Goal: Ask a question: Seek information or help from site administrators or community

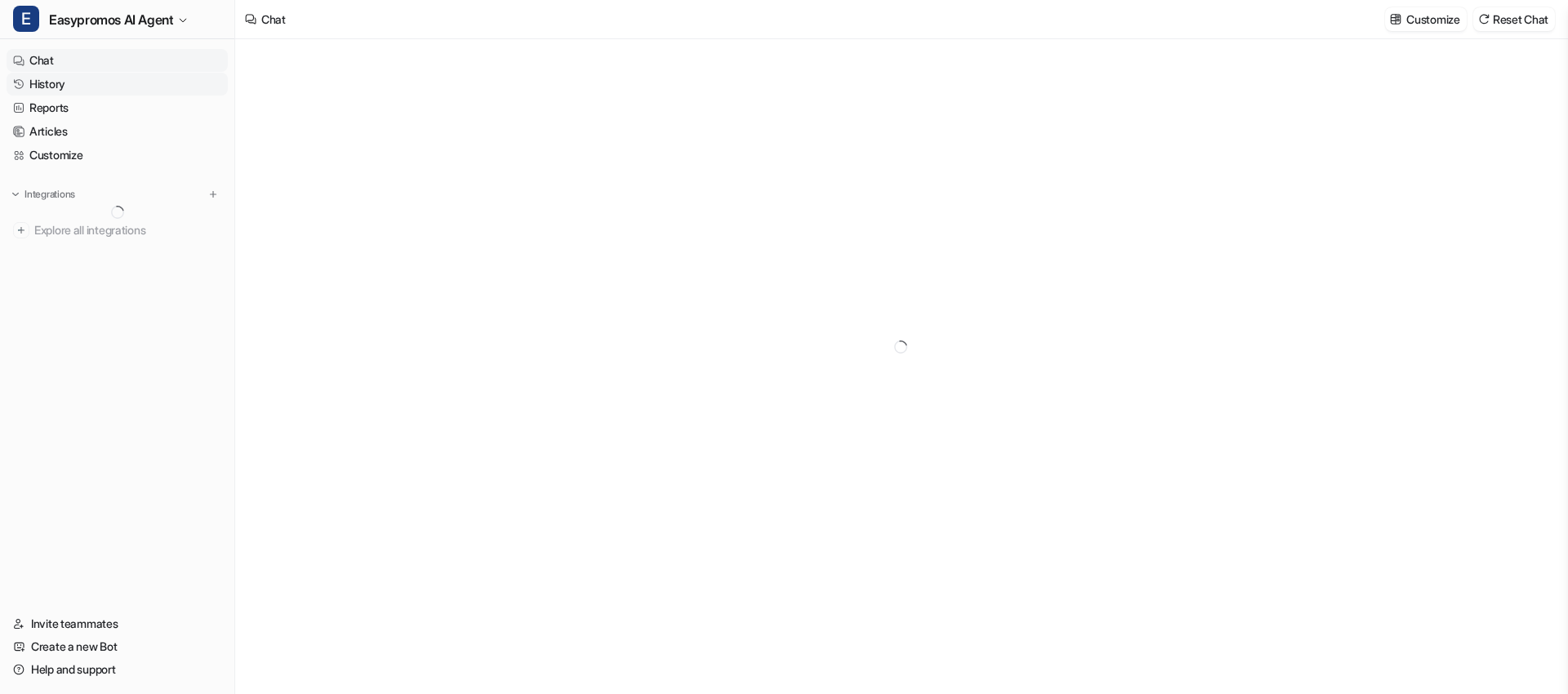
click at [69, 83] on link "History" at bounding box center [118, 83] width 221 height 23
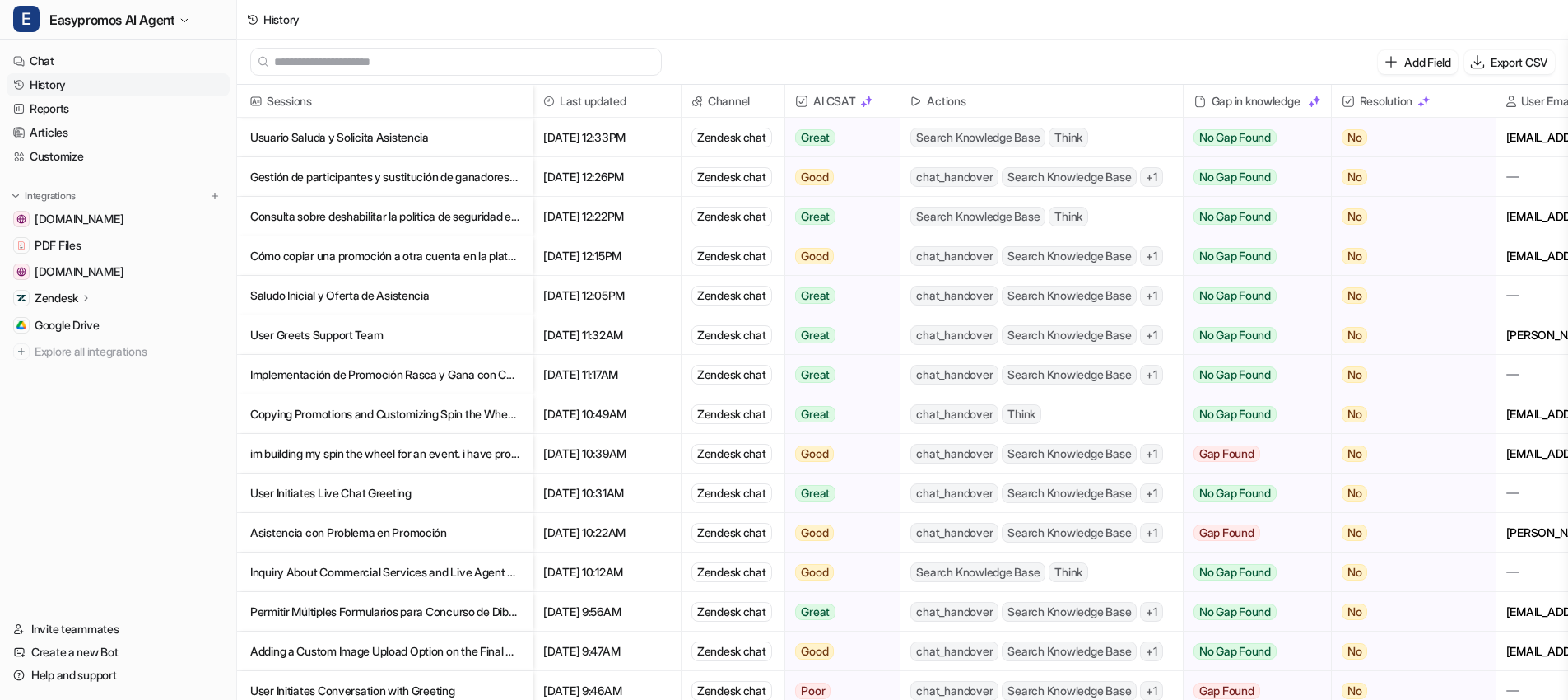
click at [342, 138] on p "Usuario Saluda y Solicita Asistencia" at bounding box center [384, 137] width 269 height 40
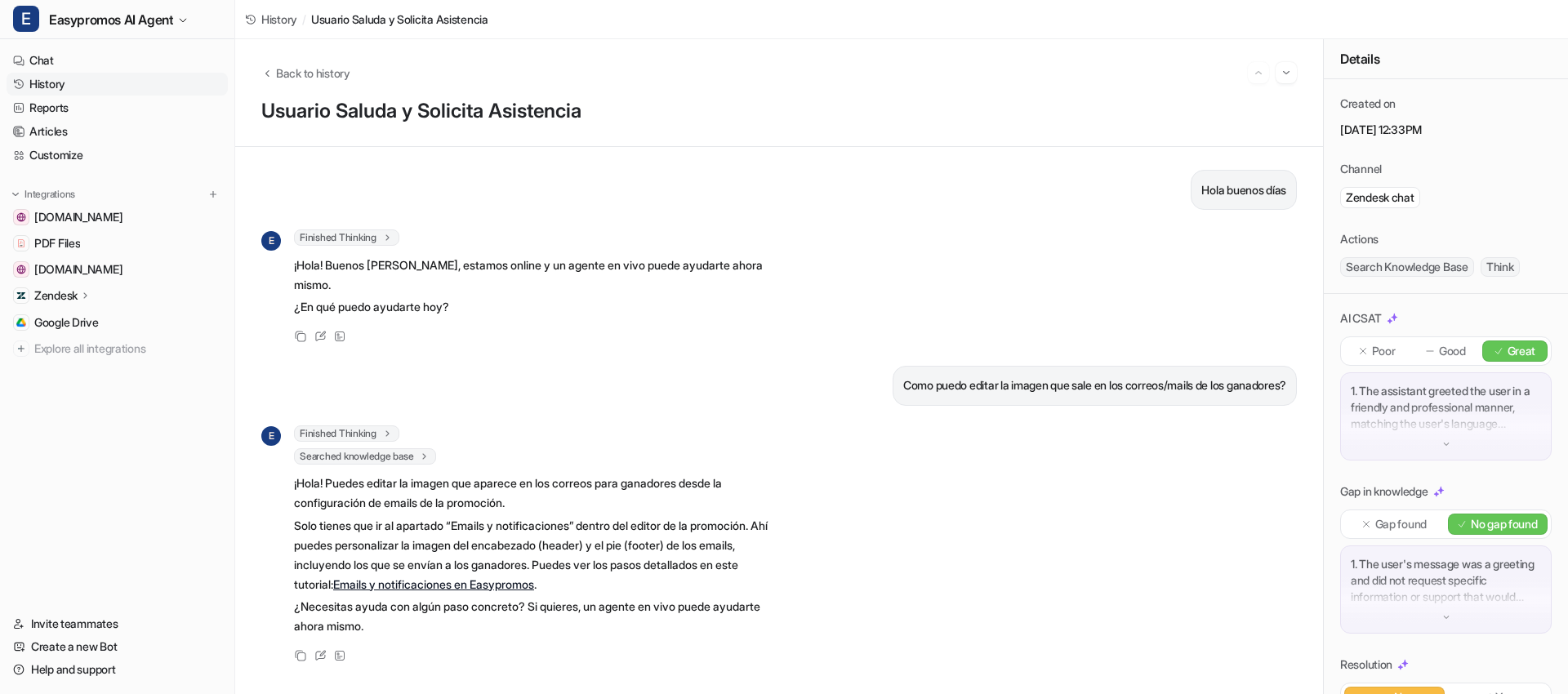
click at [135, 83] on link "History" at bounding box center [118, 83] width 221 height 23
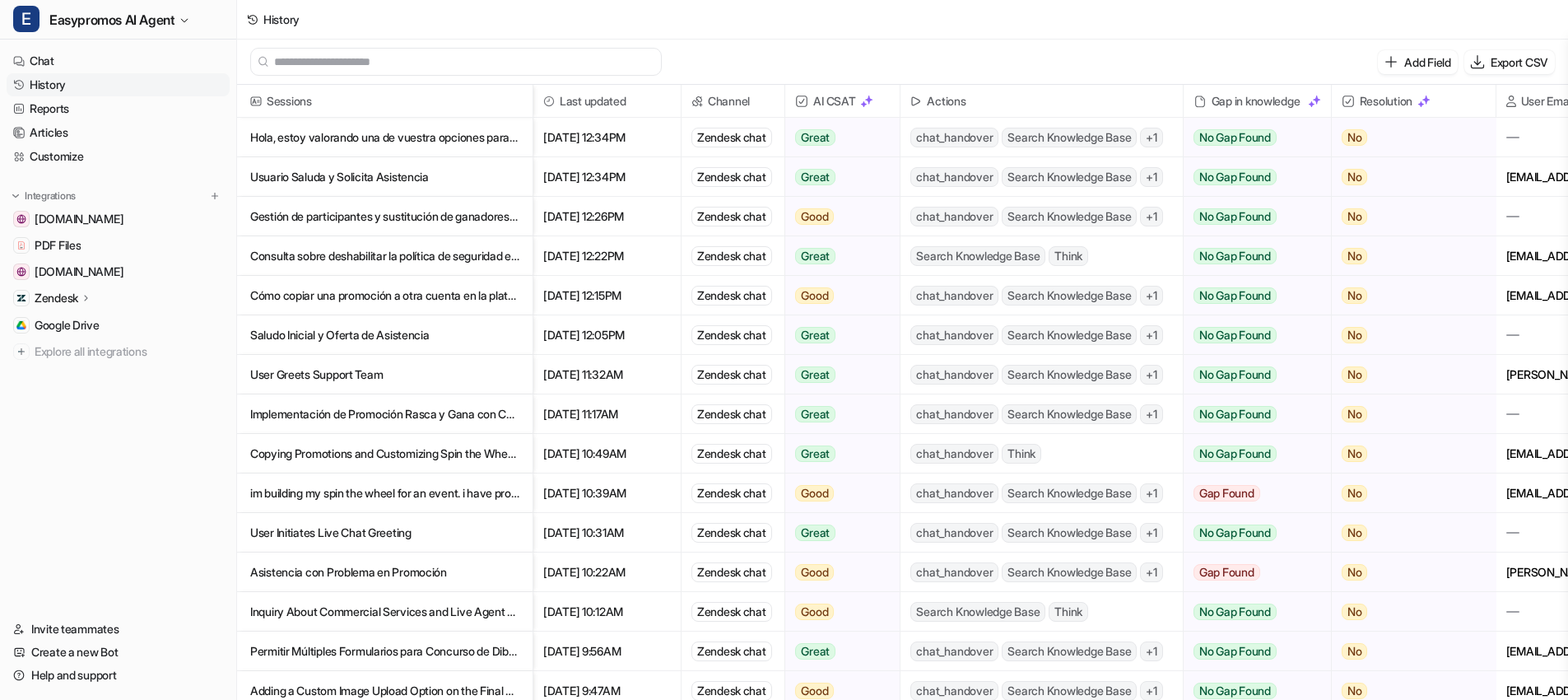
click at [359, 173] on p "Usuario Saluda y Solicita Asistencia" at bounding box center [384, 177] width 269 height 40
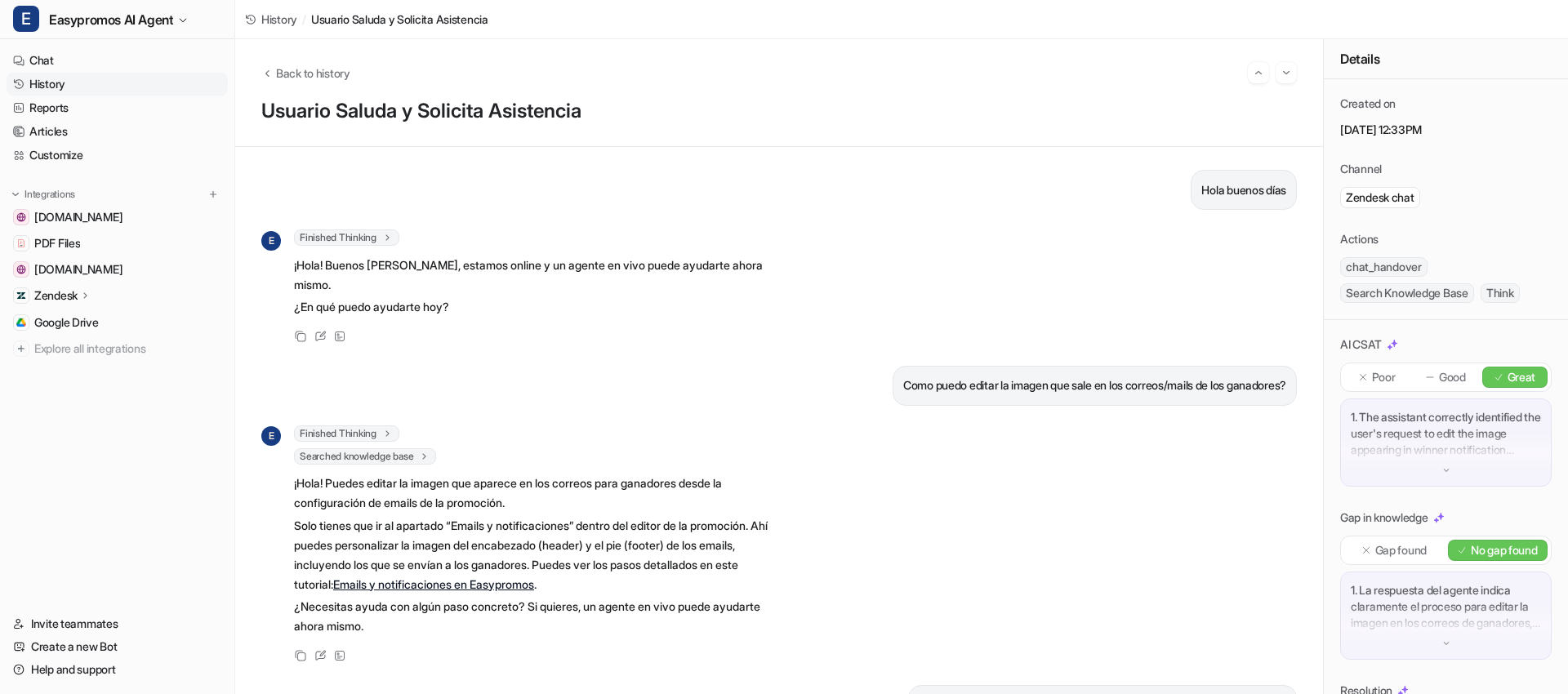
click at [57, 76] on link "History" at bounding box center [118, 83] width 221 height 23
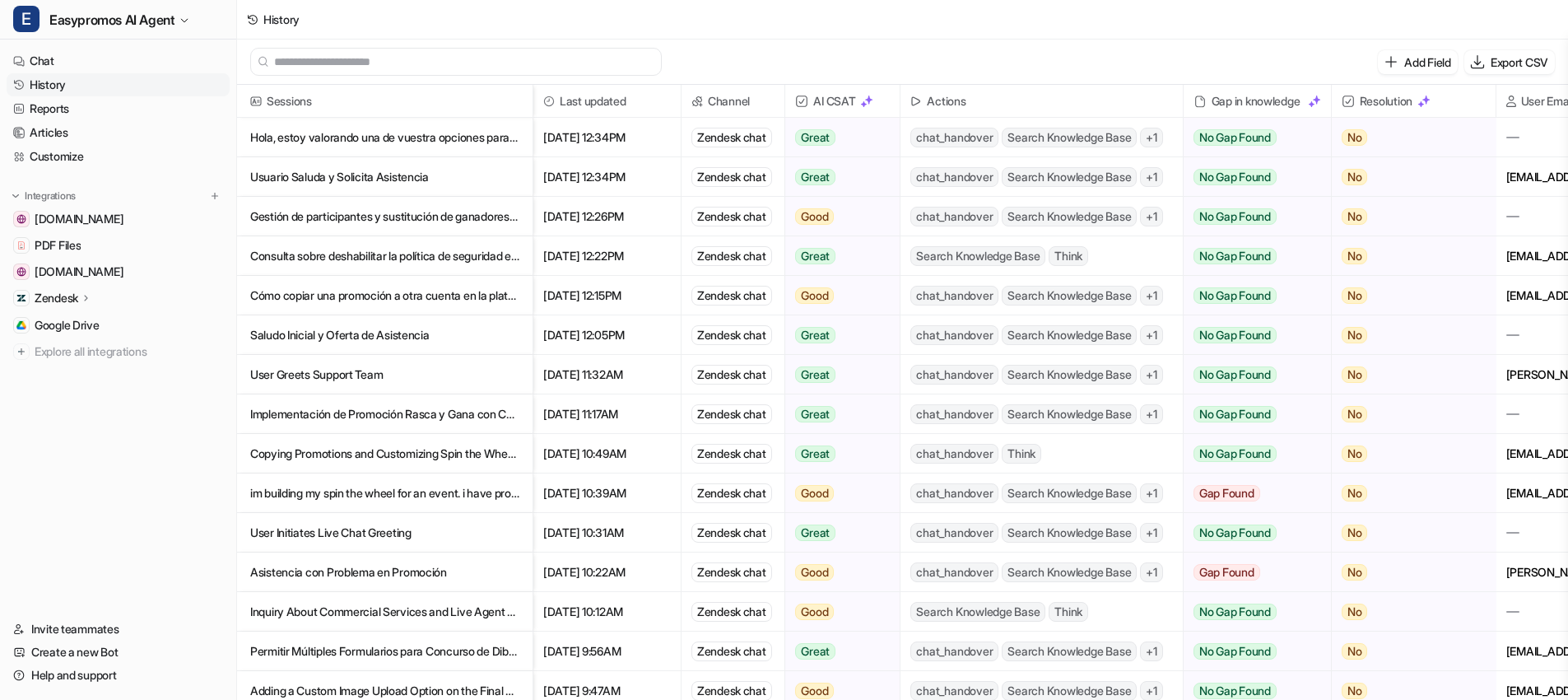
click at [453, 137] on p "Hola, estoy valorando una de vuestra opciones para un aferia a la que asistimos" at bounding box center [384, 137] width 269 height 40
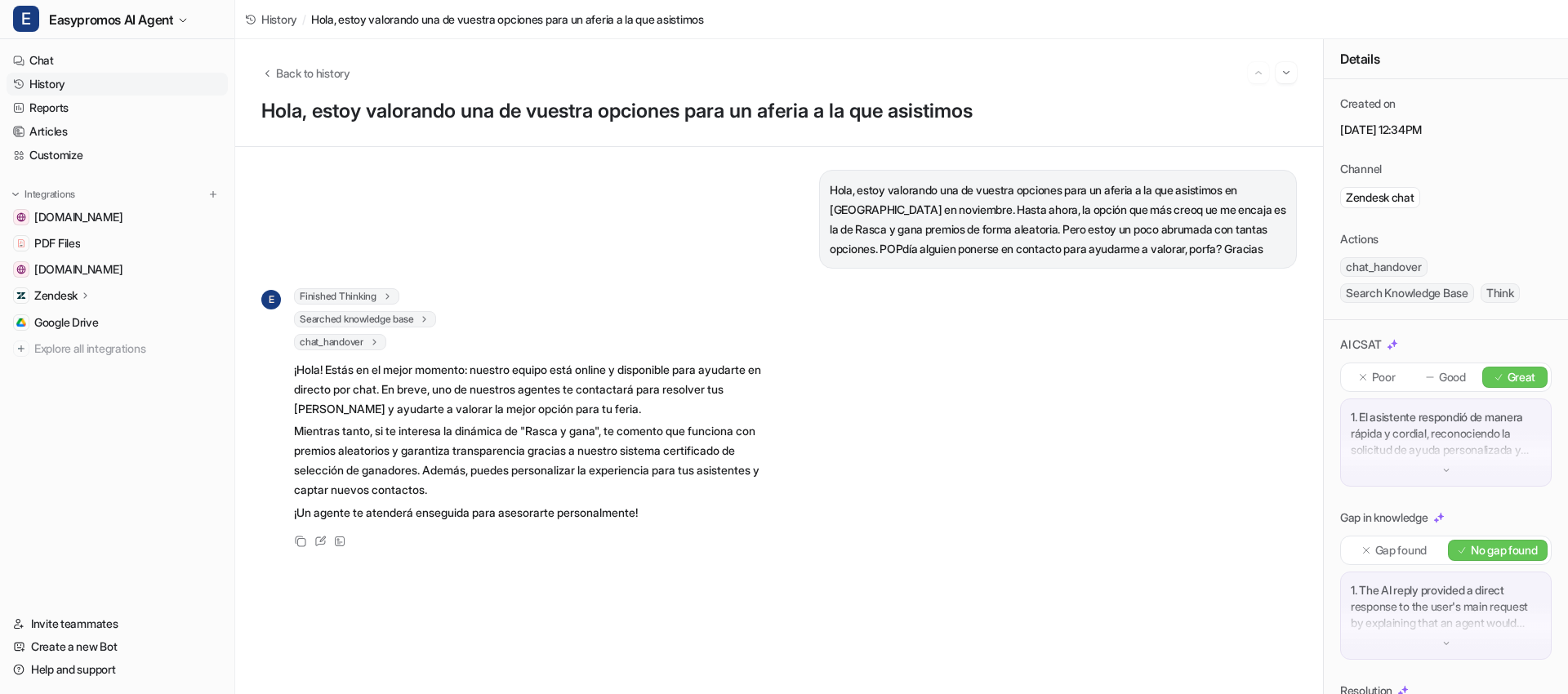
click at [134, 84] on link "History" at bounding box center [118, 83] width 221 height 23
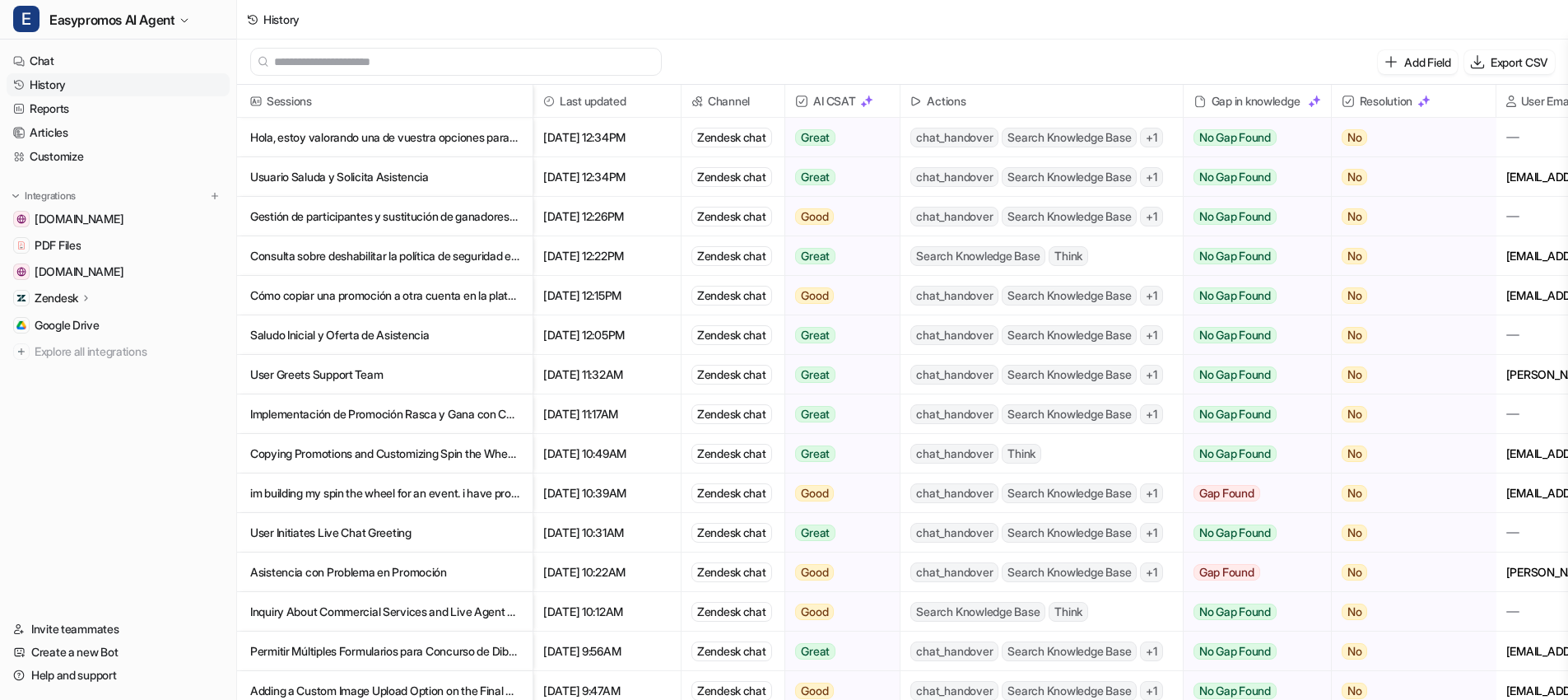
click at [324, 169] on p "Usuario Saluda y Solicita Asistencia" at bounding box center [384, 177] width 269 height 40
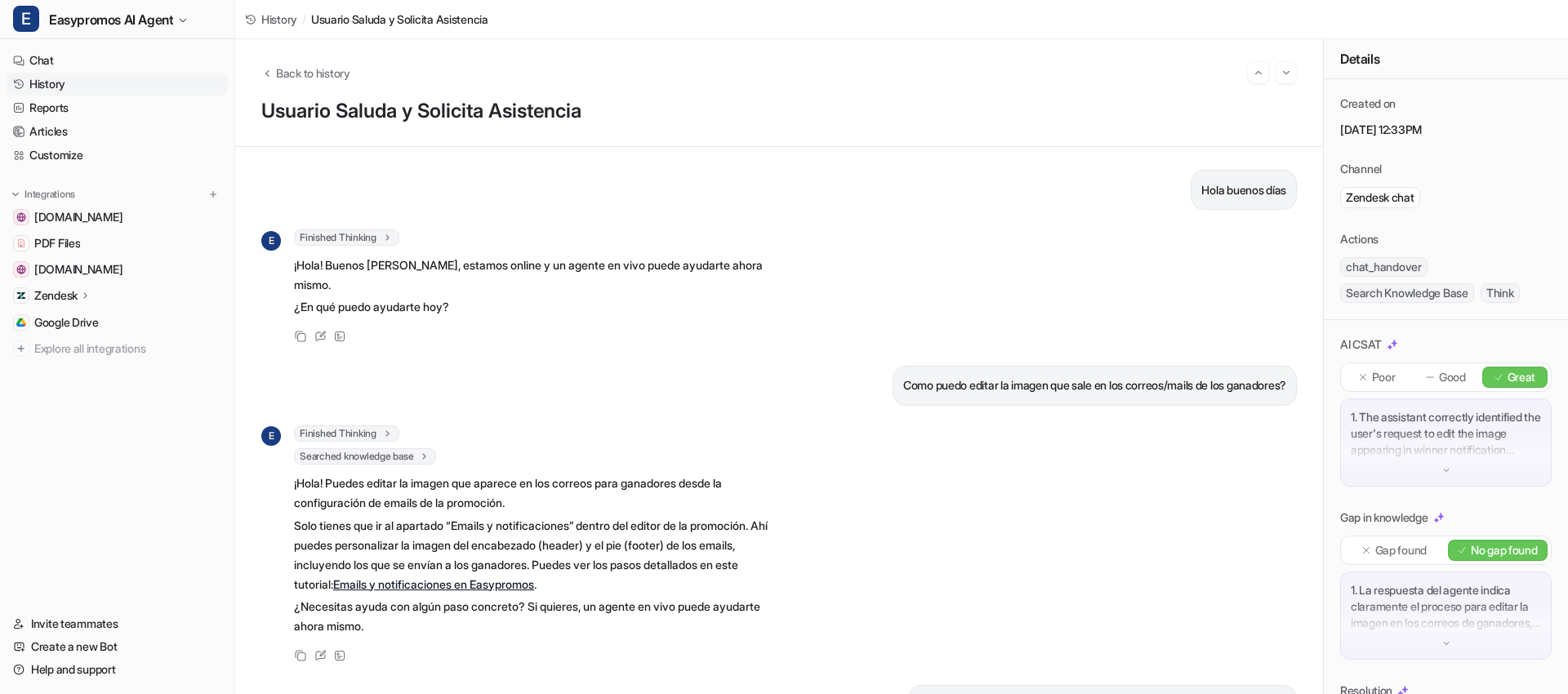
click at [53, 78] on link "History" at bounding box center [118, 83] width 221 height 23
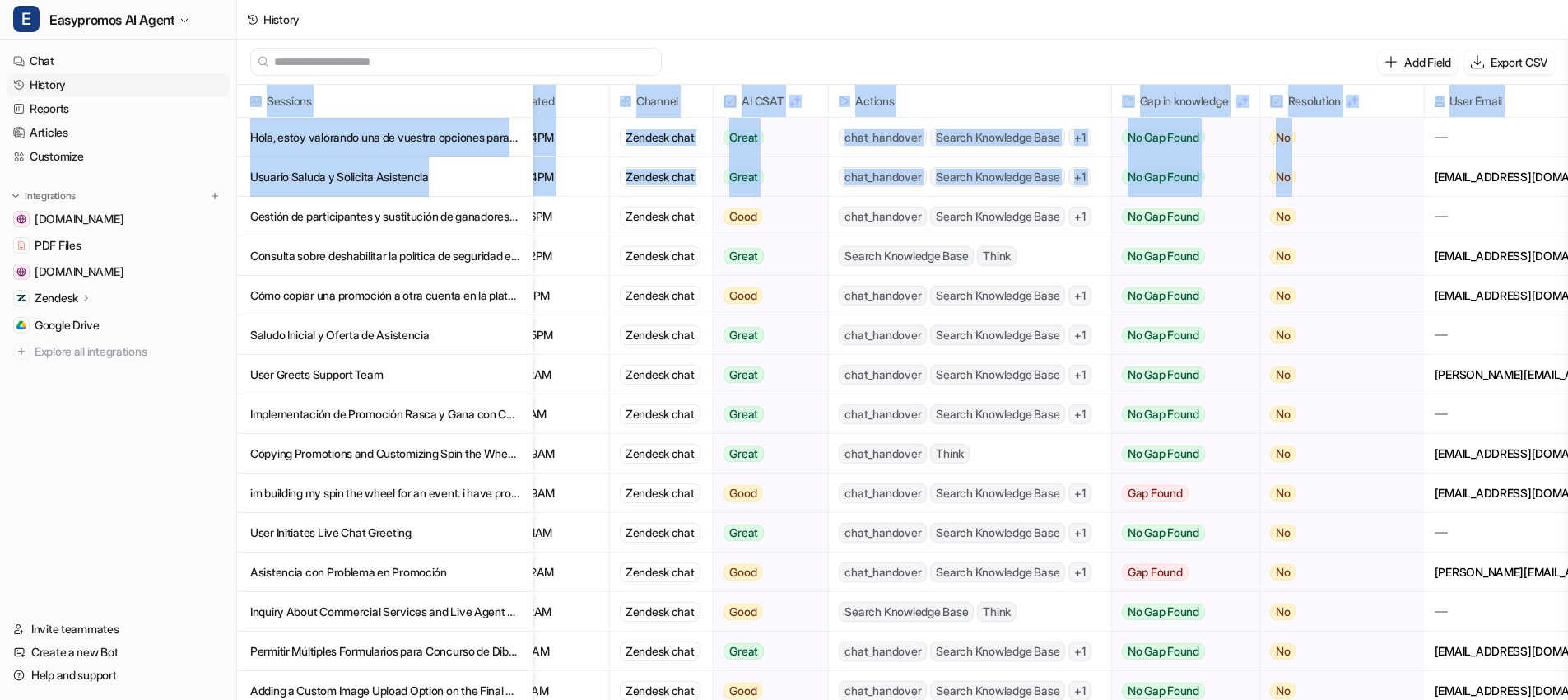
scroll to position [0, 161]
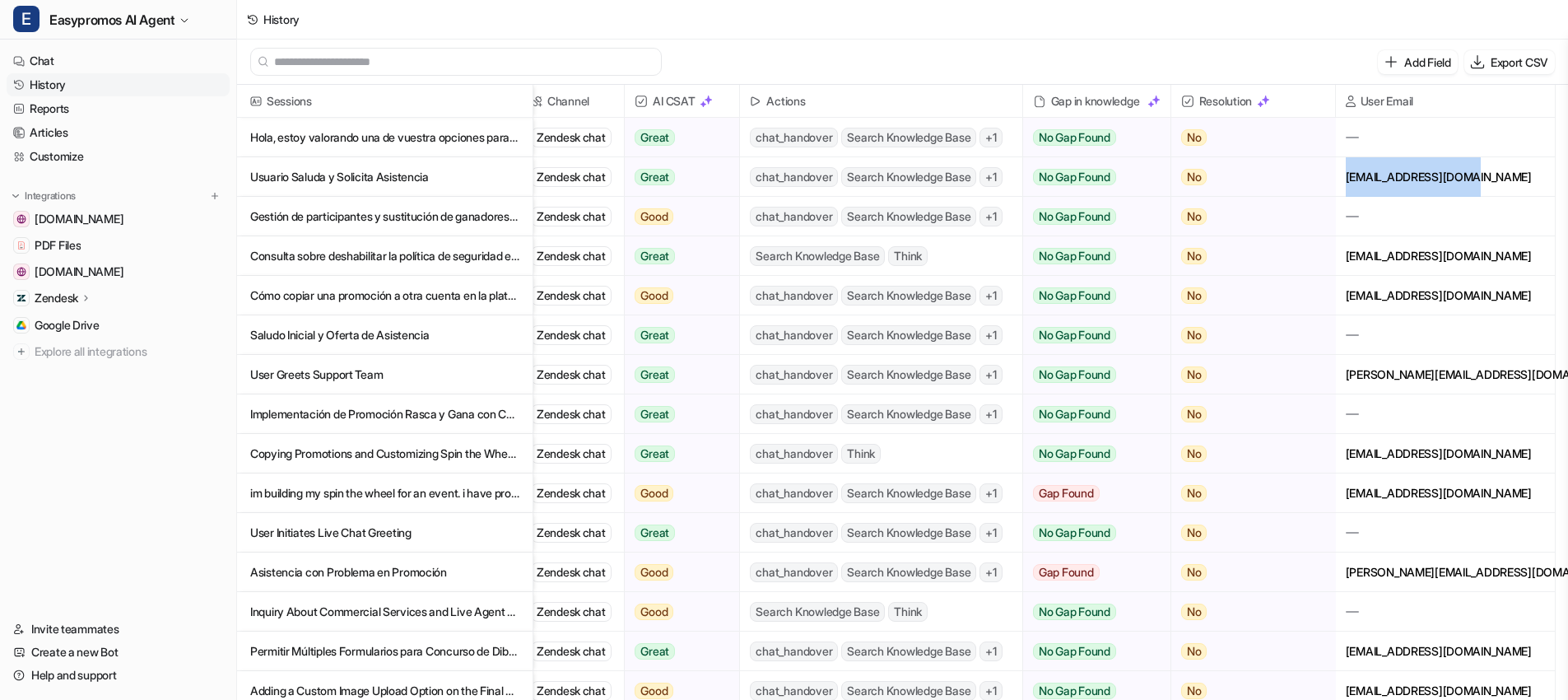
drag, startPoint x: 1505, startPoint y: 180, endPoint x: 1485, endPoint y: 181, distance: 20.0
click at [1485, 181] on div "fselrincon@gmail.com" at bounding box center [1445, 176] width 219 height 39
copy div "fselrincon@gmail.com"
click at [388, 225] on p "Gestión de participantes y sustitución de ganadores en sorteos con certificado" at bounding box center [384, 216] width 269 height 40
click at [385, 216] on p "Gestión de participantes y sustitución de ganadores en sorteos con certificado" at bounding box center [384, 216] width 269 height 40
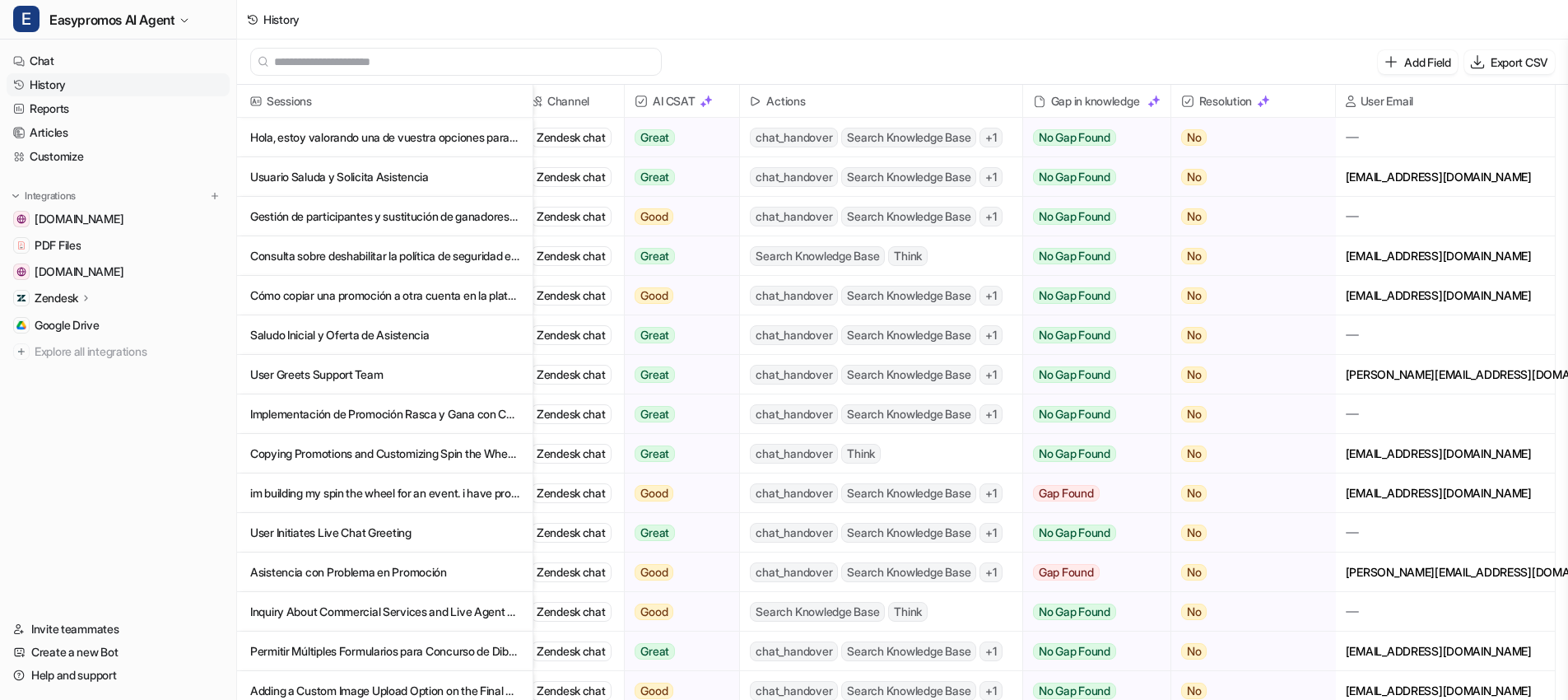
click at [428, 213] on p "Gestión de participantes y sustitución de ganadores en sorteos con certificado" at bounding box center [384, 216] width 269 height 40
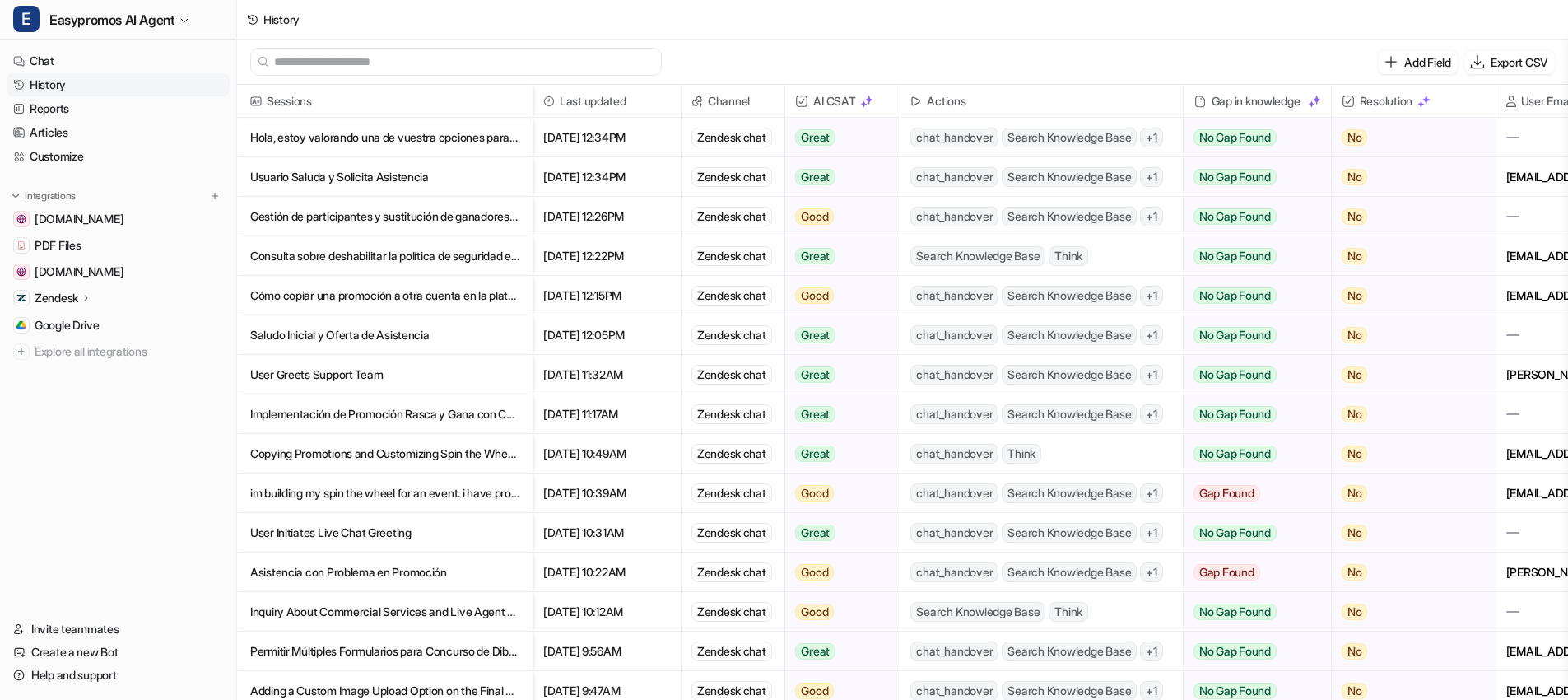
click at [334, 219] on p "Gestión de participantes y sustitución de ganadores en sorteos con certificado" at bounding box center [384, 216] width 269 height 40
click at [613, 220] on span "[DATE] 12:26PM" at bounding box center [607, 216] width 134 height 40
click at [414, 216] on p "Gestión de participantes y sustitución de ganadores en sorteos con certificado" at bounding box center [384, 216] width 269 height 40
click at [404, 175] on p "Usuario Saluda y Solicita Asistencia" at bounding box center [384, 177] width 269 height 40
click at [387, 216] on p "Gestión de participantes y sustitución de ganadores en sorteos con certificado" at bounding box center [384, 216] width 269 height 40
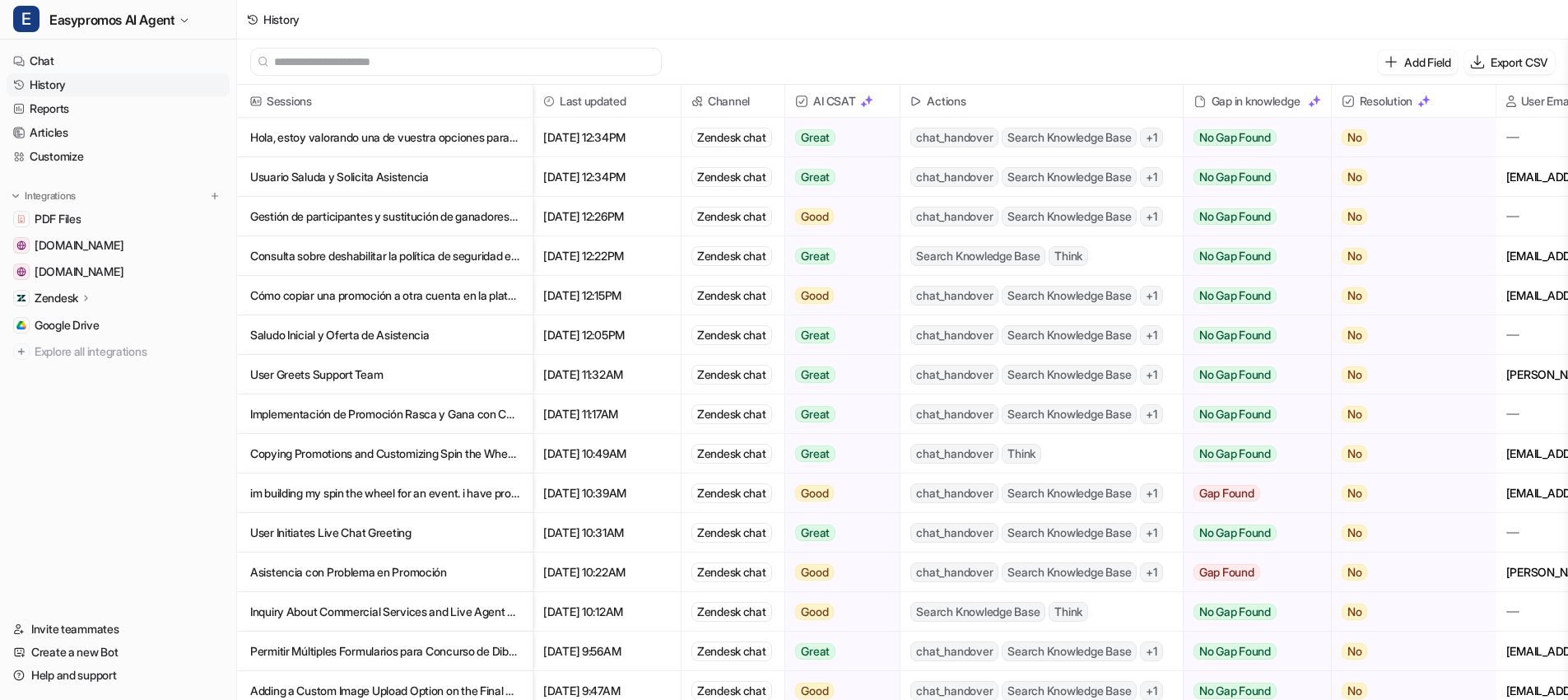
click at [373, 221] on p "Gestión de participantes y sustitución de ganadores en sorteos con certificado" at bounding box center [384, 216] width 269 height 40
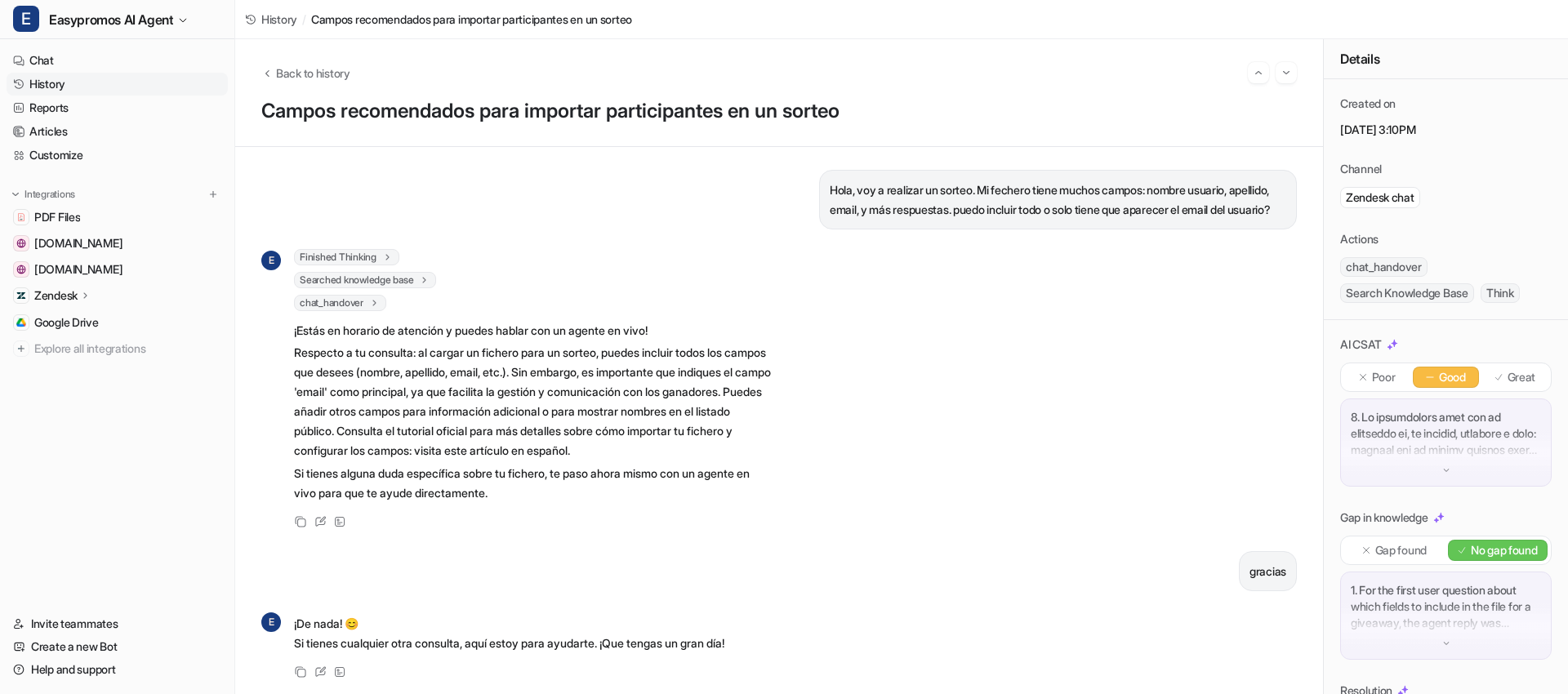
click at [602, 225] on div "Hola, voy a realizar un sorteo. Mi fechero tiene muchos campos: nombre usuario,…" at bounding box center [779, 199] width 1036 height 60
click at [70, 79] on link "History" at bounding box center [118, 83] width 221 height 23
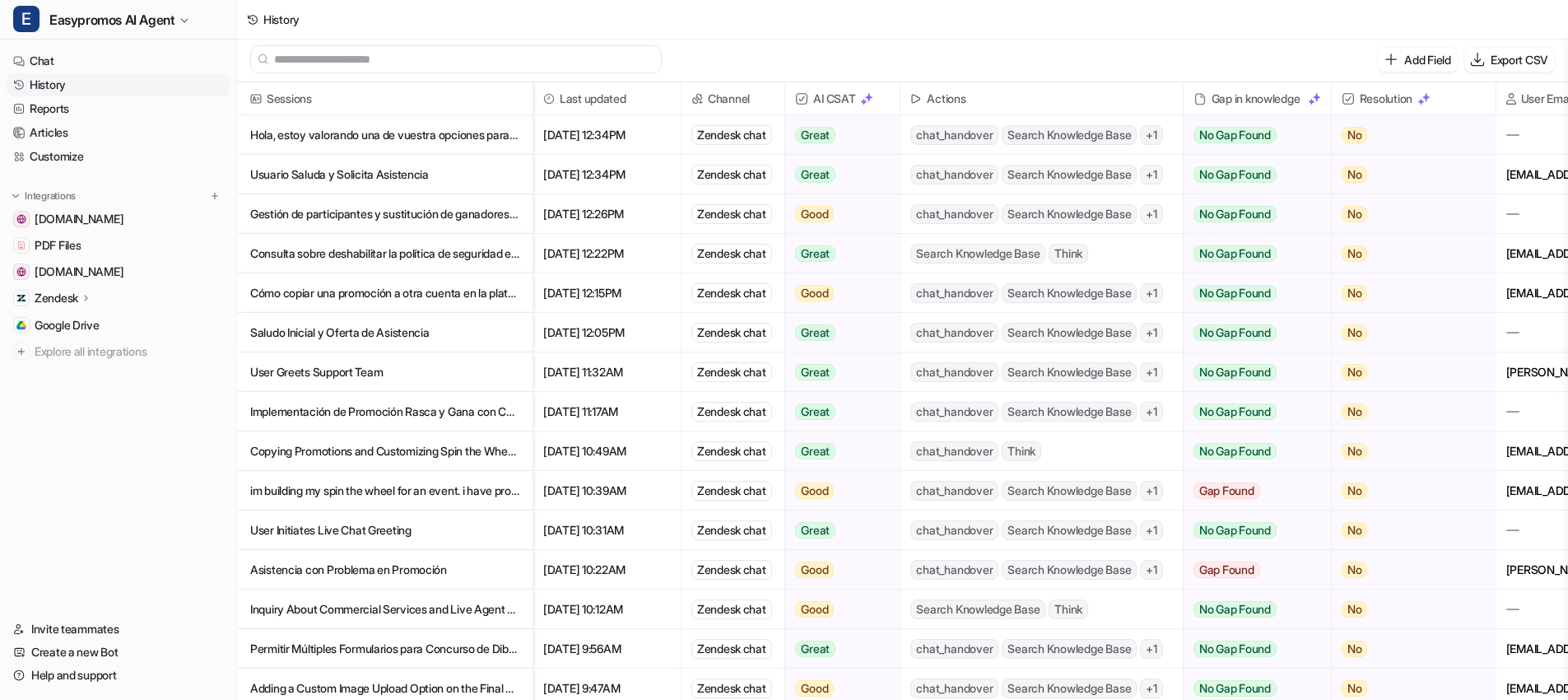
scroll to position [3, 0]
click at [1162, 214] on span "+ 1" at bounding box center [1152, 214] width 23 height 20
click at [428, 214] on p "Gestión de participantes y sustitución de ganadores en sorteos con certificado" at bounding box center [384, 214] width 269 height 40
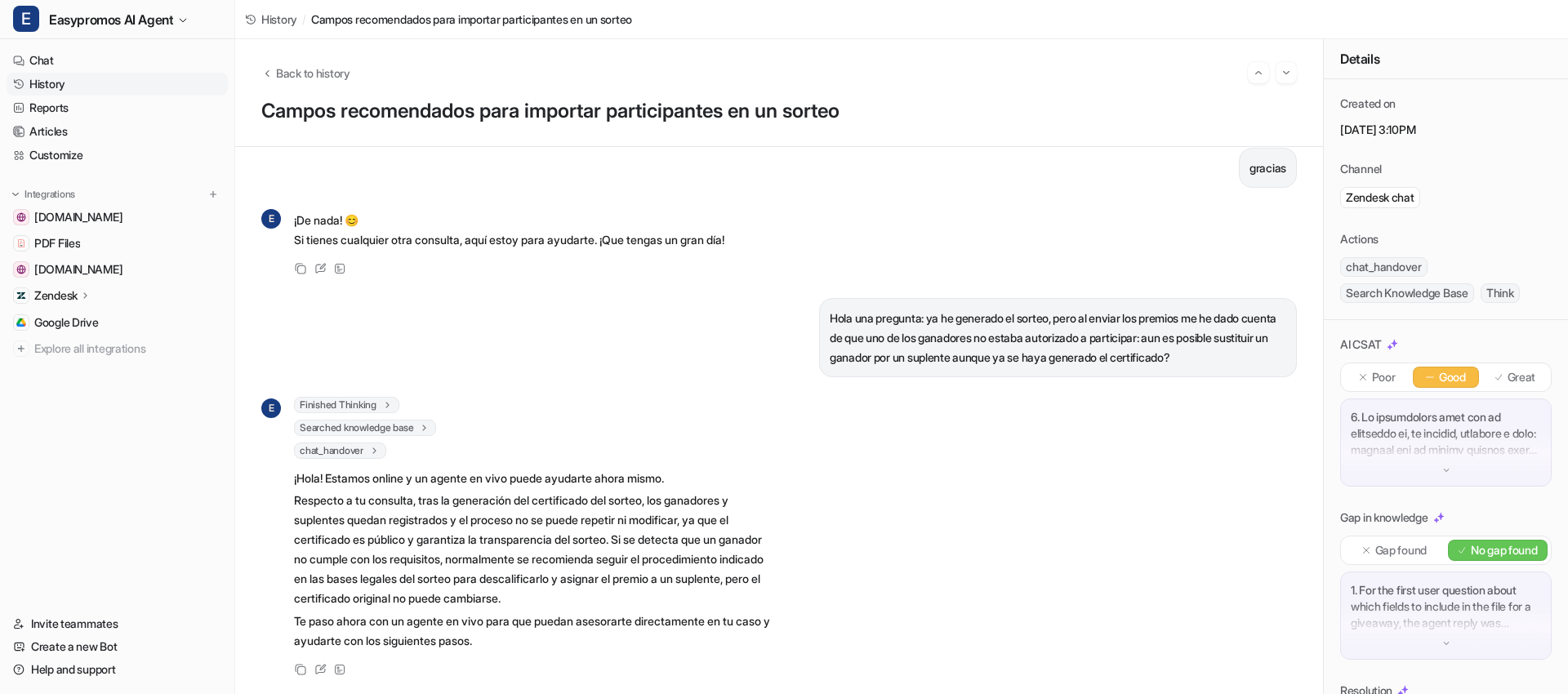
scroll to position [435, 0]
click at [139, 83] on link "History" at bounding box center [118, 83] width 221 height 23
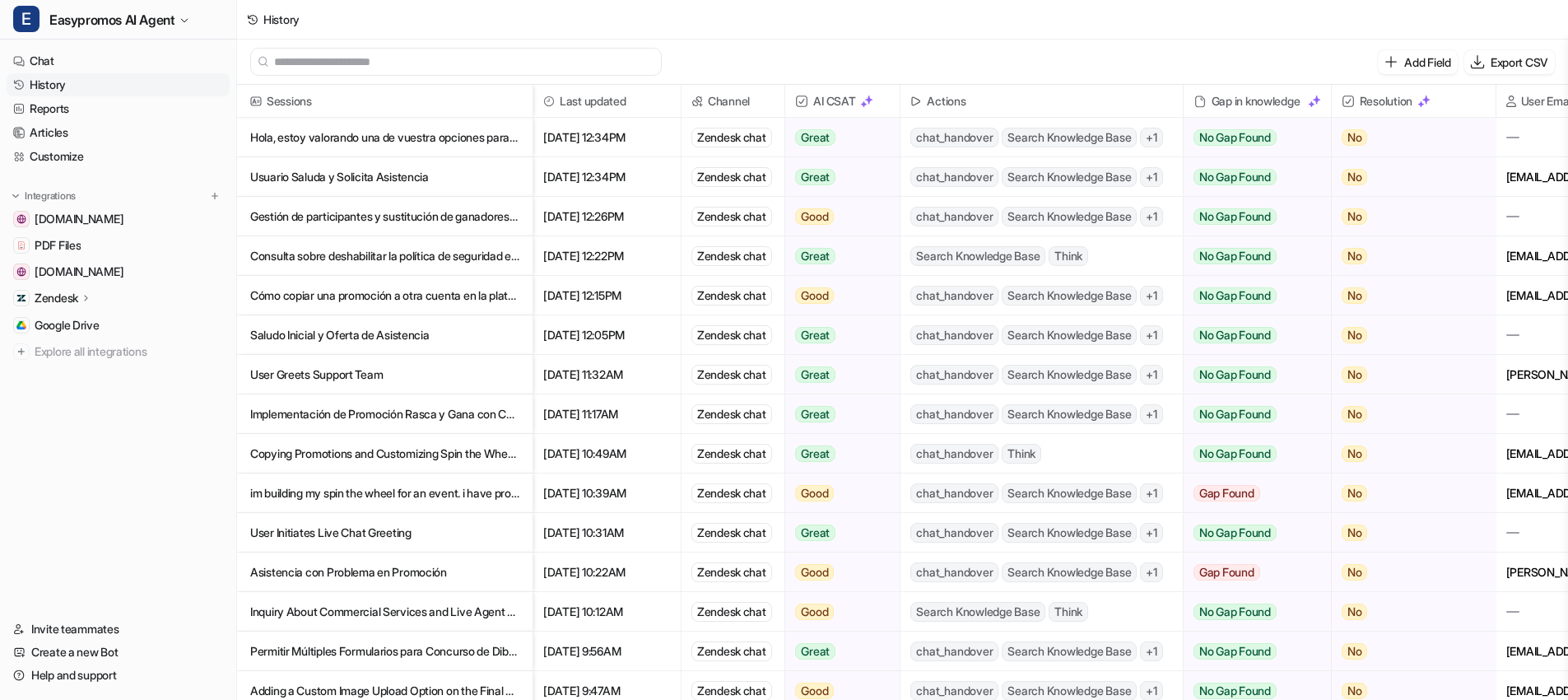
click at [402, 256] on p "Consulta sobre deshabilitar la política de seguridad en la landing page de Easy…" at bounding box center [384, 256] width 269 height 40
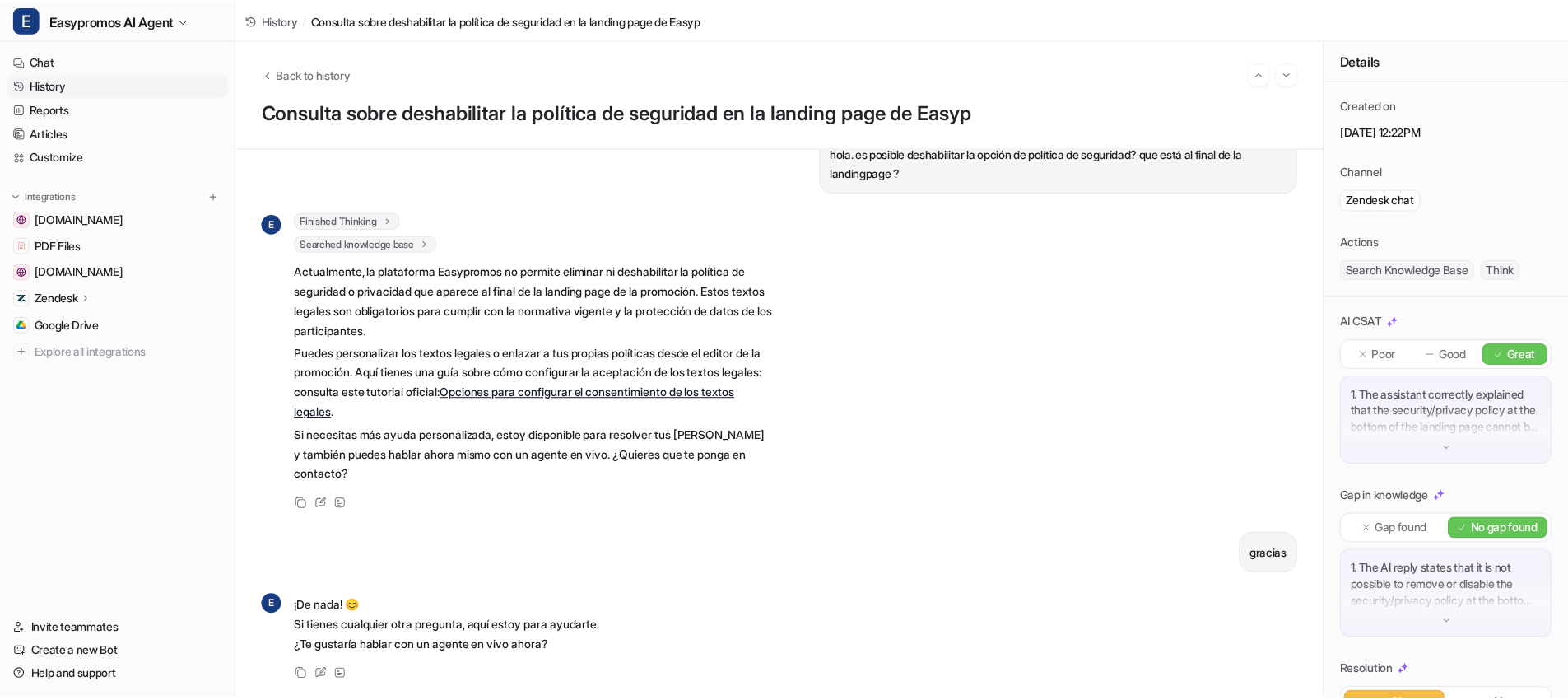
scroll to position [51, 0]
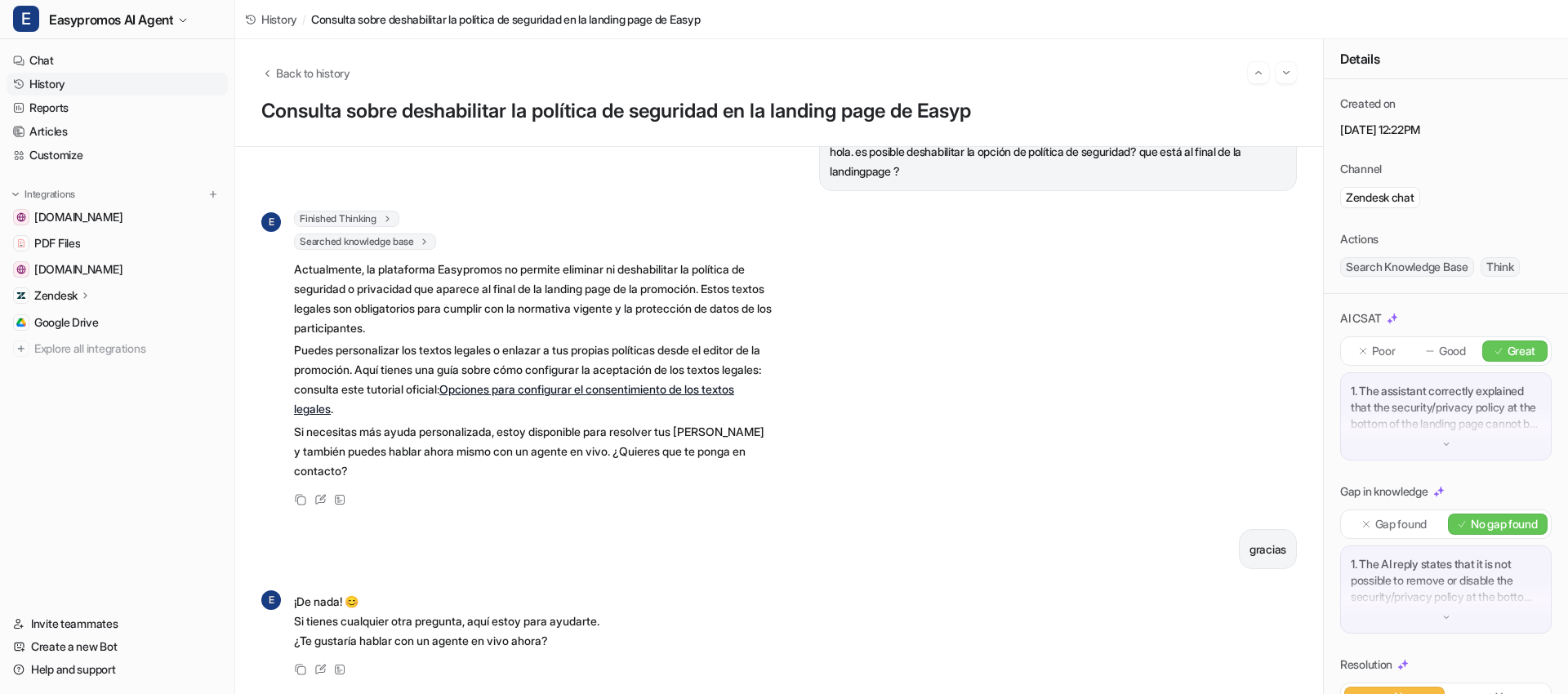
click at [90, 78] on link "History" at bounding box center [118, 83] width 221 height 23
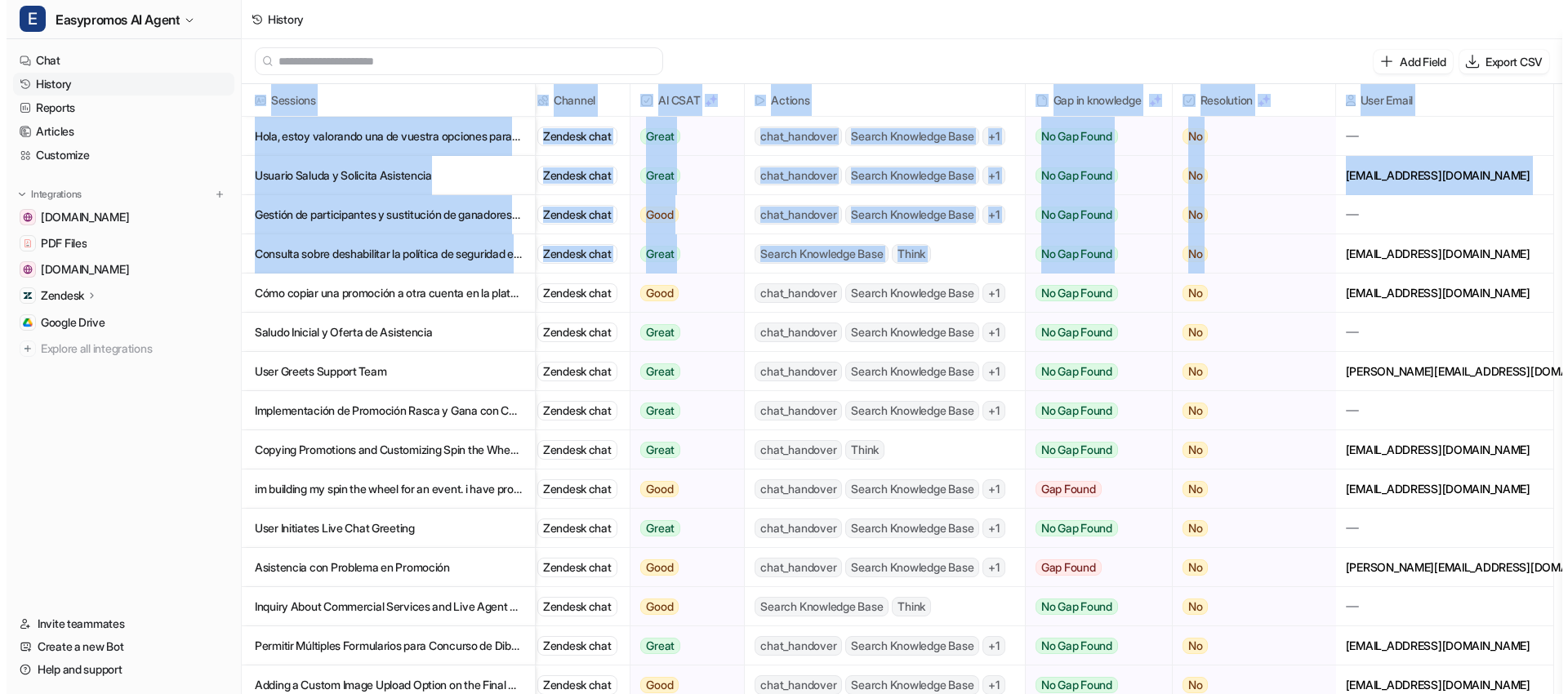
scroll to position [0, 159]
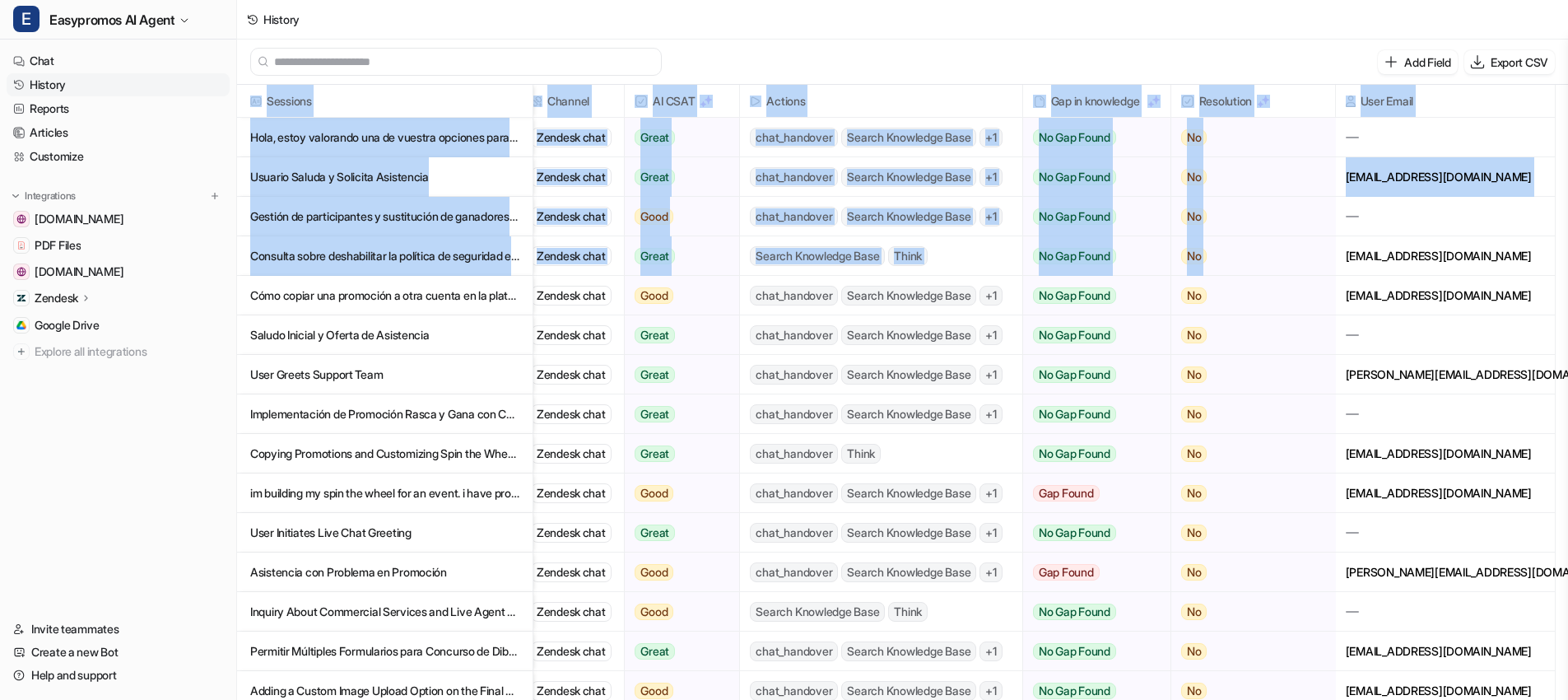
drag, startPoint x: 1505, startPoint y: 256, endPoint x: 1541, endPoint y: 264, distance: 36.9
click at [1541, 264] on div "[EMAIL_ADDRESS][DOMAIN_NAME]" at bounding box center [1445, 255] width 219 height 39
copy div "[EMAIL_ADDRESS][DOMAIN_NAME]"
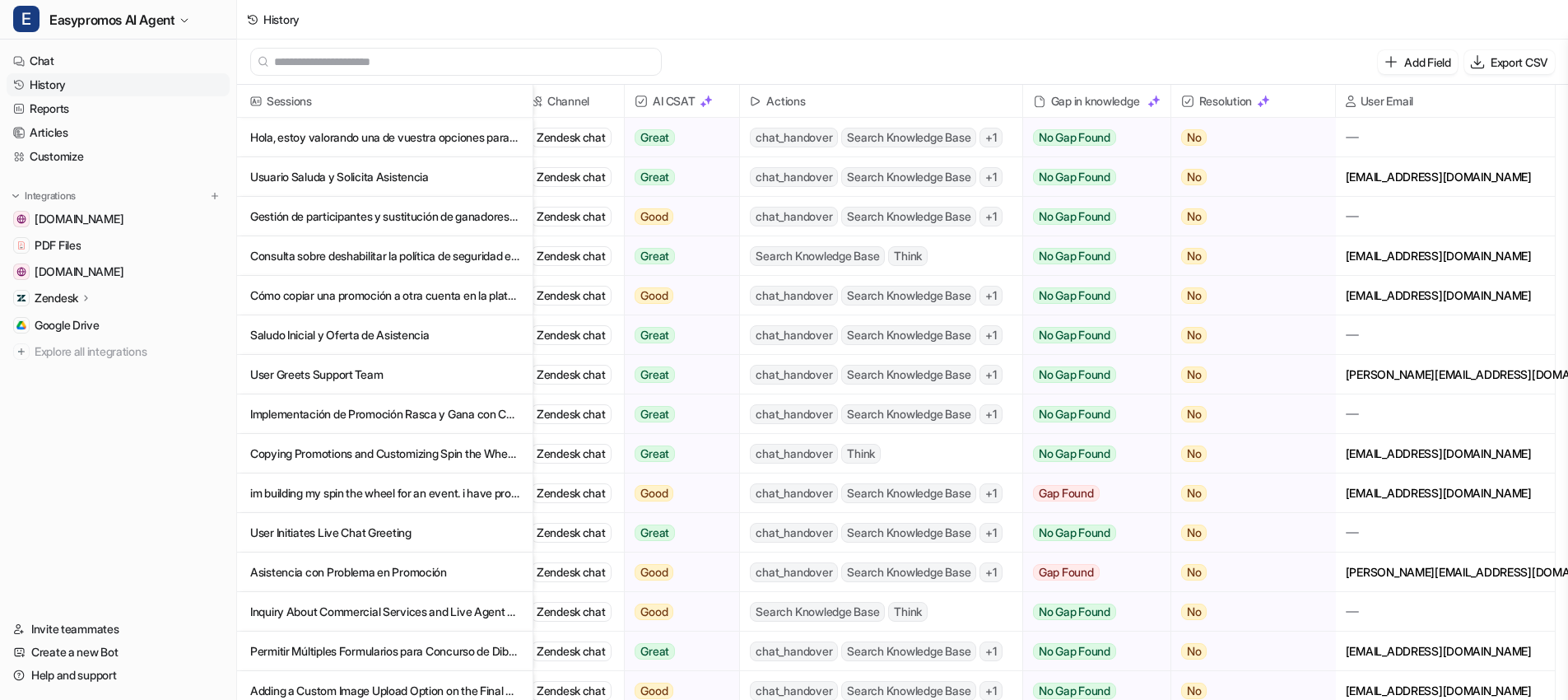
click at [380, 254] on p "Consulta sobre deshabilitar la política de seguridad en la landing page de Easy…" at bounding box center [384, 256] width 269 height 40
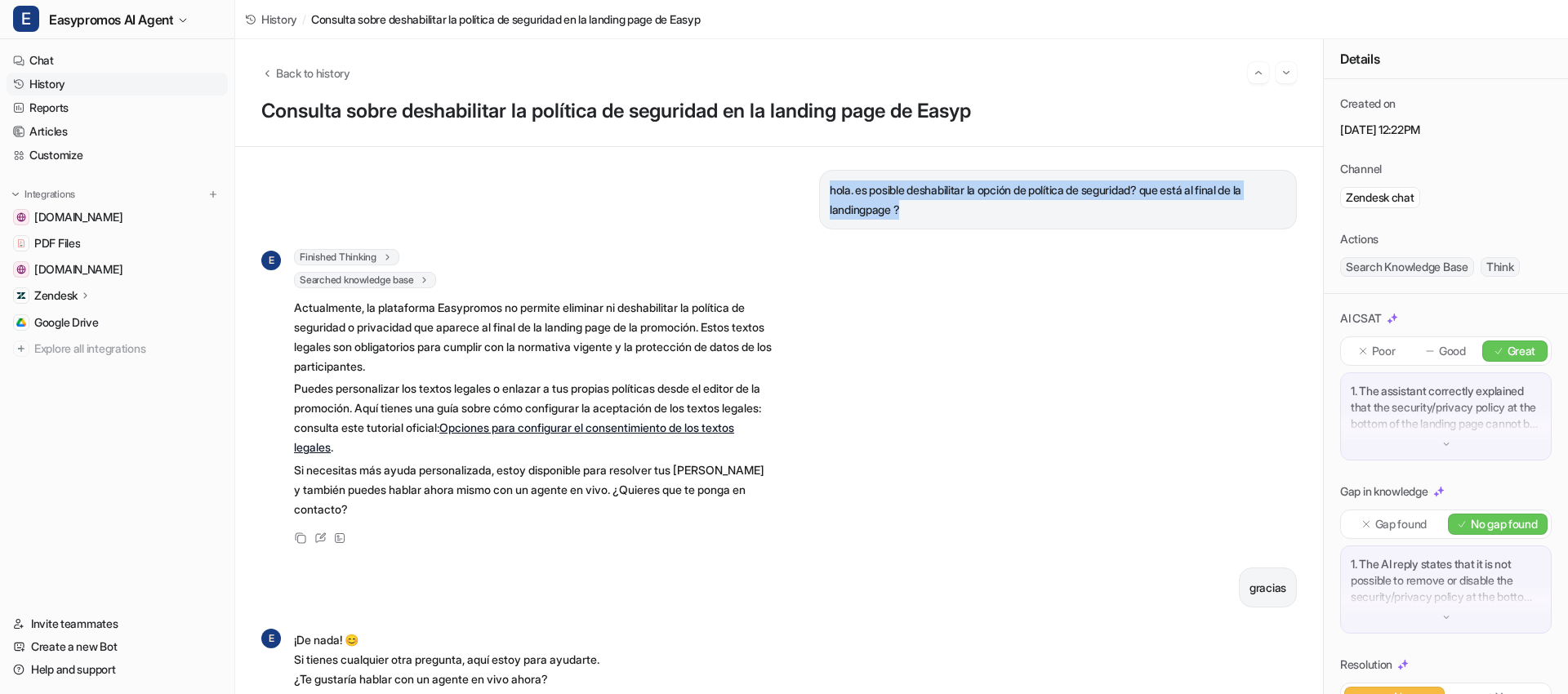
drag, startPoint x: 900, startPoint y: 213, endPoint x: 816, endPoint y: 192, distance: 86.6
click at [830, 192] on p "hola. es posible deshabilitar la opción de política de seguridad? que está al f…" at bounding box center [1058, 200] width 457 height 39
copy p "hola. es posible deshabilitar la opción de política de seguridad? que está al f…"
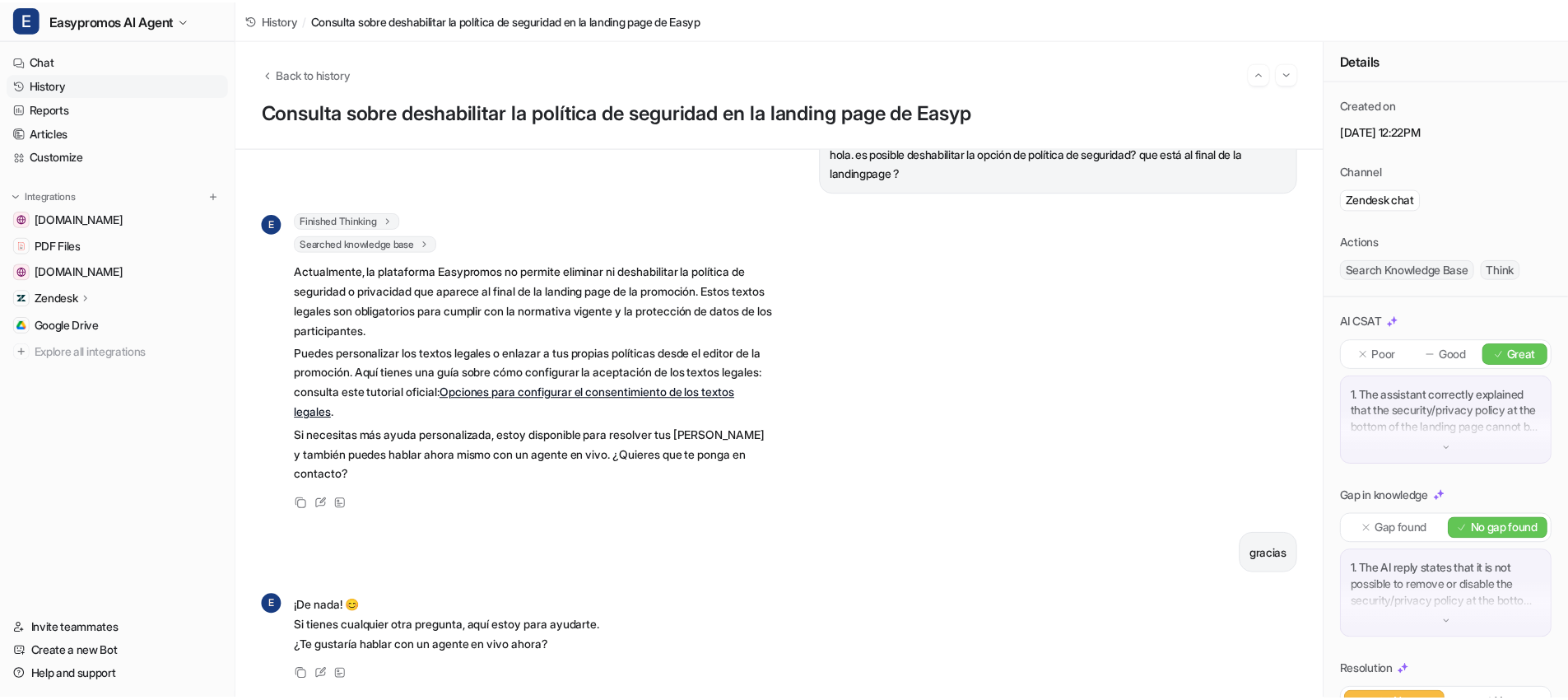
scroll to position [51, 0]
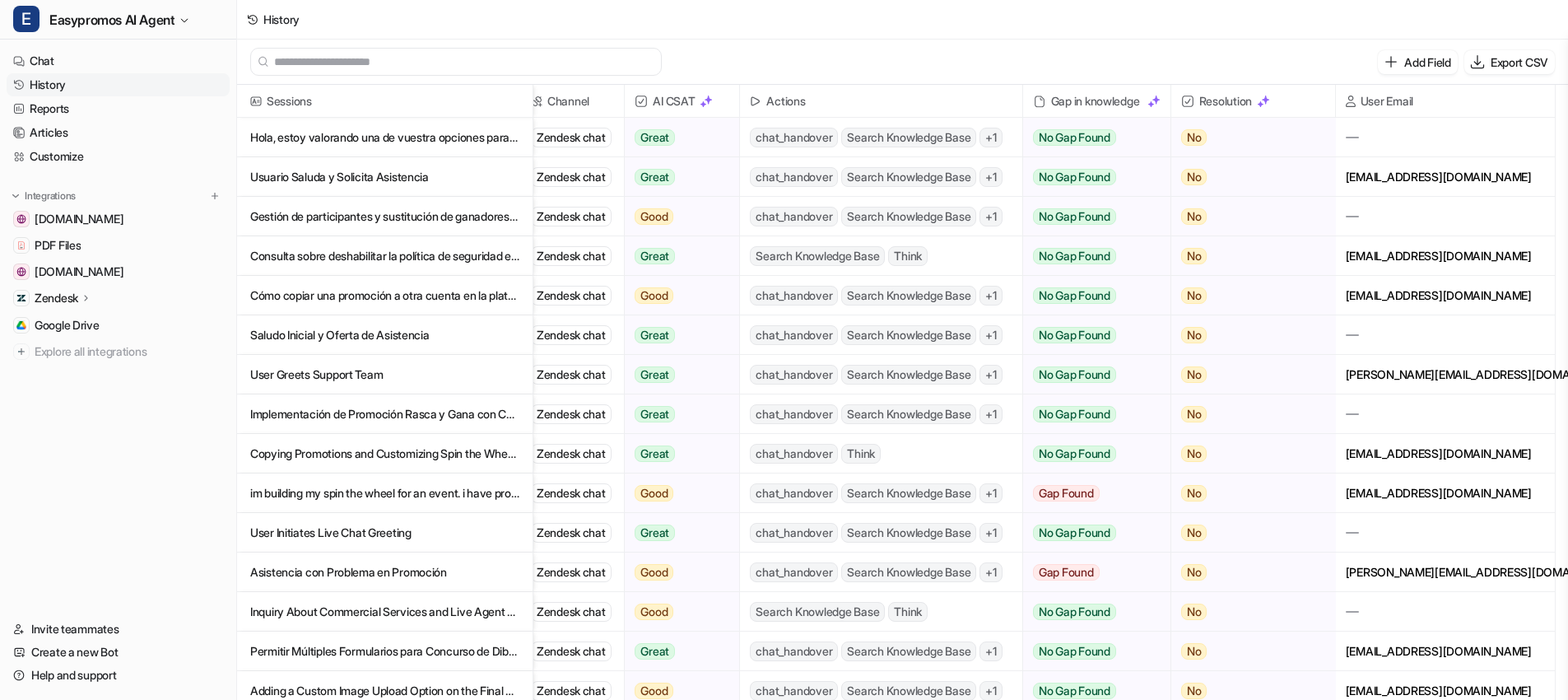
click at [1516, 262] on div "palladiumrewardsdigital@atrevia.com" at bounding box center [1445, 255] width 219 height 39
copy div "palladiumrewardsdigital@atrevia.com"
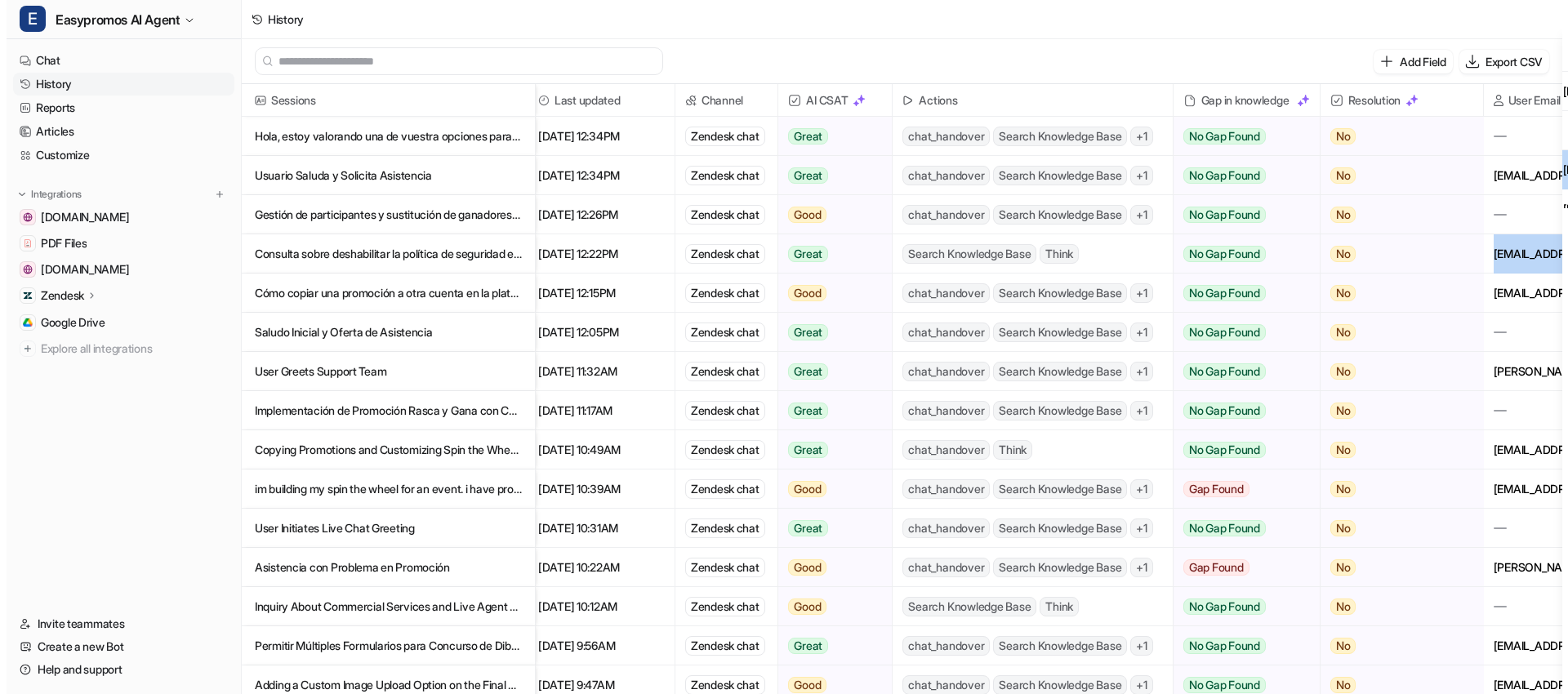
scroll to position [0, 0]
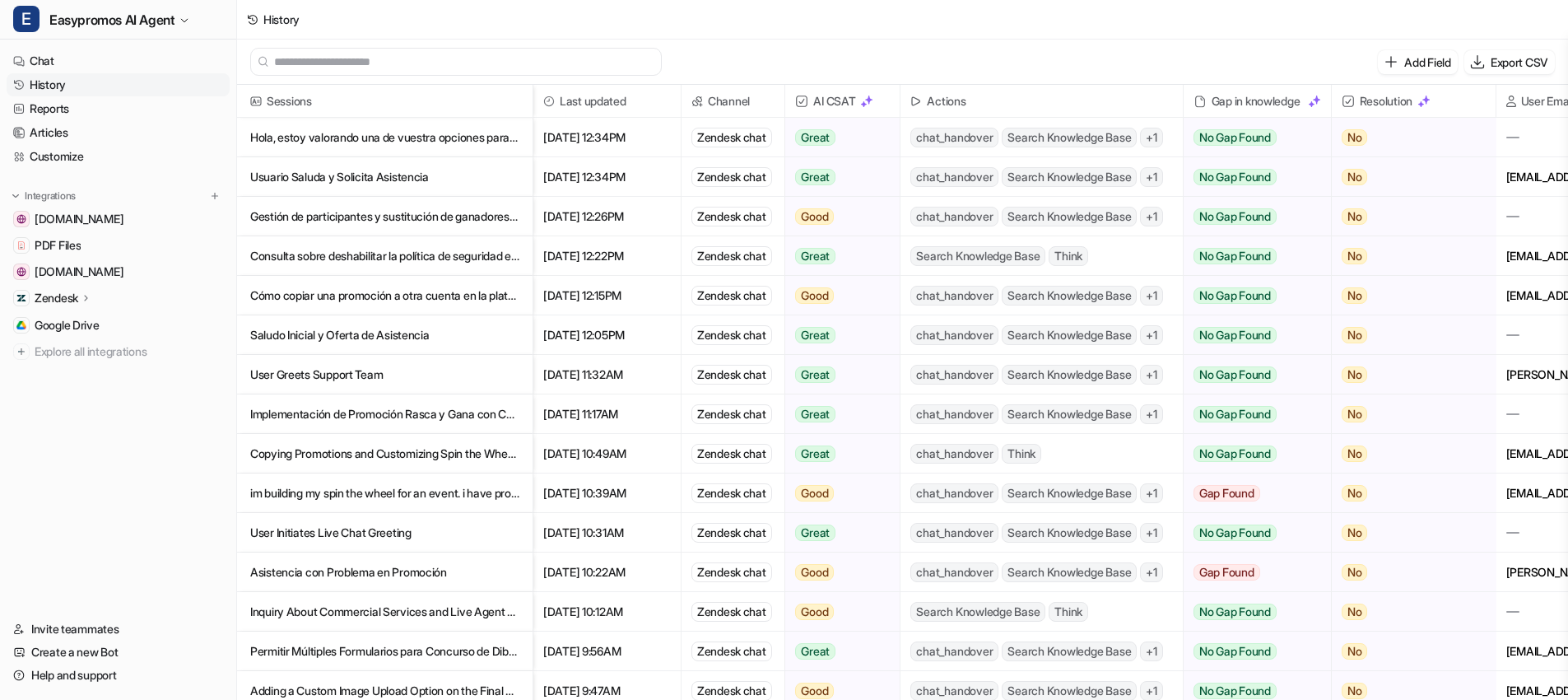
click at [362, 259] on p "Consulta sobre deshabilitar la política de seguridad en la landing page de Easy…" at bounding box center [384, 256] width 269 height 40
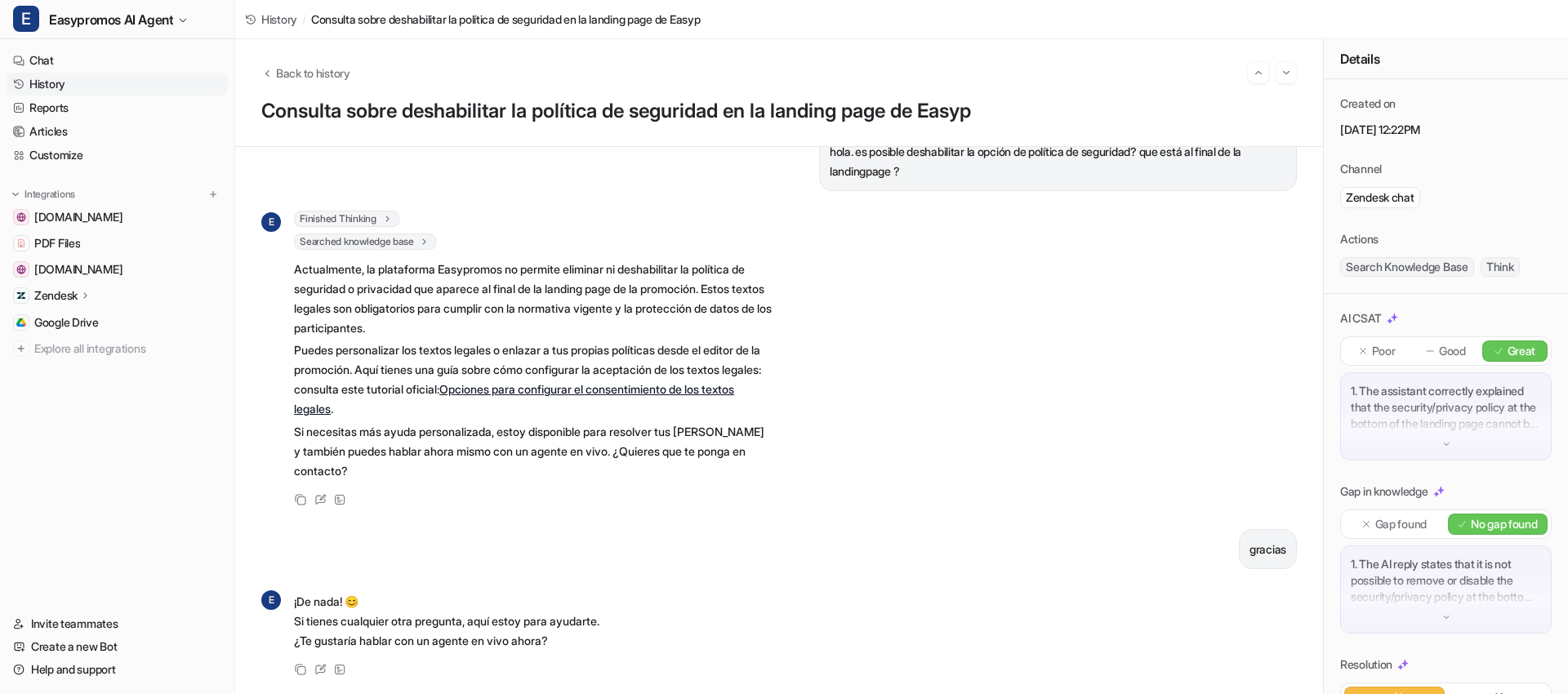
scroll to position [50, 0]
click at [104, 83] on link "History" at bounding box center [118, 83] width 221 height 23
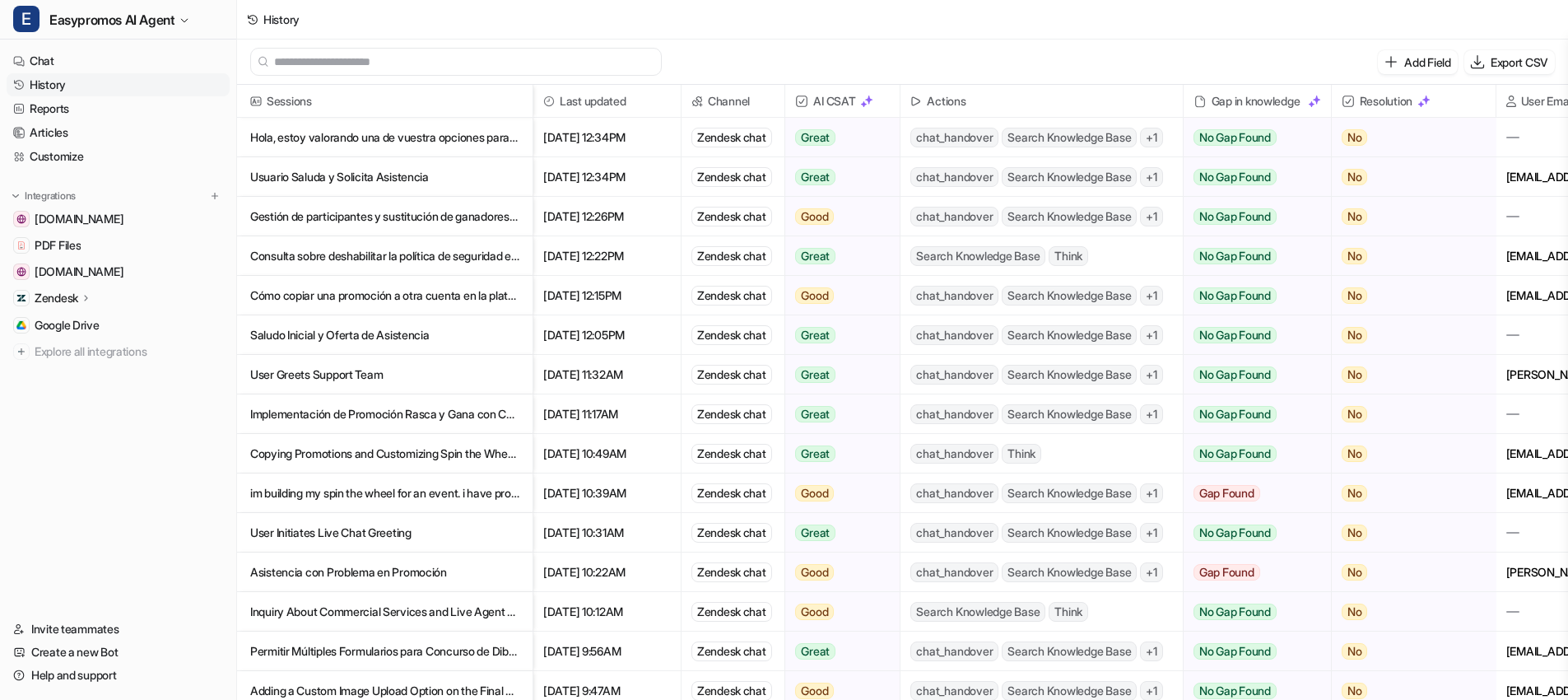
click at [409, 289] on p "Cómo copiar una promoción a otra cuenta en la plataforma" at bounding box center [384, 295] width 269 height 40
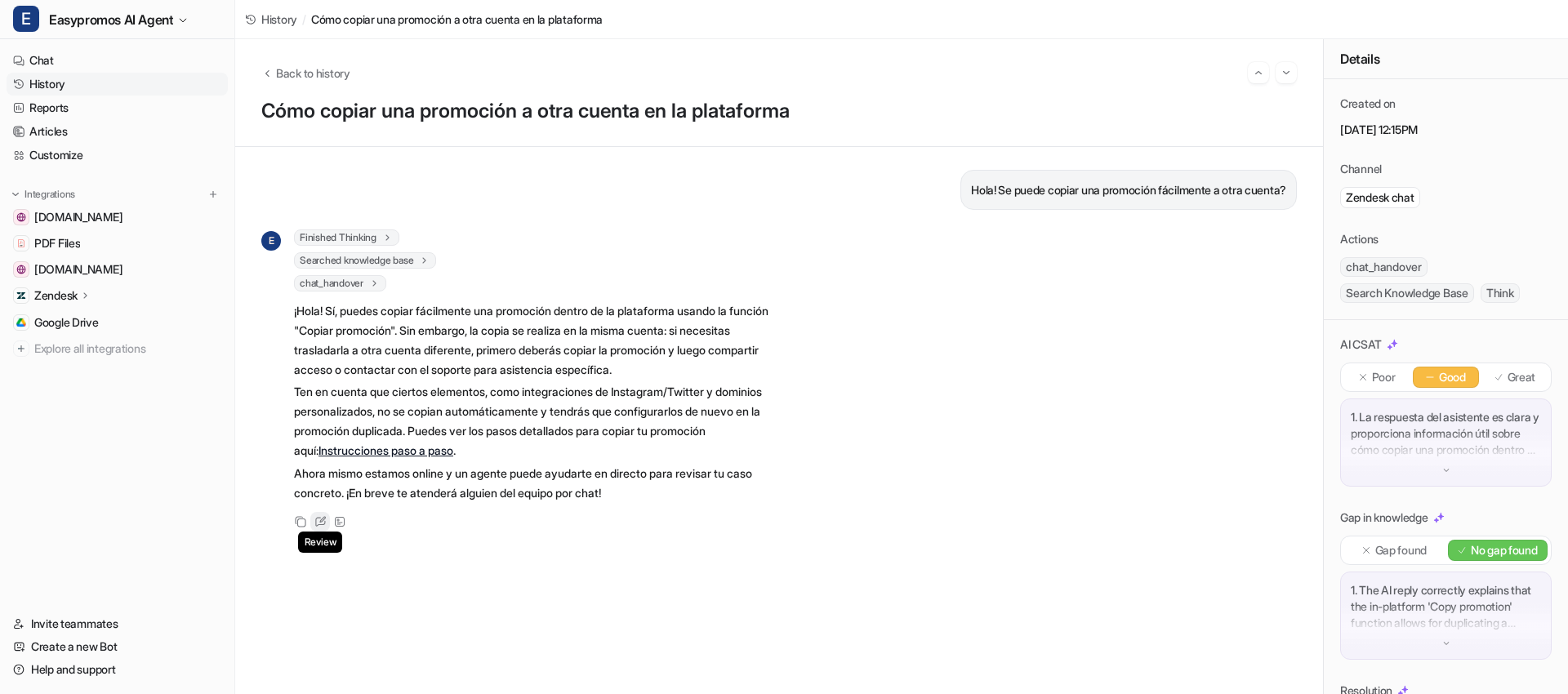
click at [327, 522] on div "Review" at bounding box center [319, 521] width 20 height 20
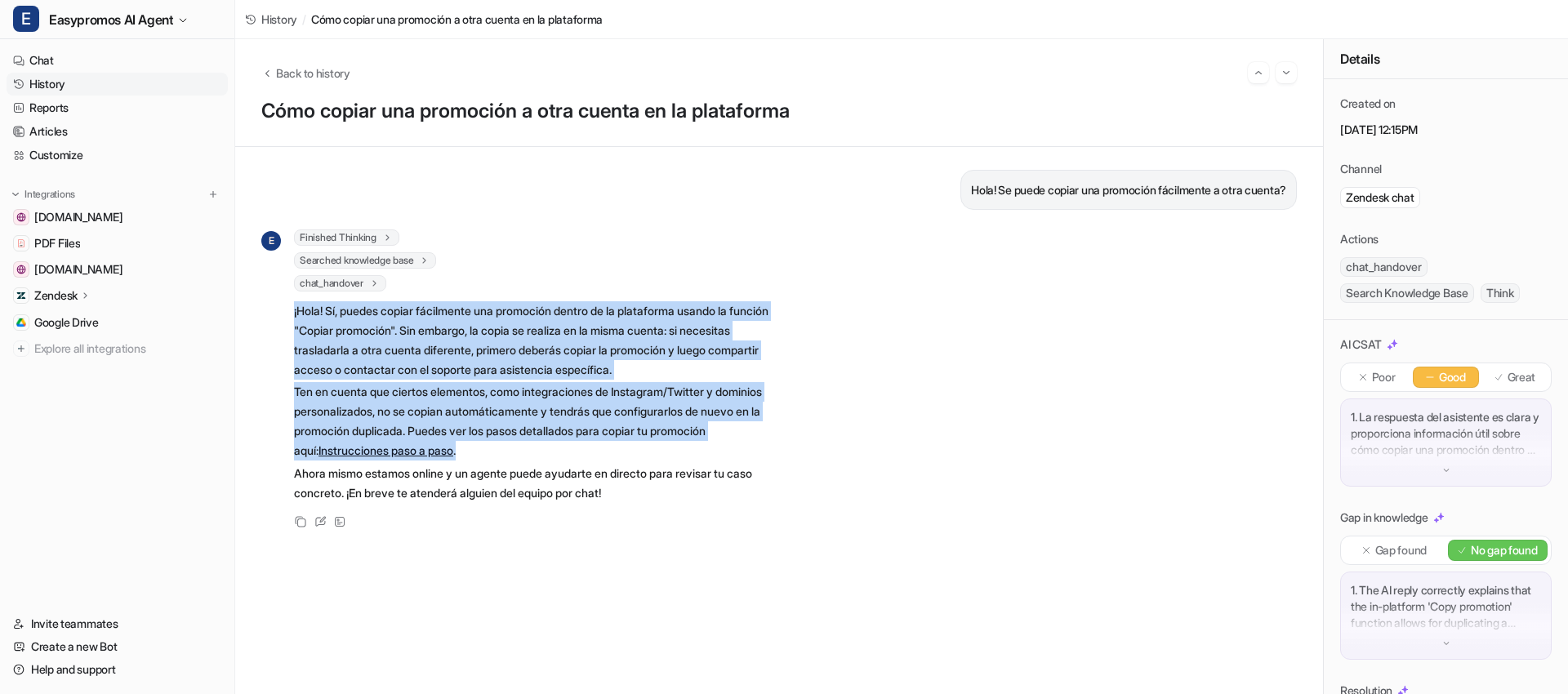
drag, startPoint x: 291, startPoint y: 315, endPoint x: 575, endPoint y: 445, distance: 312.3
click at [575, 445] on div "E Finished Thinking 1 Hoy es viernes 26 de septiembre de 2025, 12 : 15 en Madri…" at bounding box center [516, 367] width 510 height 276
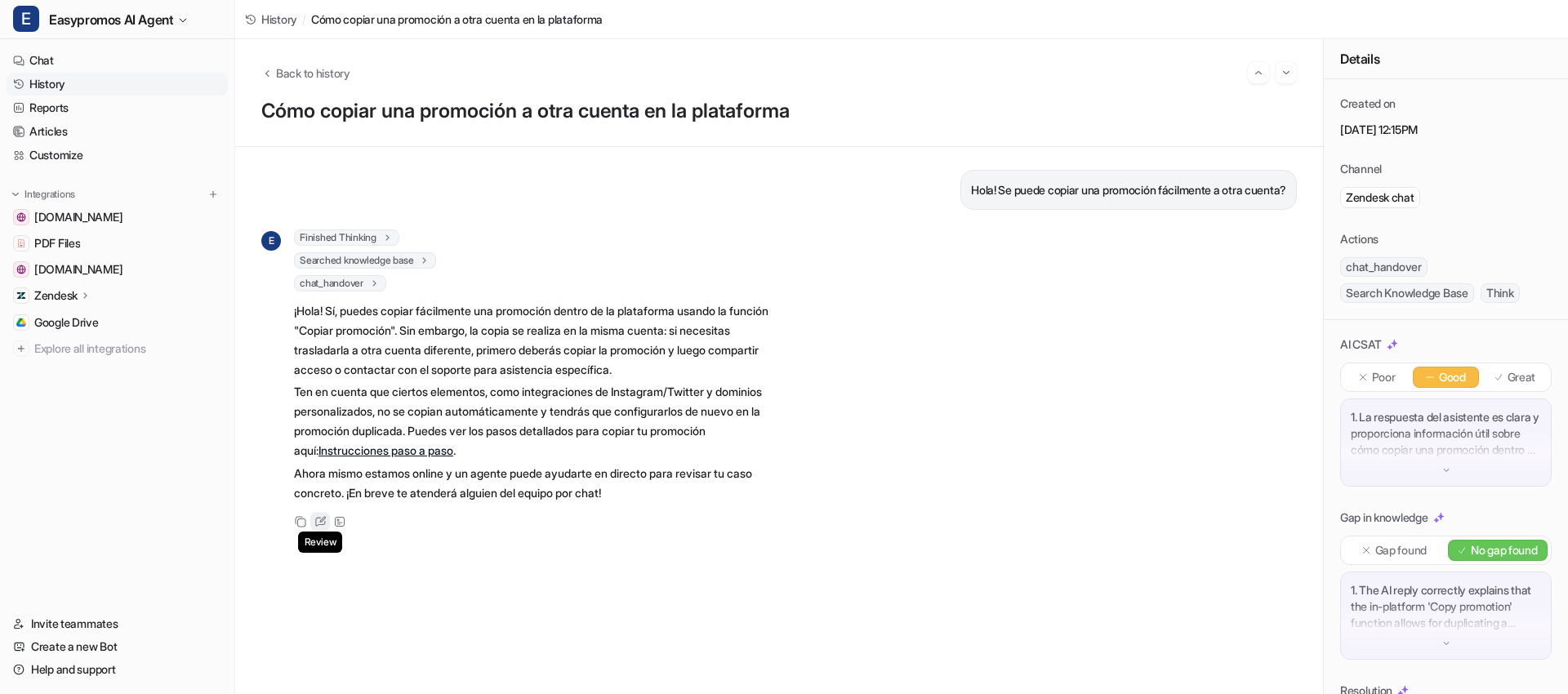
click at [323, 522] on icon at bounding box center [320, 521] width 12 height 11
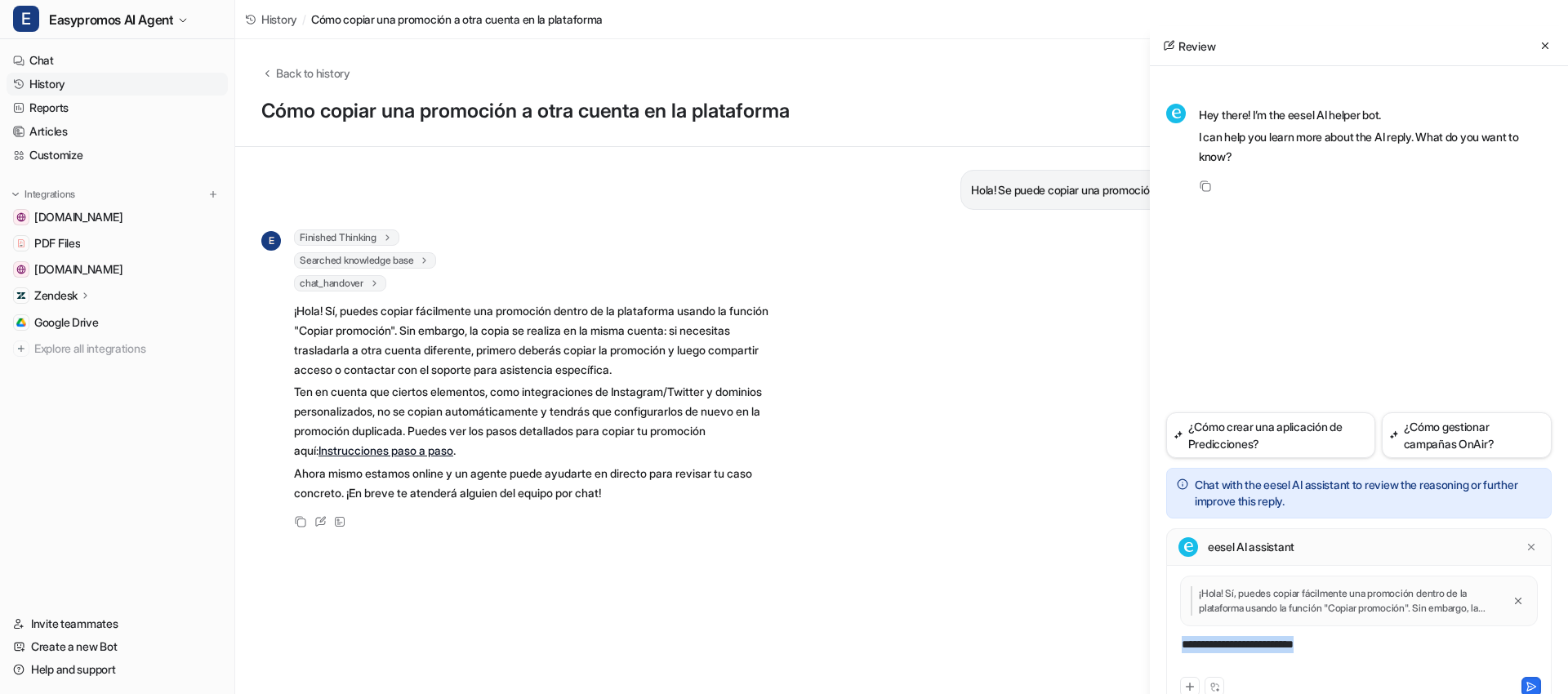
drag, startPoint x: 1317, startPoint y: 644, endPoint x: 1150, endPoint y: 645, distance: 167.0
click at [1145, 647] on div "Back to history Cómo copiar una promoción a otra cuenta en la plataforma Hola! …" at bounding box center [901, 366] width 1333 height 655
paste div
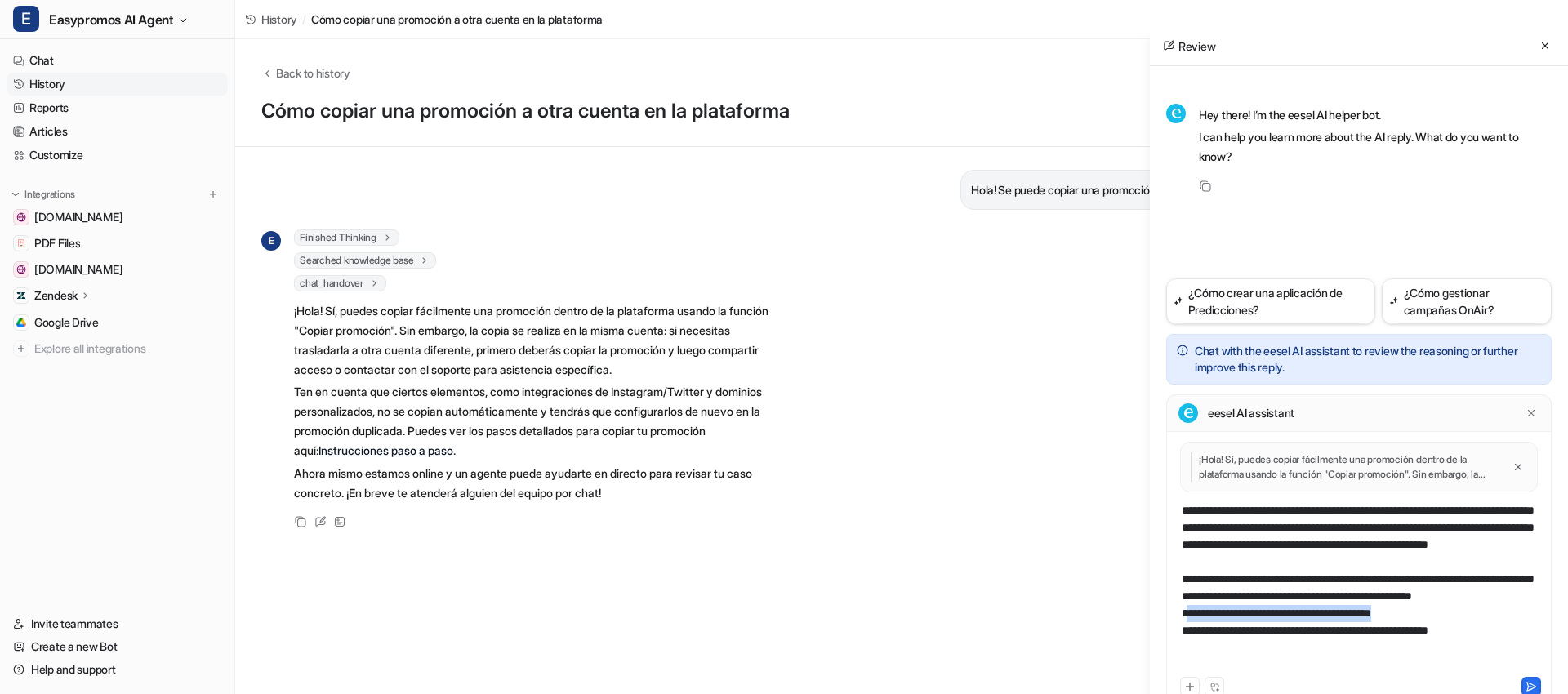
drag, startPoint x: 1183, startPoint y: 649, endPoint x: 1448, endPoint y: 649, distance: 265.0
click at [1457, 650] on div "**********" at bounding box center [1358, 588] width 377 height 171
click at [1320, 634] on div "**********" at bounding box center [1358, 588] width 377 height 171
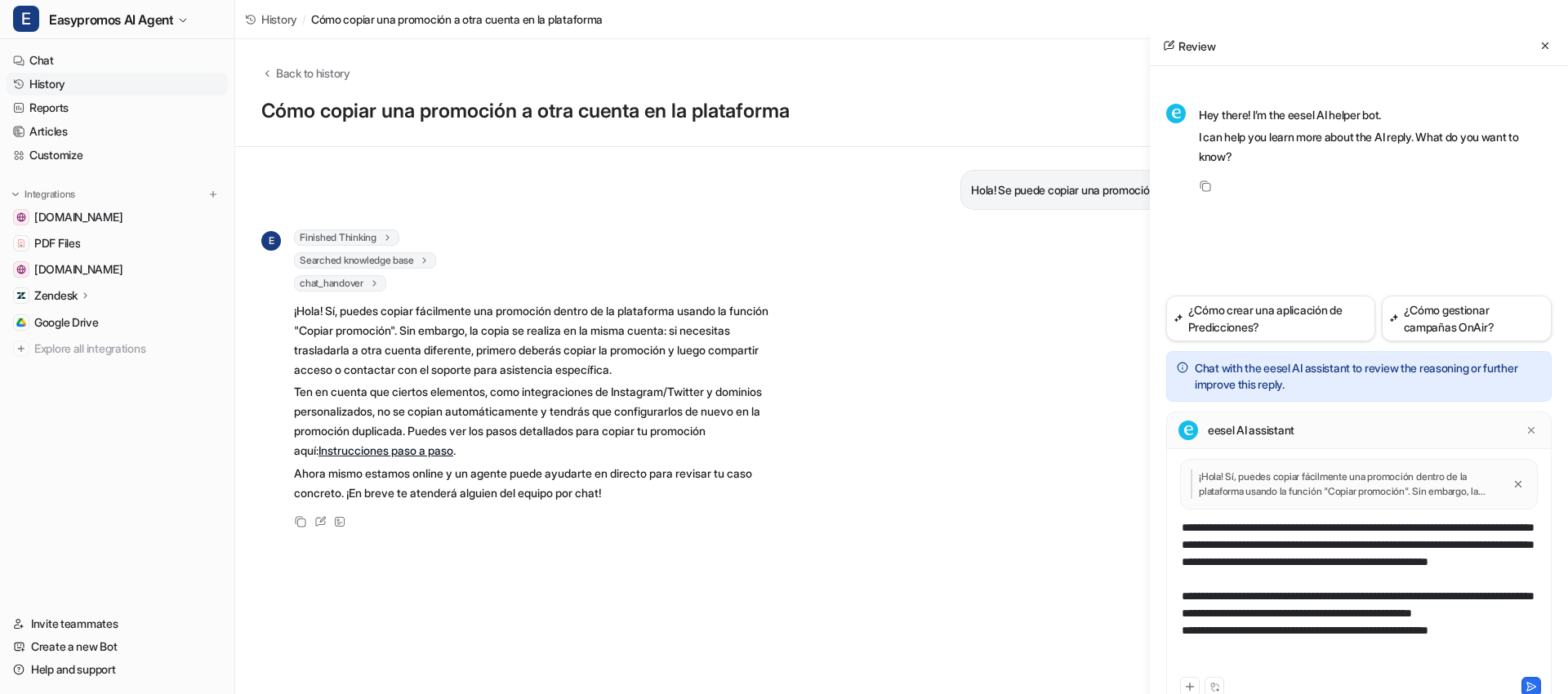
click at [1184, 663] on div "**********" at bounding box center [1358, 596] width 377 height 154
drag, startPoint x: 1528, startPoint y: 682, endPoint x: 1486, endPoint y: 671, distance: 43.4
click at [1527, 682] on icon at bounding box center [1531, 686] width 11 height 11
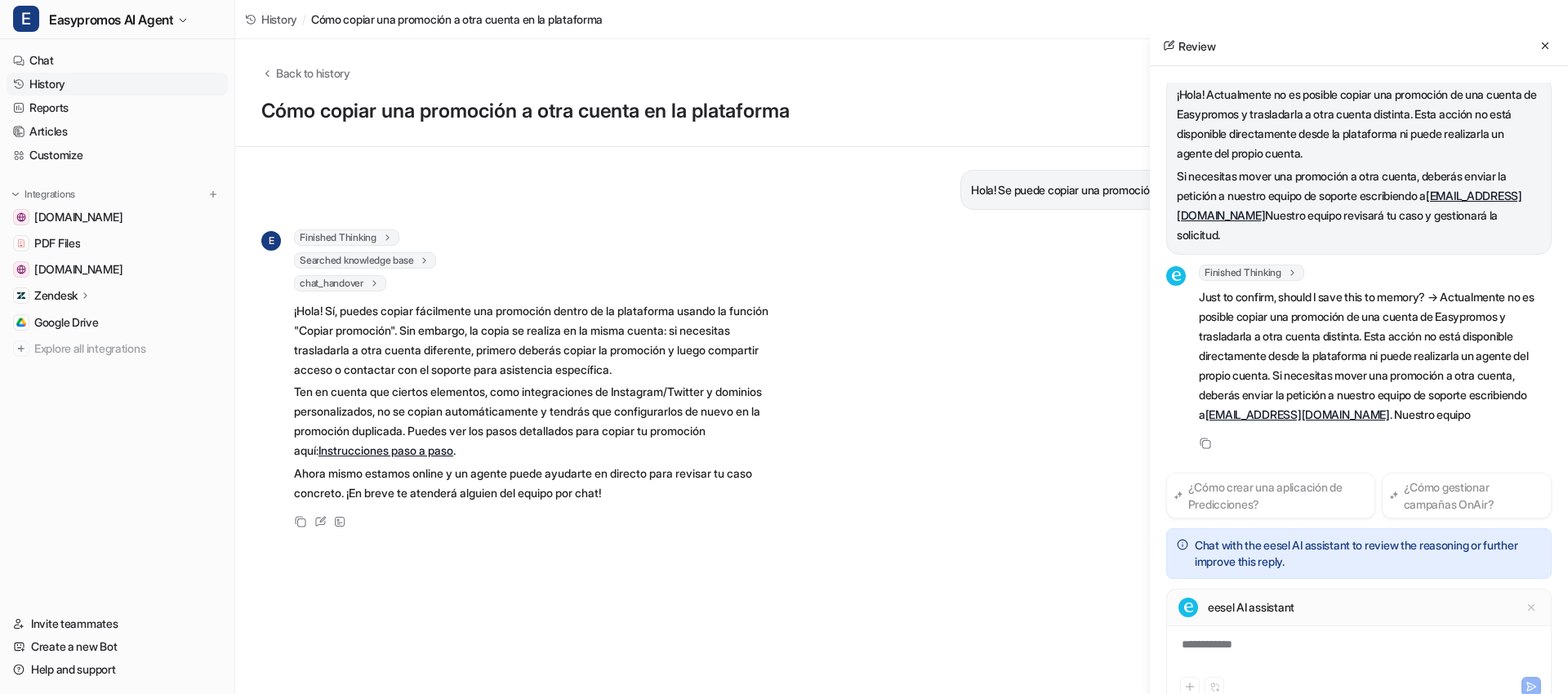
scroll to position [186, 0]
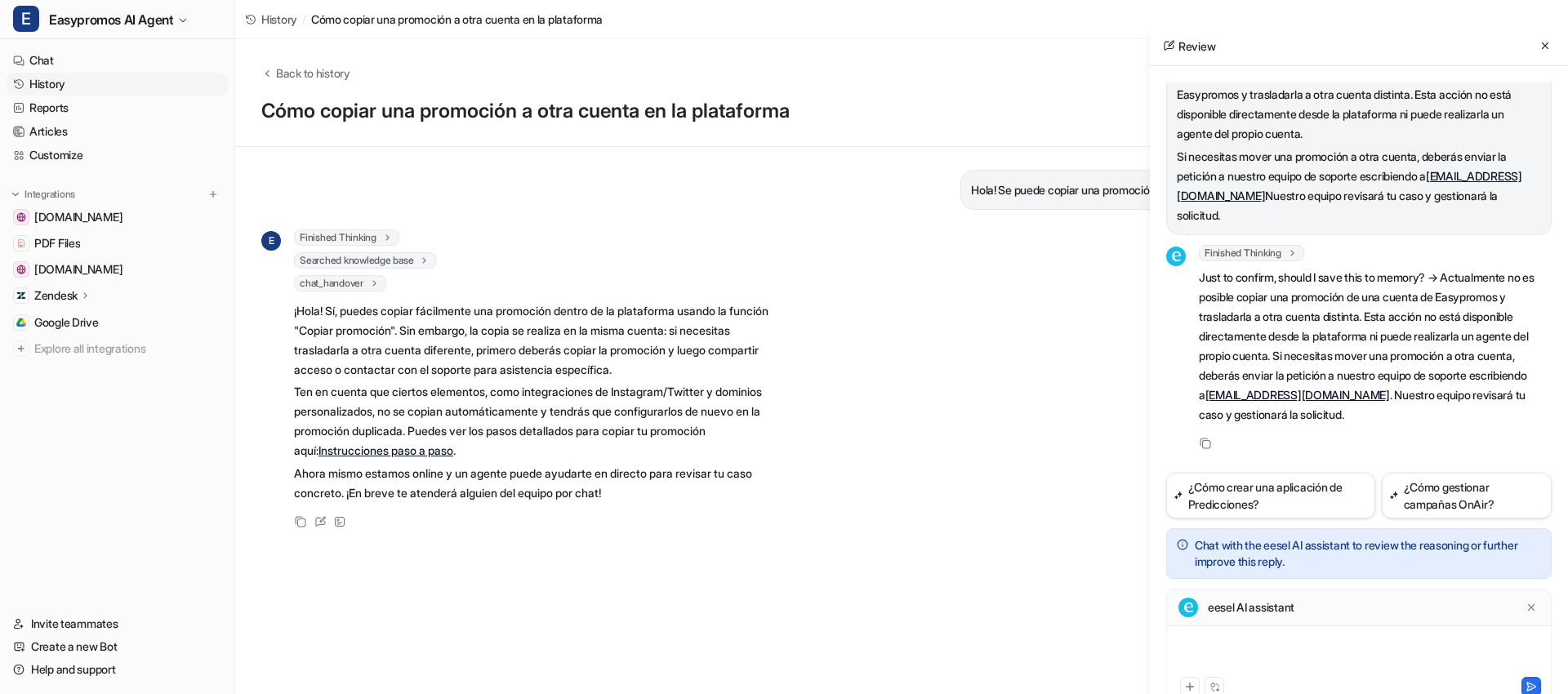
click at [1256, 644] on div at bounding box center [1358, 655] width 377 height 37
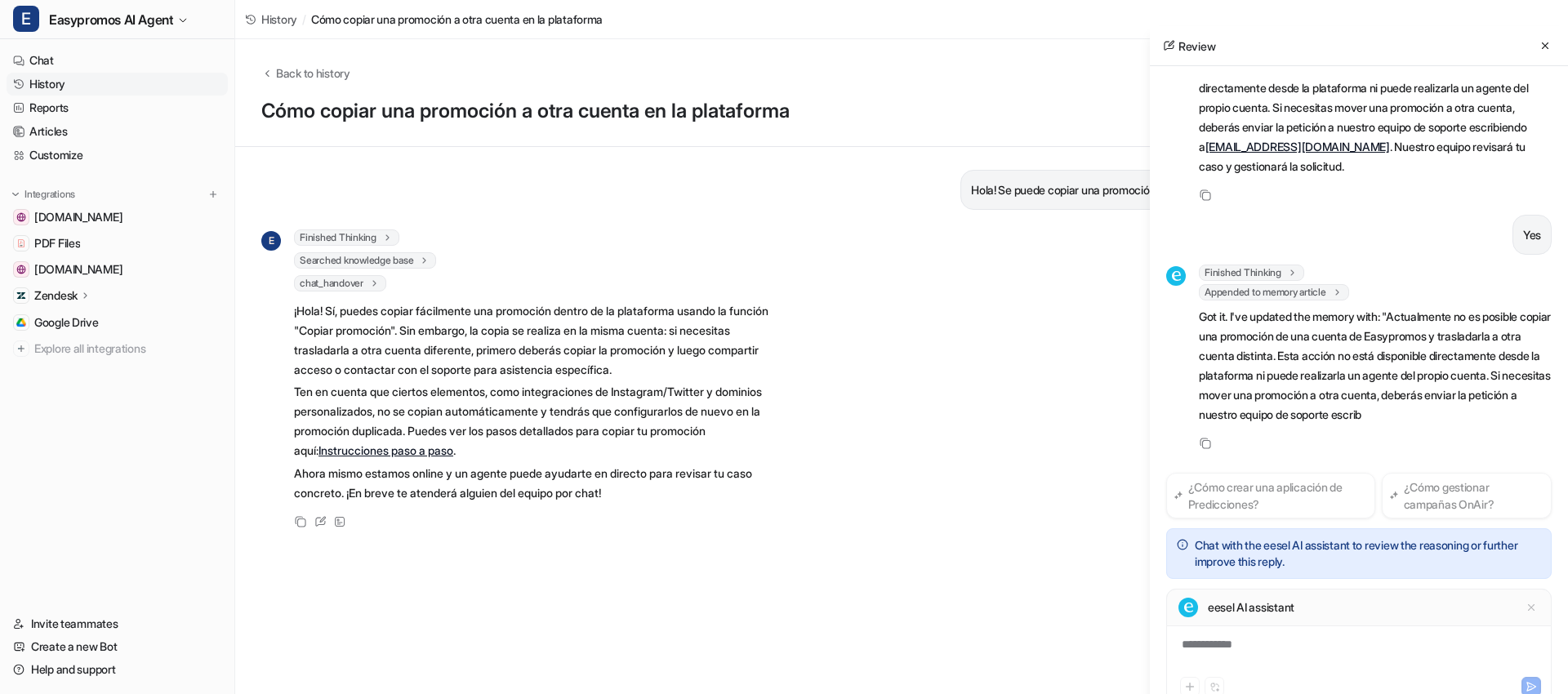
scroll to position [473, 0]
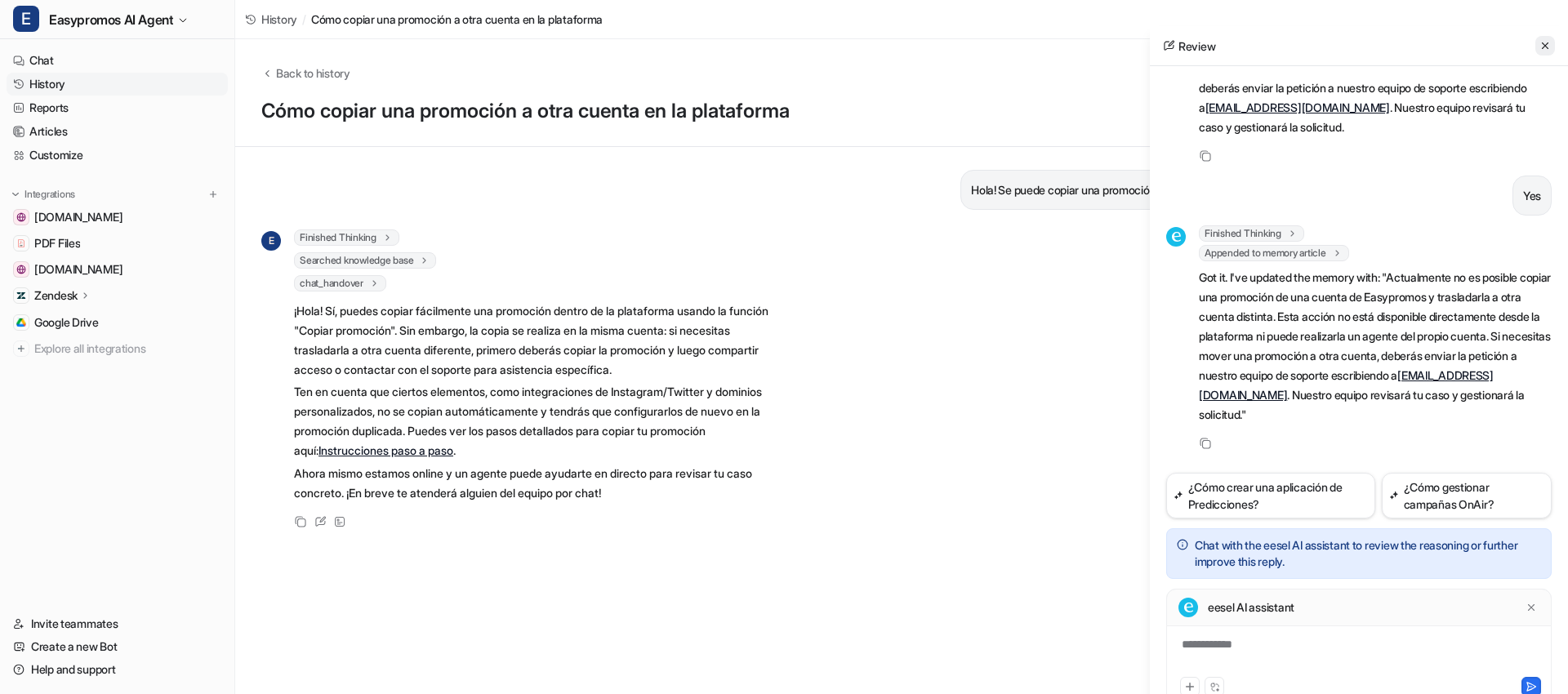
click at [1542, 46] on icon at bounding box center [1544, 45] width 11 height 11
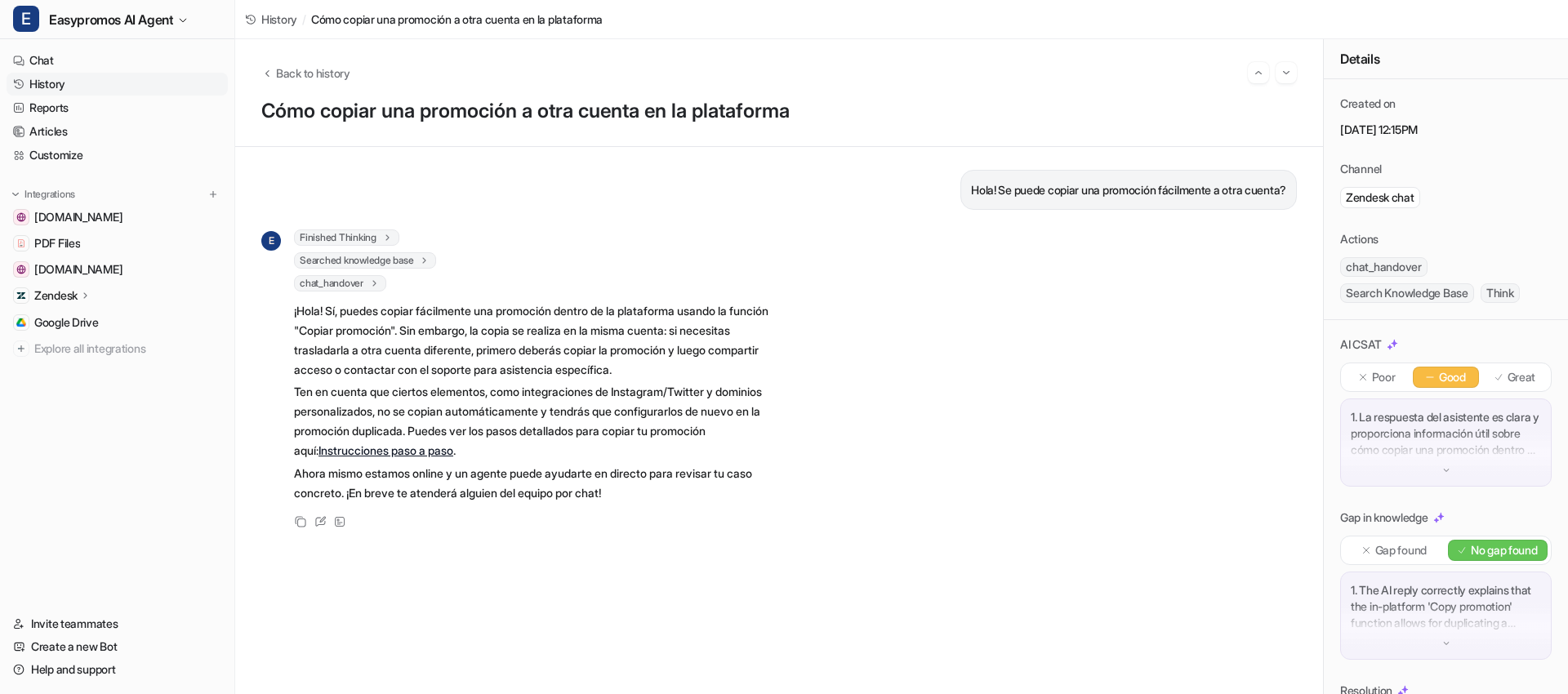
click at [80, 80] on link "History" at bounding box center [118, 83] width 221 height 23
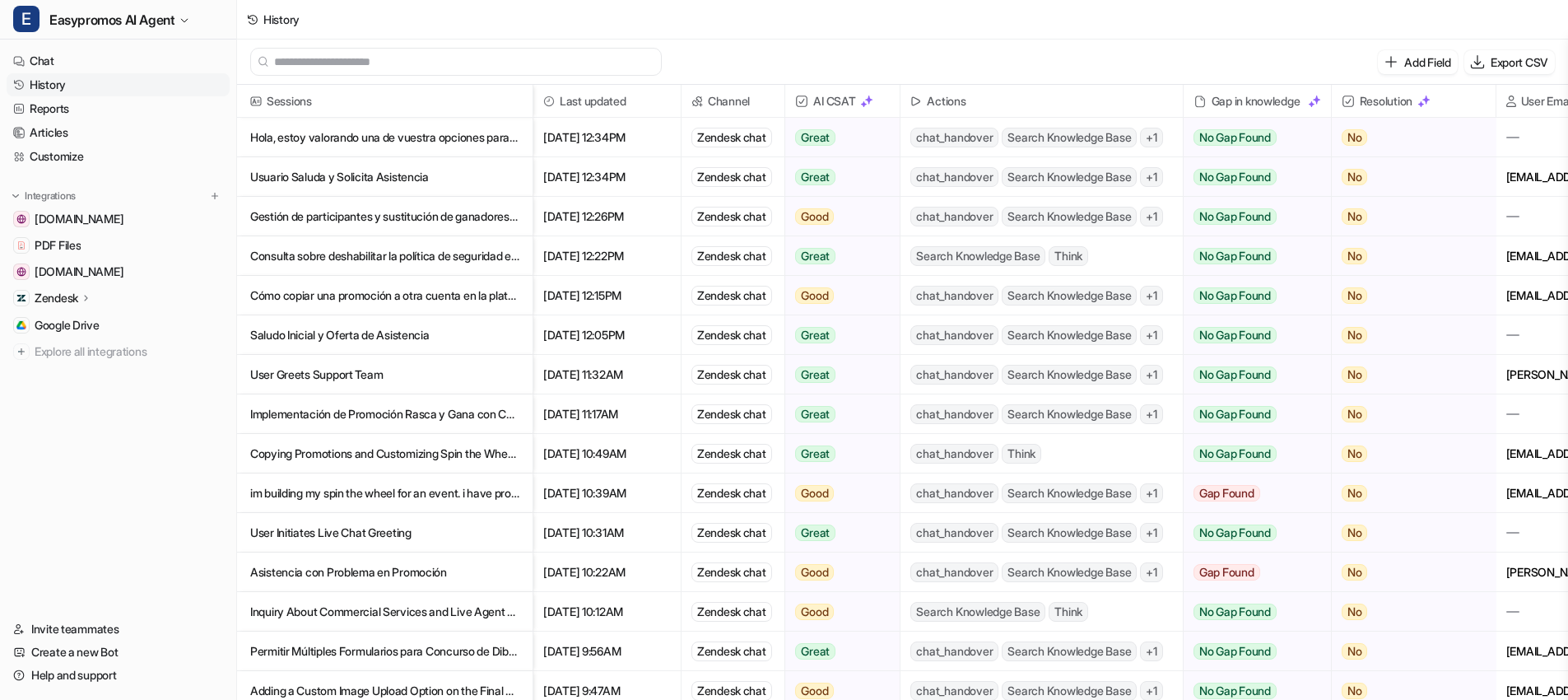
click at [333, 329] on p "Saludo Inicial y Oferta de Asistencia" at bounding box center [384, 335] width 269 height 40
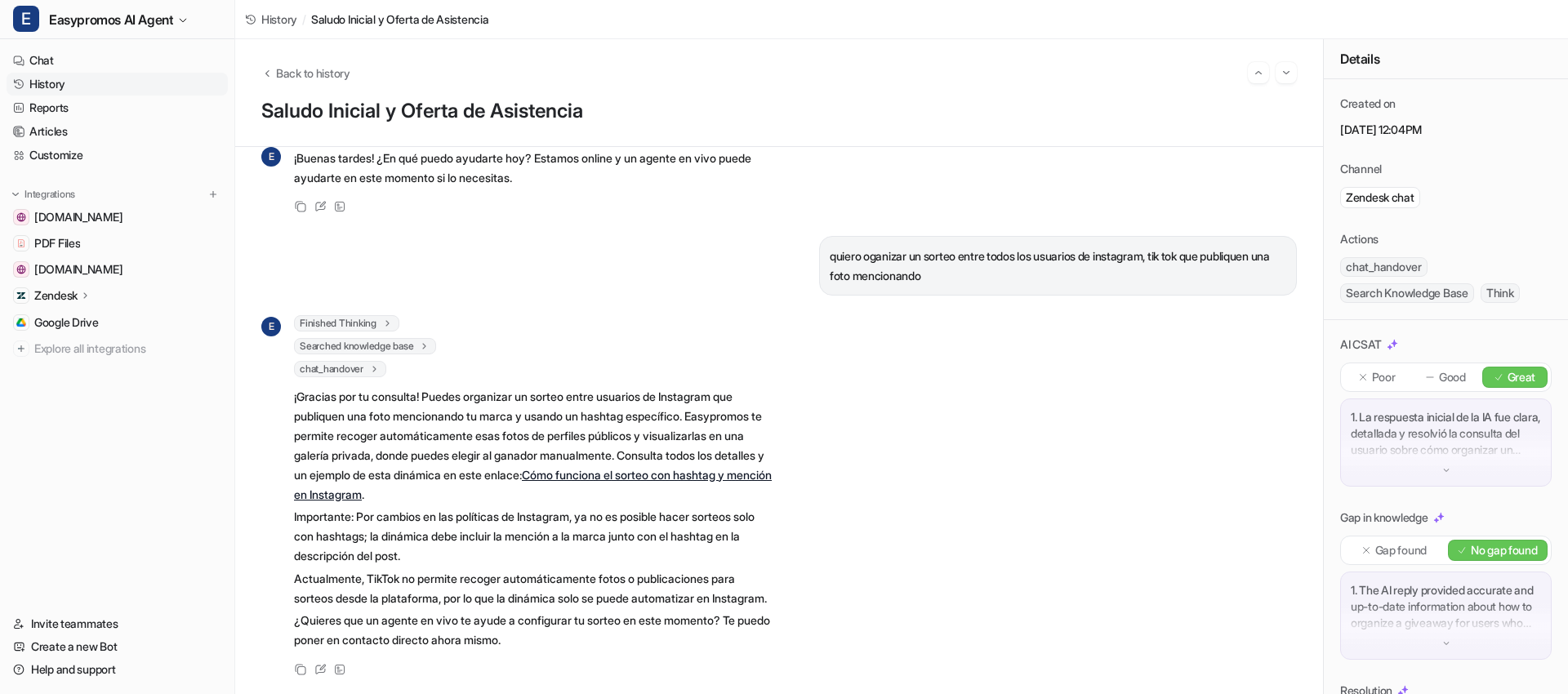
scroll to position [116, 0]
click at [41, 83] on link "History" at bounding box center [118, 83] width 221 height 23
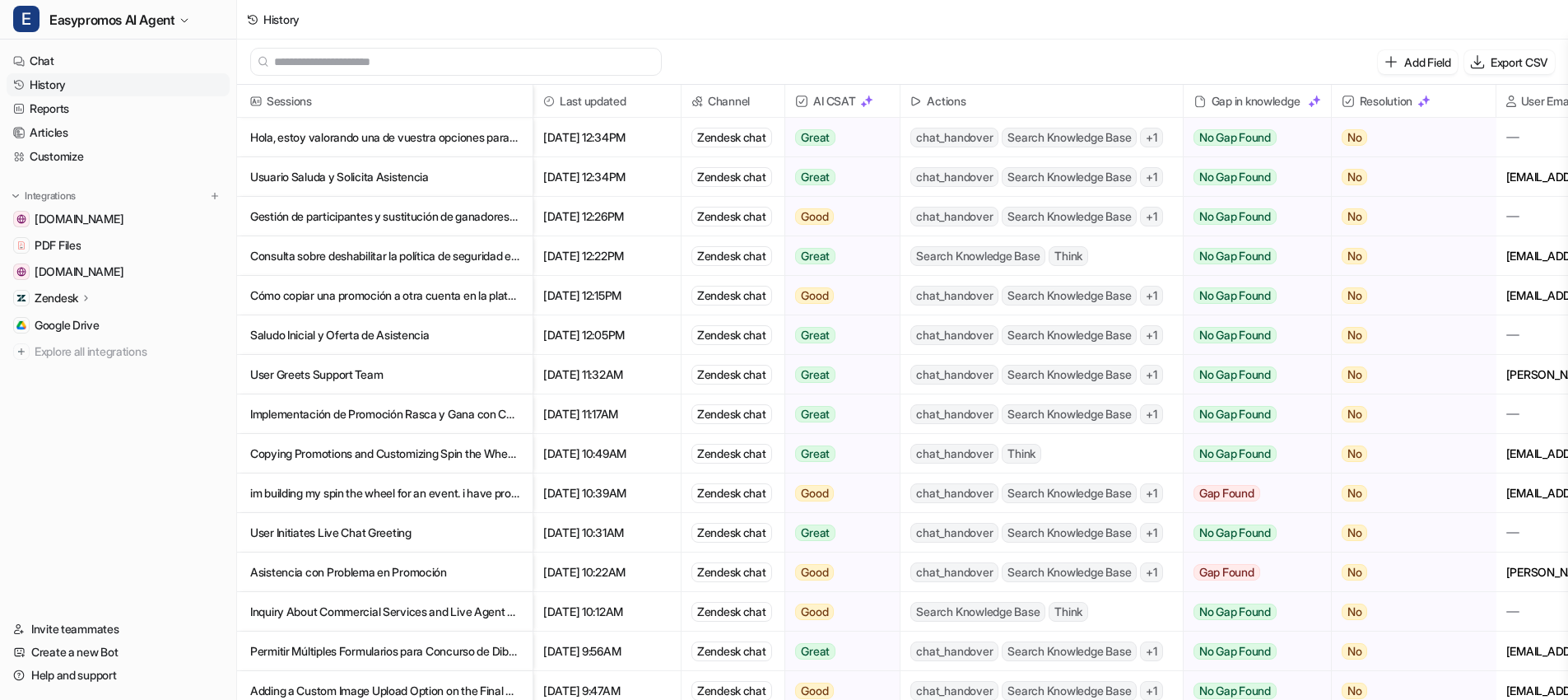
click at [362, 374] on p "User Greets Support Team" at bounding box center [384, 374] width 269 height 40
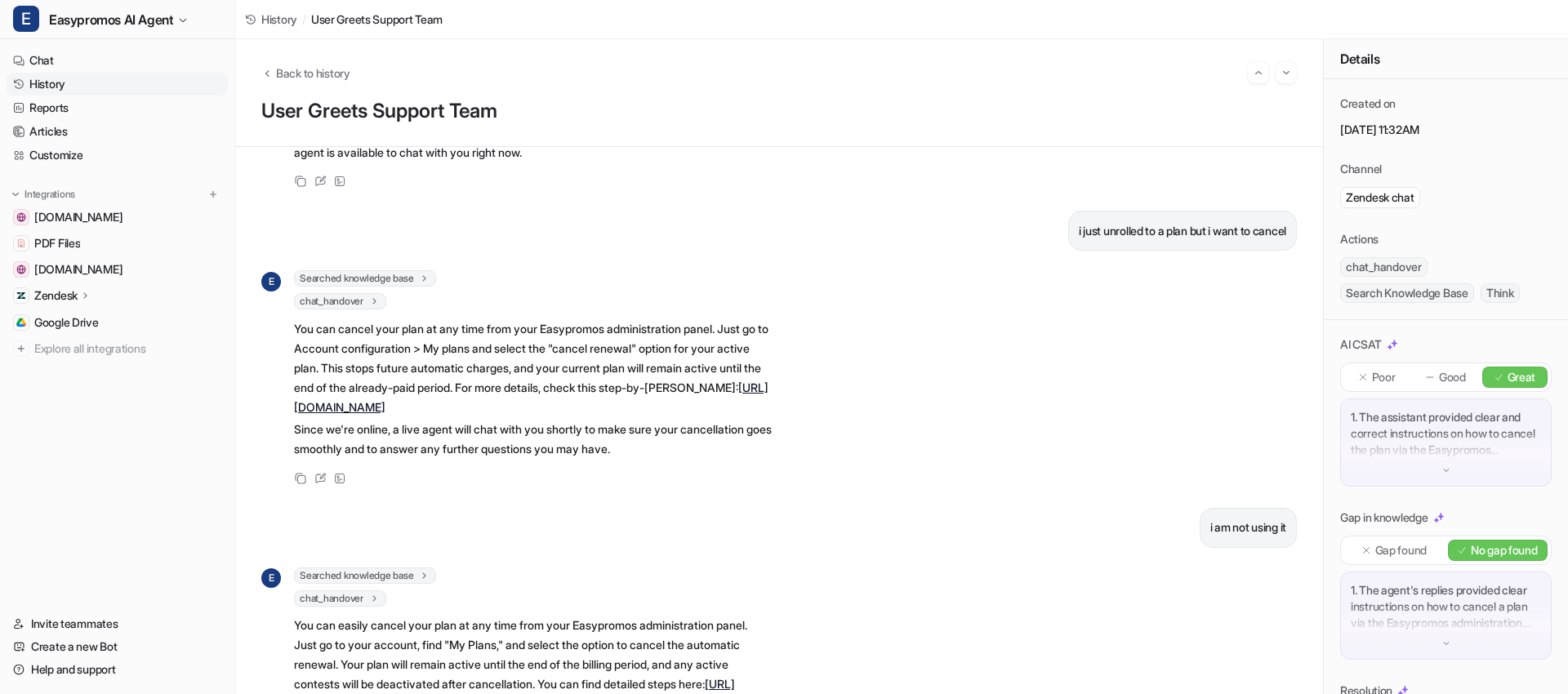
scroll to position [134, 0]
click at [452, 408] on link "https://soporte.easypromosapp.com/hc/en-us/articles/207885136-How-can-I-cancel-…" at bounding box center [531, 395] width 474 height 33
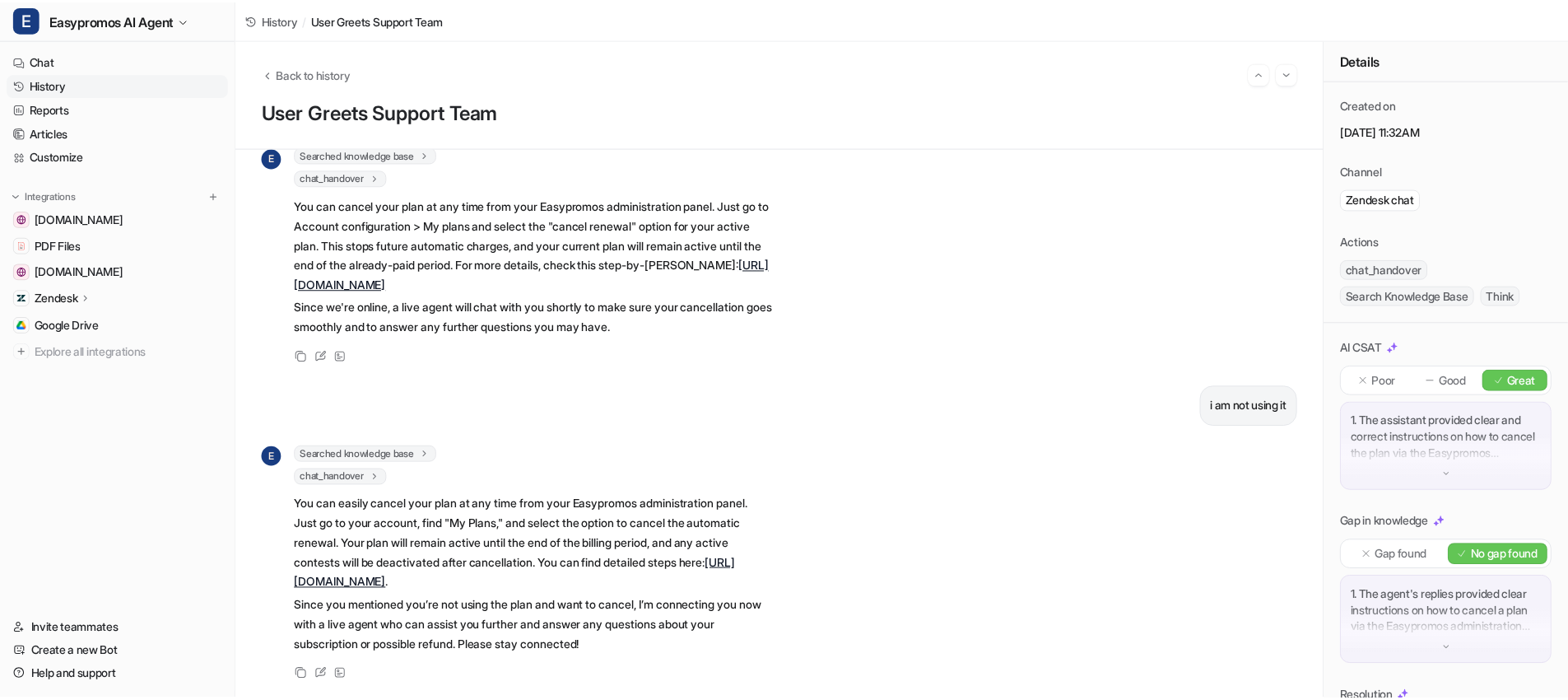
scroll to position [311, 0]
click at [95, 76] on link "History" at bounding box center [119, 84] width 223 height 23
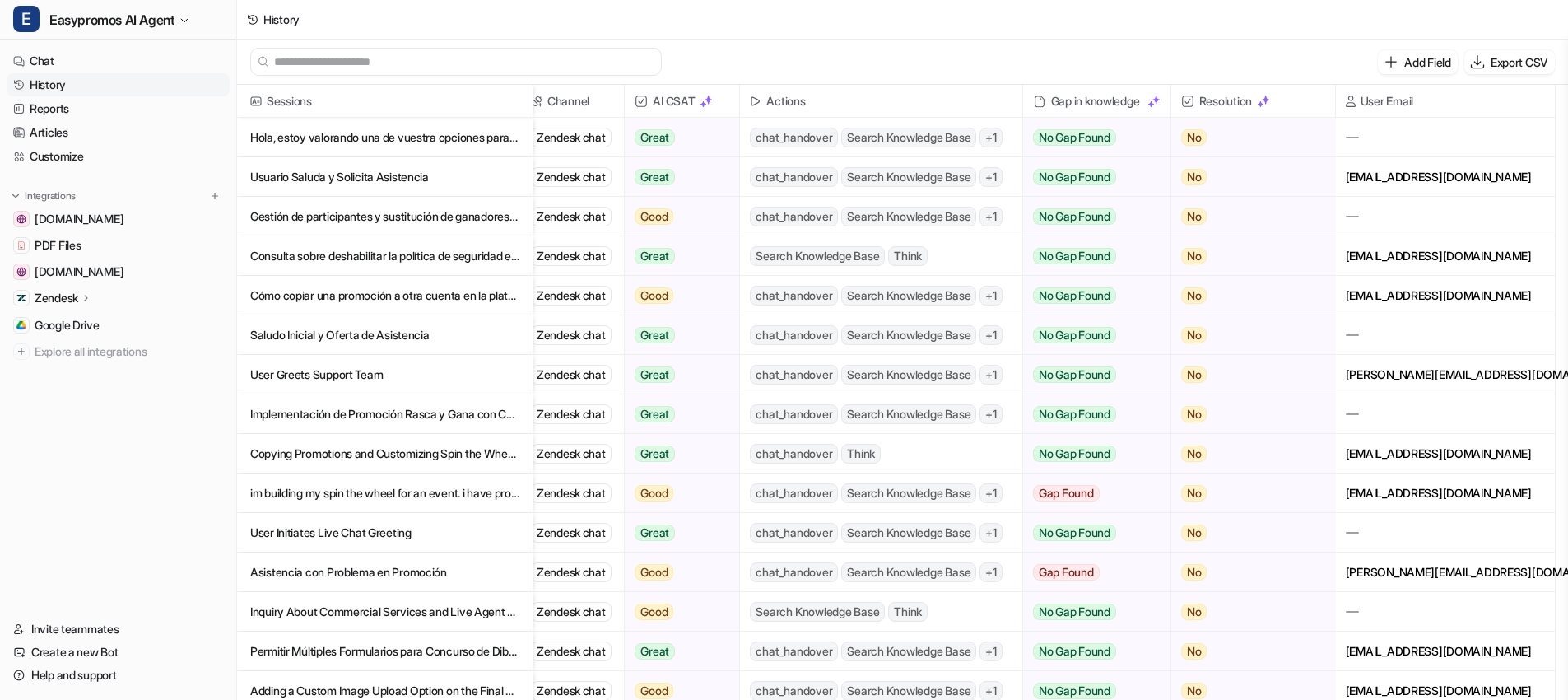
click at [375, 416] on p "Implementación de Promoción Rasca y Gana con Cupones QR de Uso Único" at bounding box center [384, 414] width 269 height 40
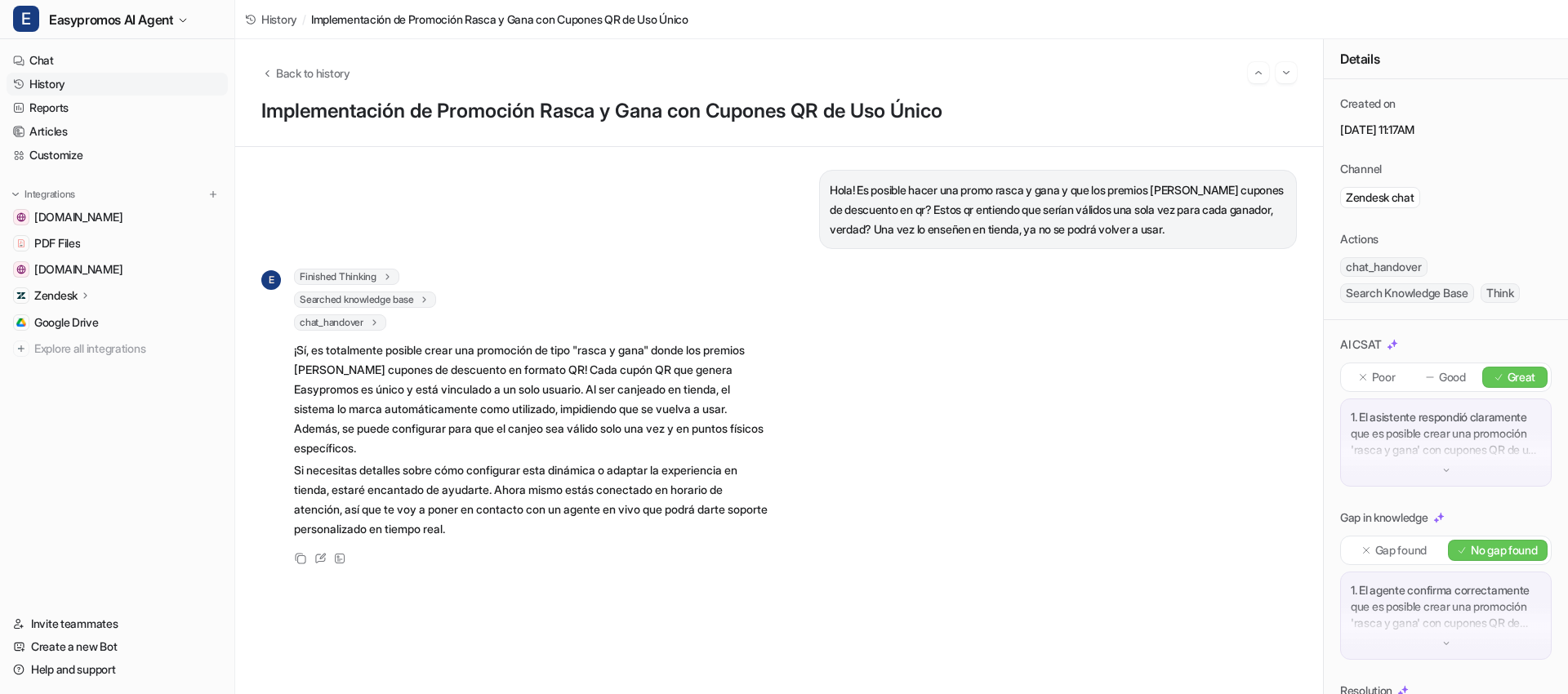
click at [75, 83] on link "History" at bounding box center [118, 83] width 221 height 23
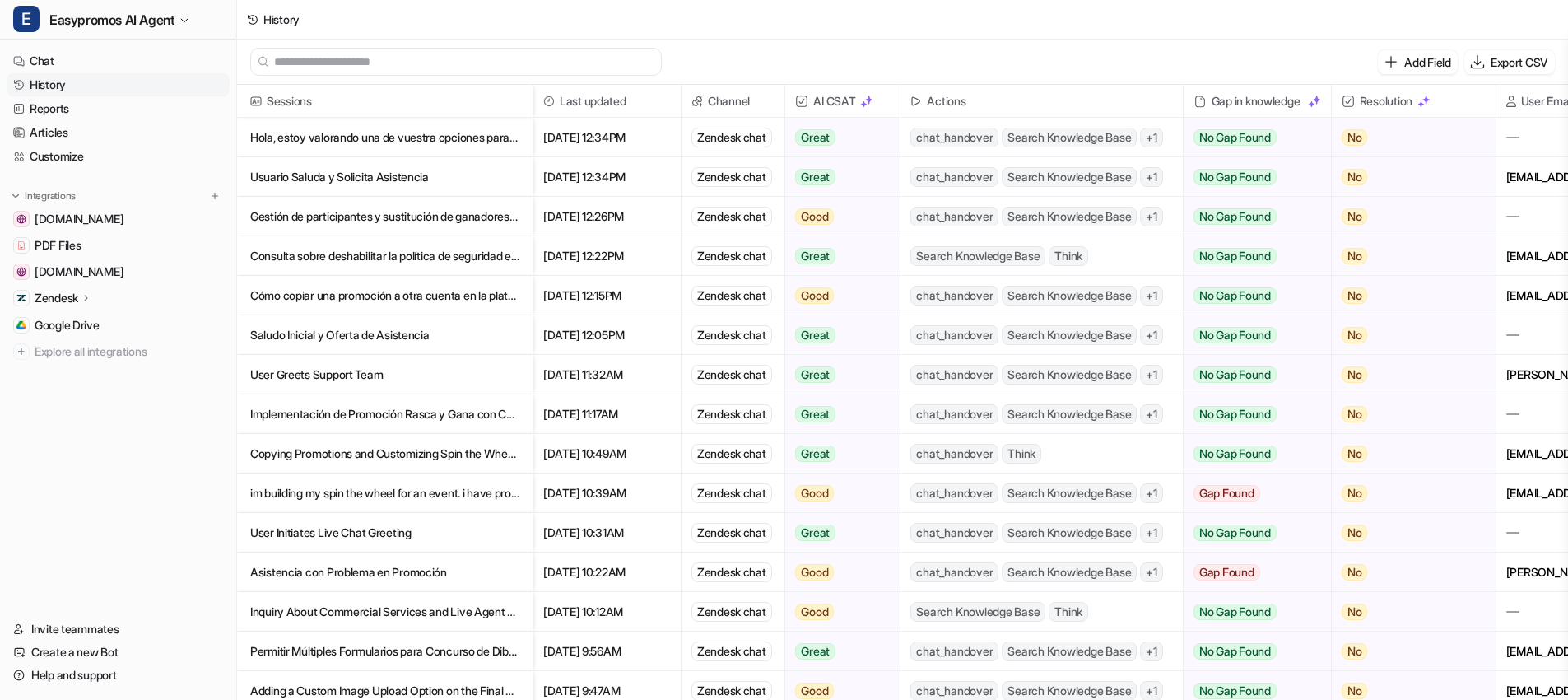
click at [372, 463] on p "Copying Promotions and Customizing Spin the Wheel Images in Easypromos" at bounding box center [384, 453] width 269 height 40
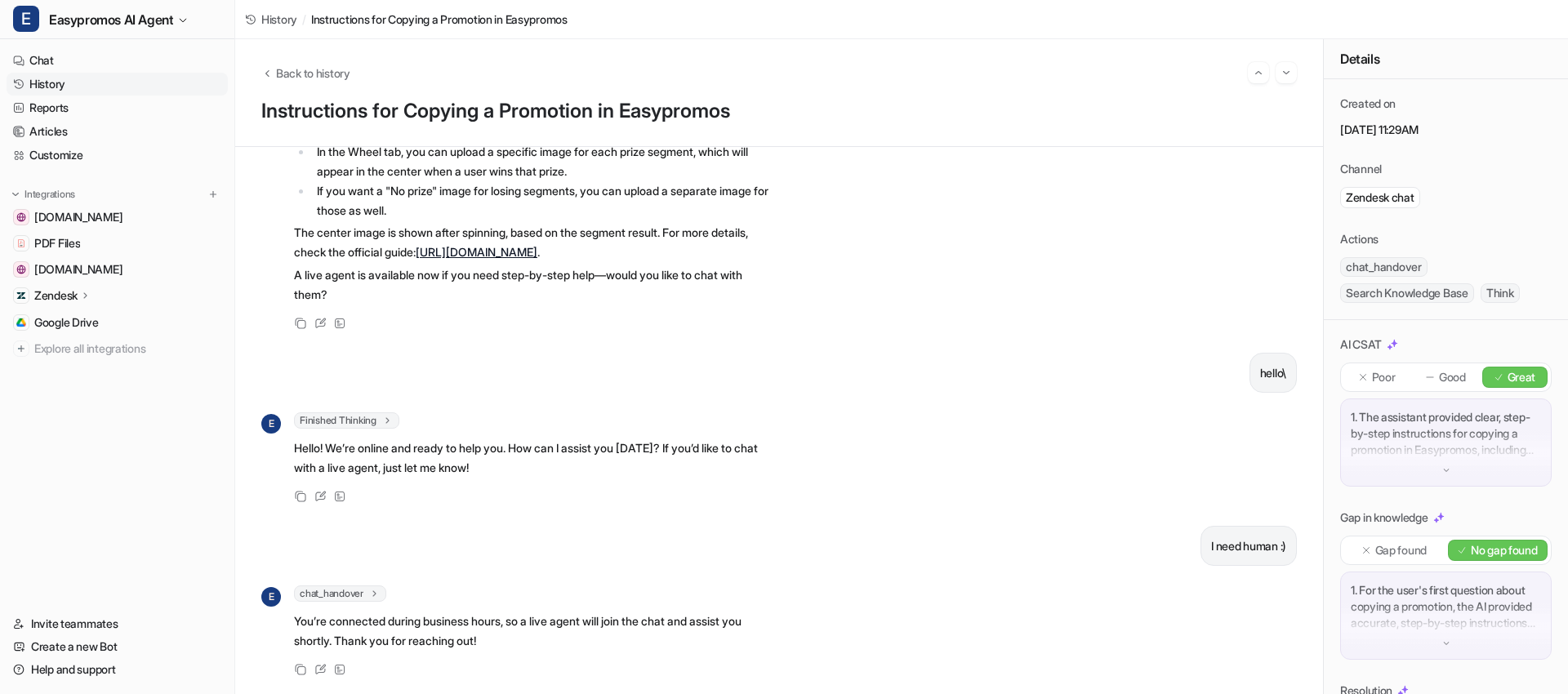
scroll to position [607, 0]
click at [72, 85] on link "History" at bounding box center [118, 83] width 221 height 23
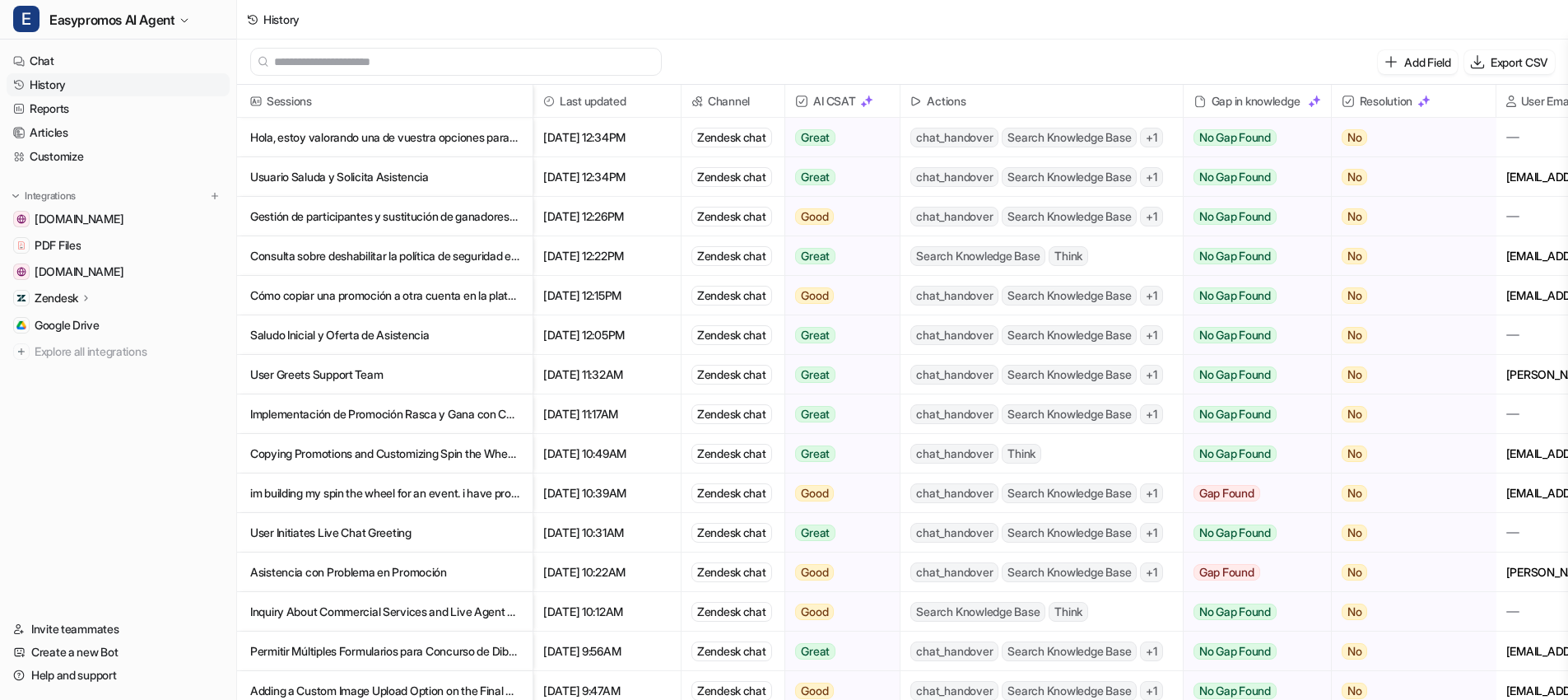
click at [330, 494] on p "im building my spin the wheel for an event. i have probability and instant win …" at bounding box center [384, 493] width 269 height 40
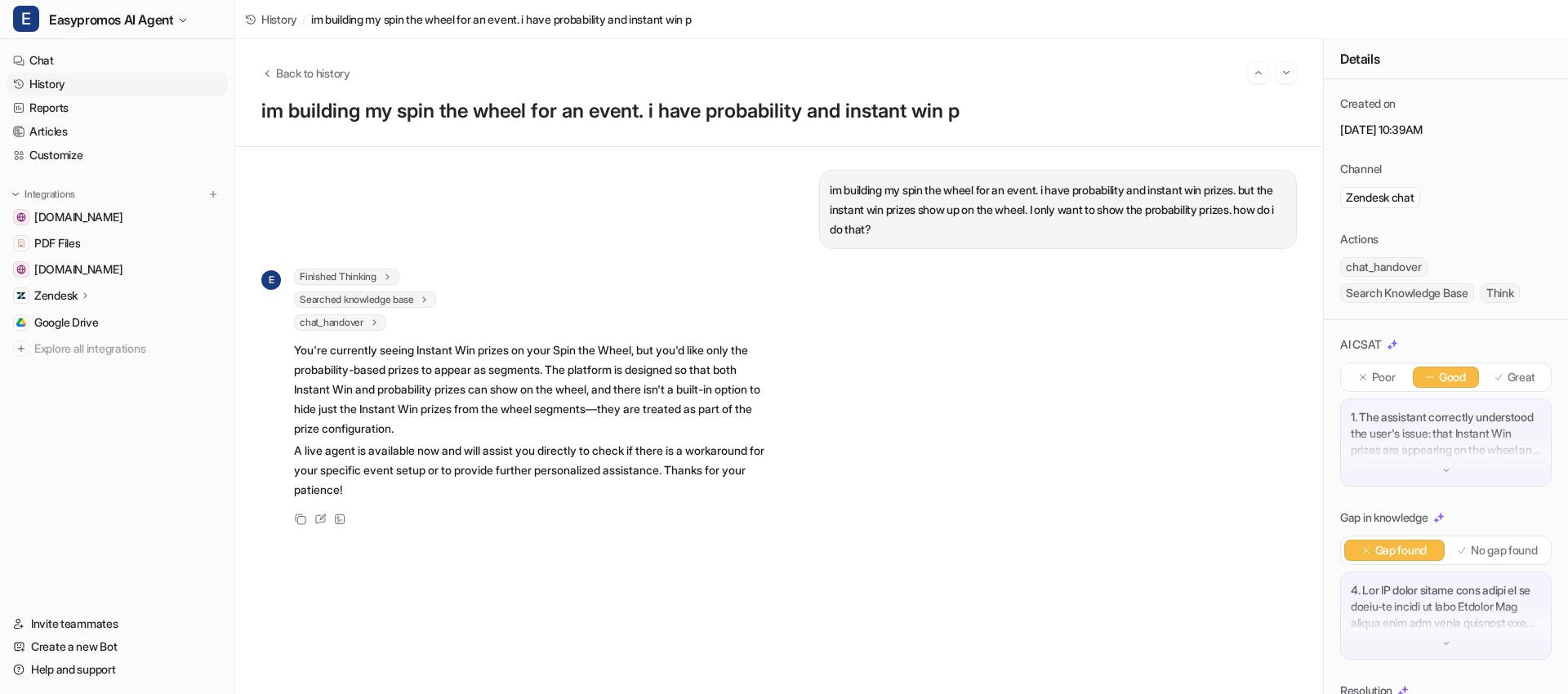
click at [75, 80] on link "History" at bounding box center [118, 83] width 221 height 23
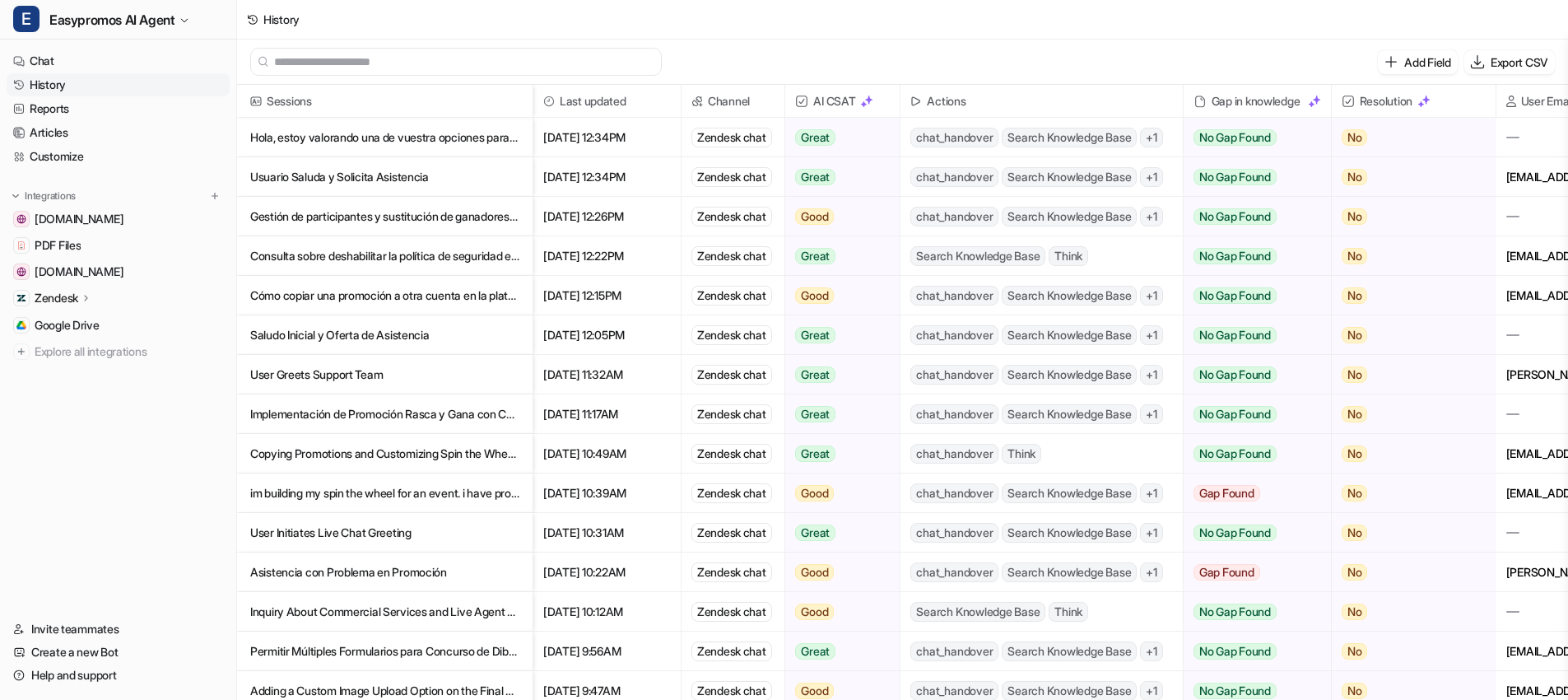
click at [377, 528] on p "User Initiates Live Chat Greeting" at bounding box center [384, 533] width 269 height 40
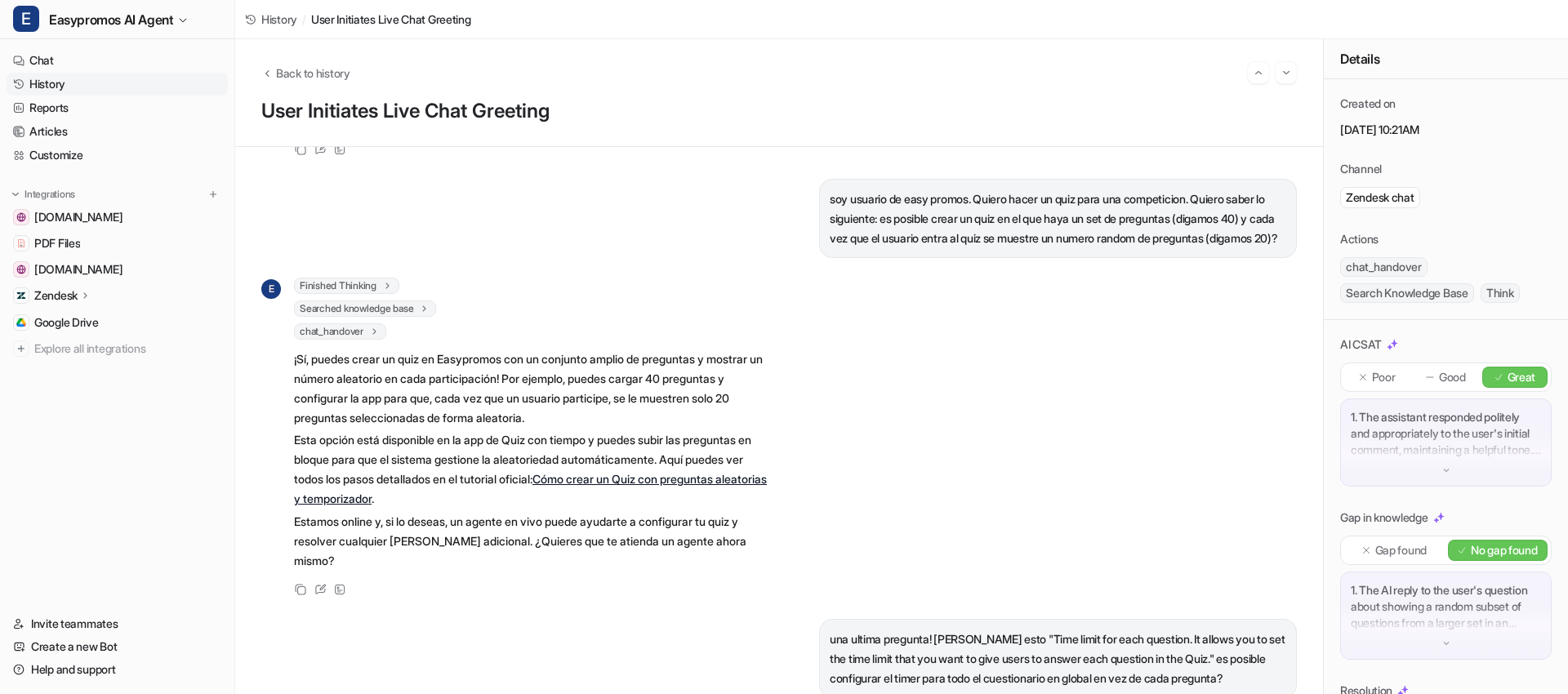
scroll to position [341, 0]
click at [50, 78] on link "History" at bounding box center [118, 83] width 221 height 23
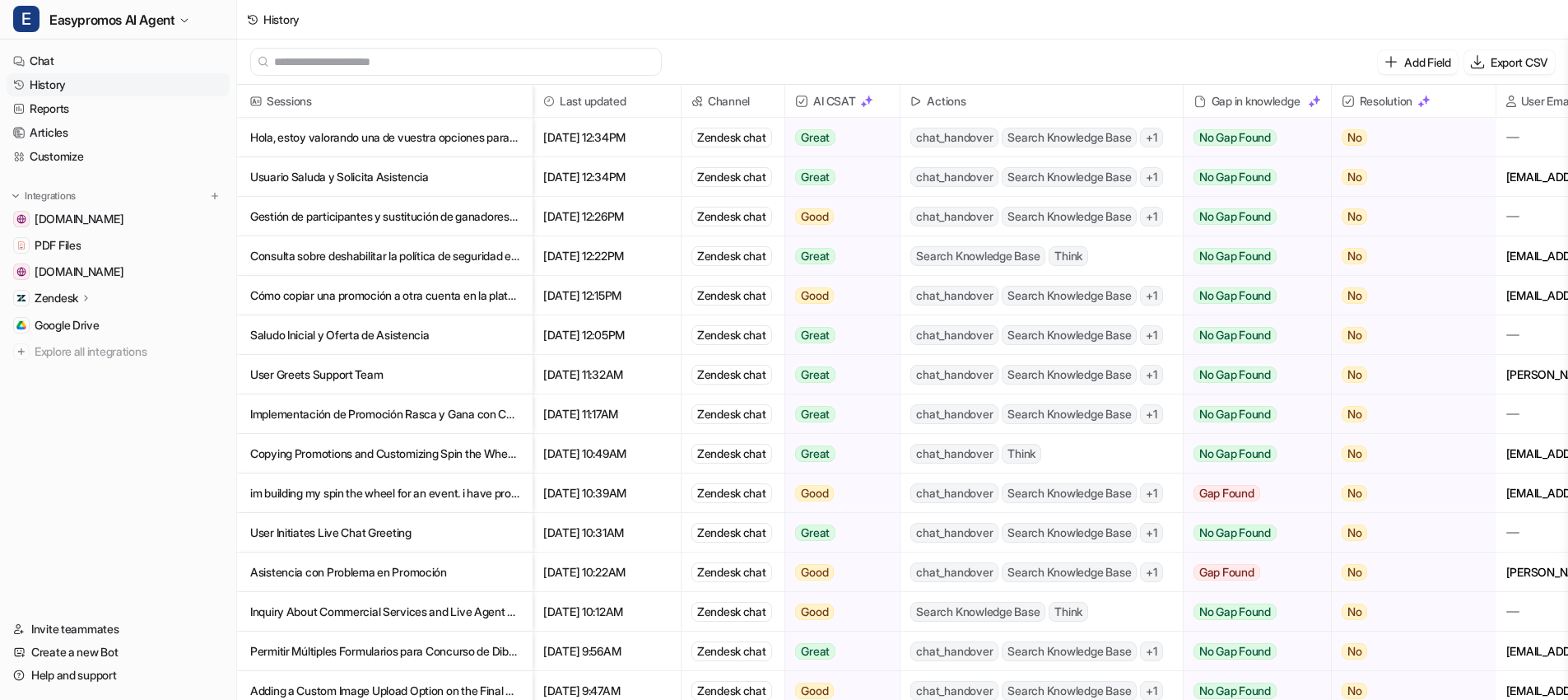
click at [368, 533] on p "User Initiates Live Chat Greeting" at bounding box center [384, 533] width 269 height 40
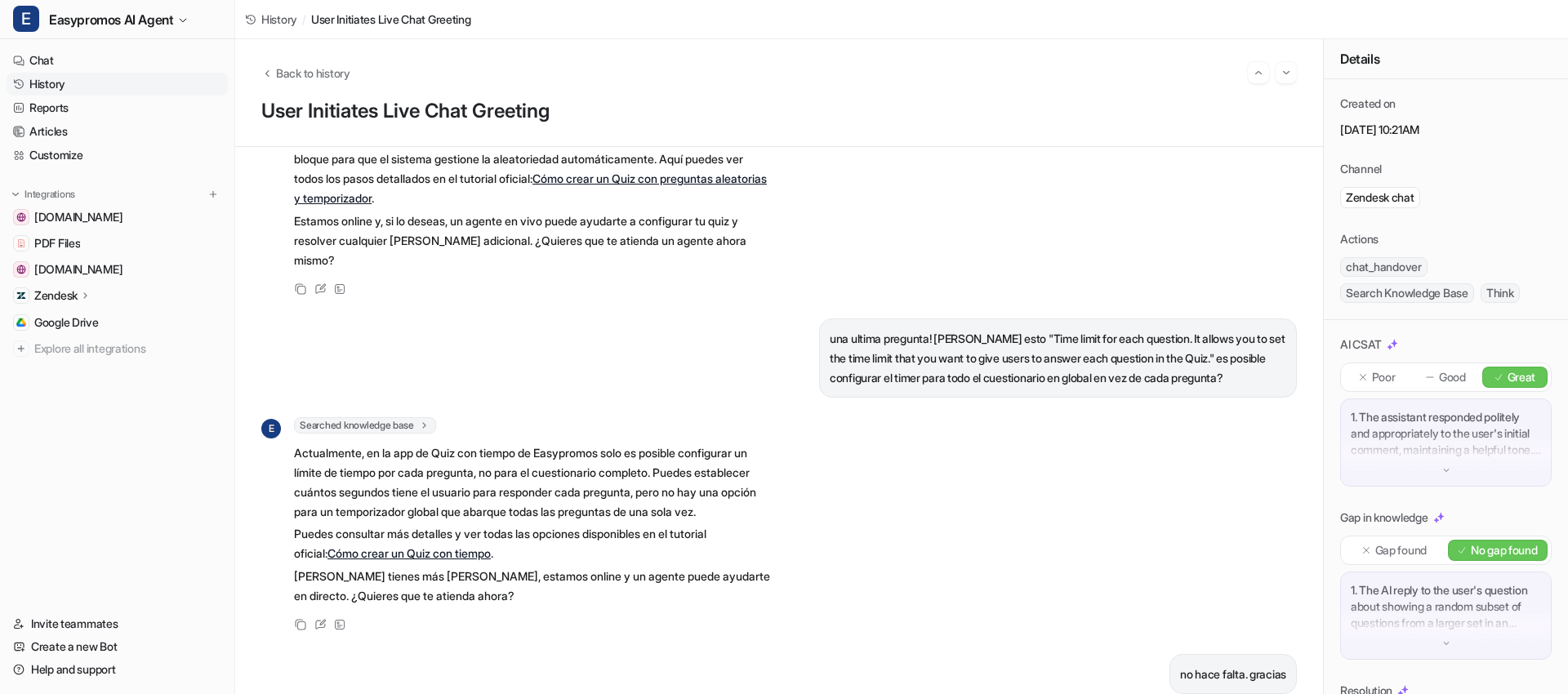
scroll to position [668, 0]
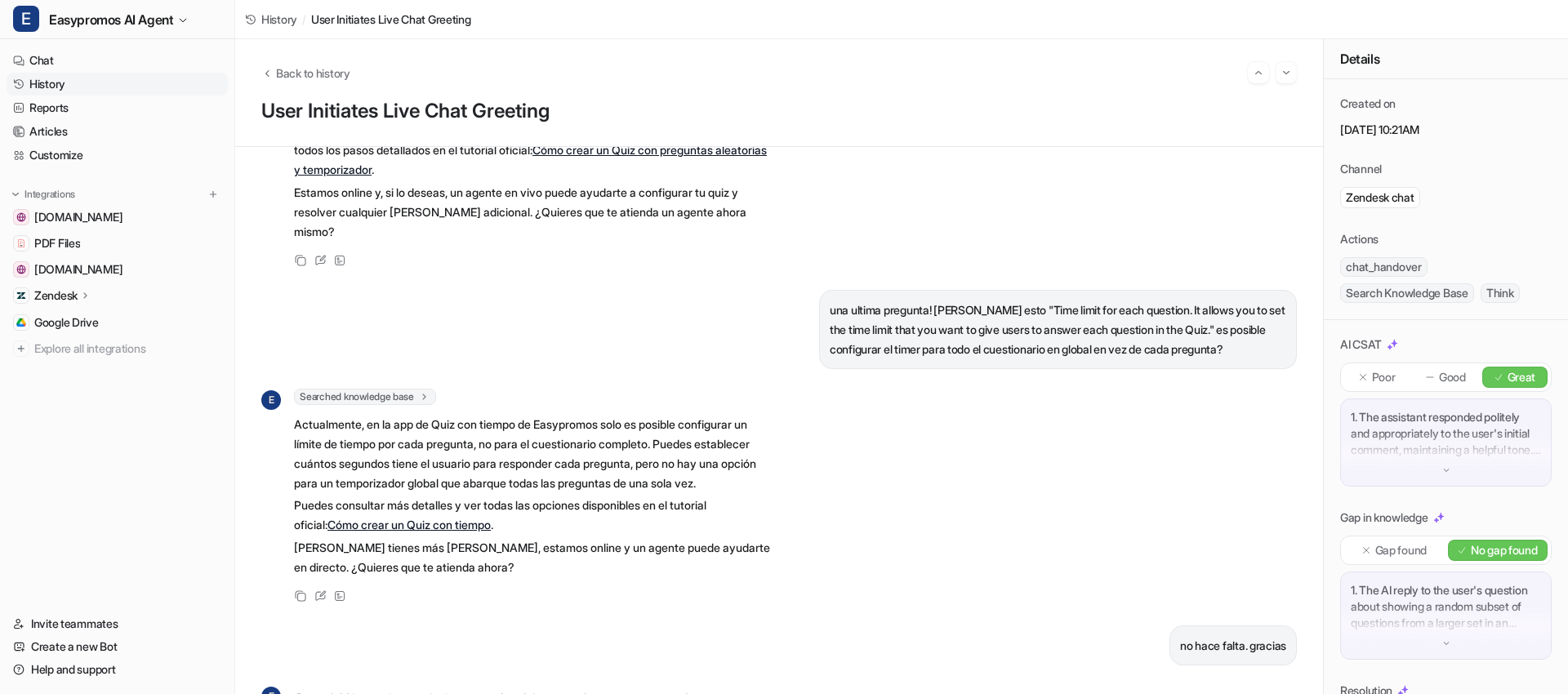
click at [37, 78] on link "History" at bounding box center [118, 83] width 221 height 23
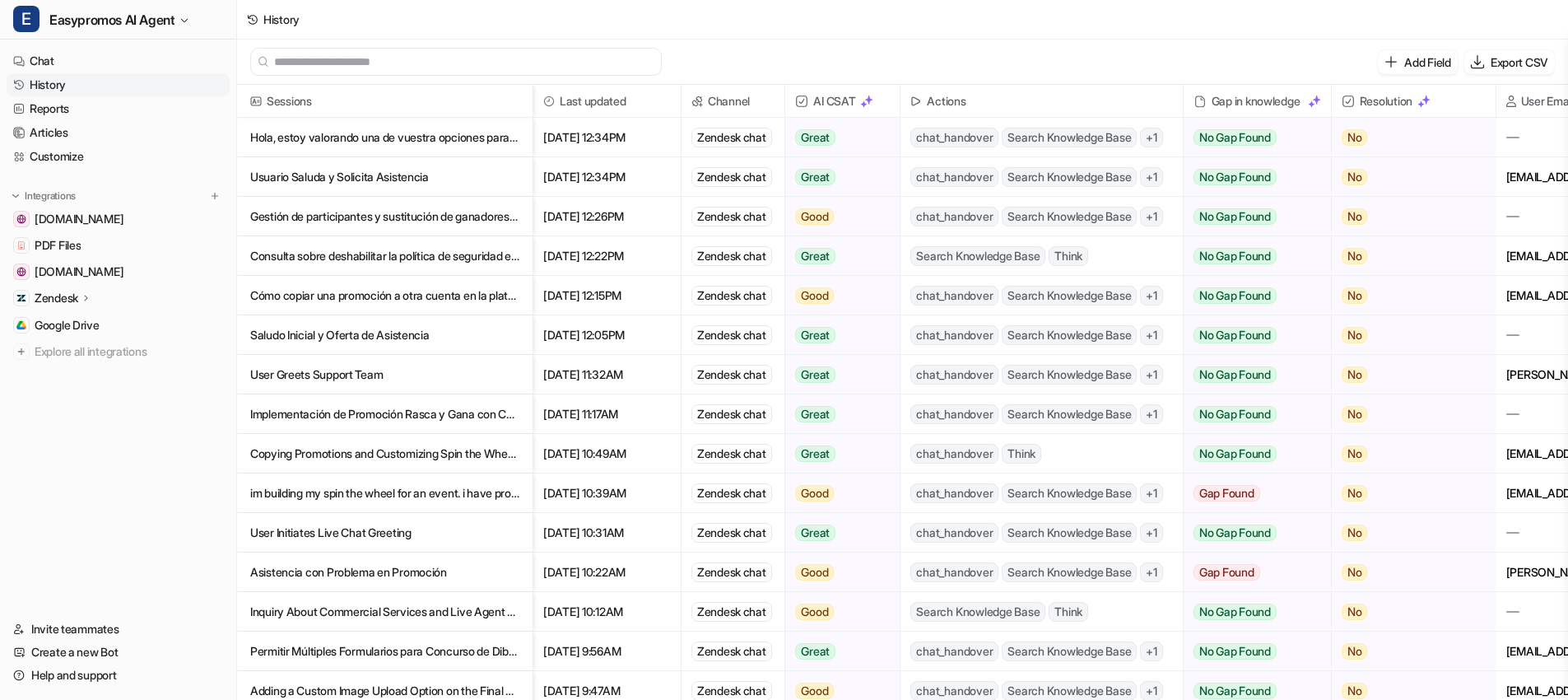
click at [329, 572] on p "Asistencia con Problema en Promoción" at bounding box center [384, 572] width 269 height 40
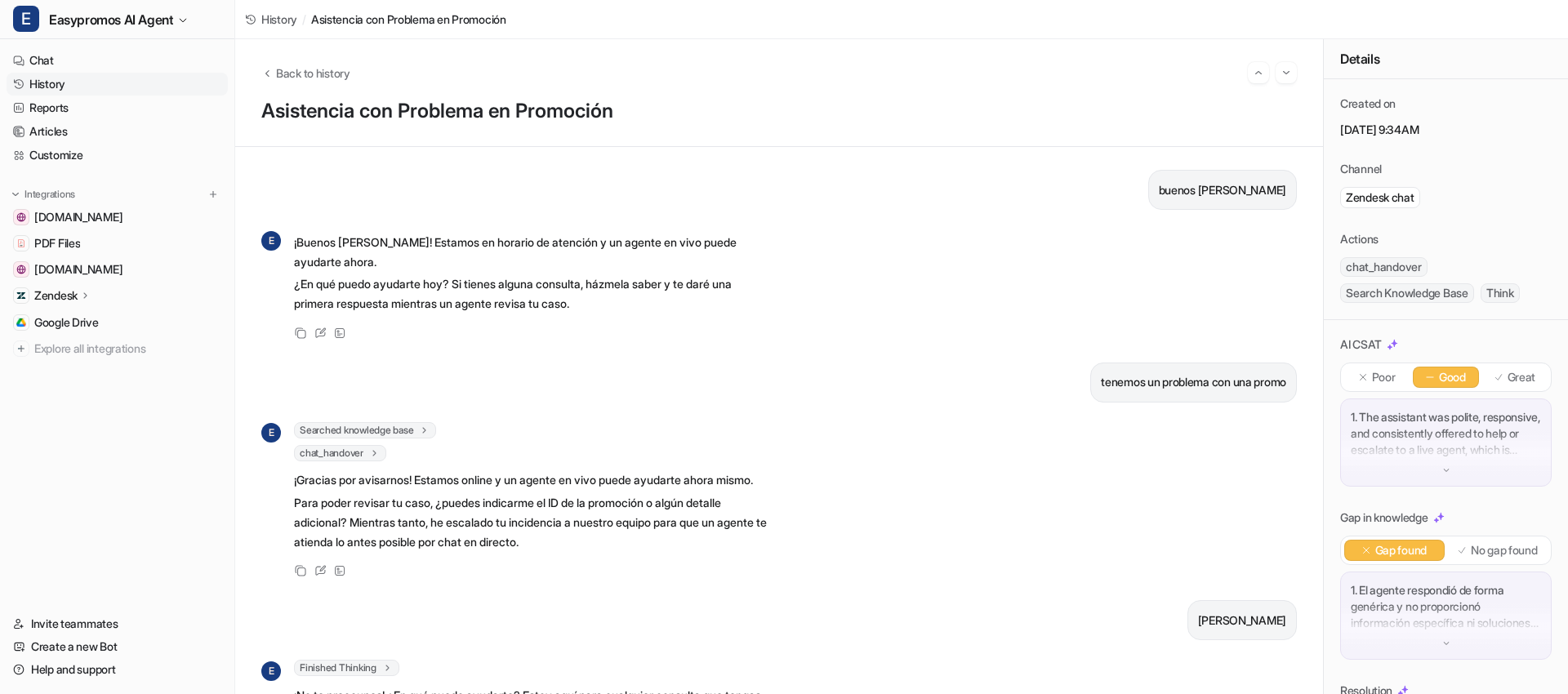
click at [67, 88] on link "History" at bounding box center [118, 83] width 221 height 23
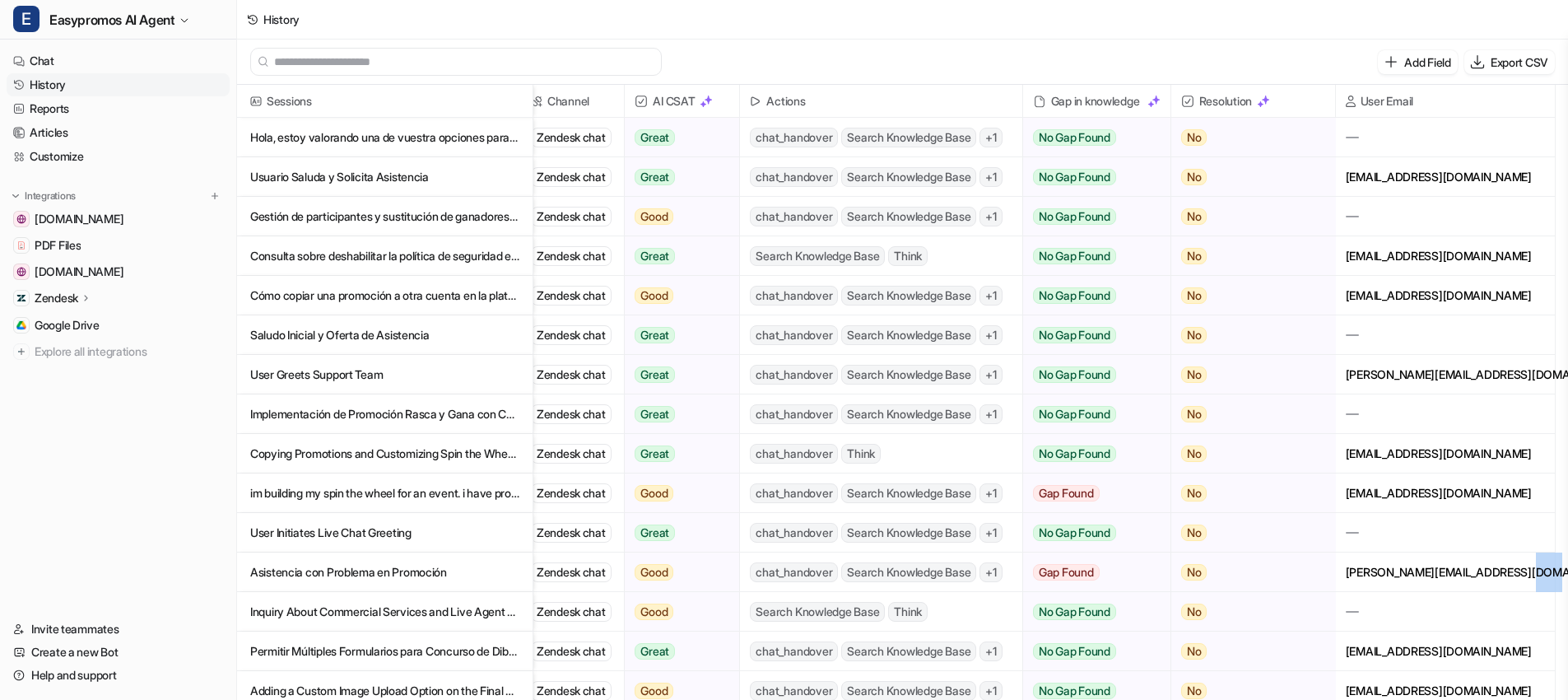
click at [1520, 572] on div "beatriz.alaminos@orenesgrupo.com" at bounding box center [1445, 571] width 219 height 39
click at [1520, 571] on div "beatriz.alaminos@orenesgrupo.com" at bounding box center [1445, 571] width 219 height 39
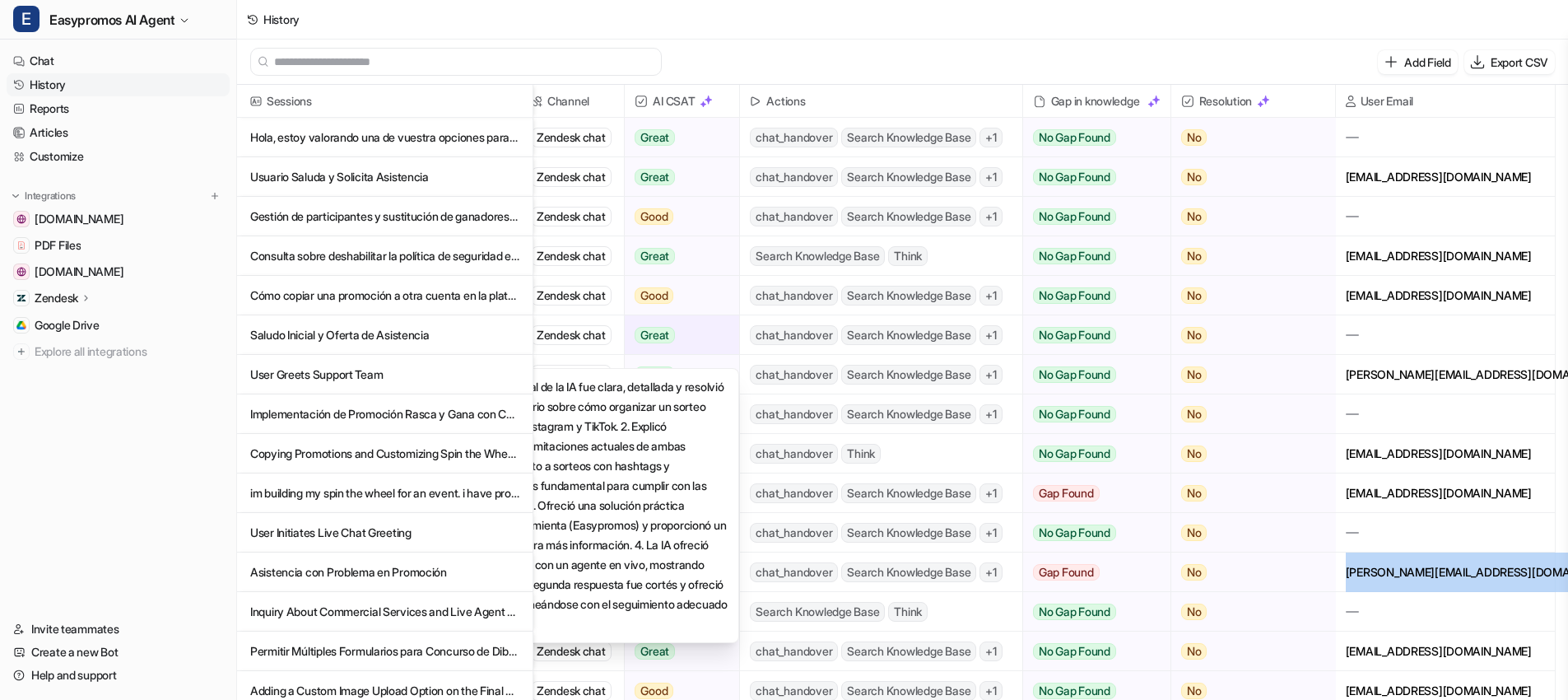
copy div "beatriz.alaminos@orenesgrupo.com"
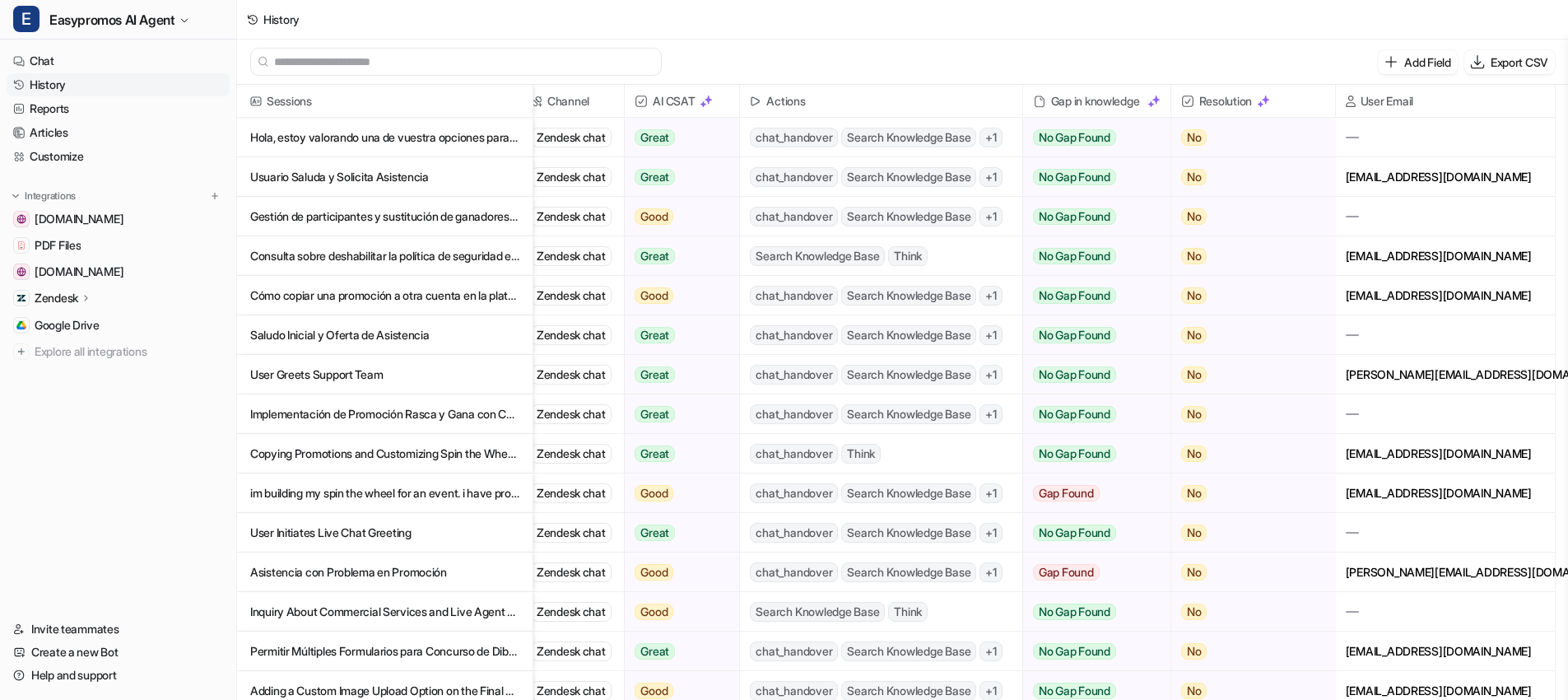
click at [356, 570] on p "Asistencia con Problema en Promoción" at bounding box center [384, 572] width 269 height 40
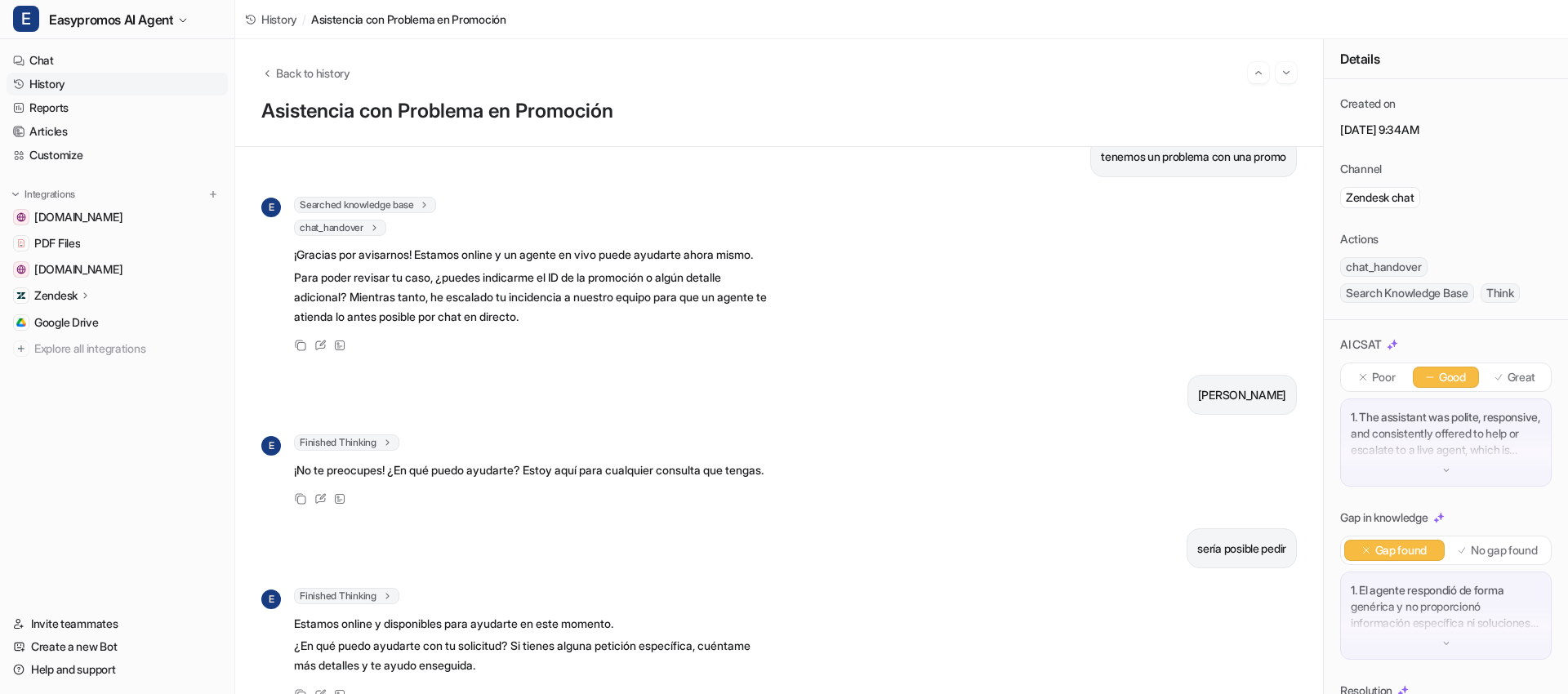
scroll to position [229, 0]
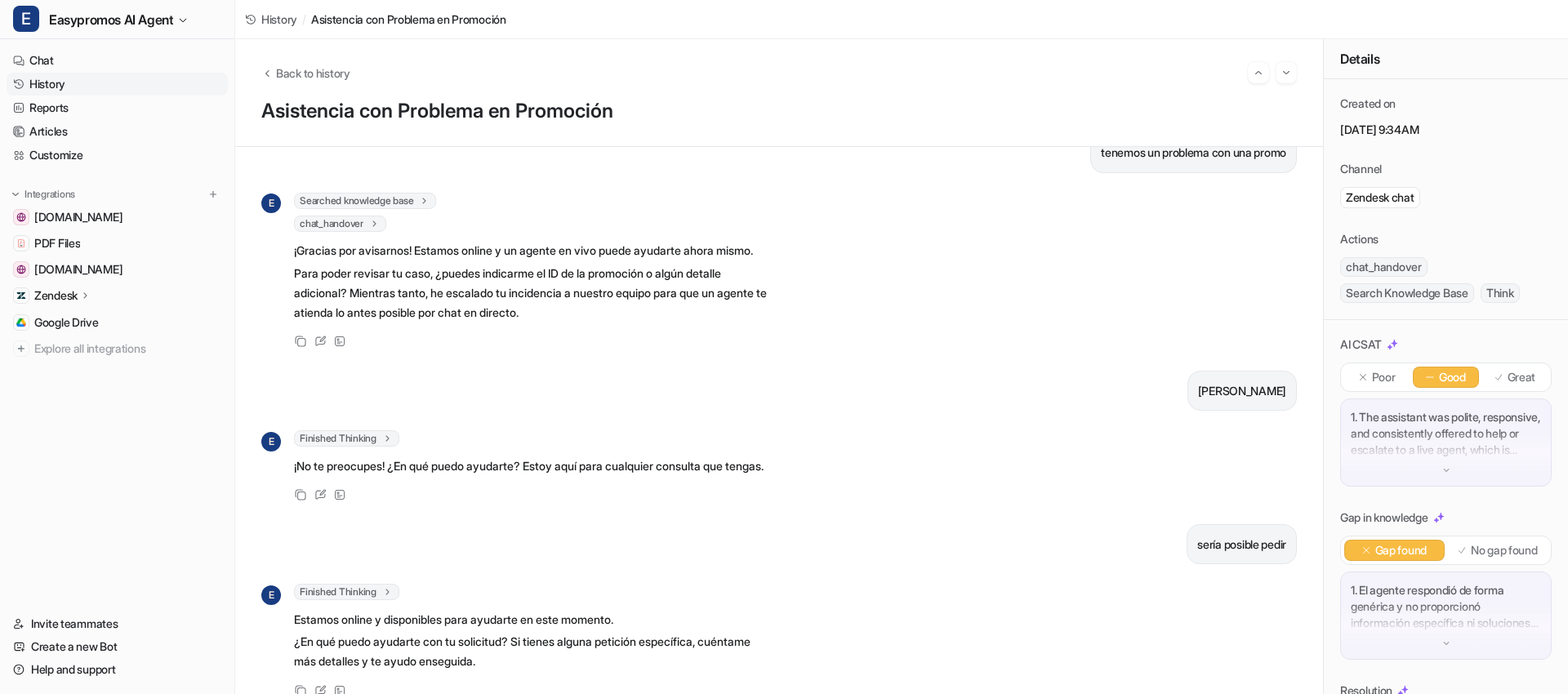
click at [91, 85] on link "History" at bounding box center [118, 83] width 221 height 23
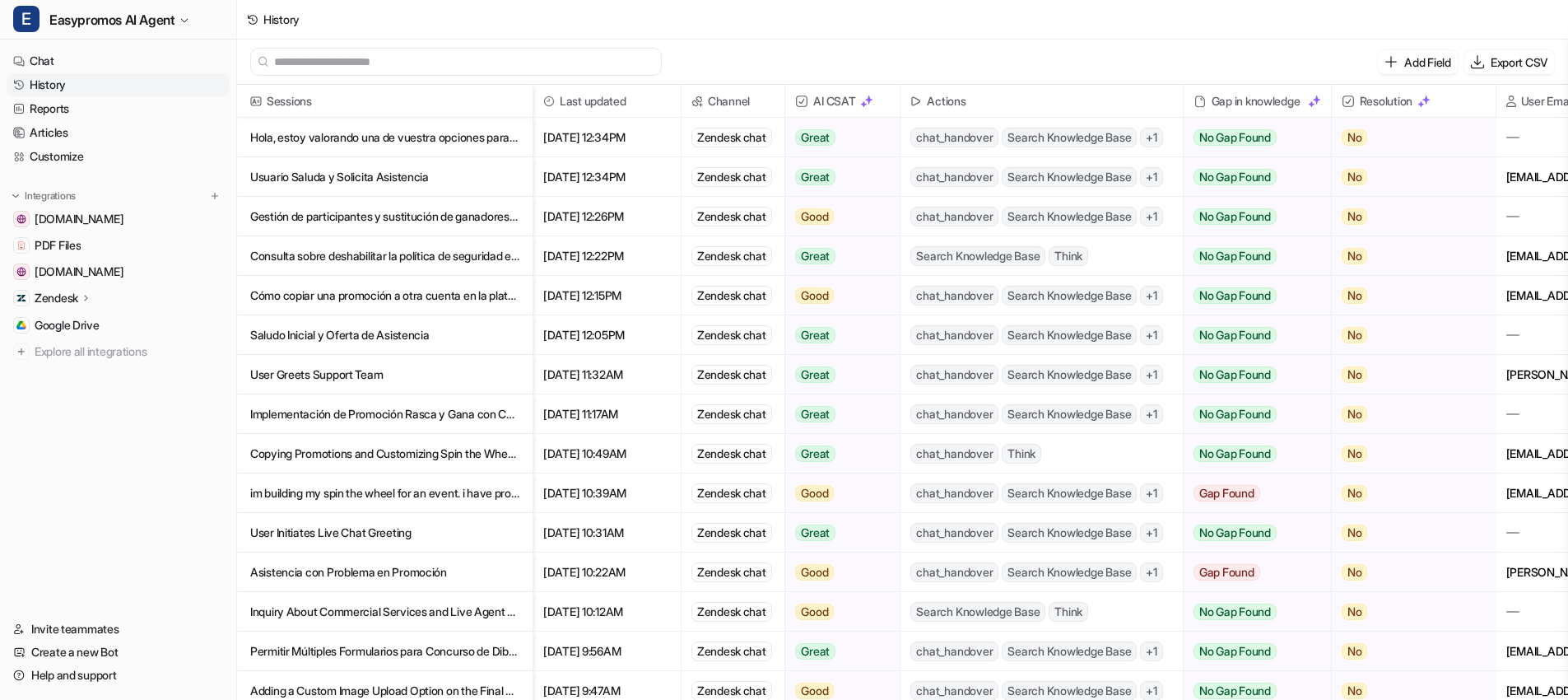
click at [393, 609] on p "Inquiry About Commercial Services and Live Agent Assistance" at bounding box center [384, 612] width 269 height 40
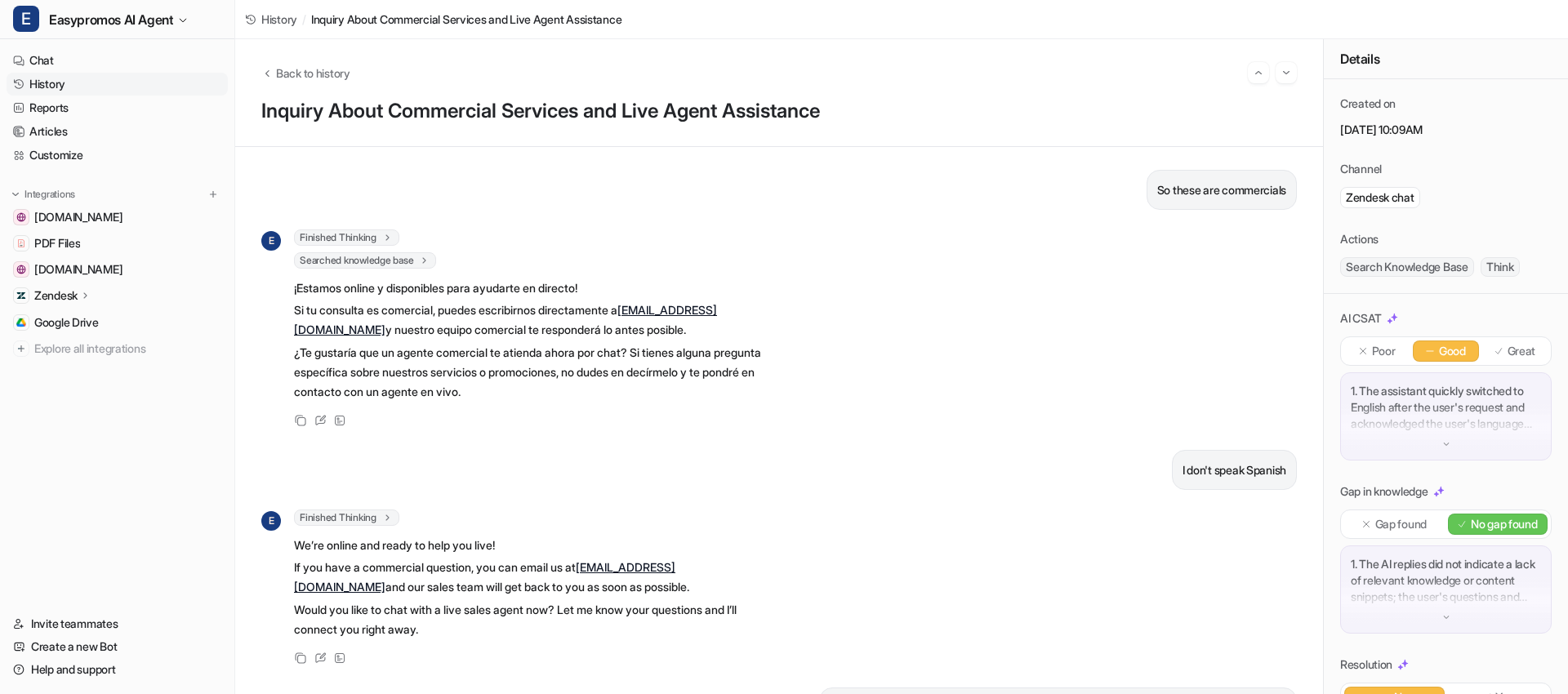
click at [64, 92] on link "History" at bounding box center [118, 83] width 221 height 23
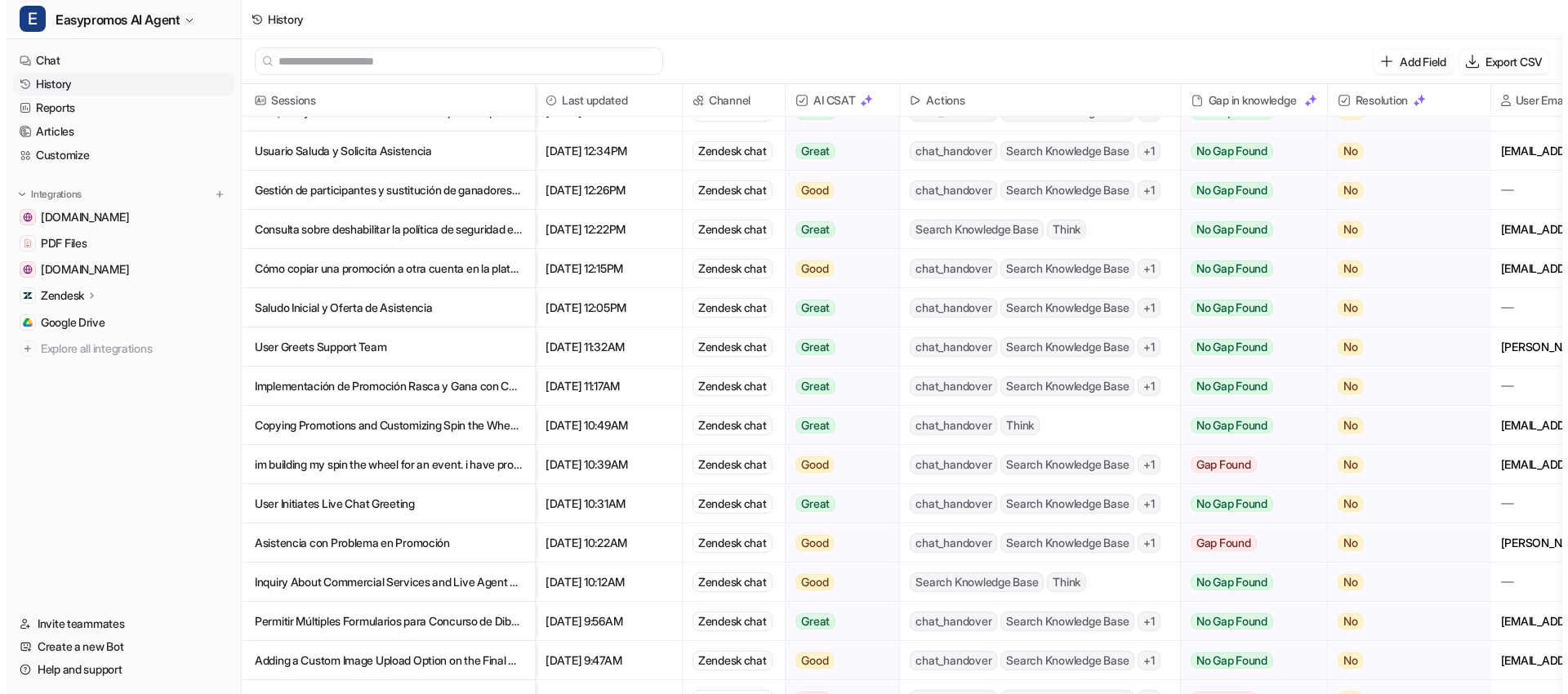
scroll to position [26, 0]
click at [371, 619] on p "Permitir Múltiples Formularios para Concurso de Dibujos de Navidad en Easypromos" at bounding box center [381, 620] width 267 height 39
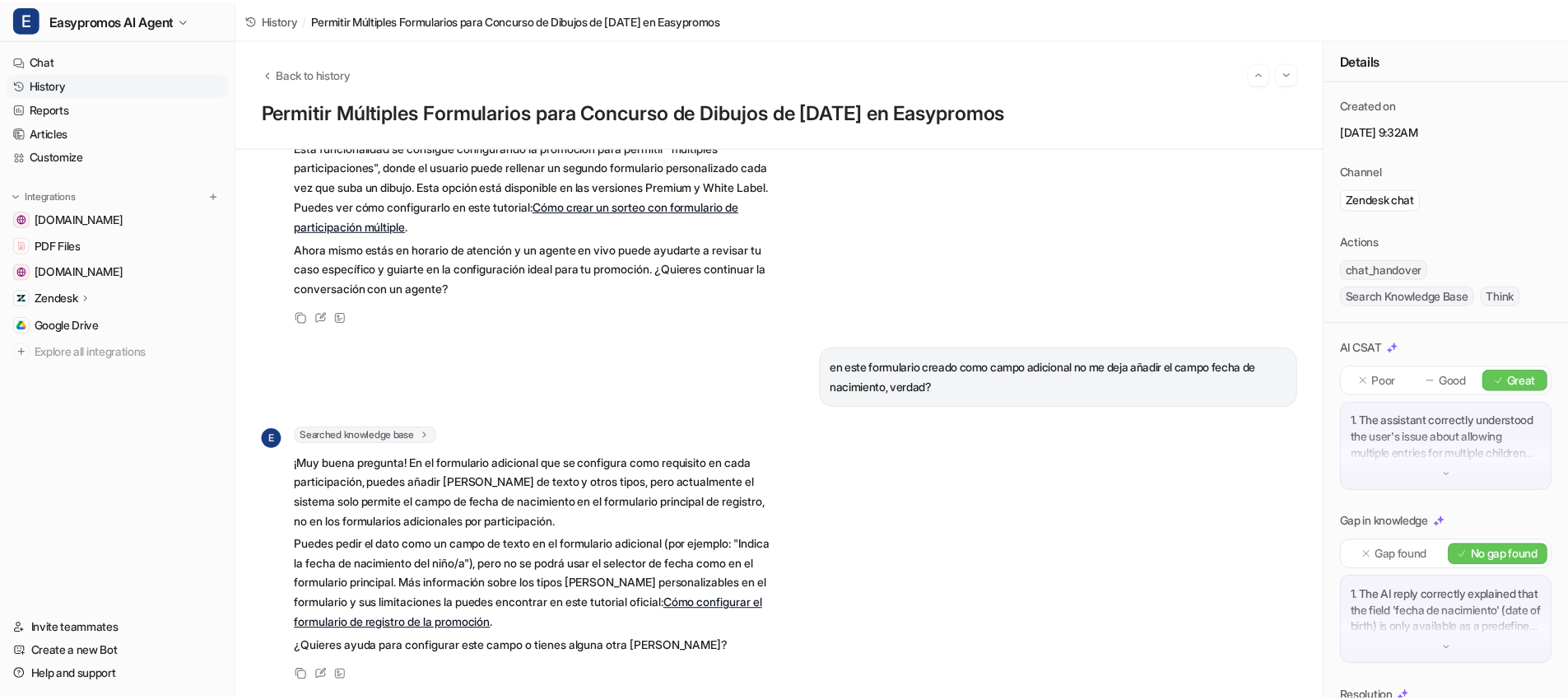
scroll to position [393, 0]
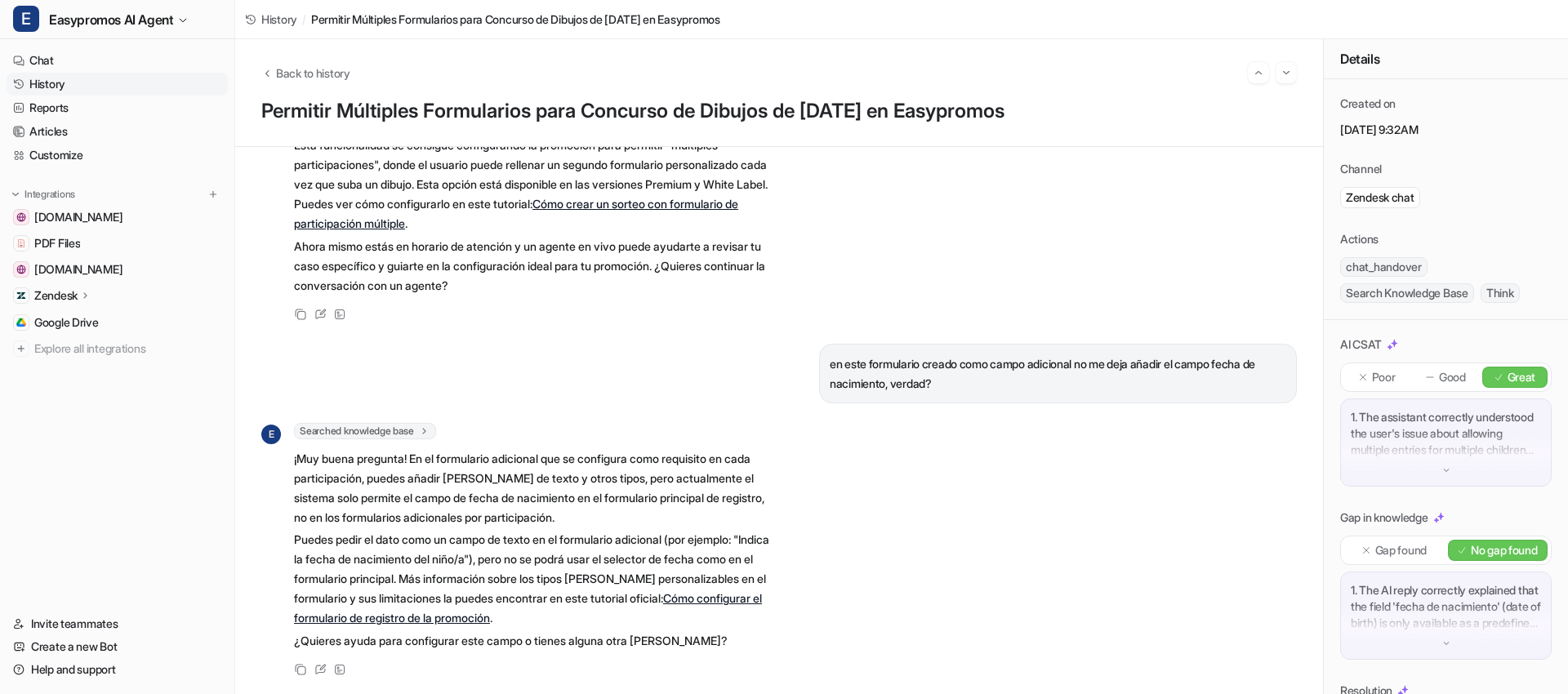
click at [68, 85] on link "History" at bounding box center [118, 83] width 221 height 23
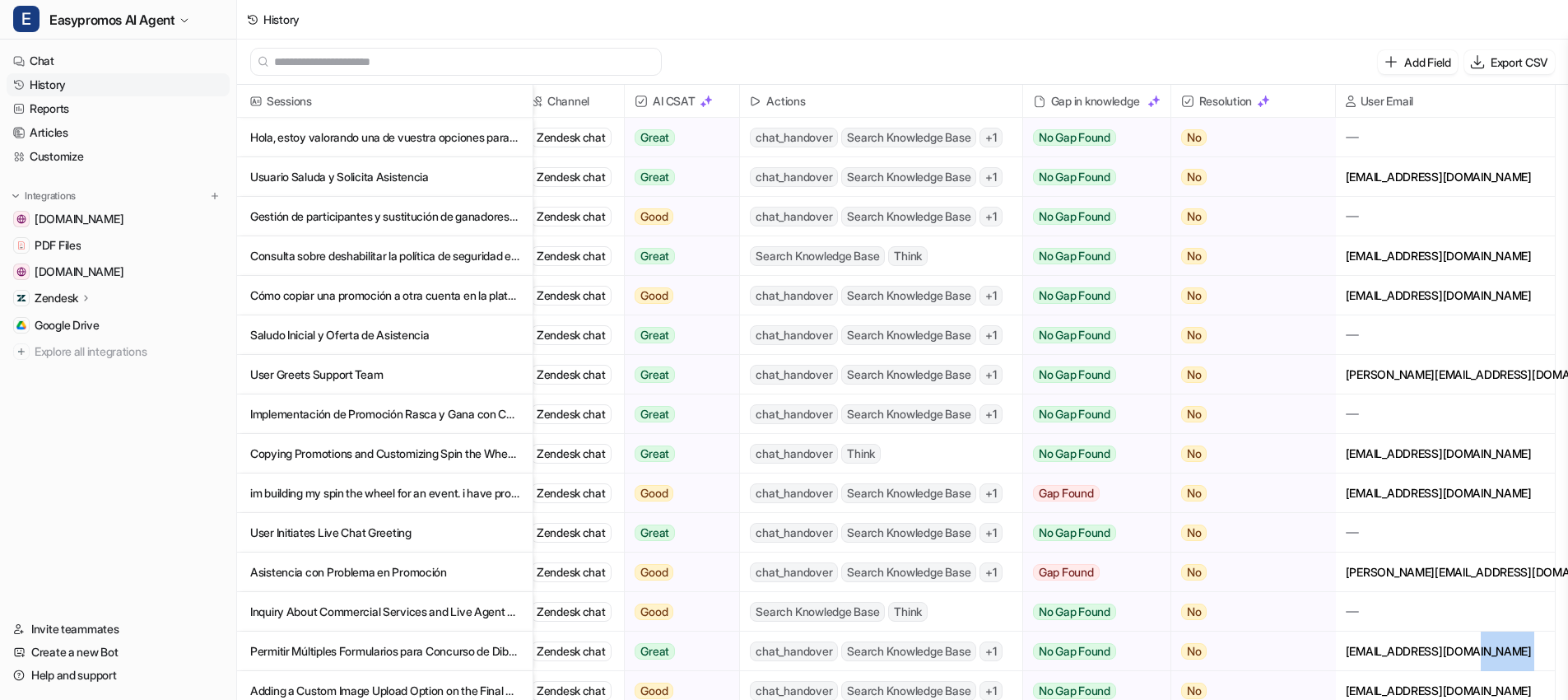
click at [1535, 649] on div "sm.vegalsa@gmail.com" at bounding box center [1445, 650] width 219 height 39
click at [1437, 652] on div "sm.vegalsa@gmail.com" at bounding box center [1445, 650] width 219 height 39
click at [1437, 652] on div "sm.vegalsa@gmail.com" at bounding box center [1445, 650] width 219 height 39
click at [1437, 653] on div "sm.vegalsa@gmail.com" at bounding box center [1445, 650] width 219 height 39
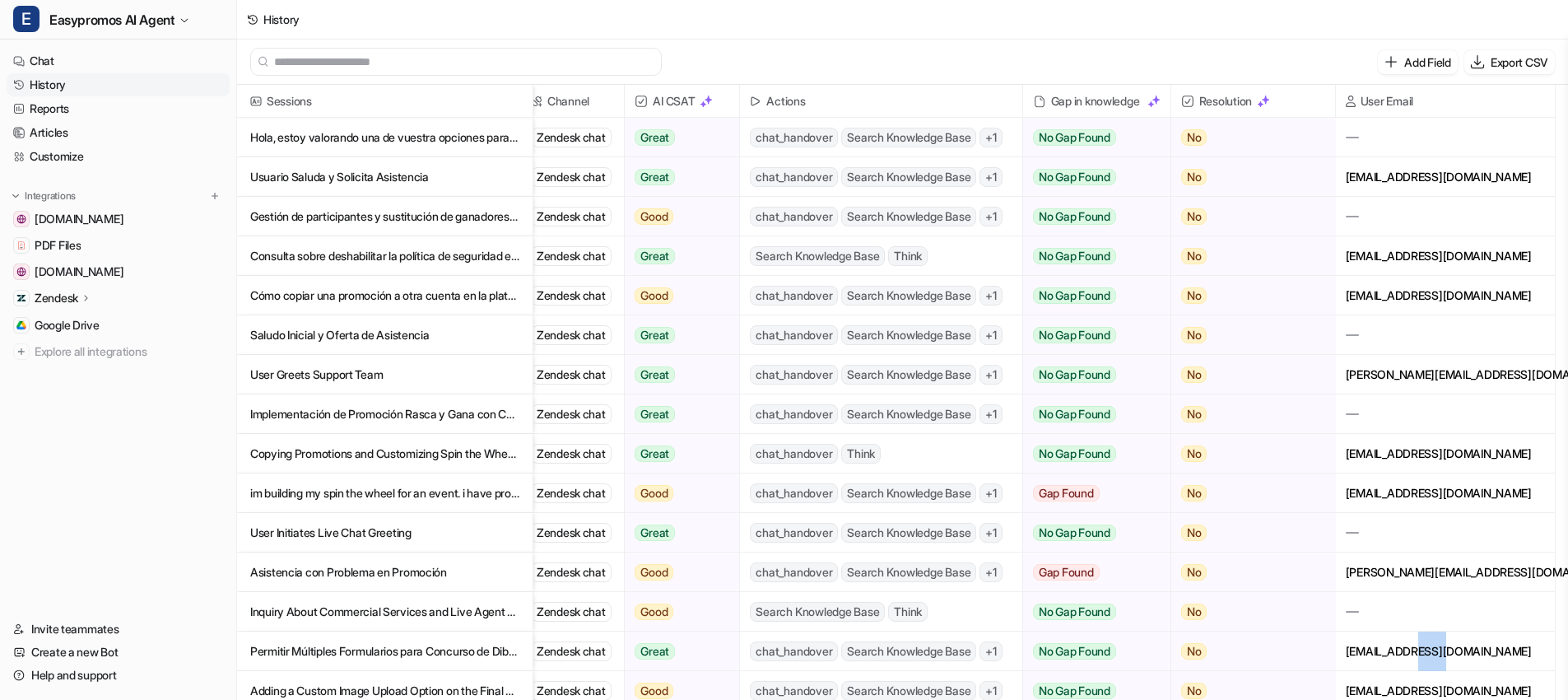
click at [1436, 653] on div "sm.vegalsa@gmail.com" at bounding box center [1445, 650] width 219 height 39
drag, startPoint x: 1487, startPoint y: 653, endPoint x: 1346, endPoint y: 662, distance: 141.3
click at [1346, 662] on div "sm.vegalsa@gmail.com" at bounding box center [1445, 650] width 219 height 39
copy div "sm.vegalsa@gmail.com"
drag, startPoint x: 356, startPoint y: 648, endPoint x: 374, endPoint y: 636, distance: 21.6
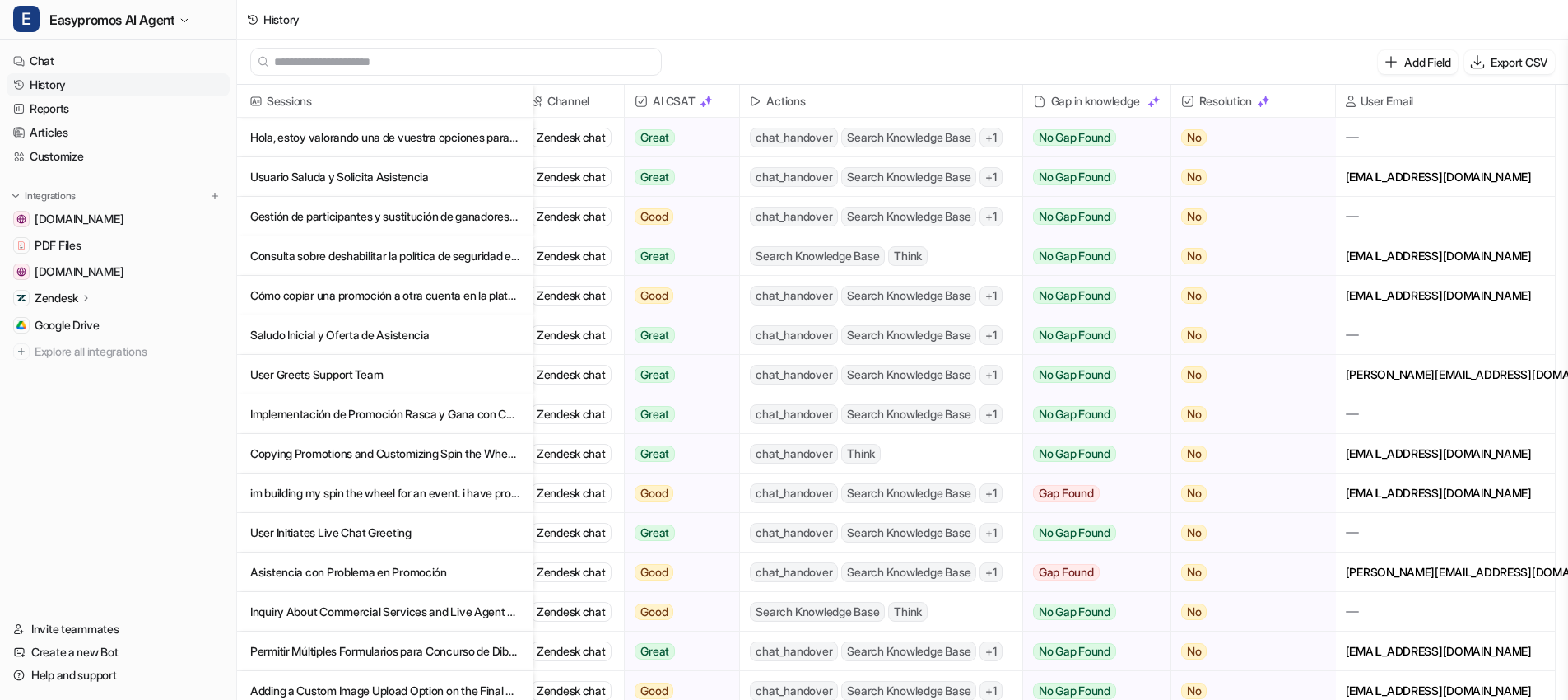
click at [356, 648] on p "Permitir Múltiples Formularios para Concurso de Dibujos de Navidad en Easypromos" at bounding box center [384, 651] width 269 height 40
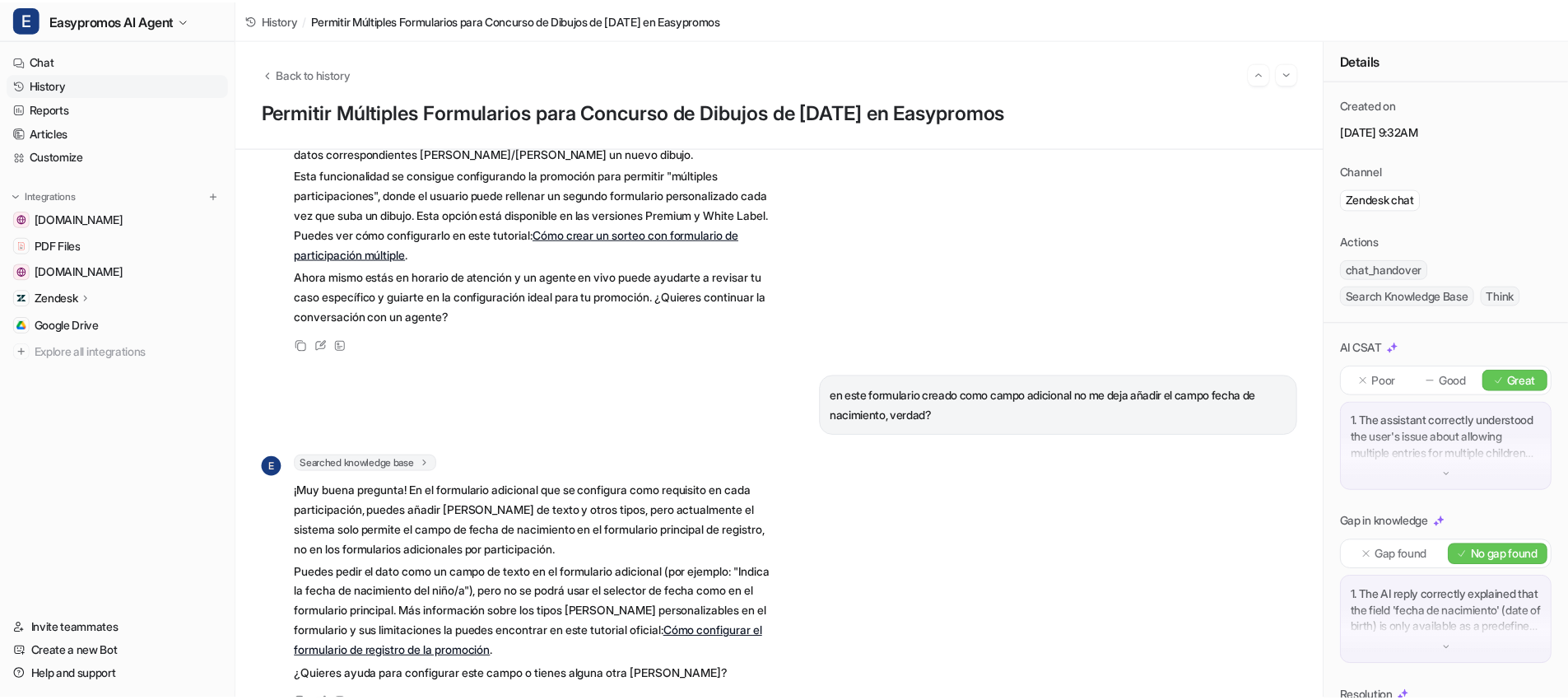
scroll to position [399, 0]
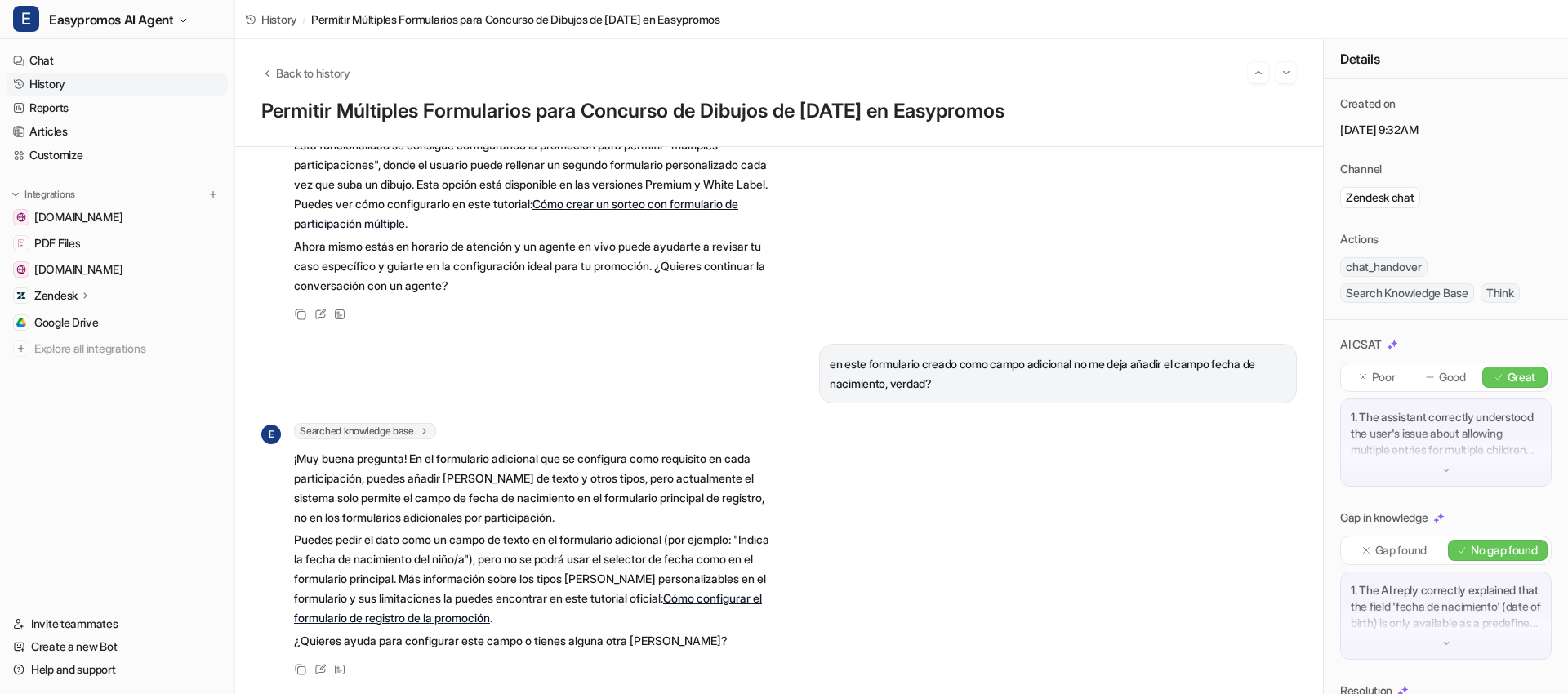
click at [77, 80] on link "History" at bounding box center [118, 83] width 221 height 23
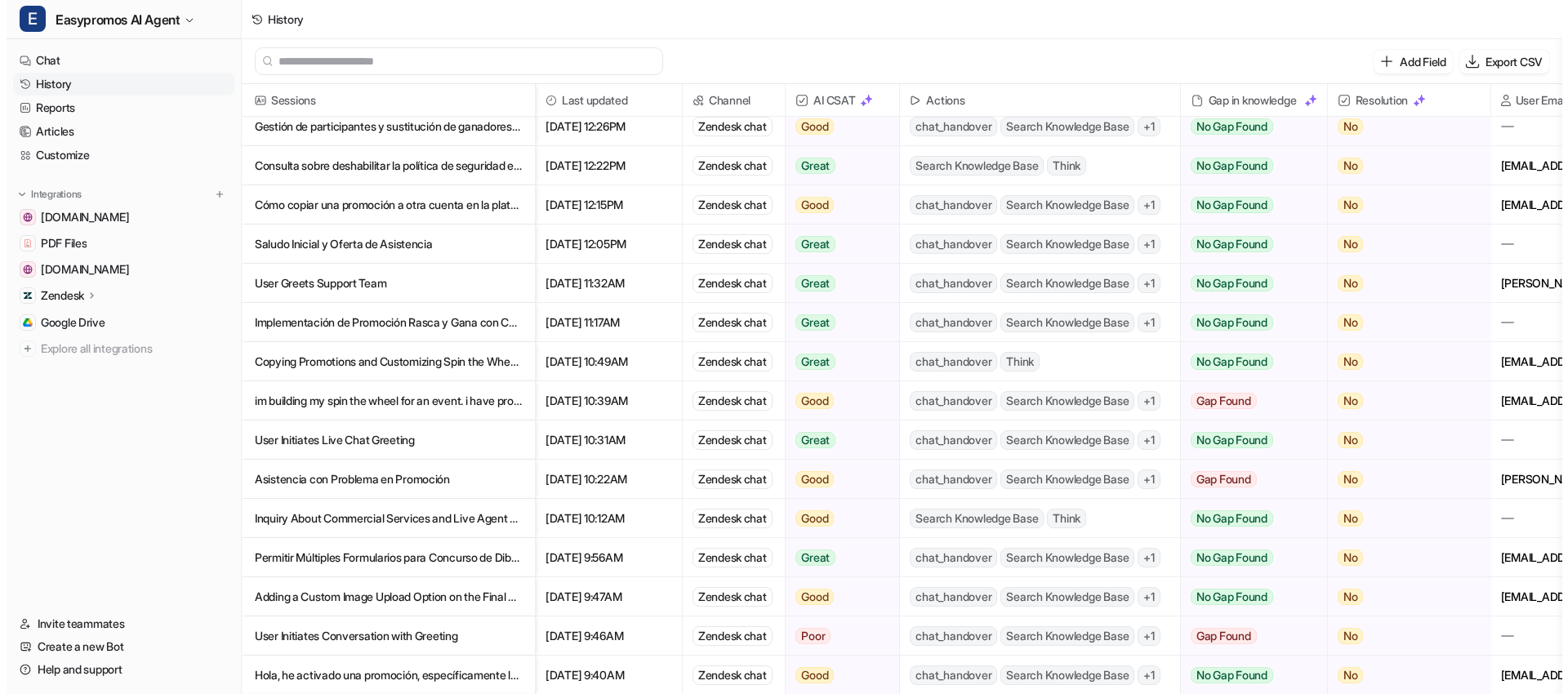
scroll to position [116, 0]
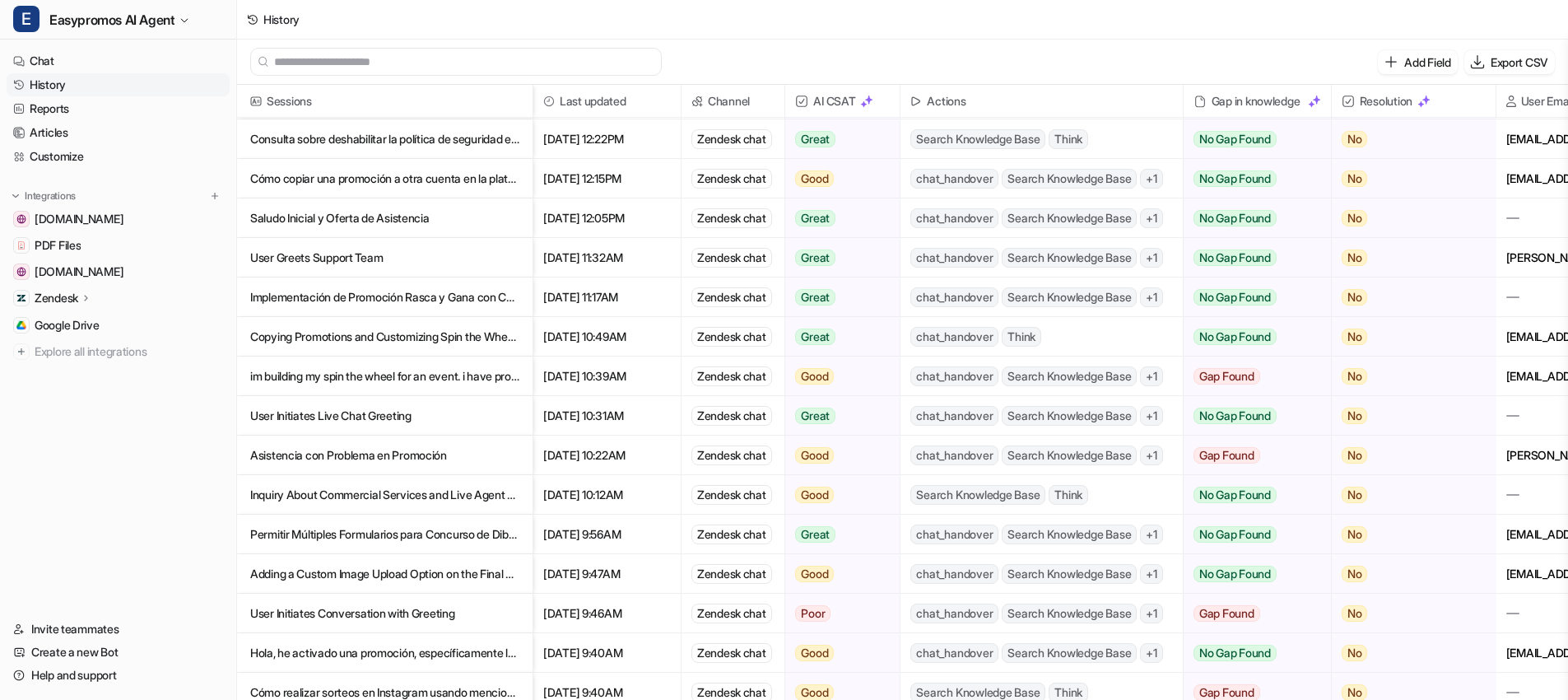
click at [380, 581] on p "Adding a Custom Image Upload Option on the Final Page in Easypromos" at bounding box center [384, 574] width 269 height 40
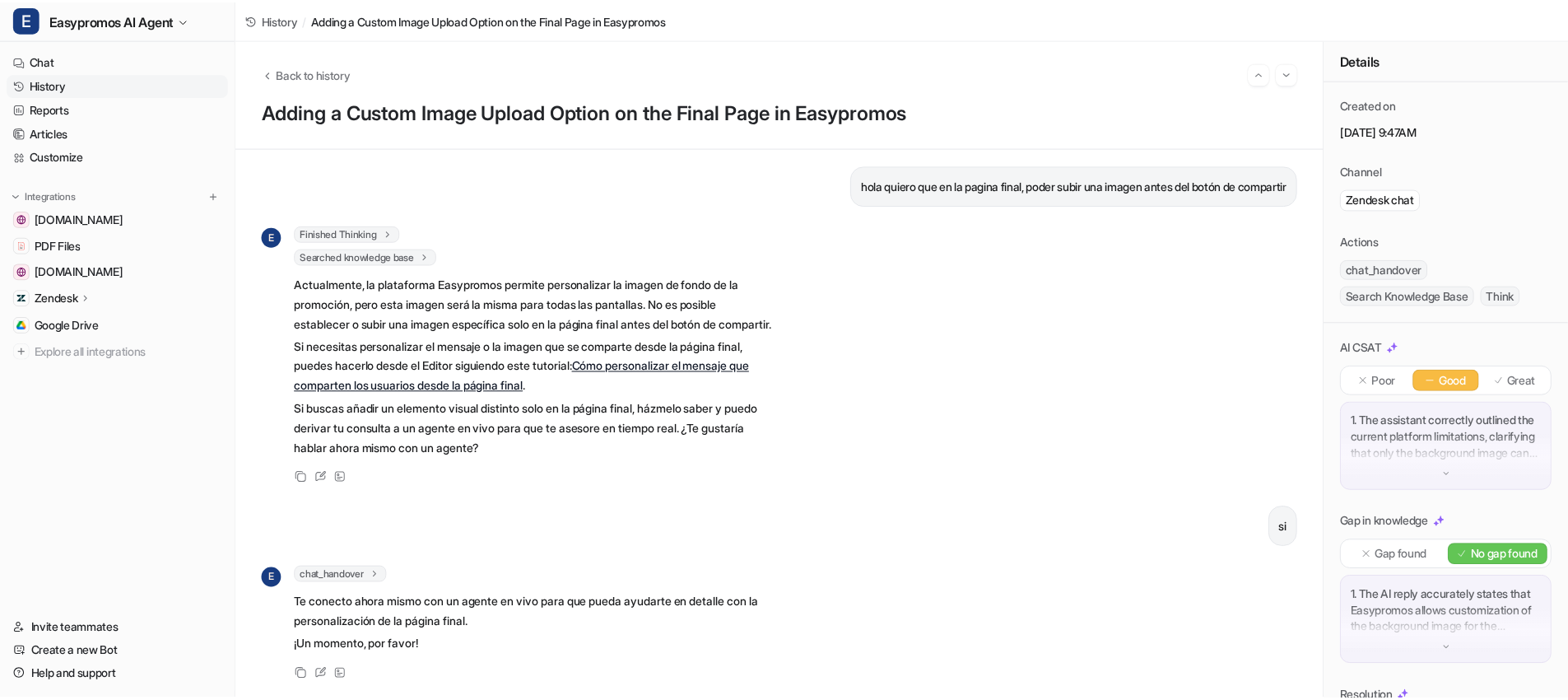
scroll to position [38, 0]
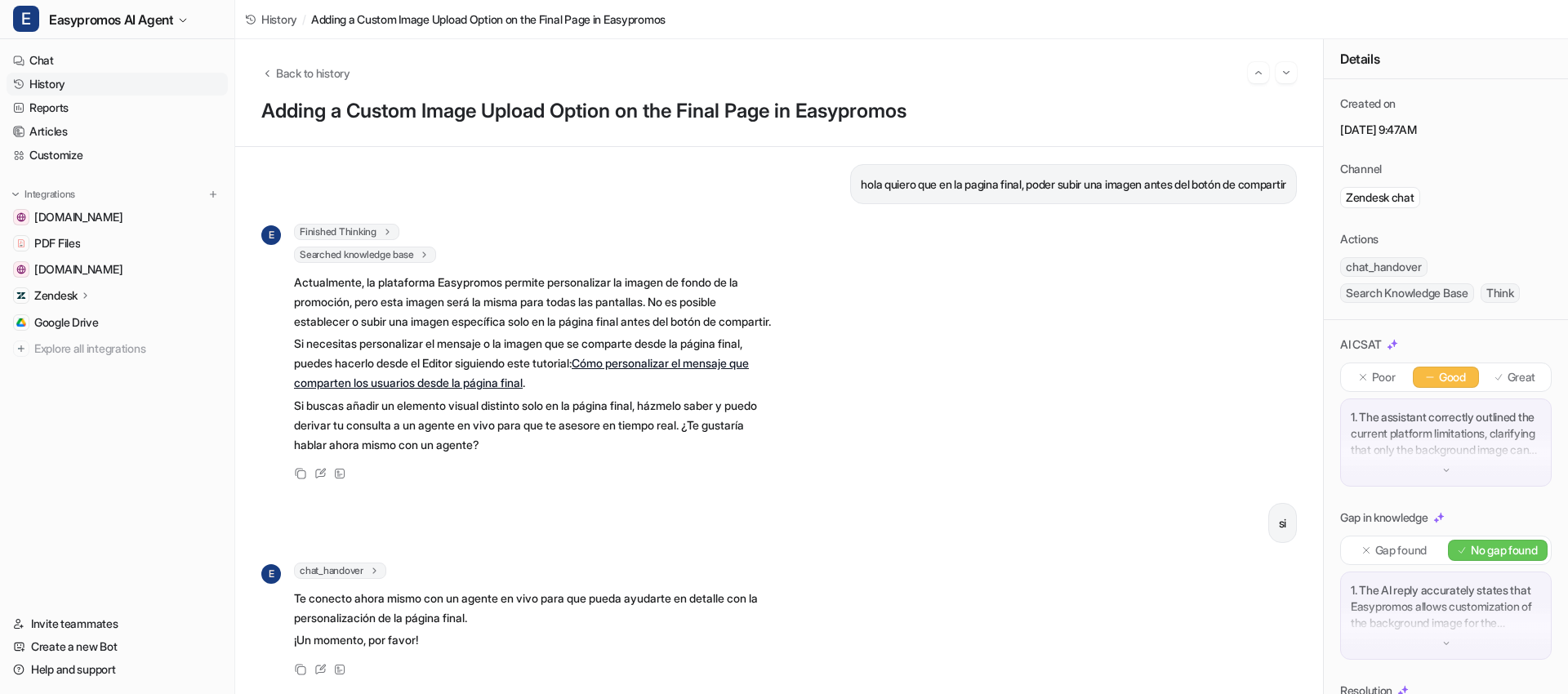
click at [54, 82] on link "History" at bounding box center [118, 83] width 221 height 23
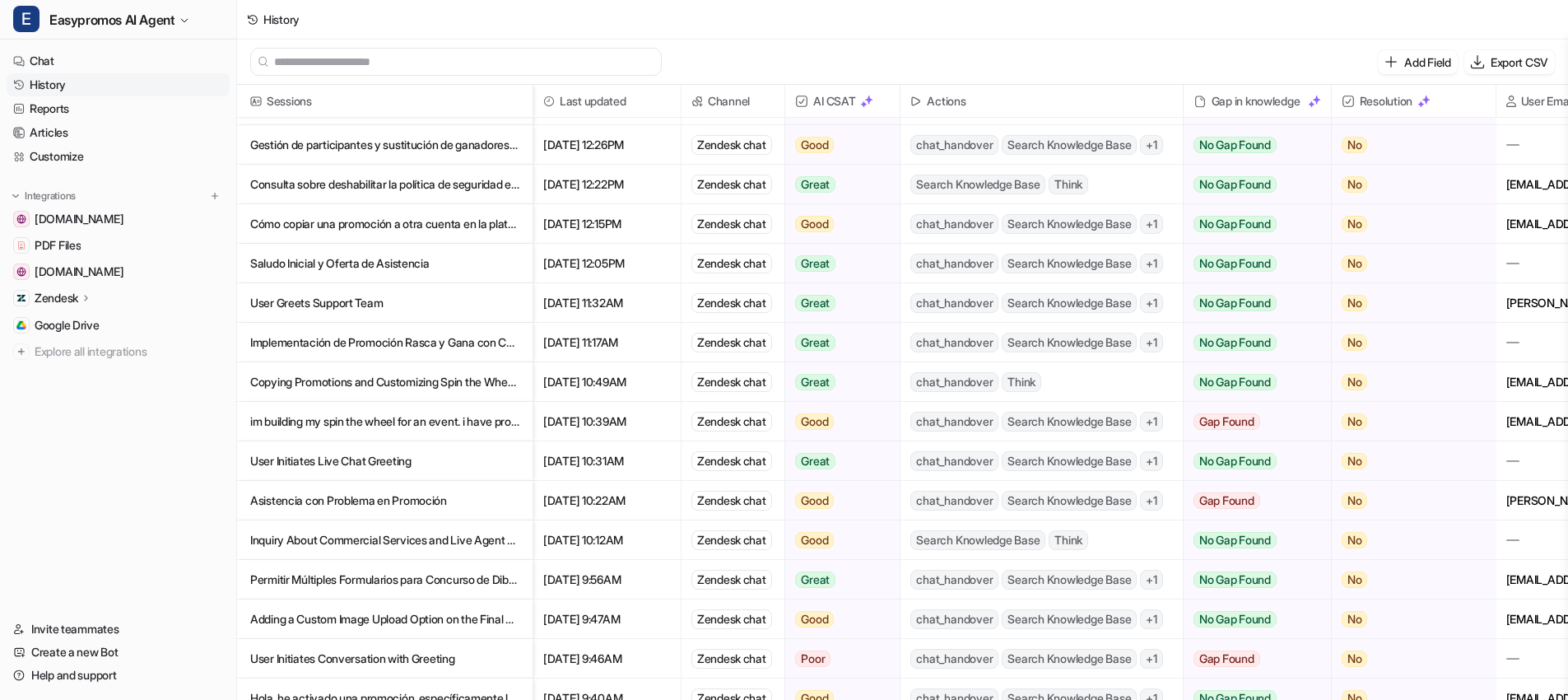
scroll to position [124, 0]
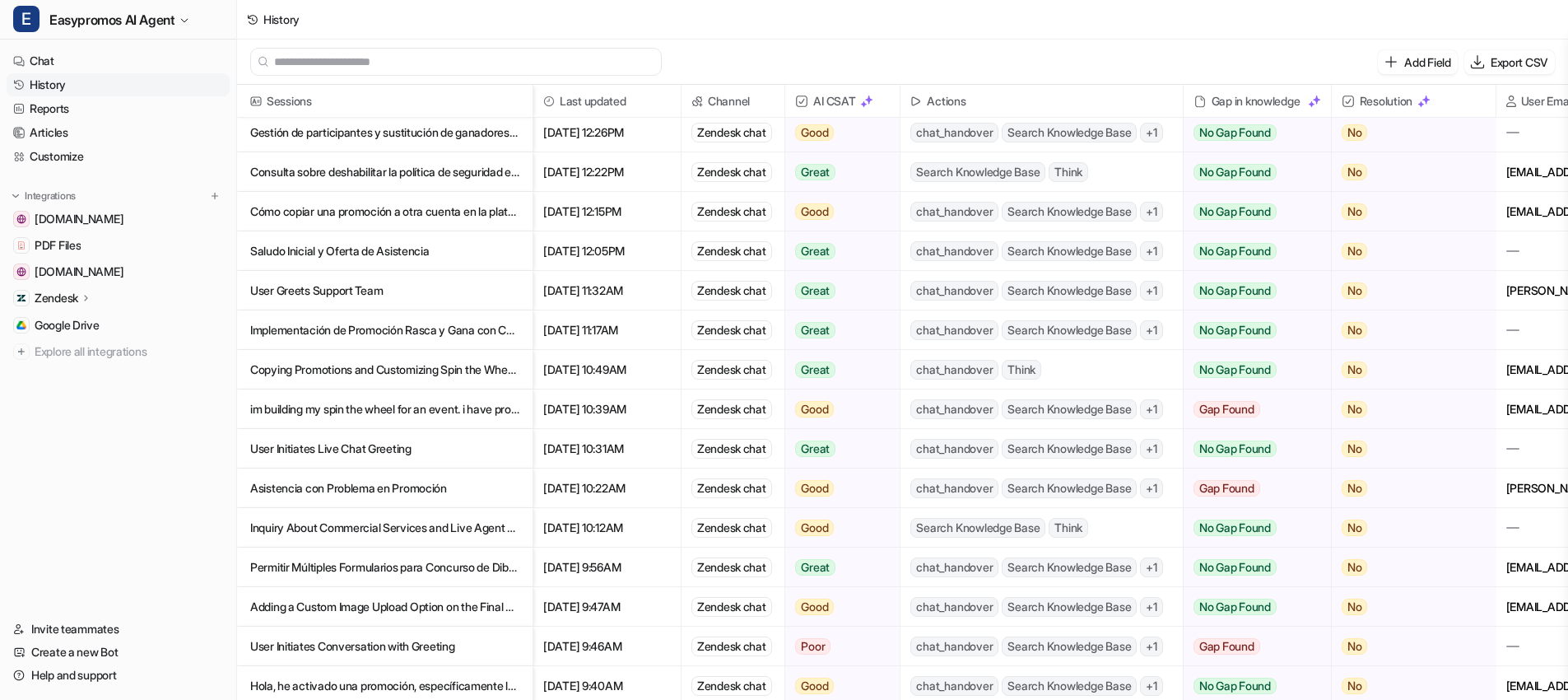
click at [334, 648] on p "User Initiates Conversation with Greeting" at bounding box center [384, 647] width 269 height 40
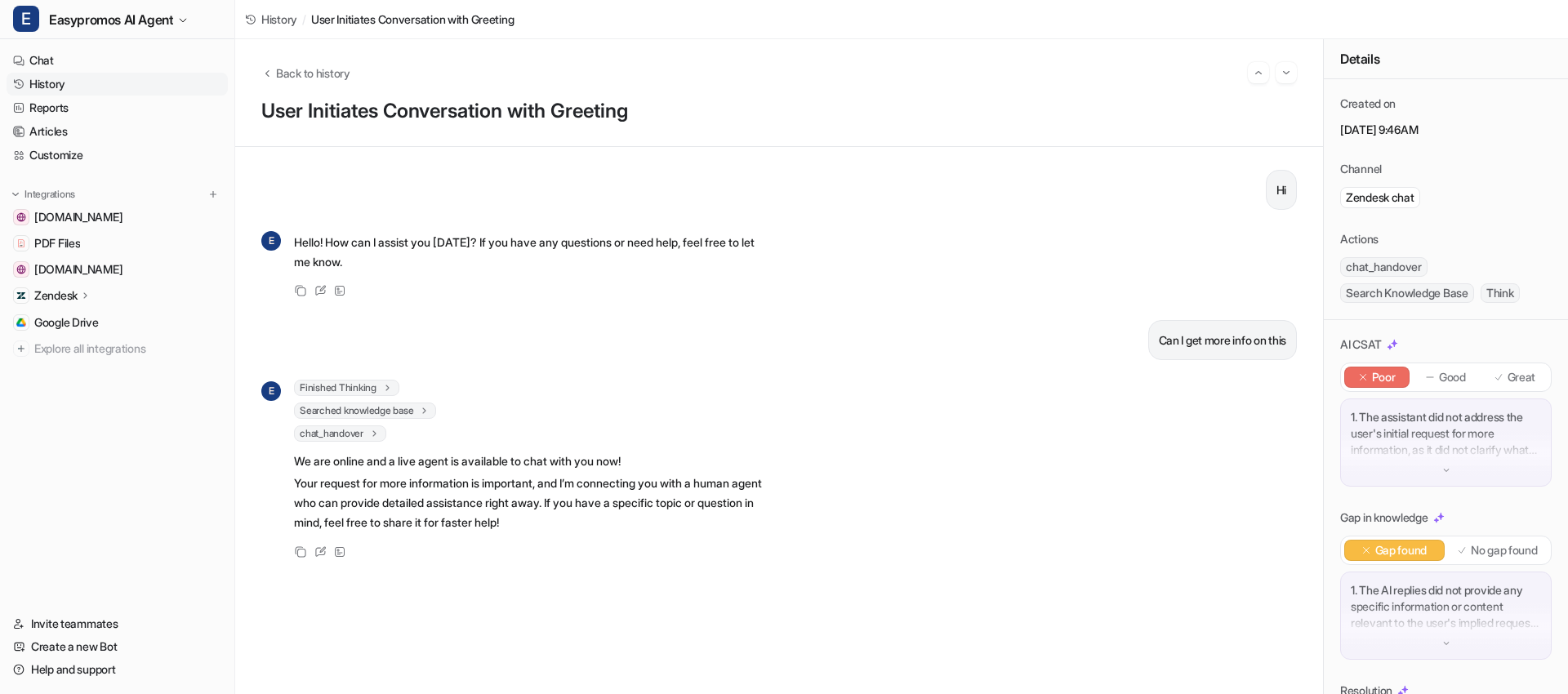
click at [72, 83] on link "History" at bounding box center [118, 83] width 221 height 23
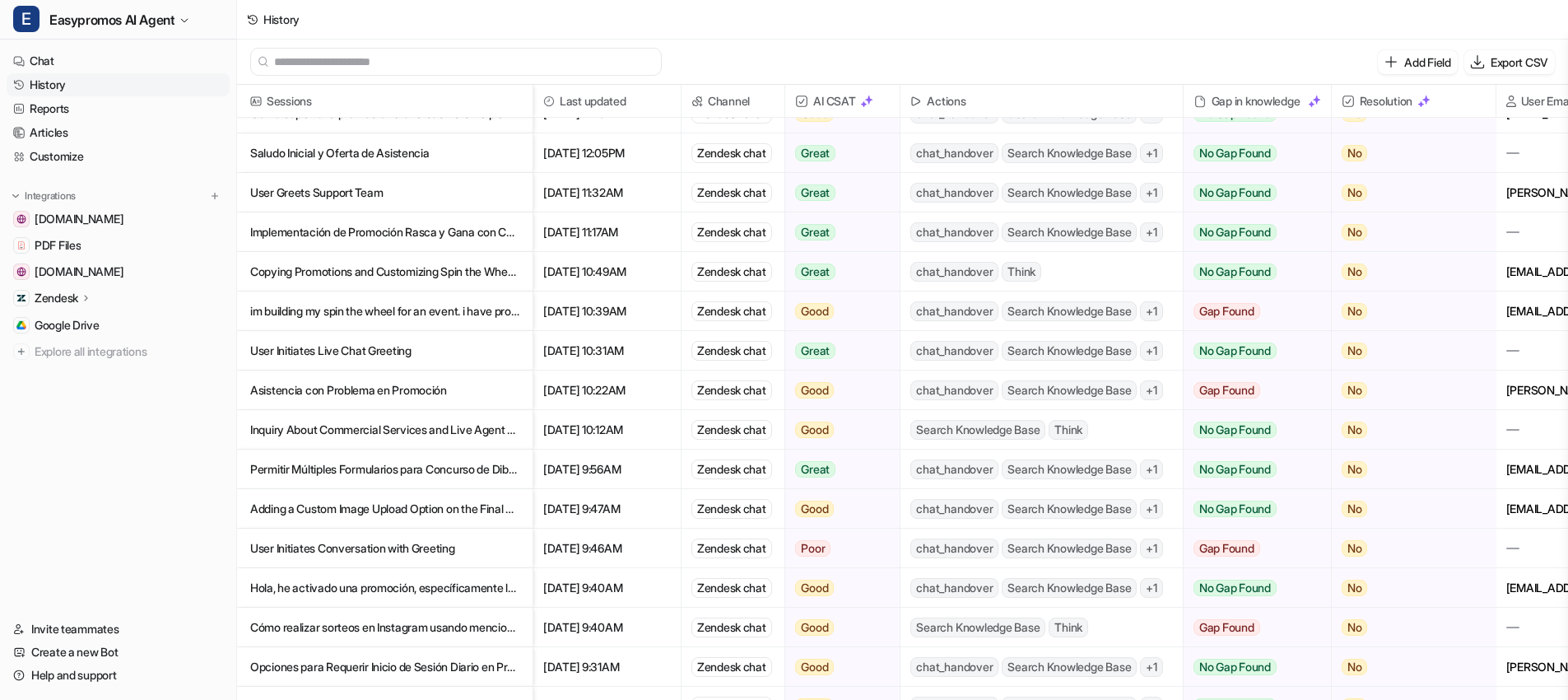
scroll to position [225, 0]
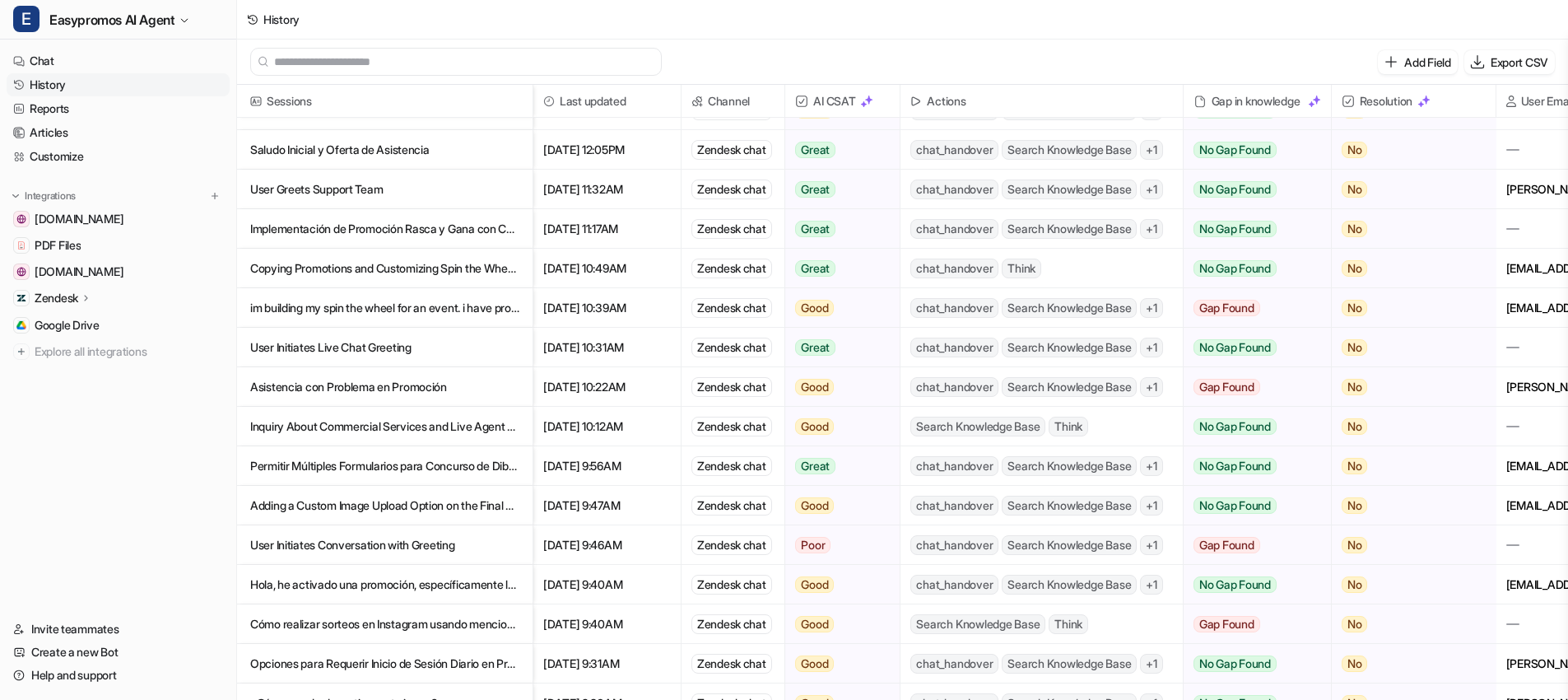
click at [373, 589] on p "Hola, he activado una promoción, específicamente la que tiene el ID #I995897. S…" at bounding box center [384, 585] width 269 height 40
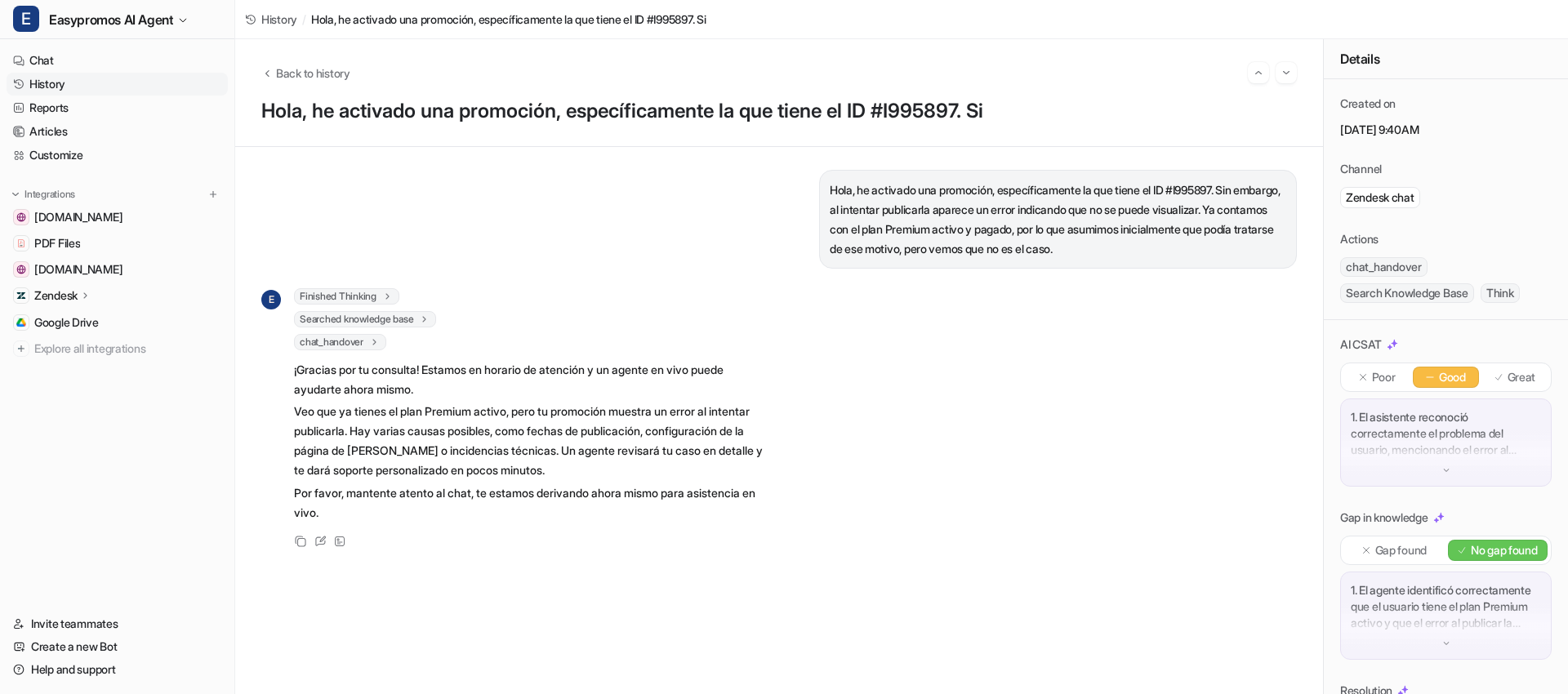
drag, startPoint x: 72, startPoint y: 88, endPoint x: 81, endPoint y: 91, distance: 9.5
click at [72, 88] on link "History" at bounding box center [118, 83] width 221 height 23
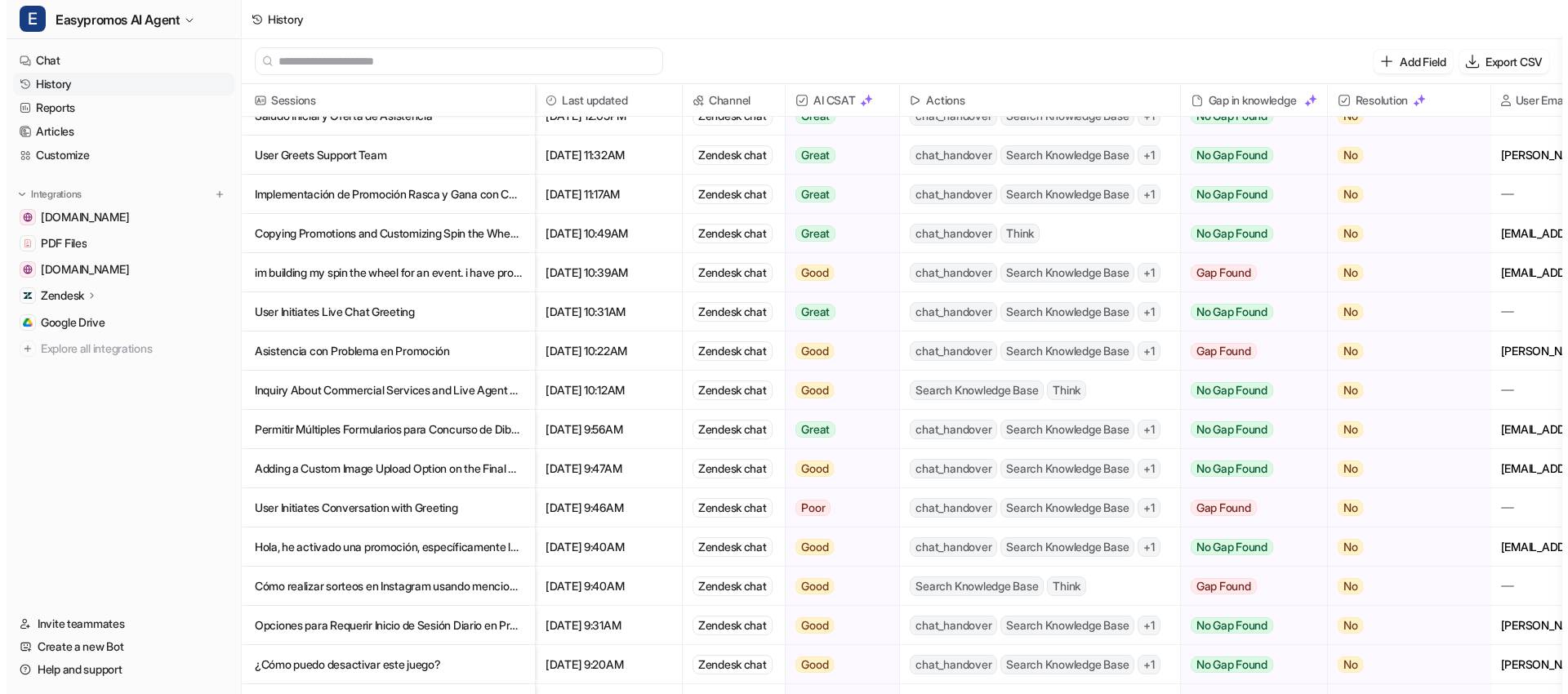
scroll to position [256, 0]
click at [341, 583] on p "Cómo realizar sorteos en Instagram usando menciones y hashtags en historias" at bounding box center [381, 585] width 267 height 39
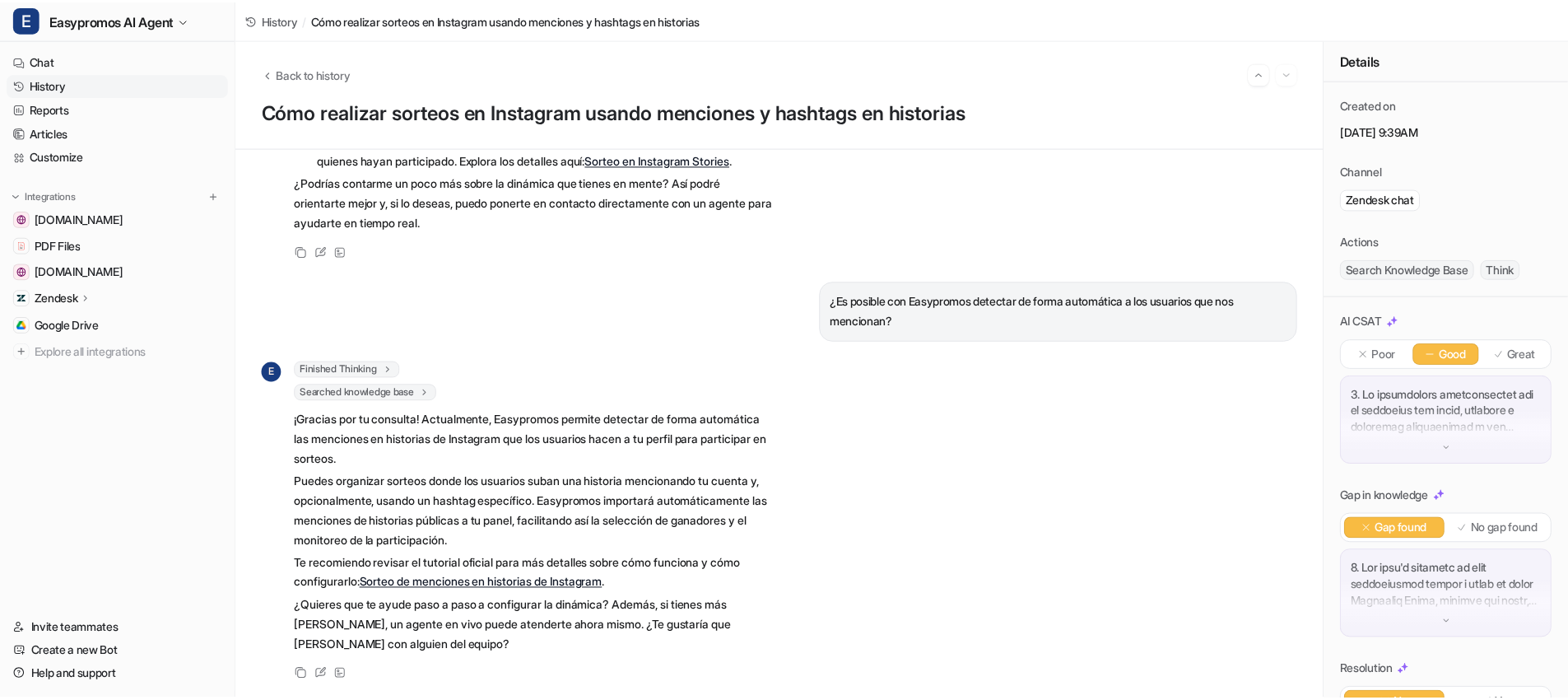
scroll to position [787, 0]
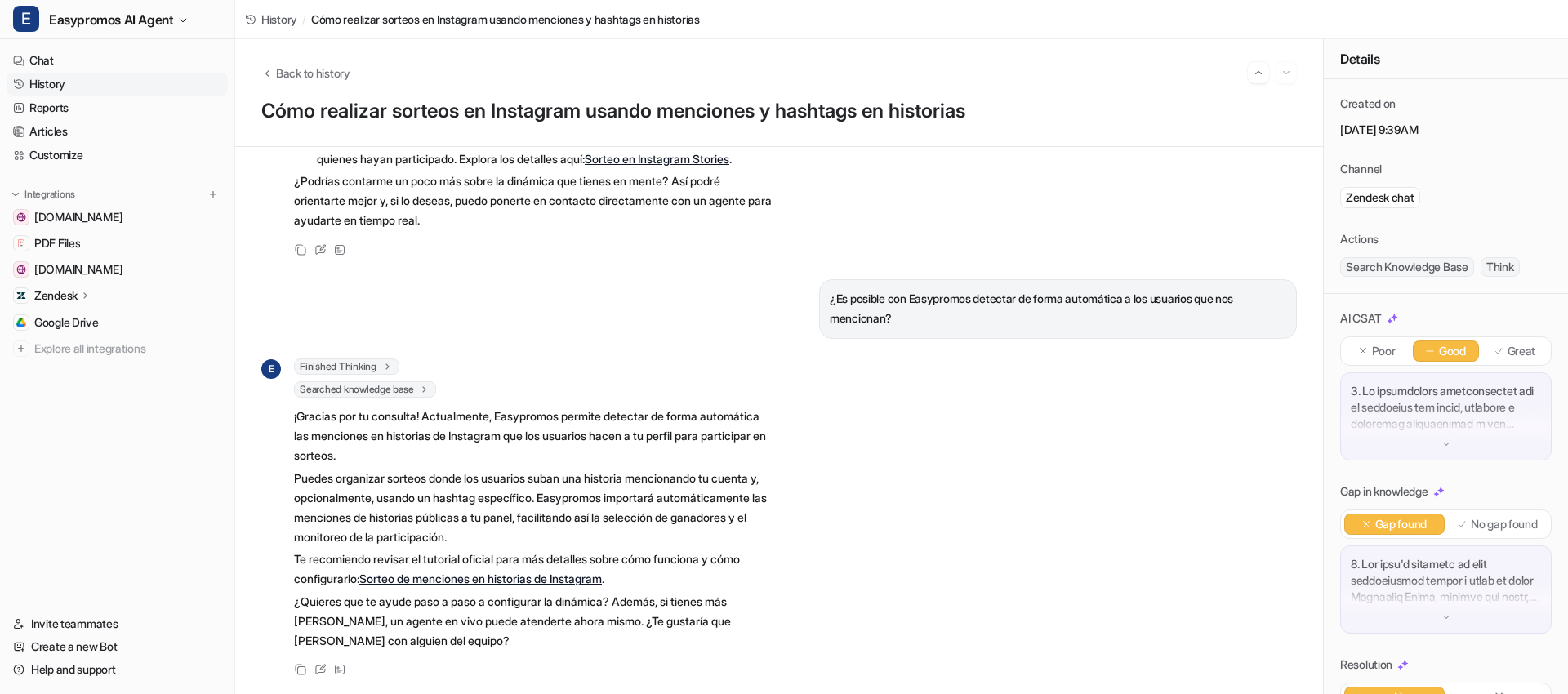
click at [102, 84] on link "History" at bounding box center [118, 83] width 221 height 23
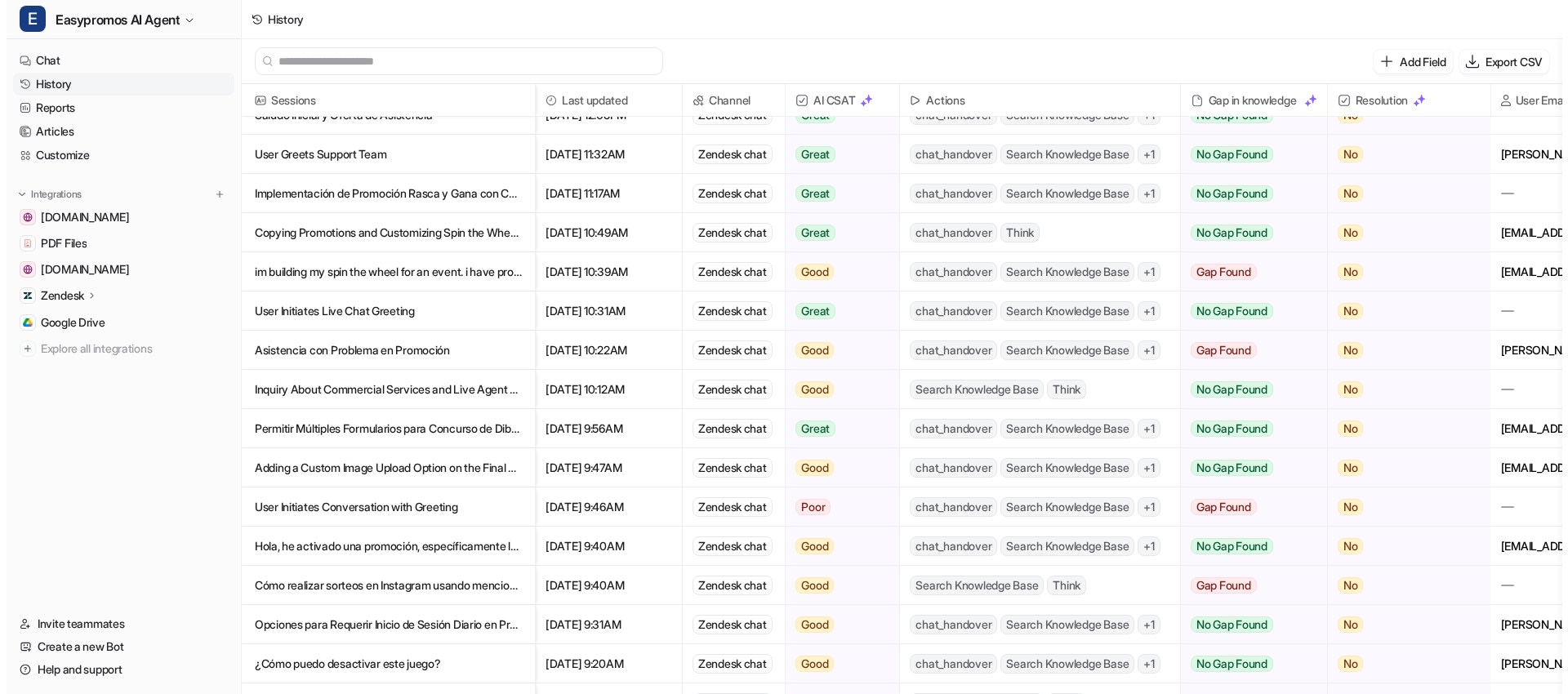
scroll to position [351, 0]
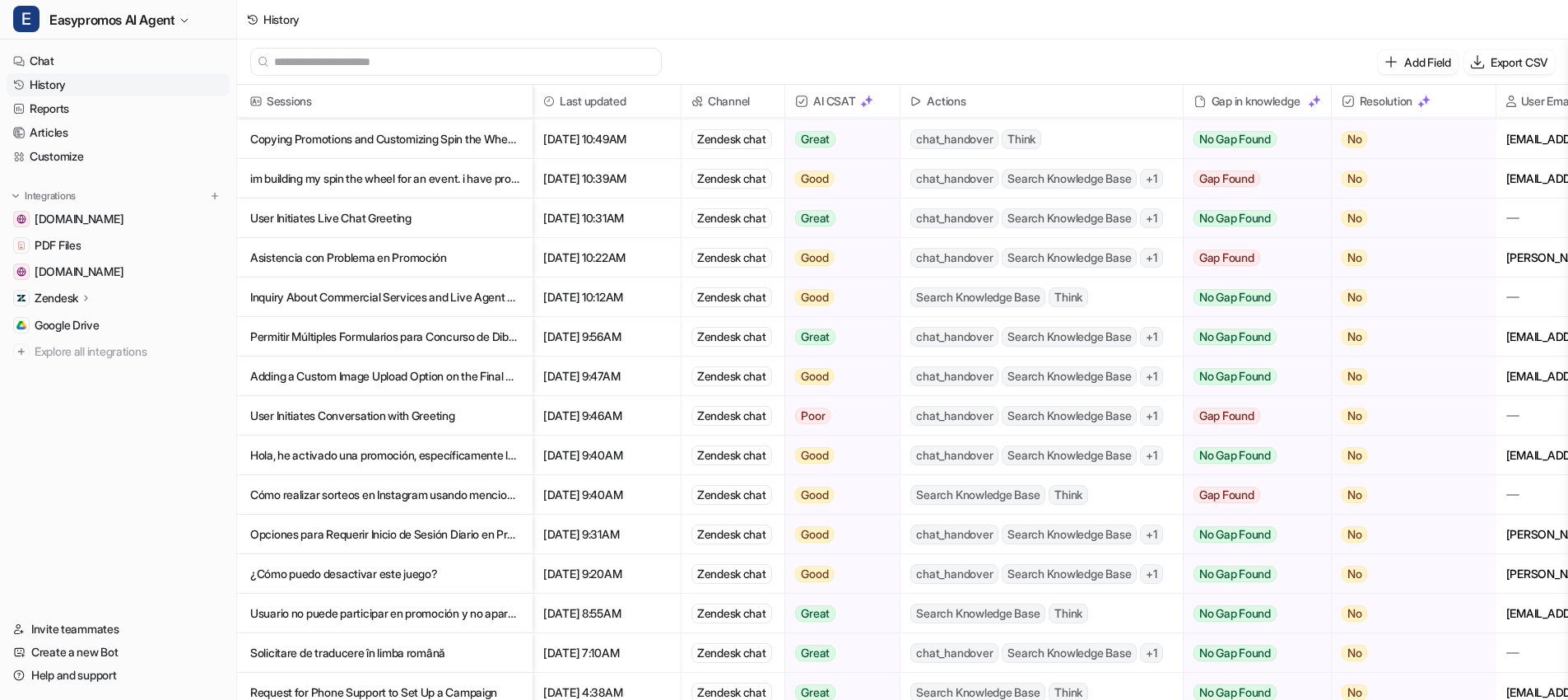
click at [349, 496] on p "Cómo realizar sorteos en Instagram usando menciones y hashtags en historias" at bounding box center [384, 495] width 269 height 40
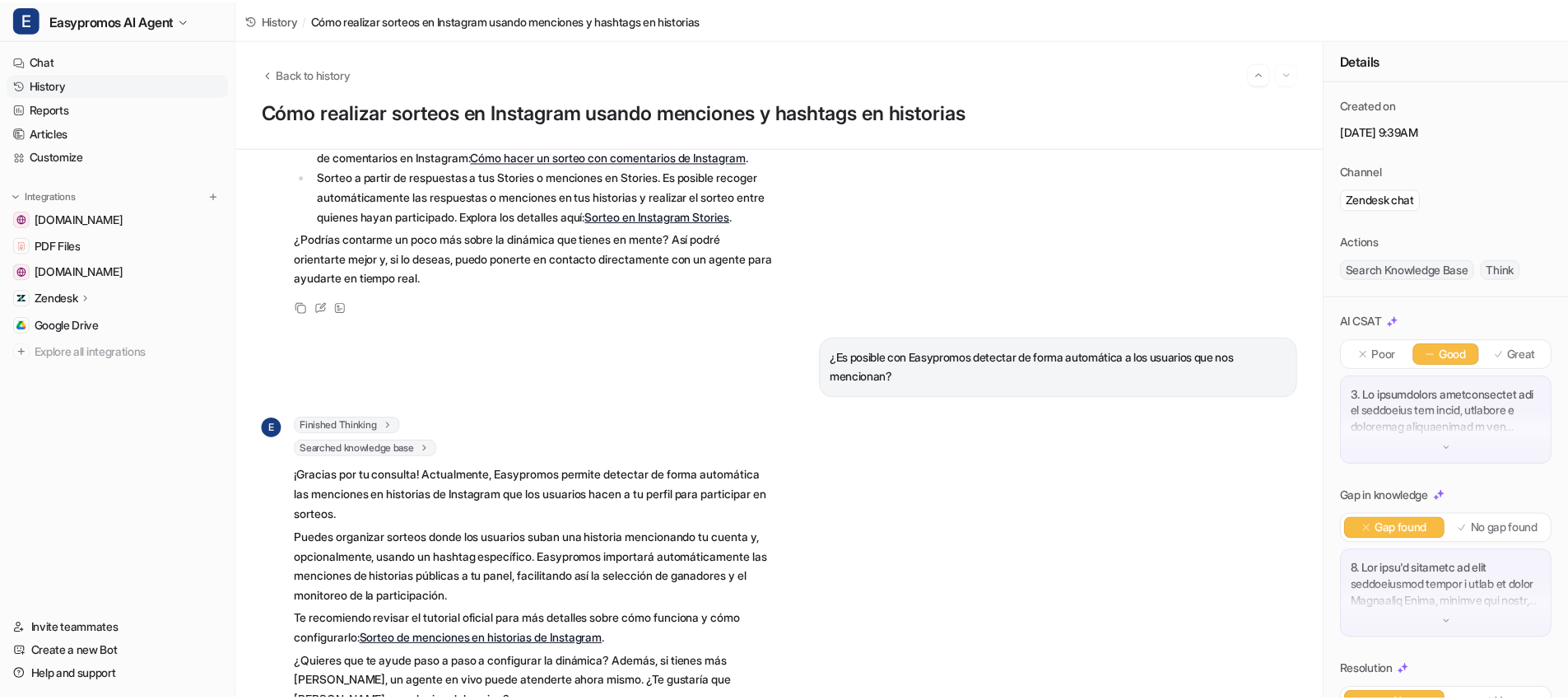
scroll to position [787, 0]
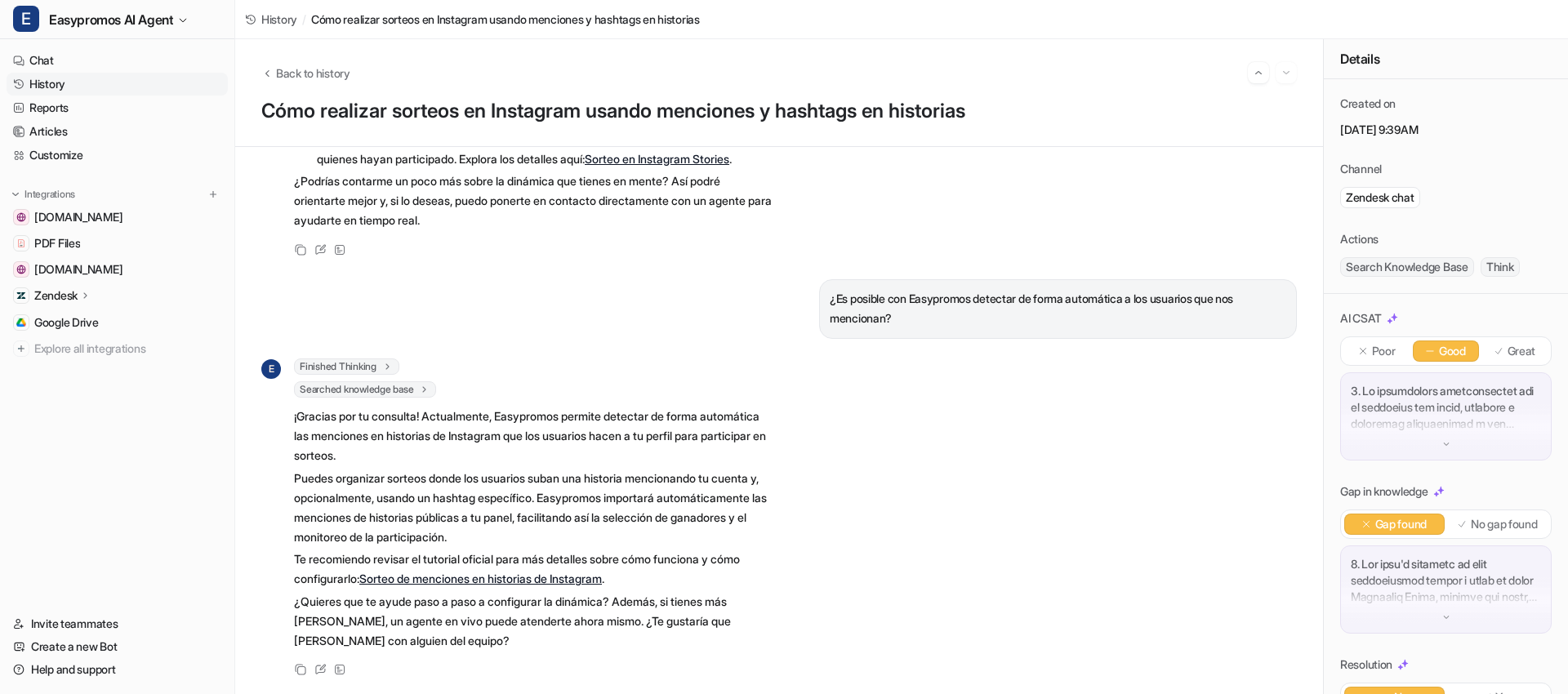
click at [82, 80] on link "History" at bounding box center [118, 83] width 221 height 23
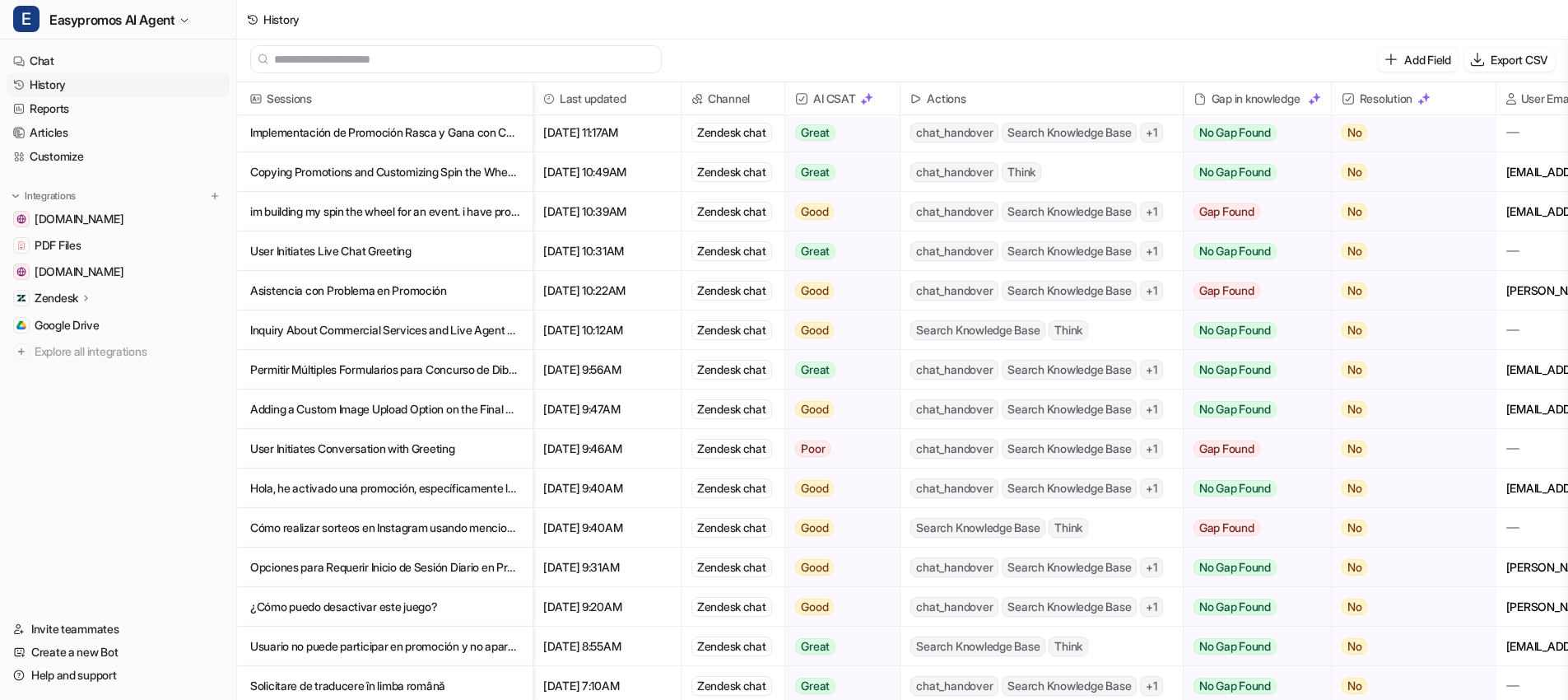
scroll to position [320, 0]
click at [389, 568] on p "Opciones para Requerir Inicio de Sesión Diario en Promociones" at bounding box center [384, 567] width 269 height 40
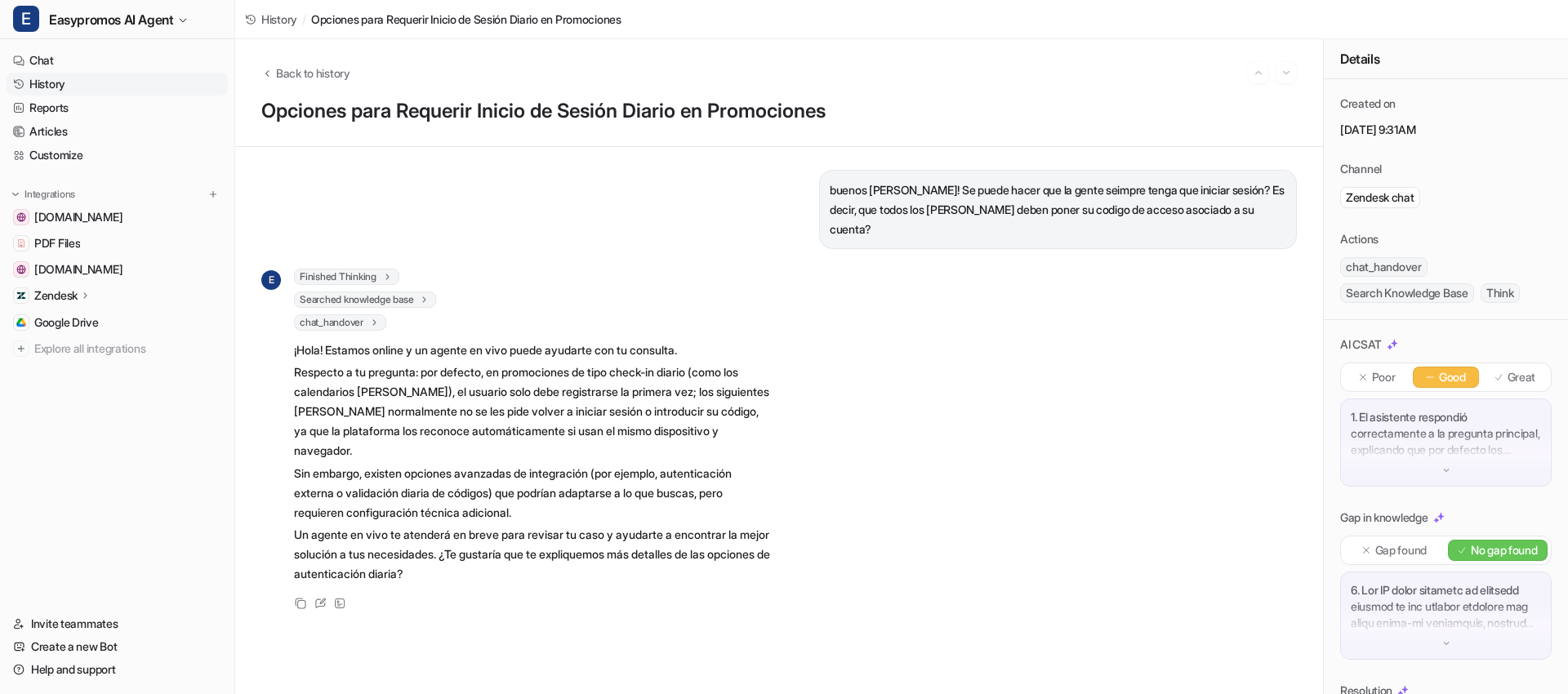
click at [74, 81] on link "History" at bounding box center [118, 83] width 221 height 23
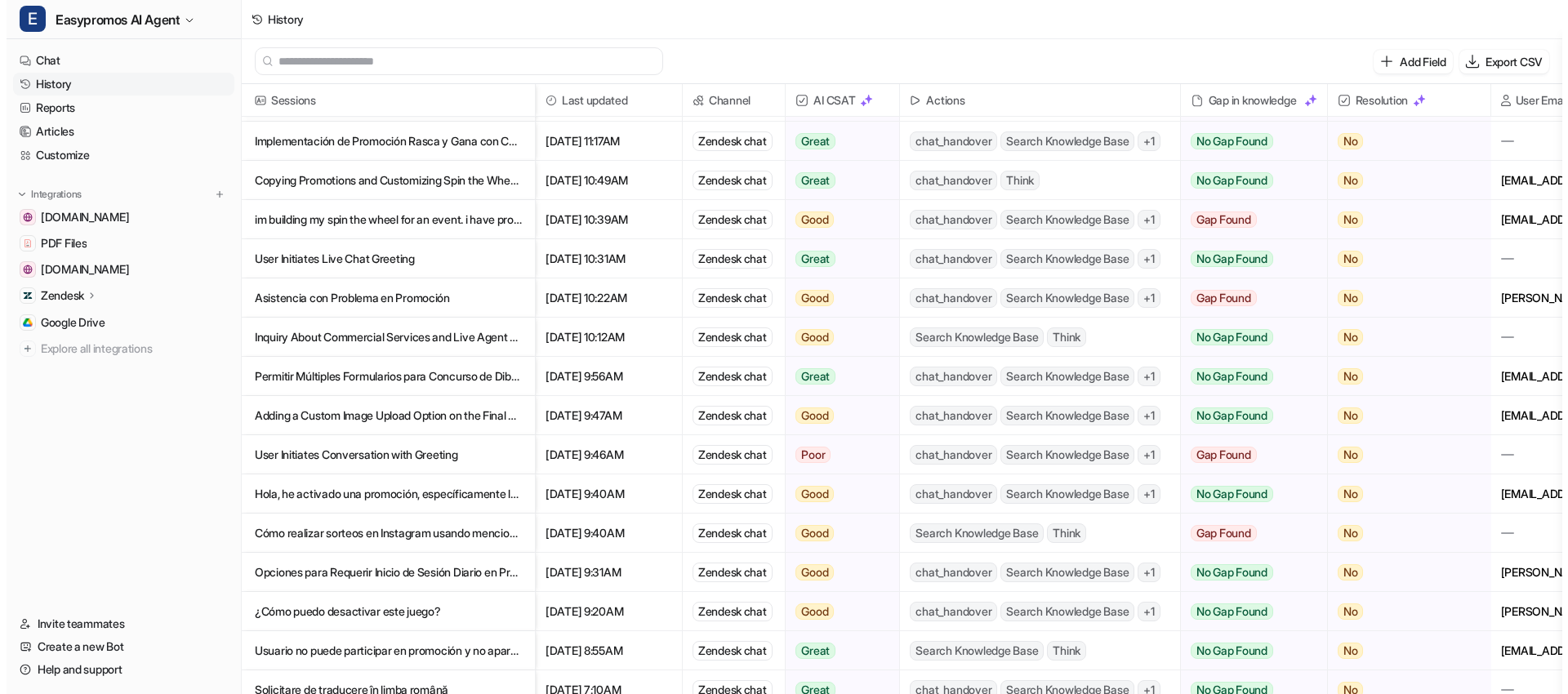
scroll to position [309, 0]
click at [383, 612] on p "¿Cómo puedo desactivar este juego?" at bounding box center [381, 611] width 267 height 39
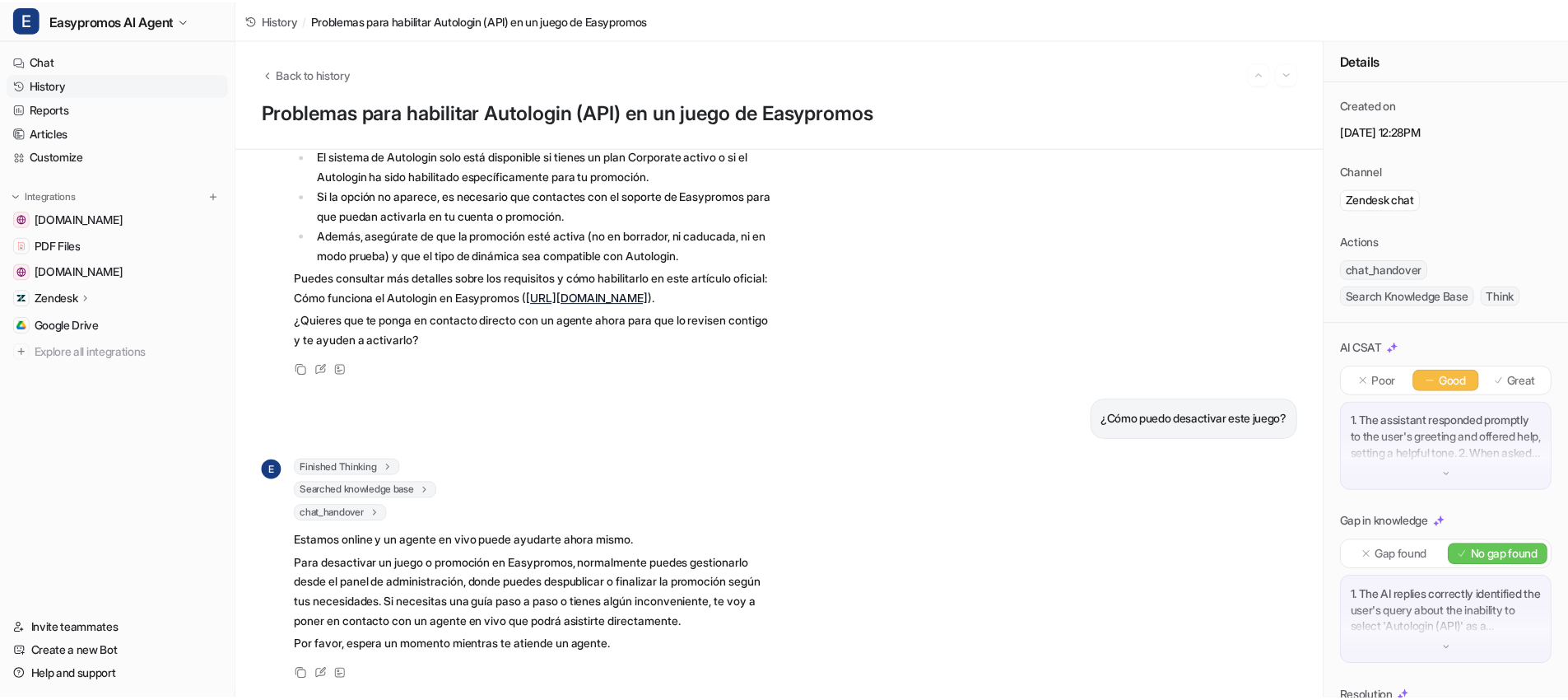
scroll to position [758, 0]
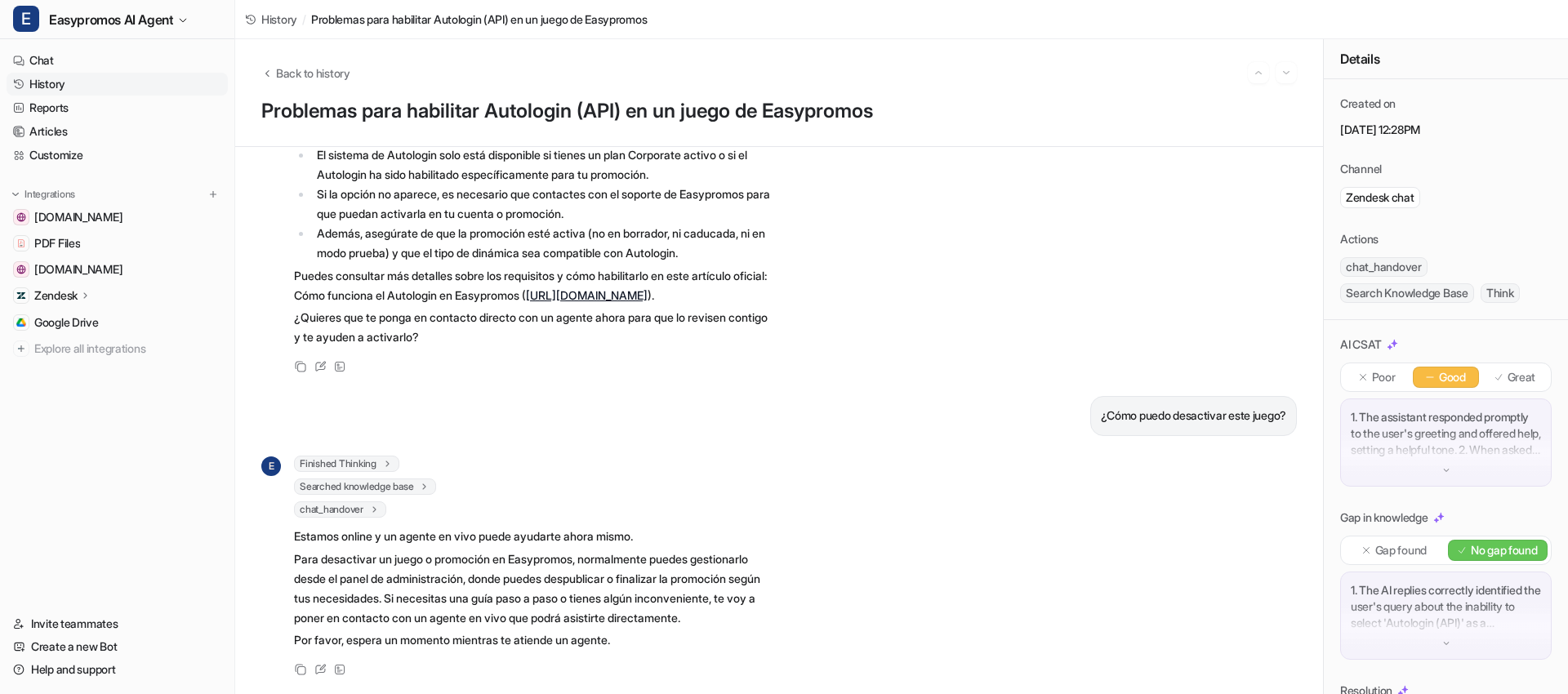
click at [89, 83] on link "History" at bounding box center [118, 83] width 221 height 23
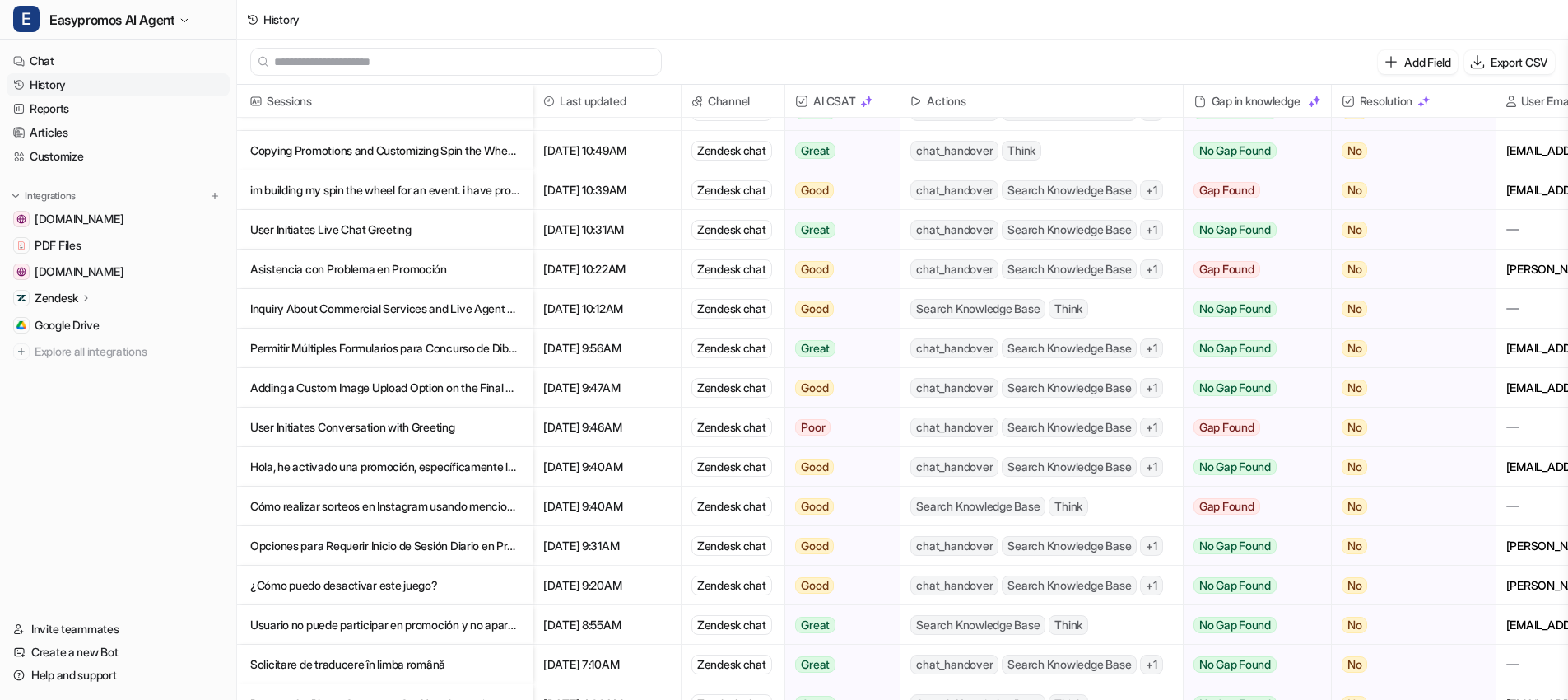
scroll to position [346, 0]
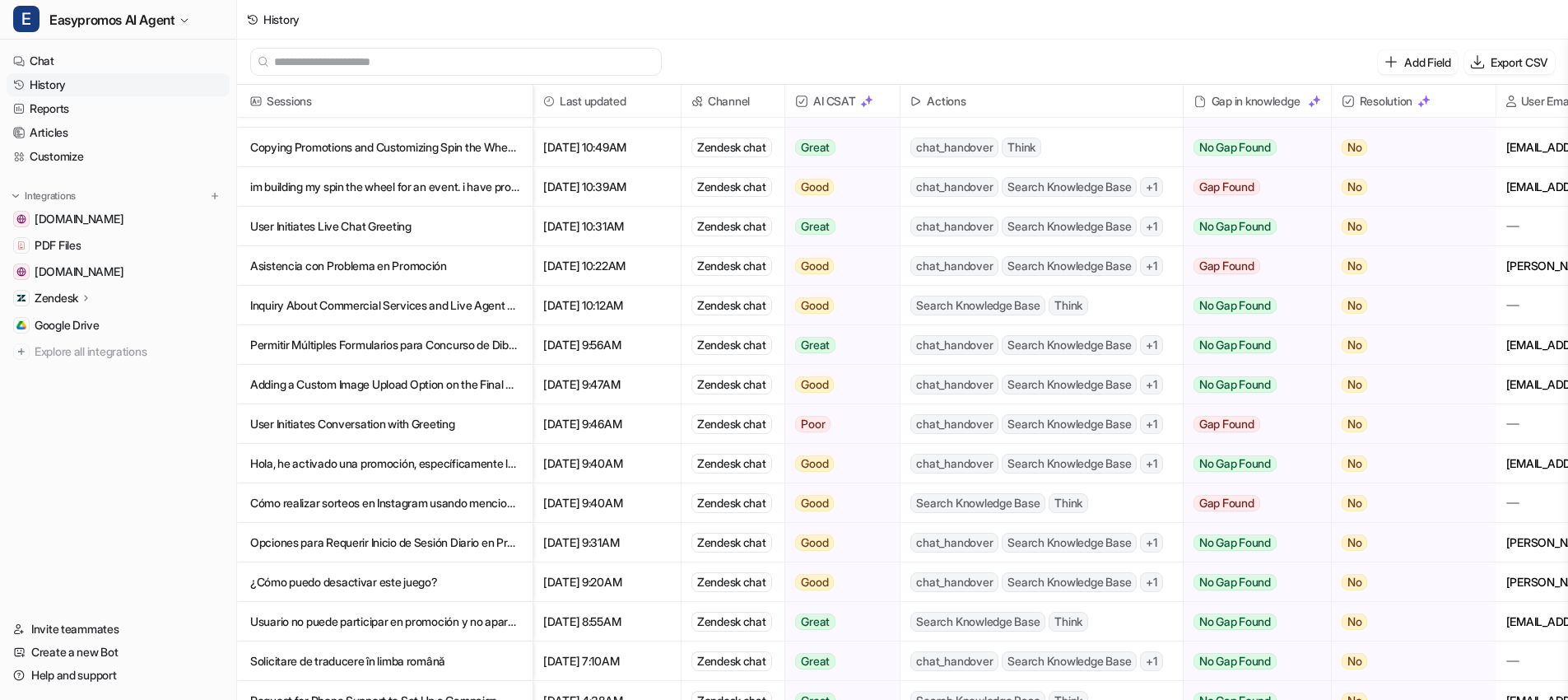
click at [442, 624] on p "Usuario no puede participar en promoción y no aparece en listado" at bounding box center [384, 622] width 269 height 40
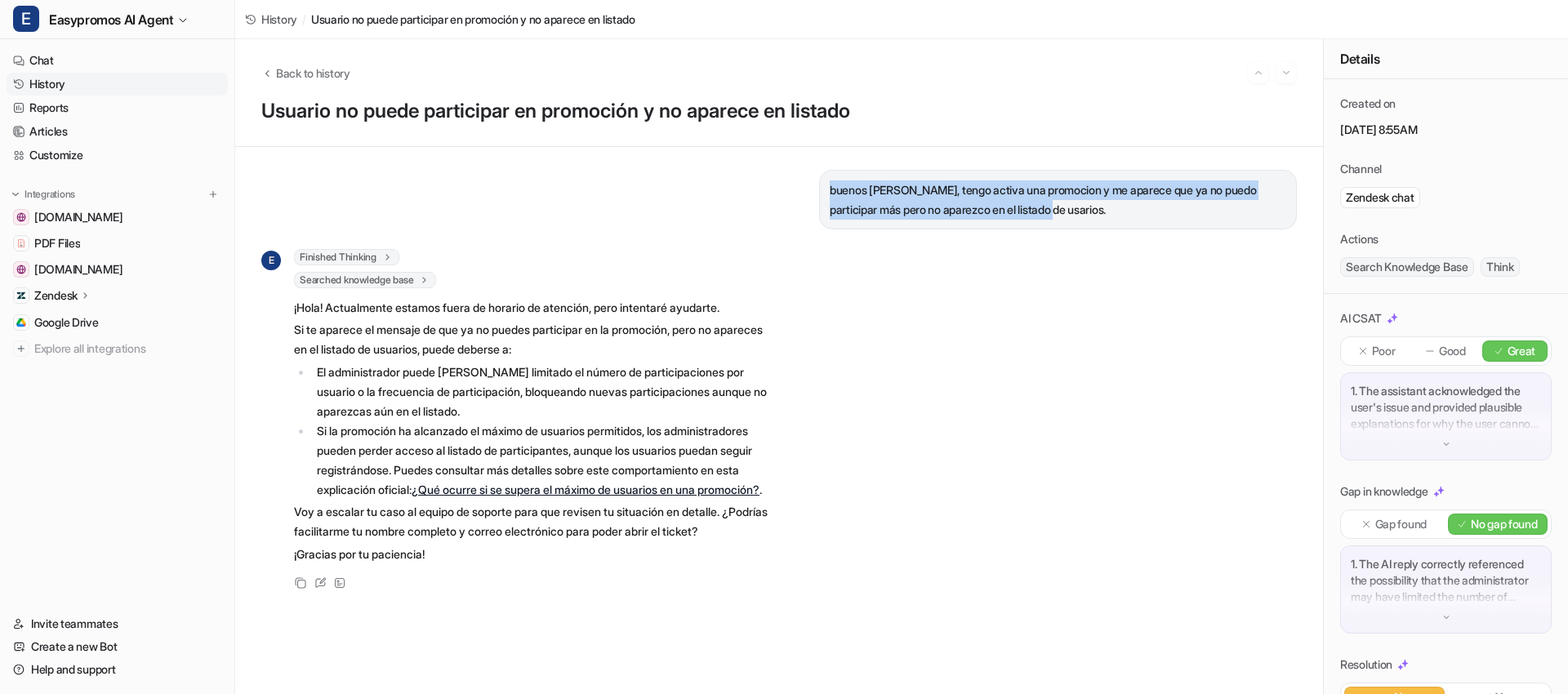
drag, startPoint x: 815, startPoint y: 192, endPoint x: 1051, endPoint y: 207, distance: 236.5
click at [1051, 207] on p "buenos días, tengo activa una promocion y me aparece que ya no puedo participar…" at bounding box center [1058, 200] width 457 height 39
copy p "buenos días, tengo activa una promocion y me aparece que ya no puedo participar…"
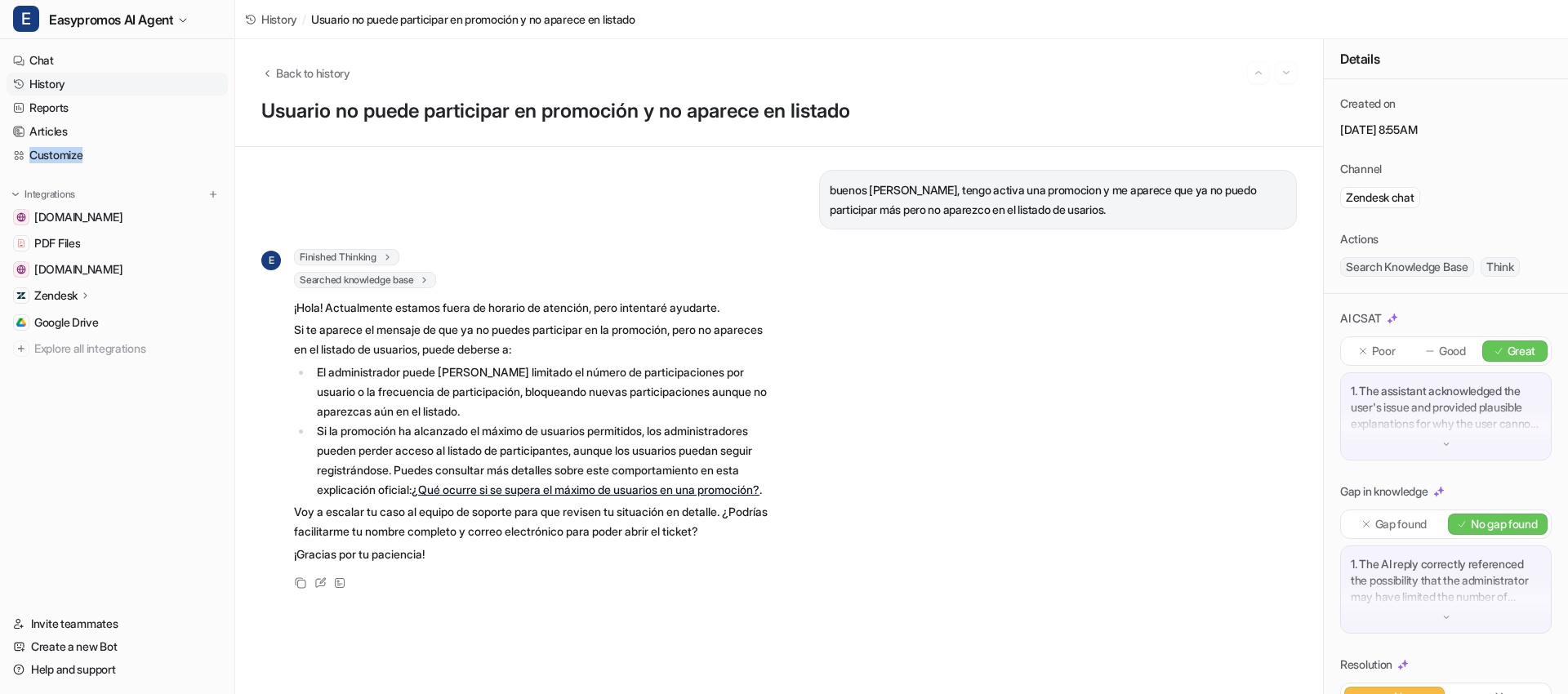
click at [66, 79] on link "History" at bounding box center [118, 83] width 221 height 23
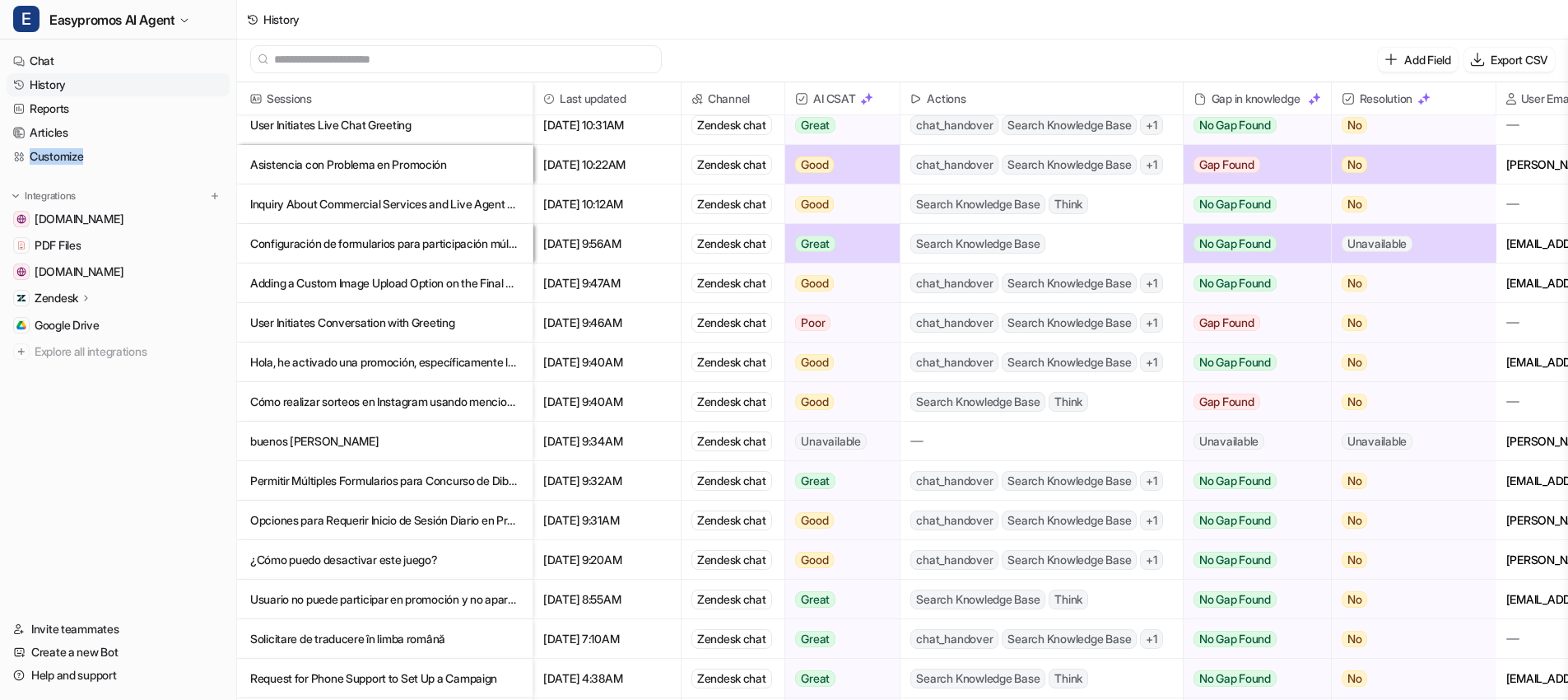
scroll to position [494, 0]
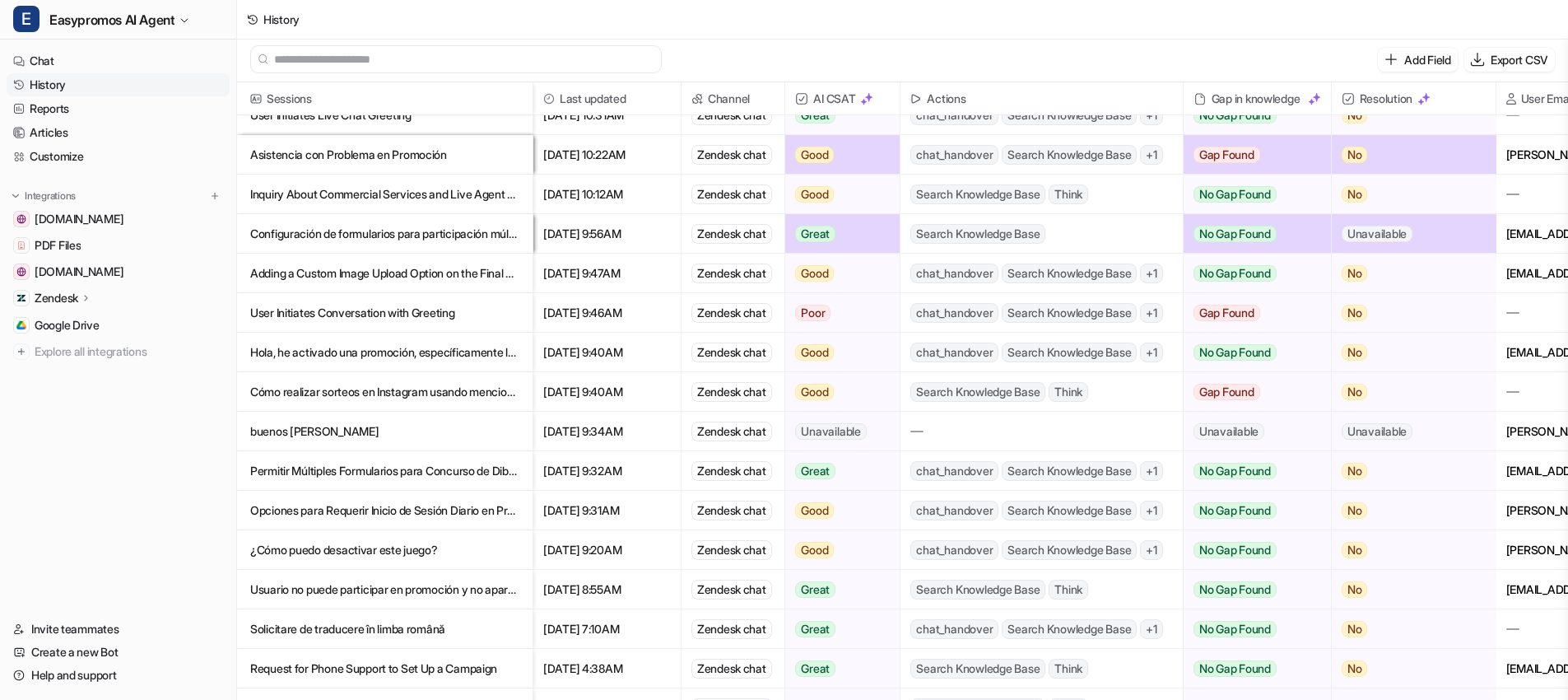
click at [337, 628] on p "Solicitare de traducere în limba română" at bounding box center [384, 629] width 269 height 40
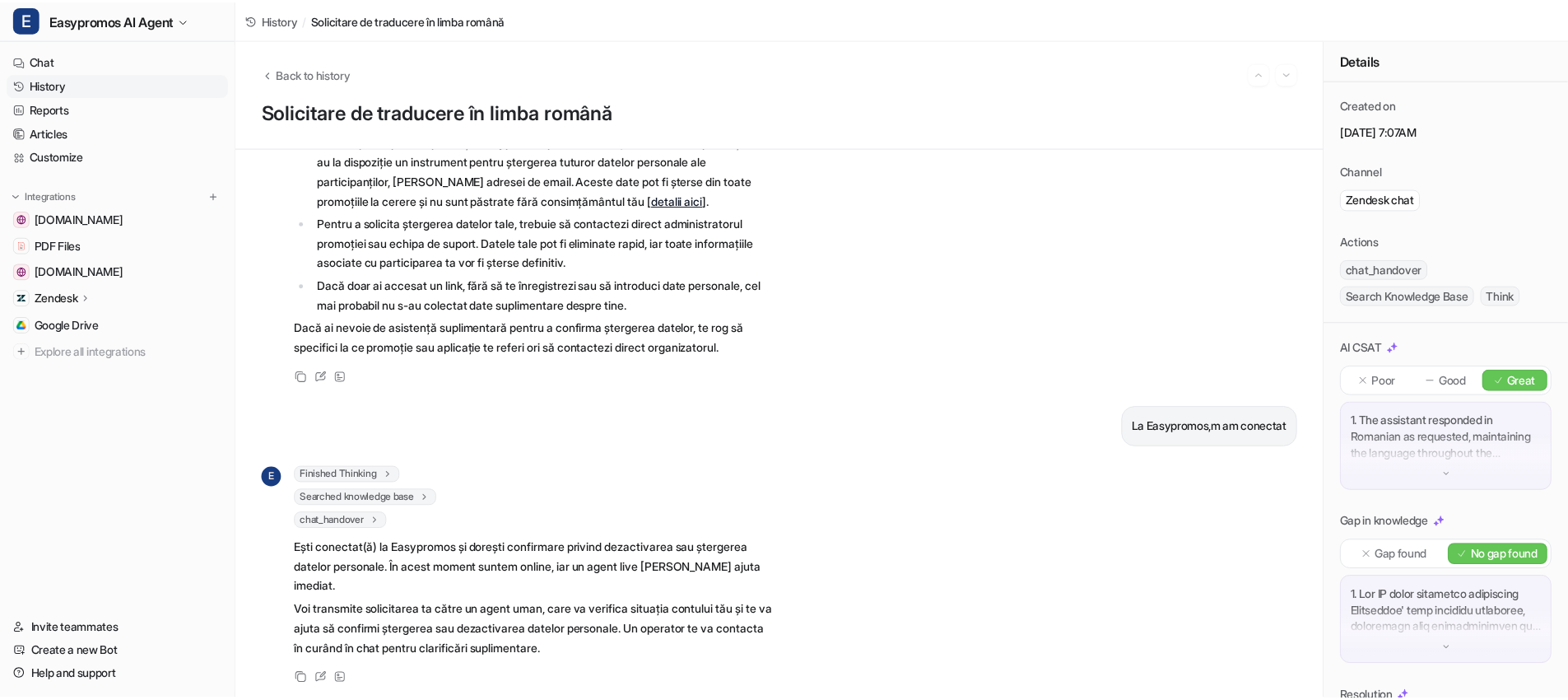
scroll to position [402, 0]
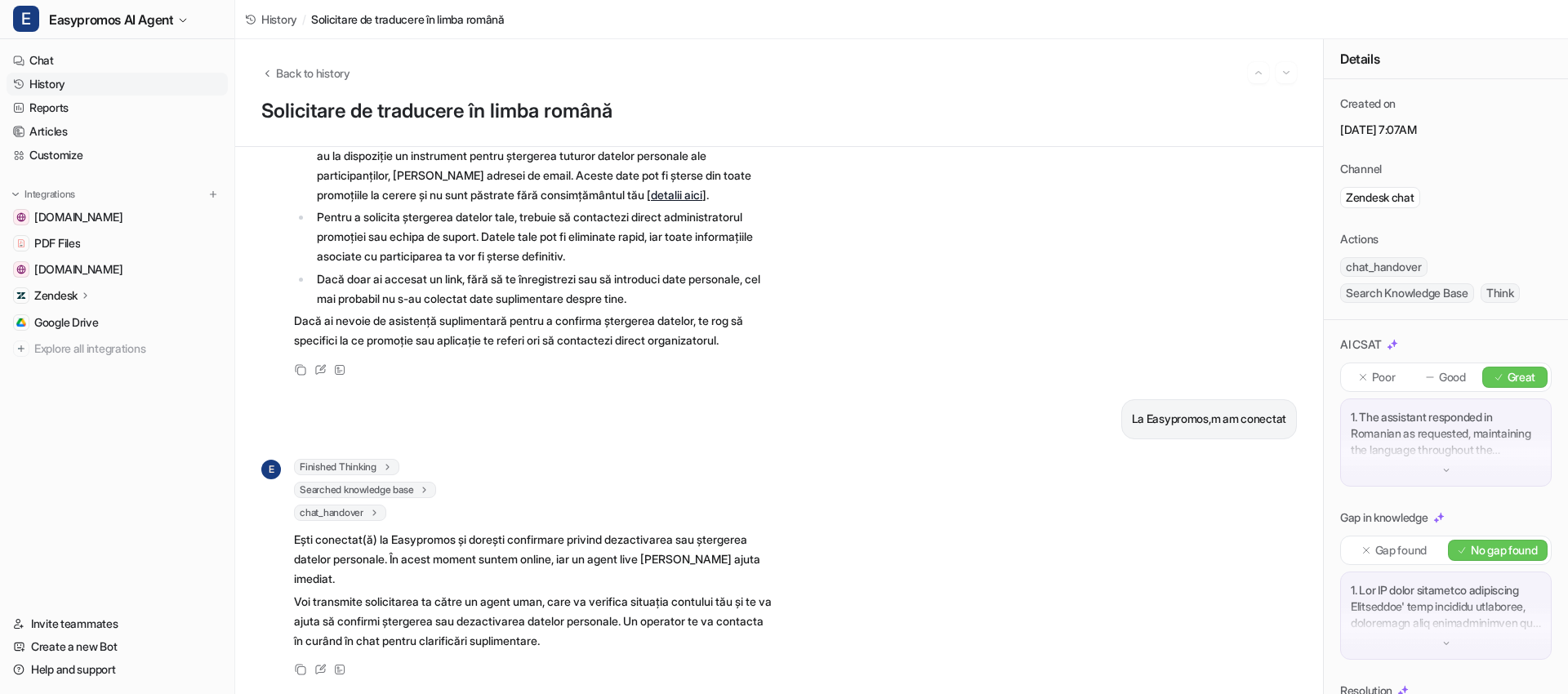
click at [66, 85] on link "History" at bounding box center [118, 83] width 221 height 23
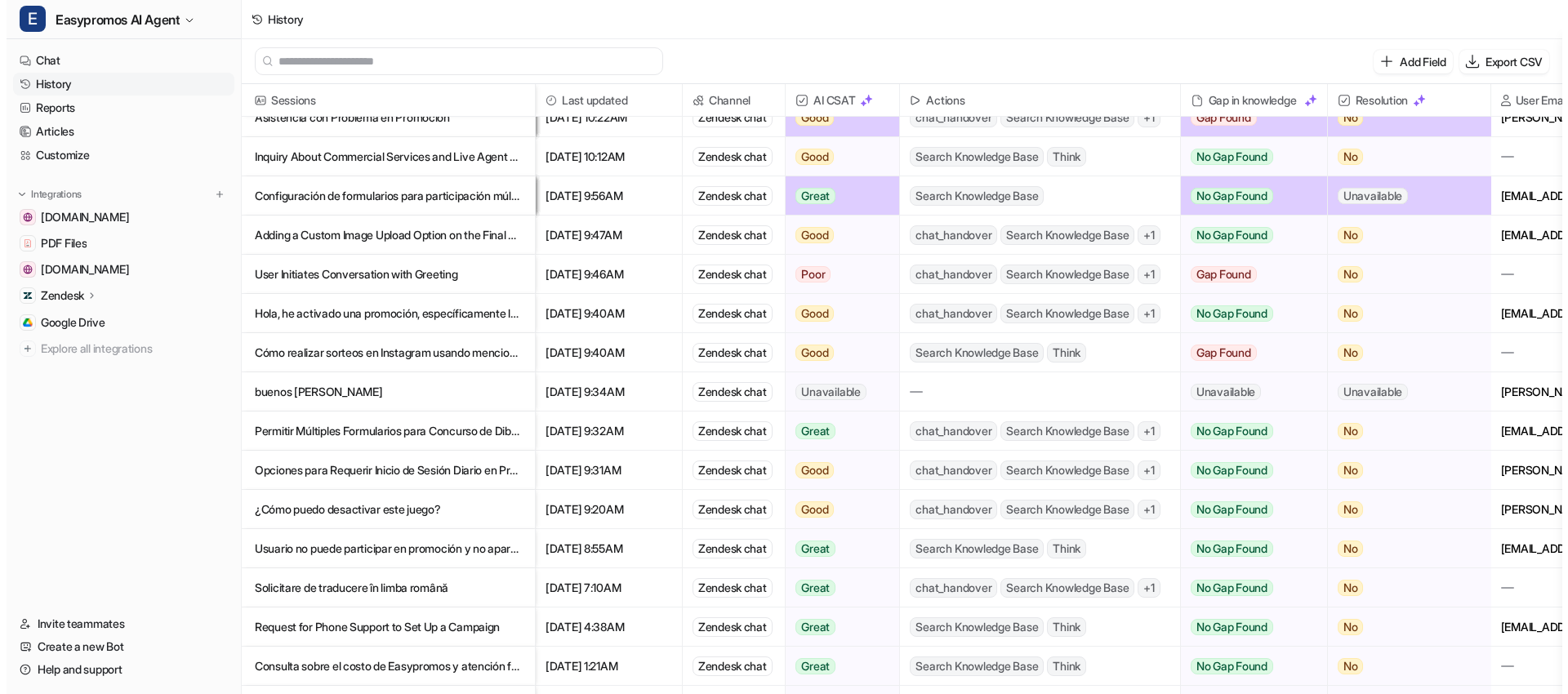
scroll to position [553, 0]
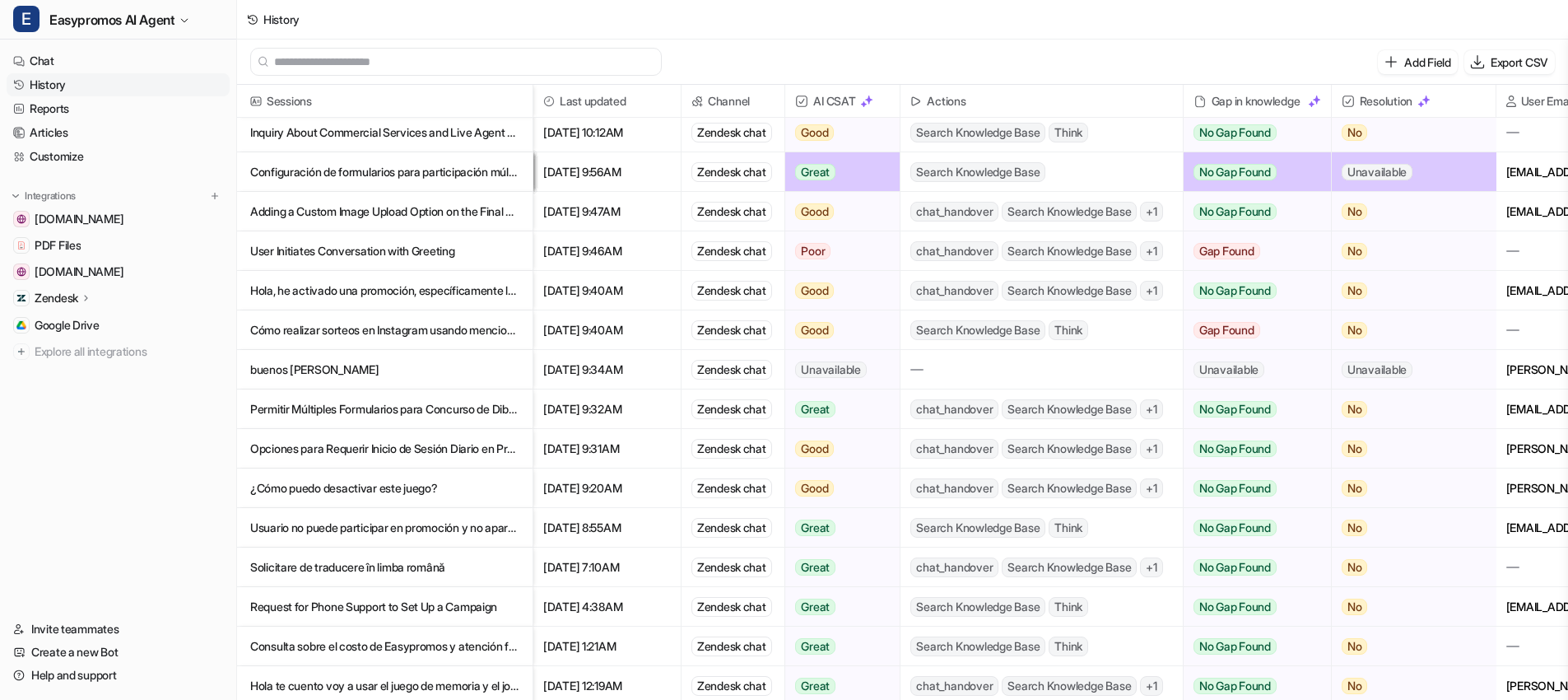
click at [406, 605] on p "Request for Phone Support to Set Up a Campaign" at bounding box center [384, 607] width 269 height 40
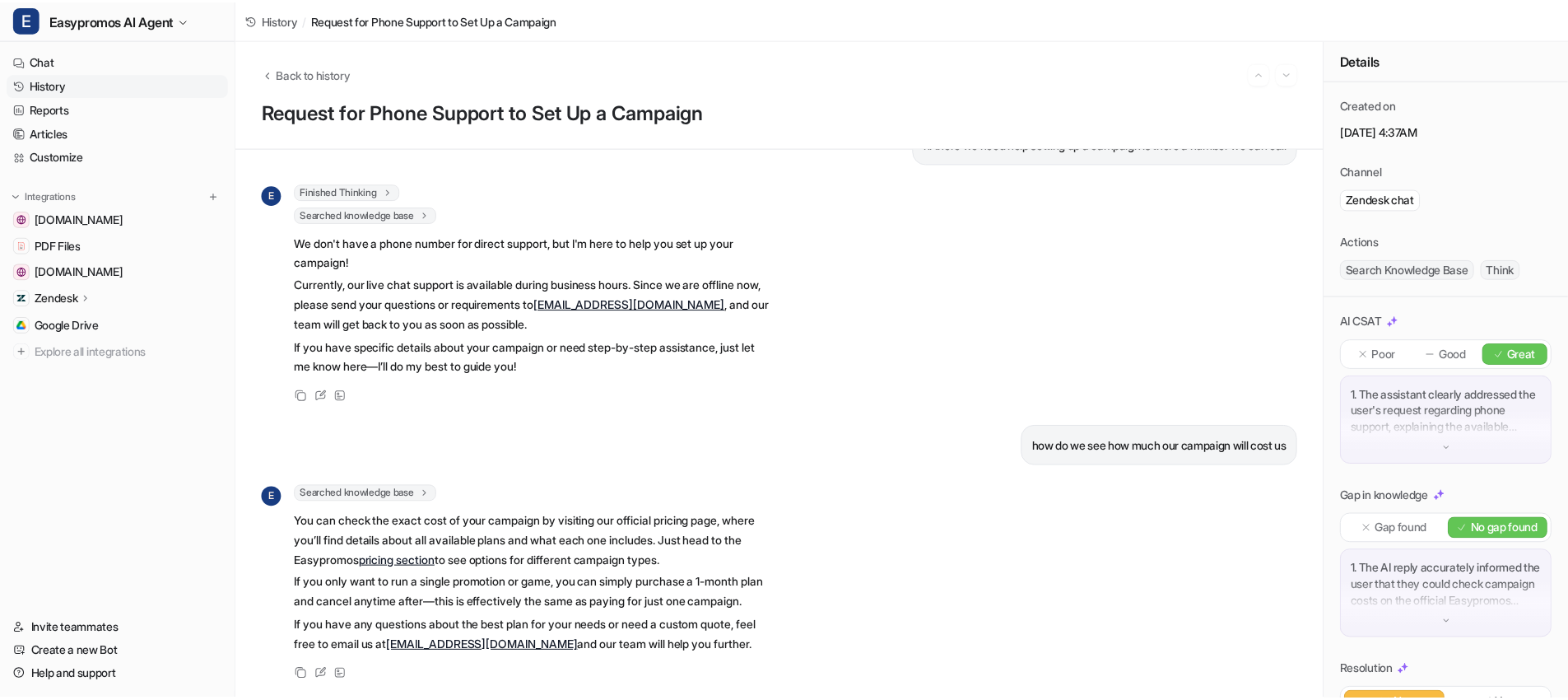
scroll to position [80, 0]
click at [58, 85] on link "History" at bounding box center [119, 84] width 223 height 23
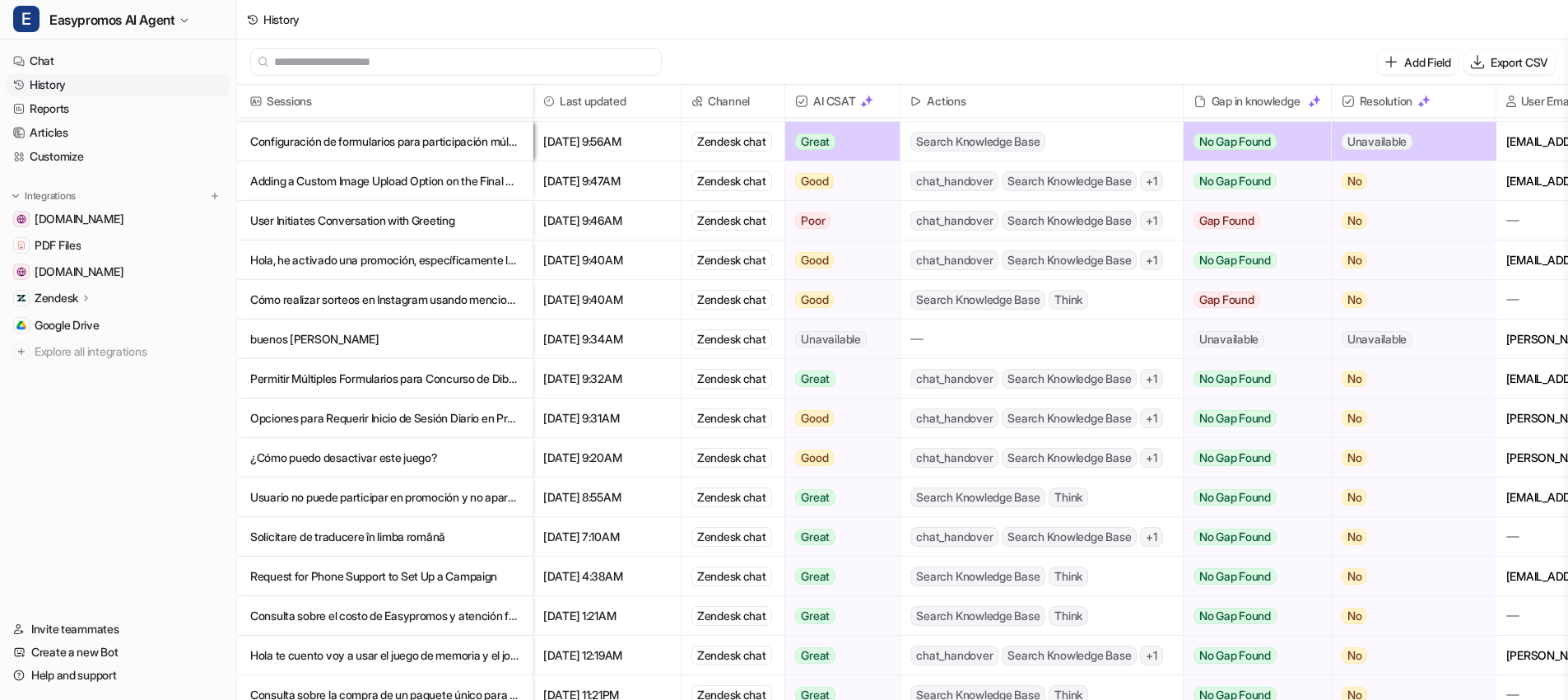
scroll to position [731, 0]
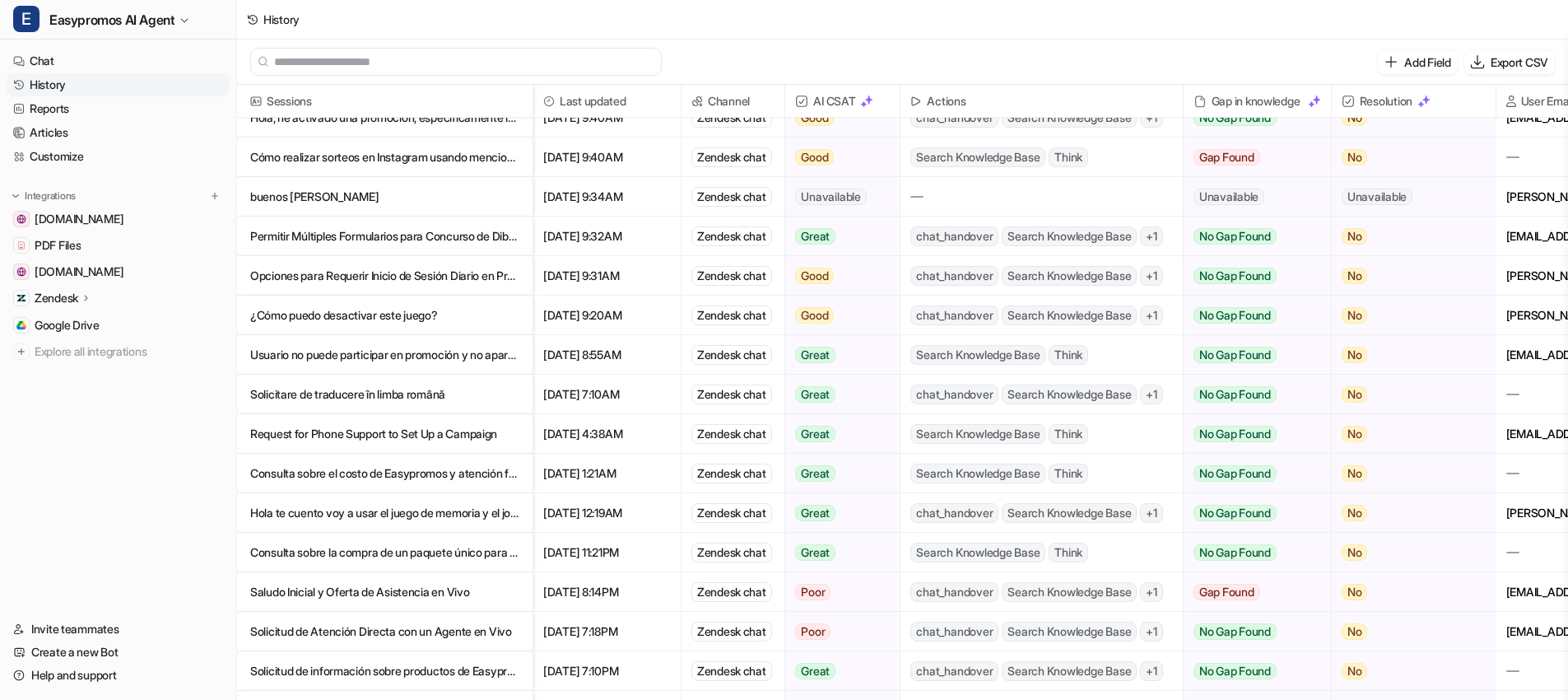
click at [349, 474] on p "Consulta sobre el costo de Easypromos y atención fuera de horario" at bounding box center [384, 473] width 269 height 40
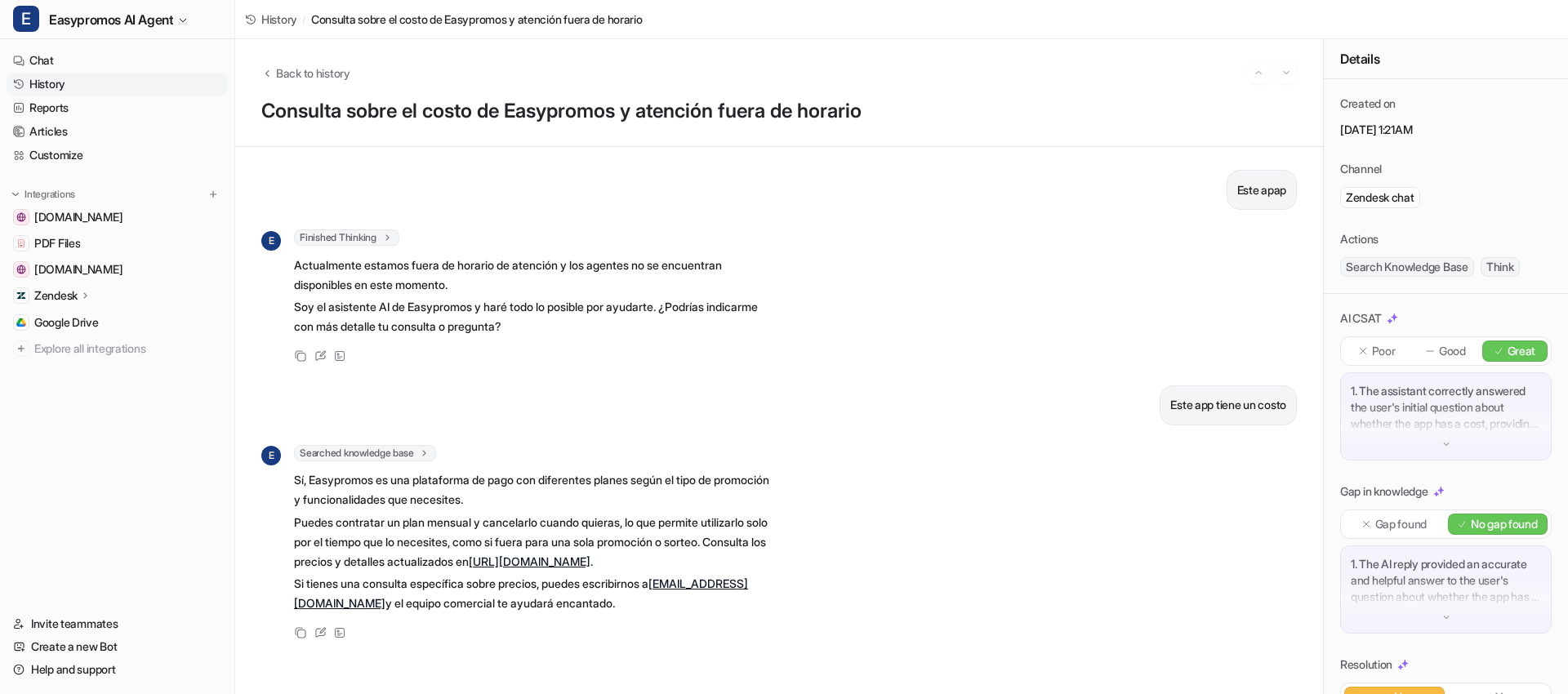
click at [68, 88] on link "History" at bounding box center [118, 83] width 221 height 23
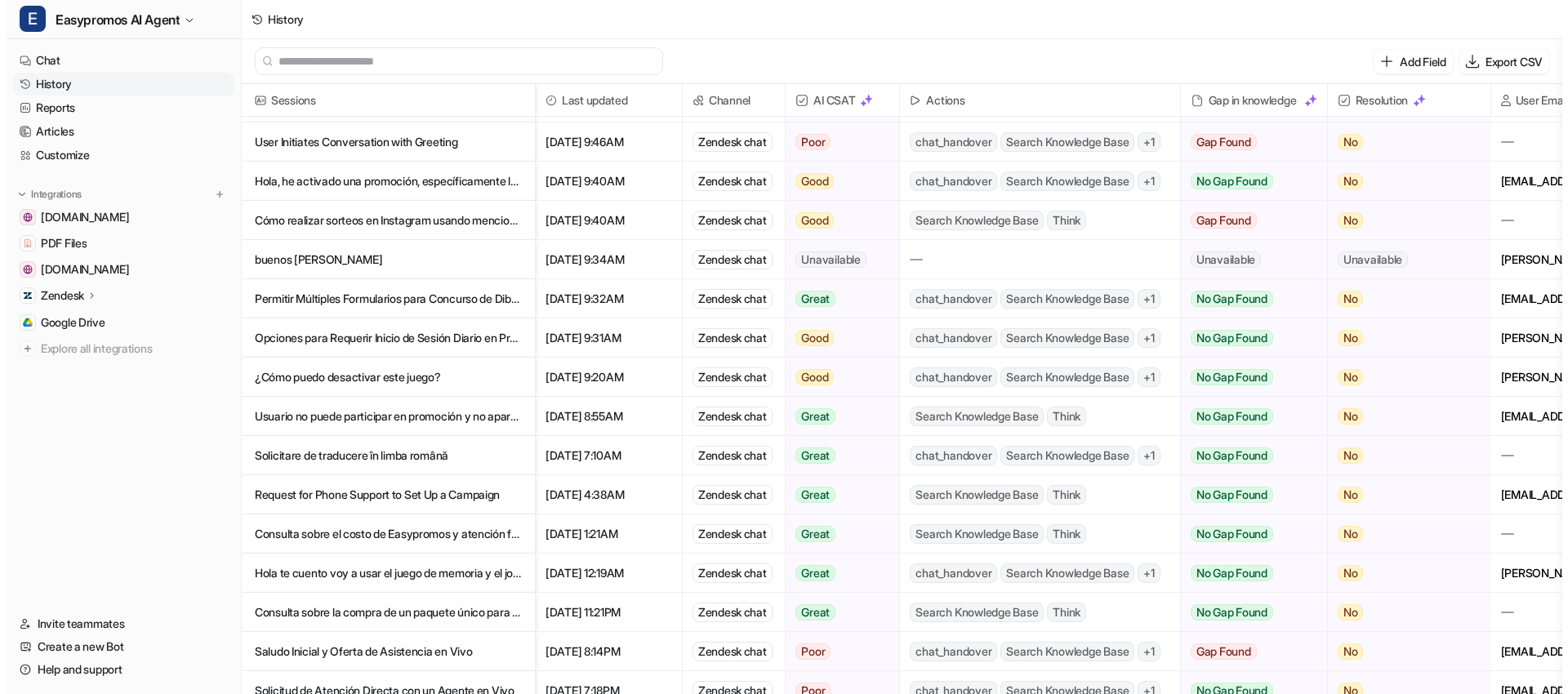
scroll to position [680, 0]
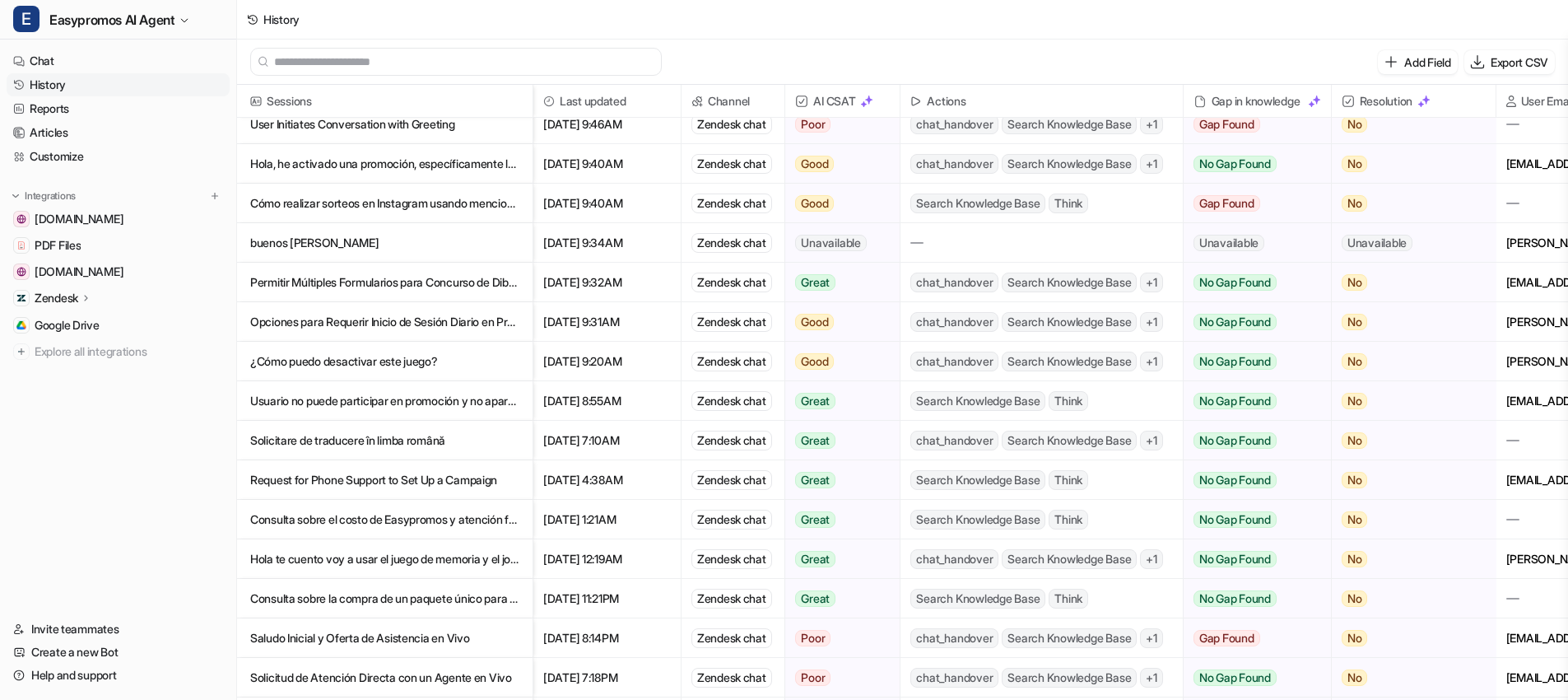
click at [348, 565] on p "Hola te cuento voy a usar el juego de memoria y el journey q va a seguir el usu…" at bounding box center [384, 559] width 269 height 40
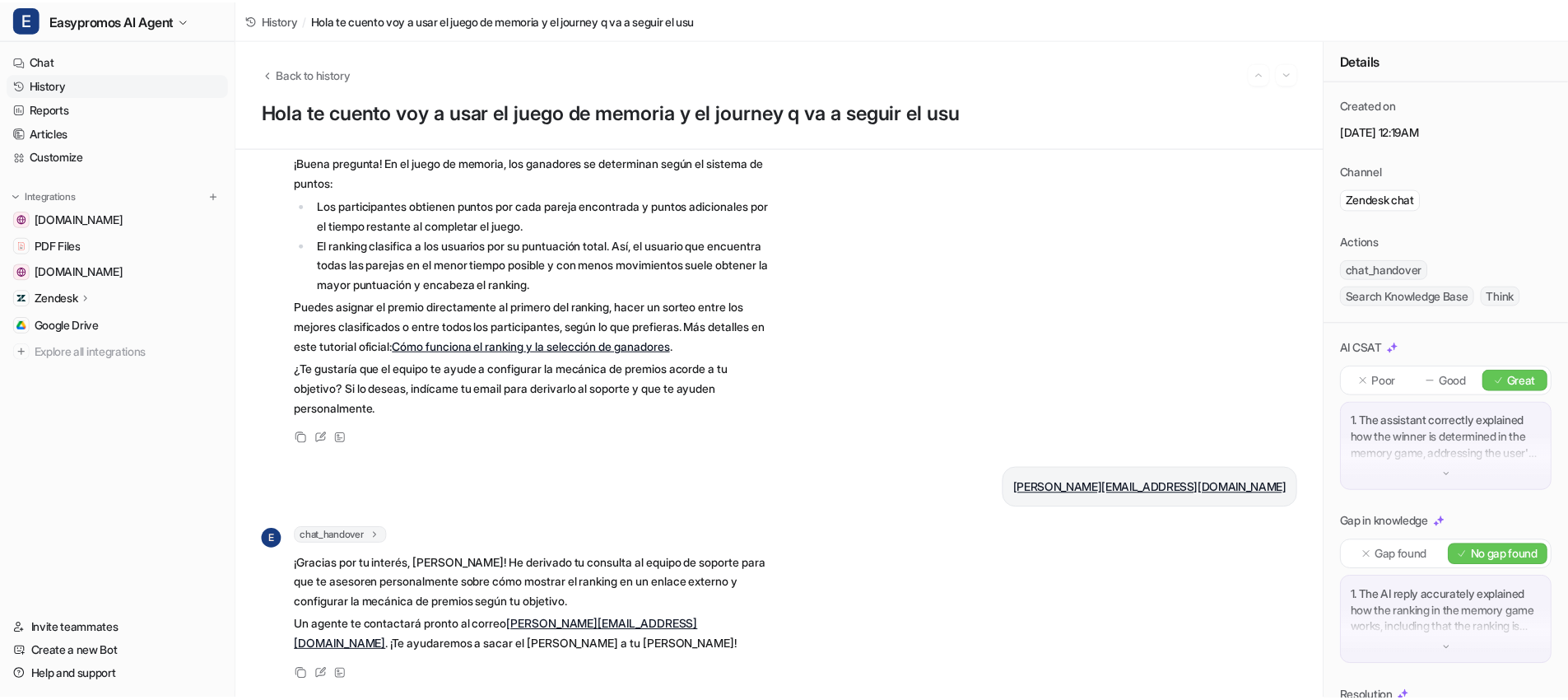
scroll to position [619, 0]
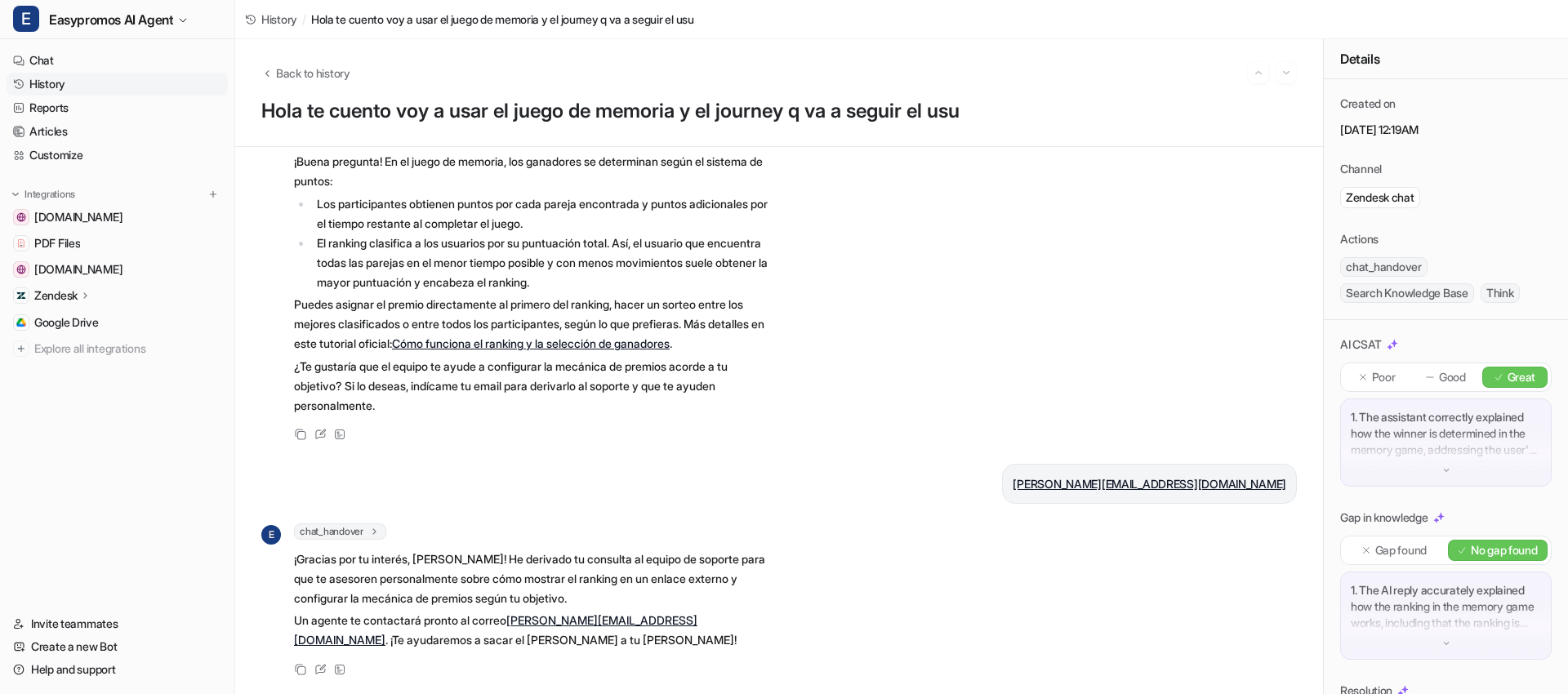
click at [61, 83] on link "History" at bounding box center [118, 83] width 221 height 23
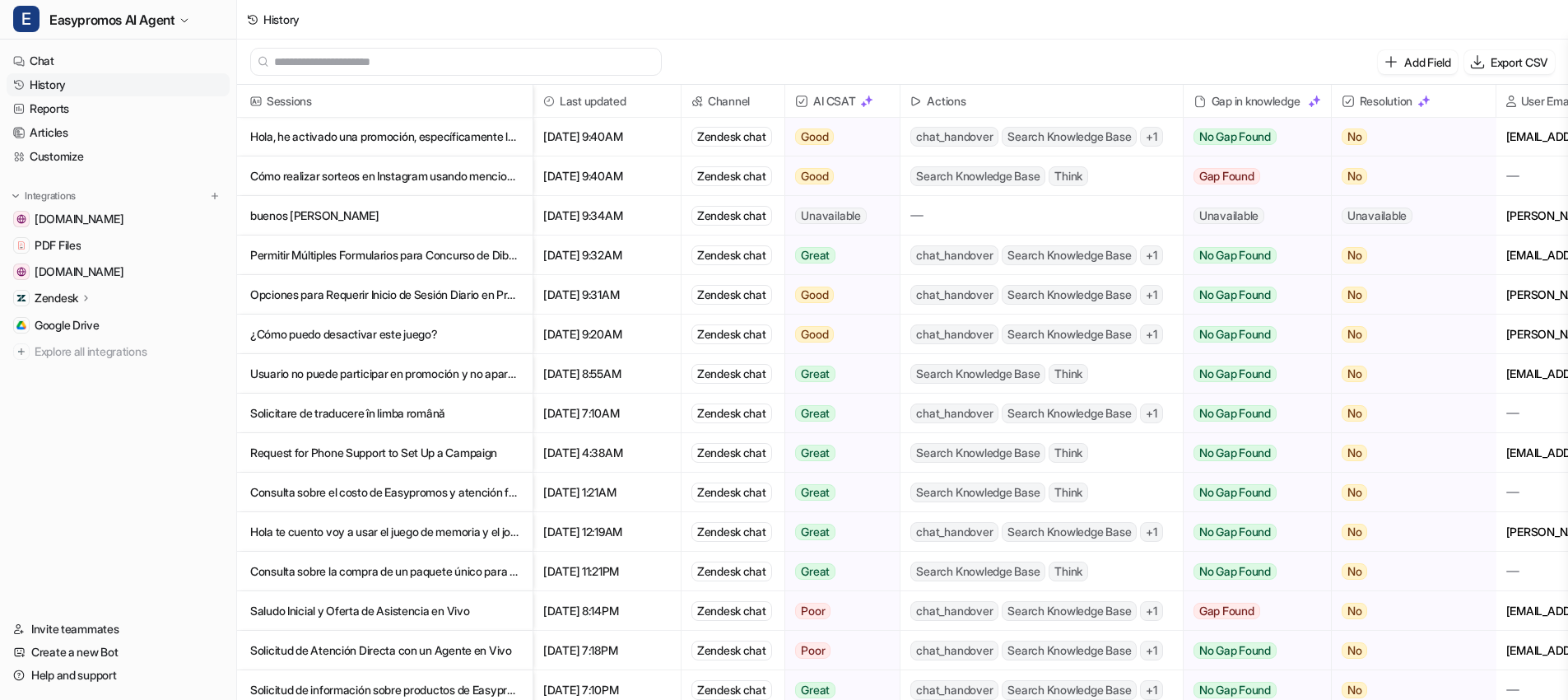
scroll to position [746, 0]
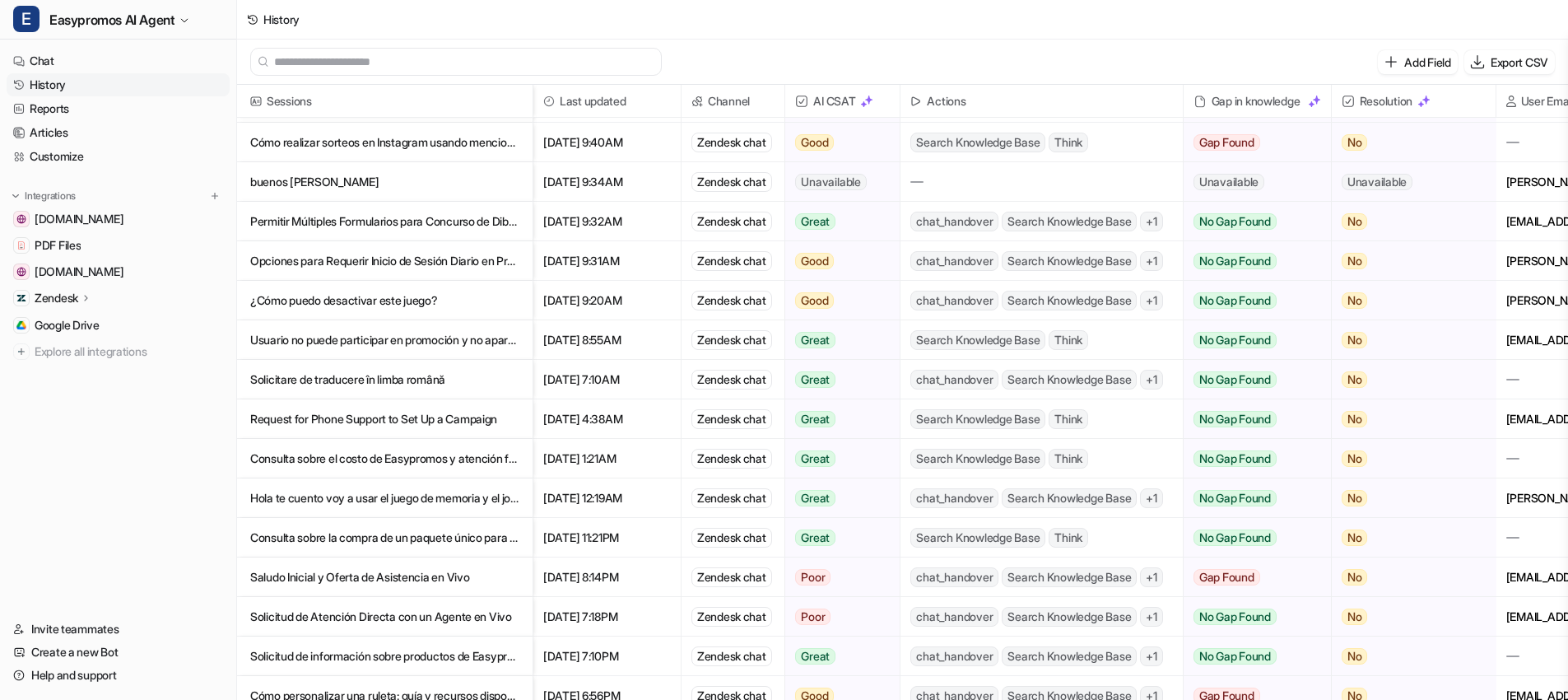
click at [415, 540] on p "Consulta sobre la compra de un paquete único para sorteo en la plataforma" at bounding box center [384, 538] width 269 height 40
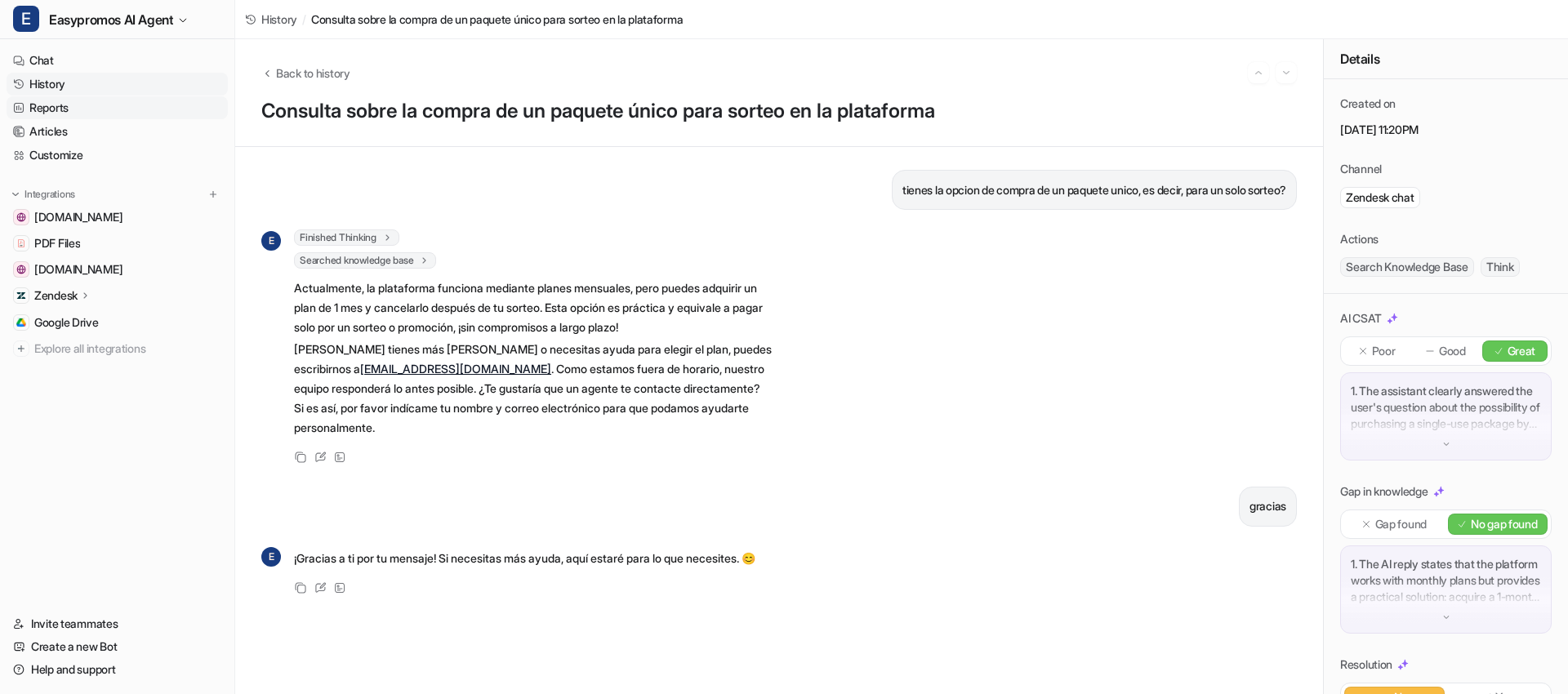
drag, startPoint x: 57, startPoint y: 86, endPoint x: 151, endPoint y: 102, distance: 95.4
click at [57, 86] on link "History" at bounding box center [118, 83] width 221 height 23
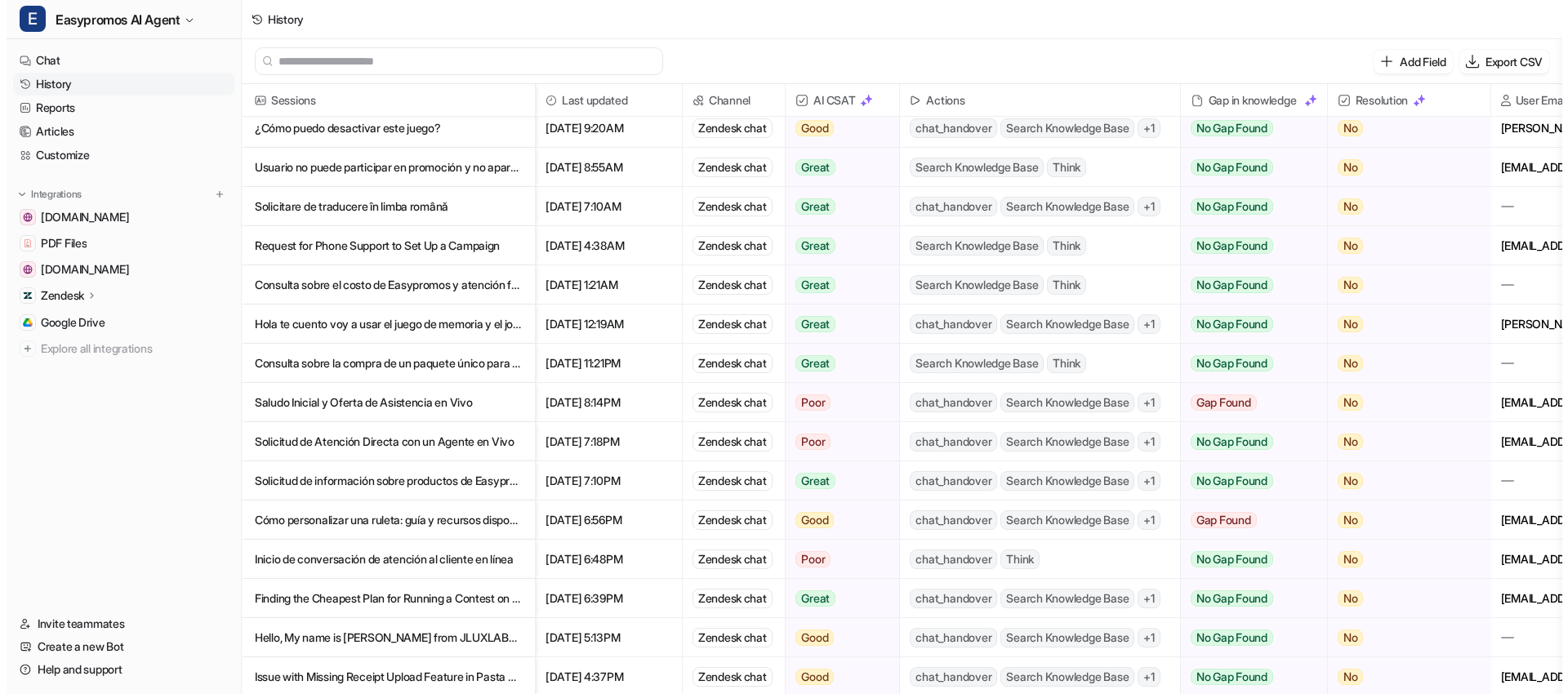
scroll to position [921, 0]
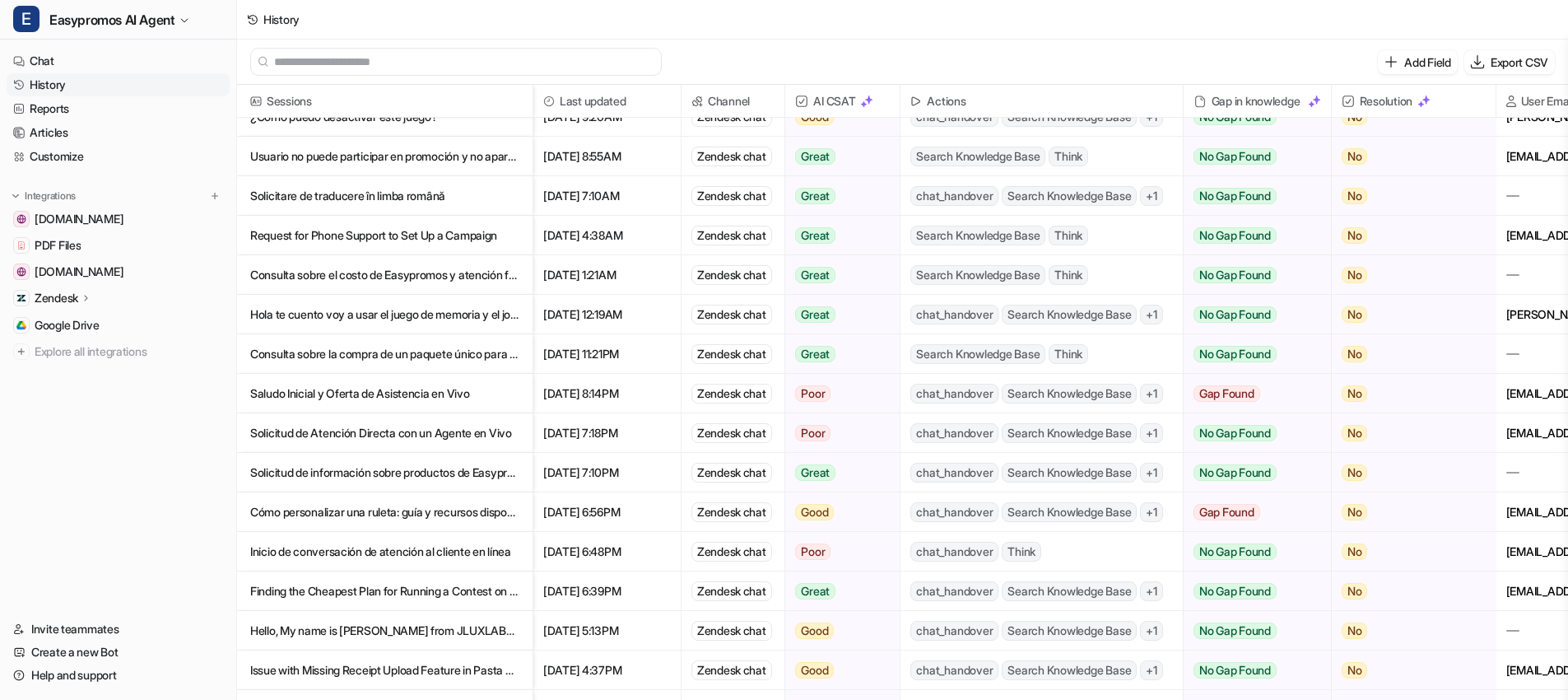
click at [336, 389] on p "Saludo Inicial y Oferta de Asistencia en Vivo" at bounding box center [384, 393] width 269 height 40
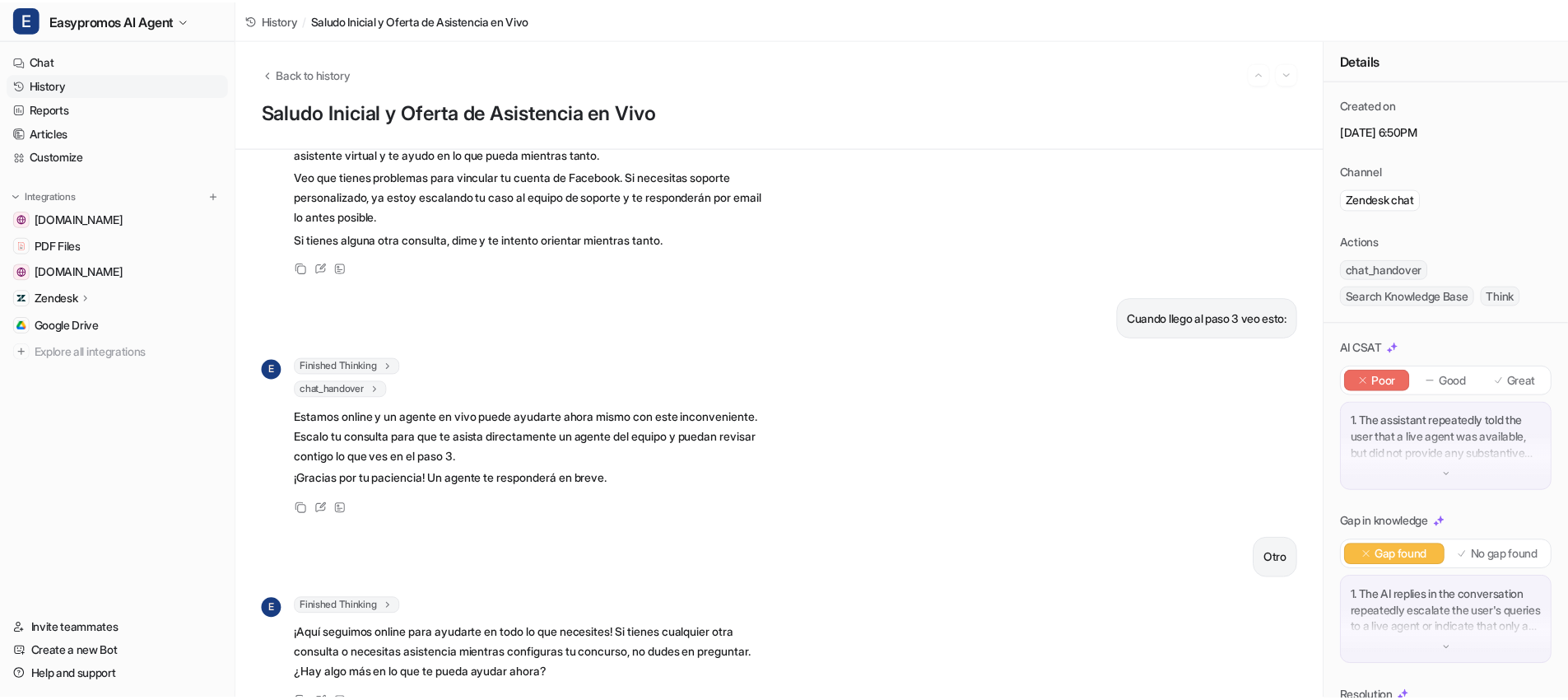
scroll to position [679, 0]
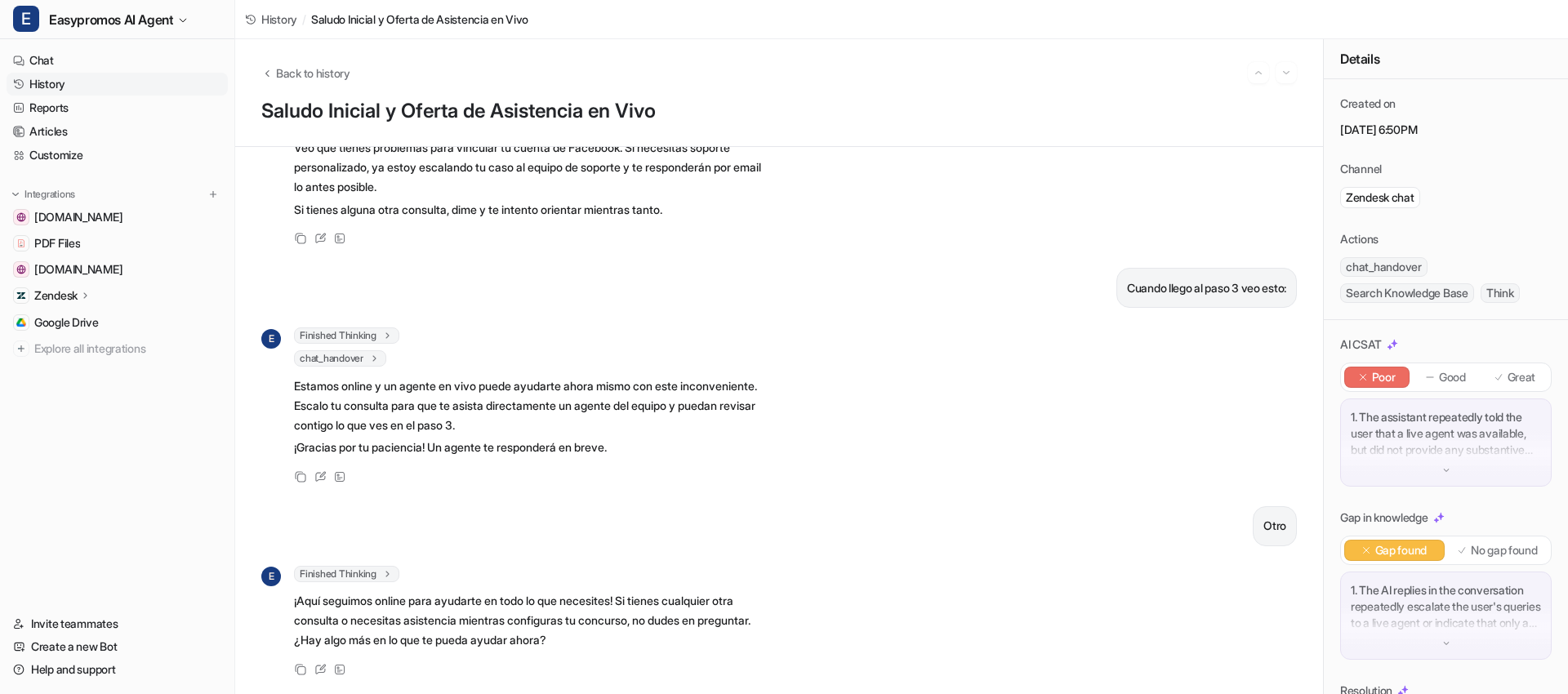
click at [95, 83] on link "History" at bounding box center [118, 83] width 221 height 23
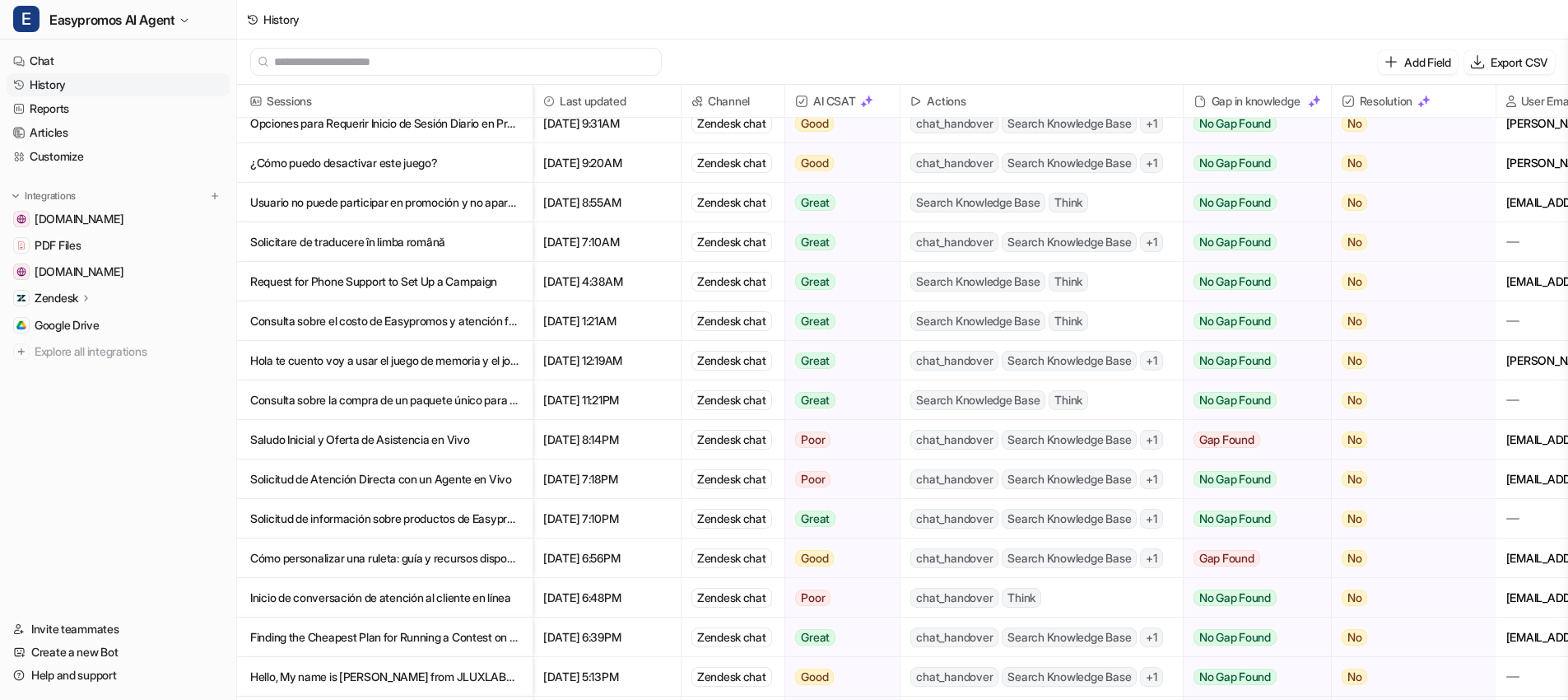
scroll to position [896, 0]
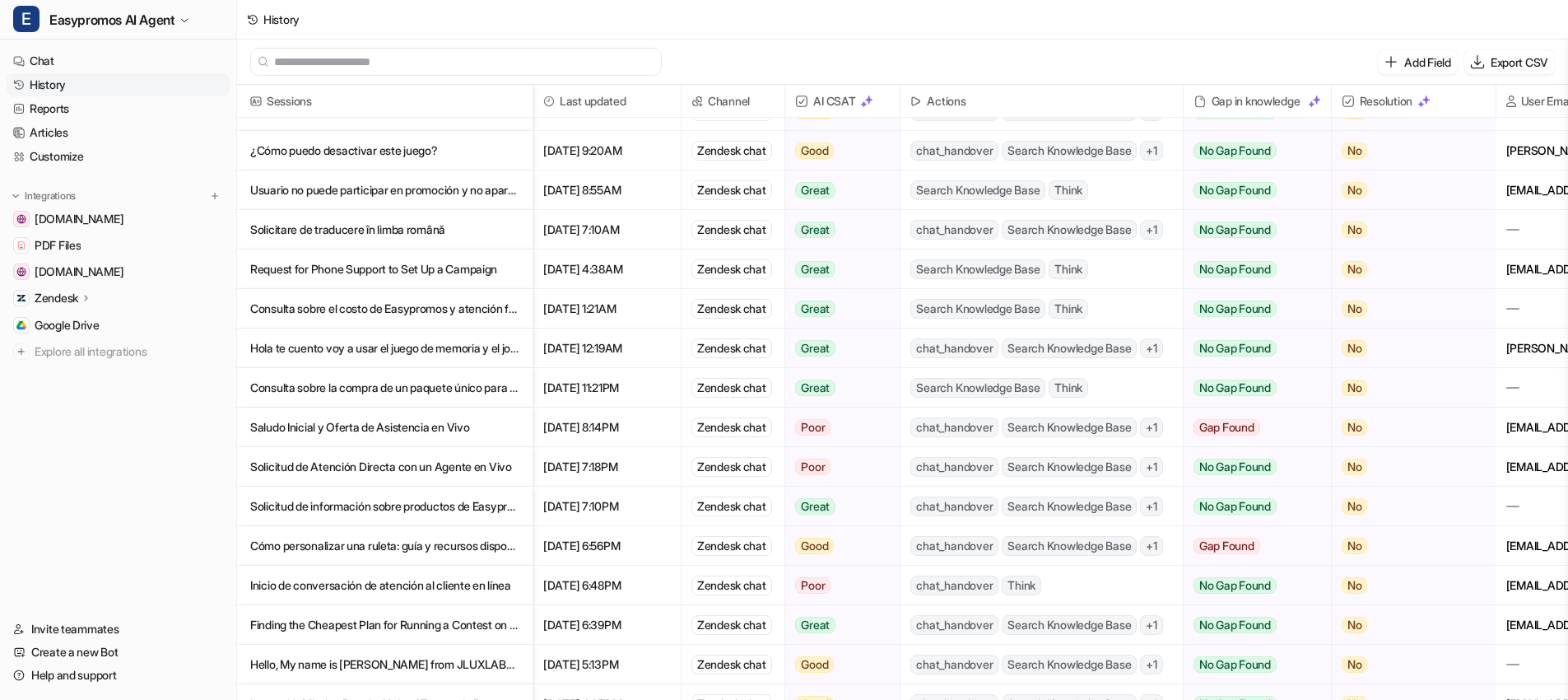
click at [378, 503] on p "Solicitud de información sobre productos de Easypromos" at bounding box center [384, 507] width 269 height 40
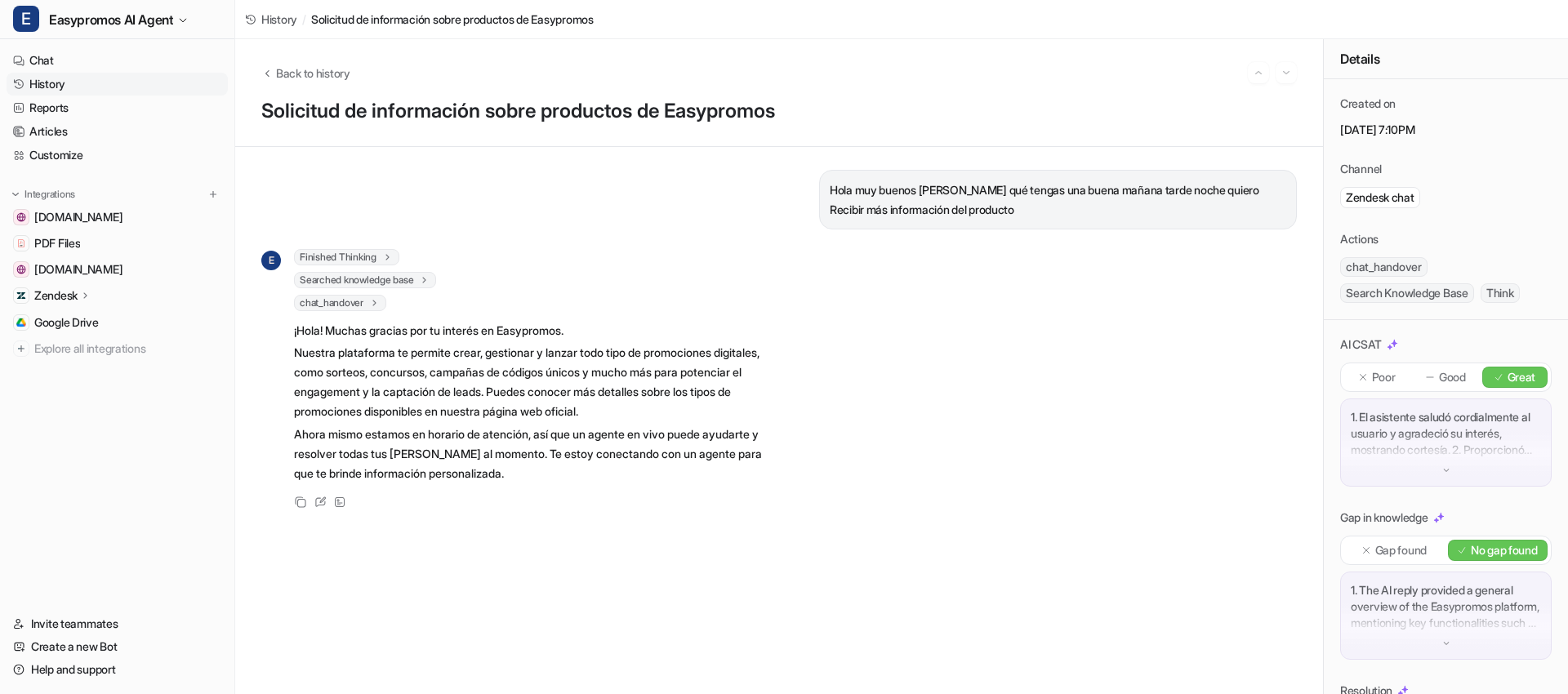
click at [57, 79] on link "History" at bounding box center [118, 83] width 221 height 23
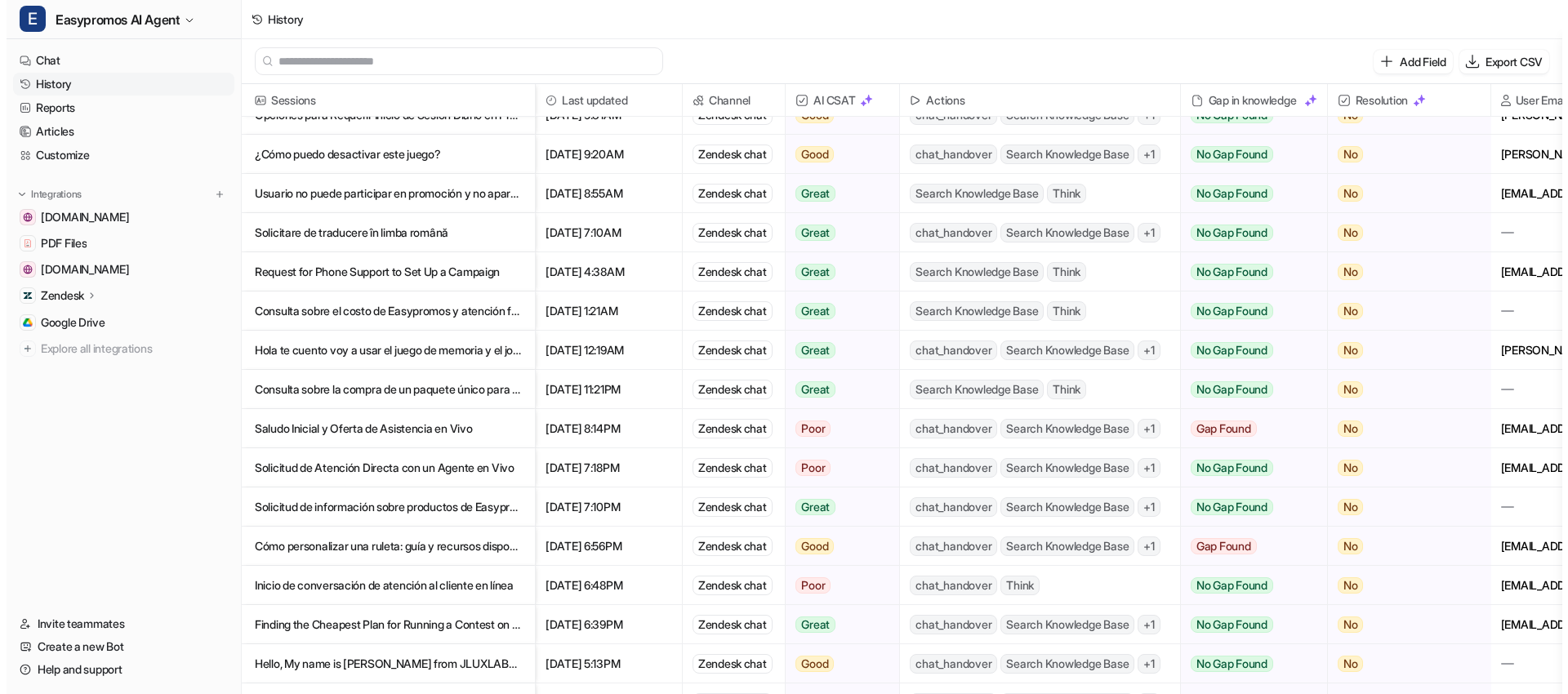
scroll to position [1020, 0]
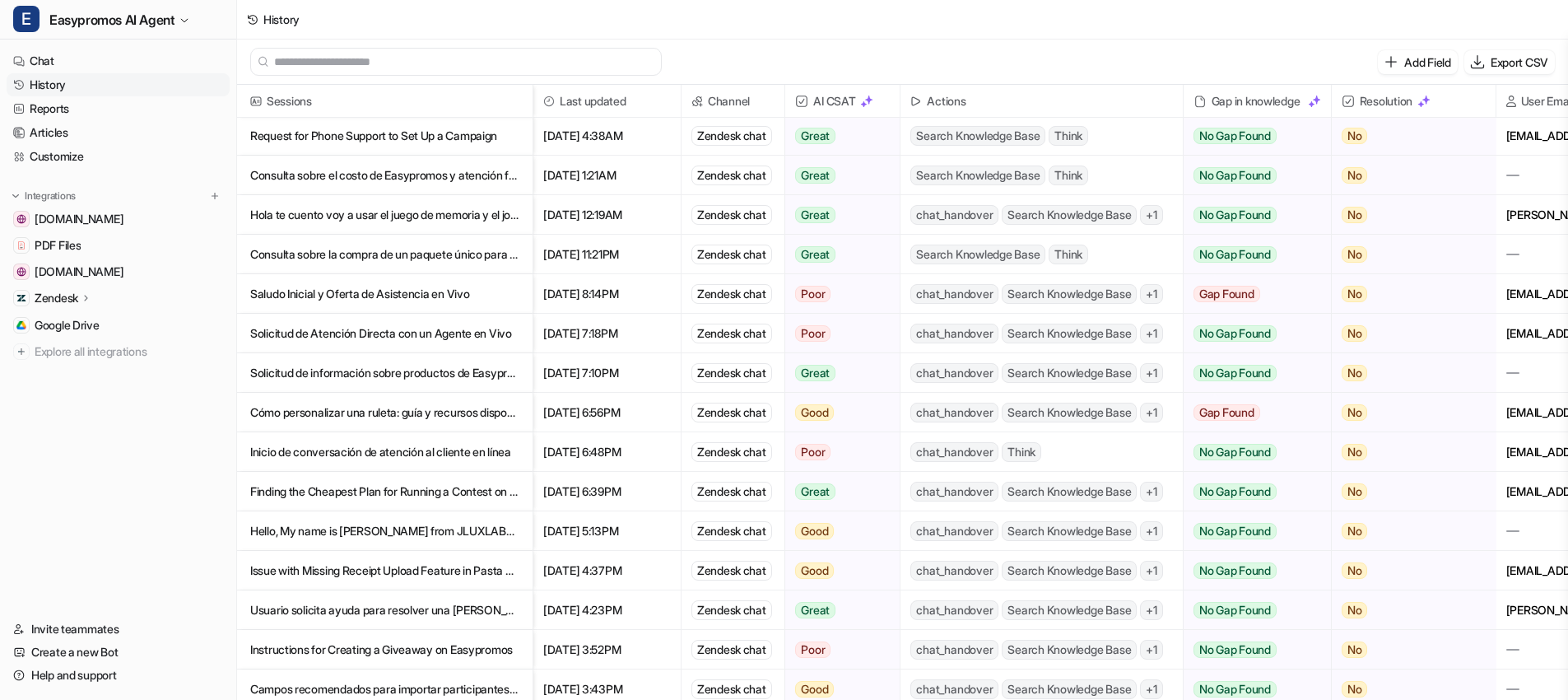
click at [377, 453] on p "Inicio de conversación de atención al cliente en línea" at bounding box center [384, 452] width 269 height 40
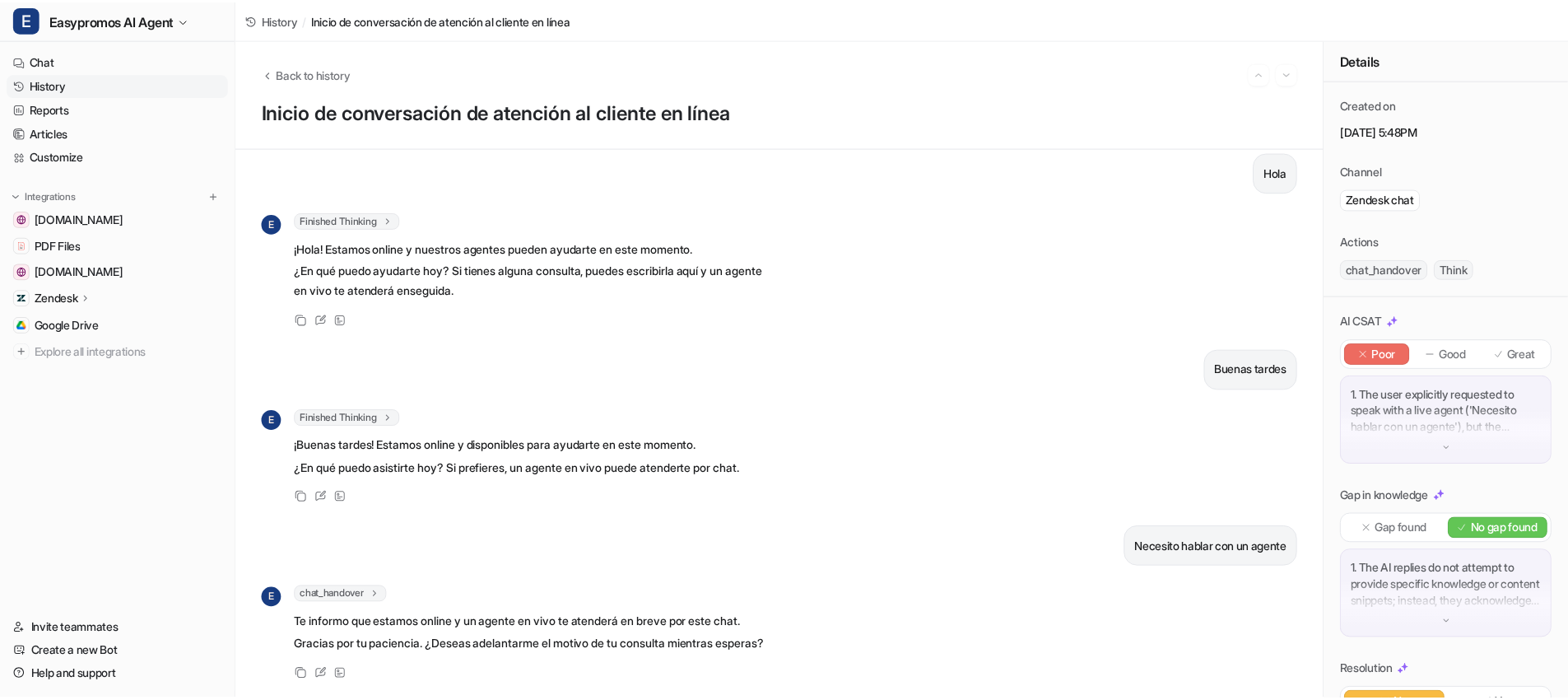
scroll to position [51, 0]
click at [90, 87] on link "History" at bounding box center [119, 84] width 223 height 23
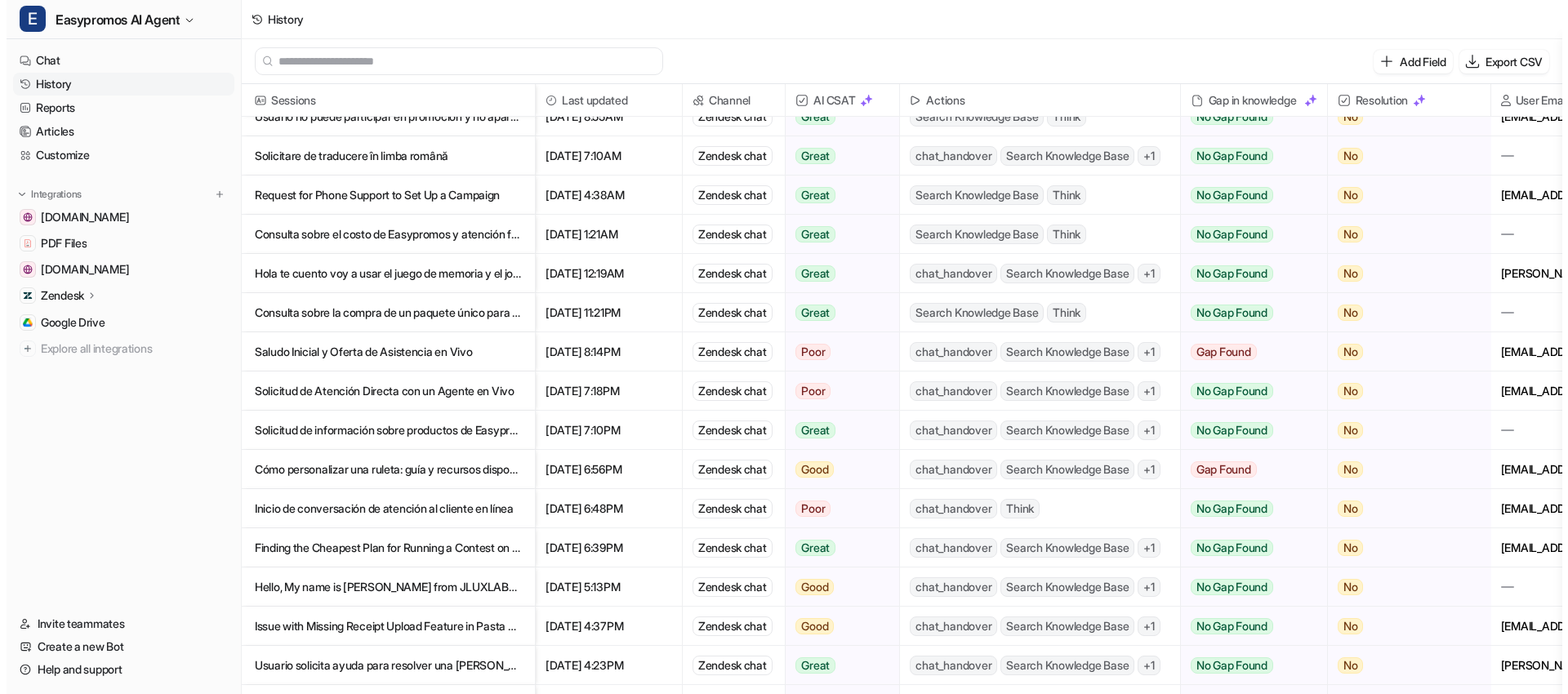
scroll to position [966, 0]
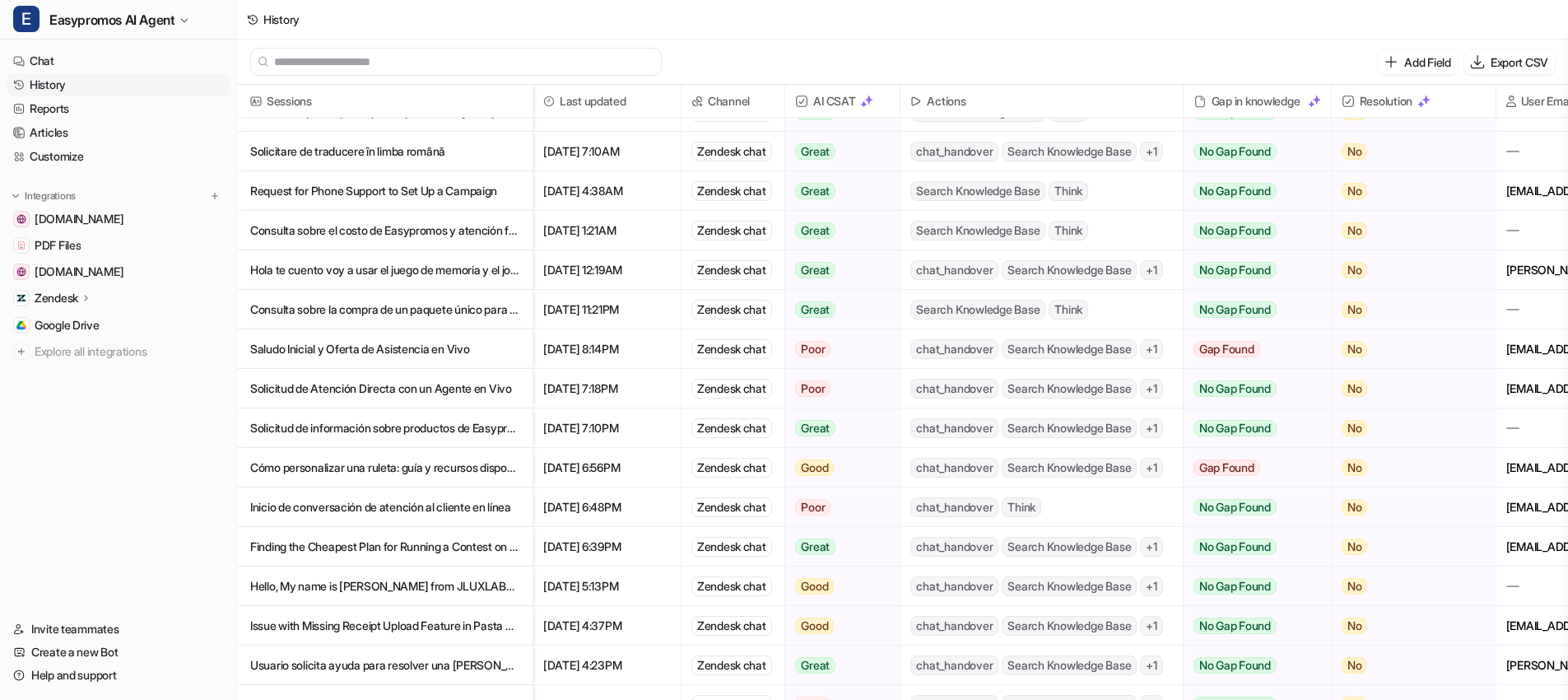
click at [356, 472] on p "Cómo personalizar una ruleta: guía y recursos disponibles" at bounding box center [384, 468] width 269 height 40
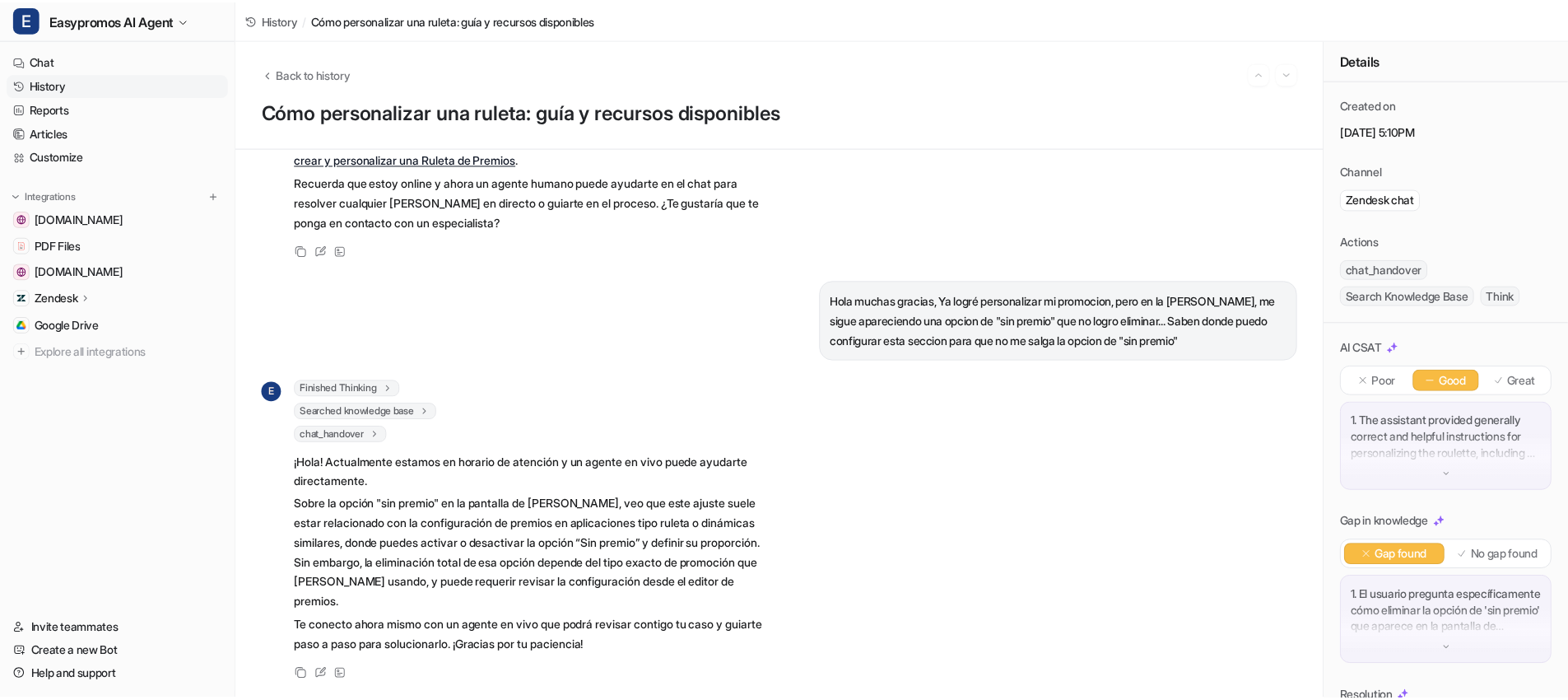
scroll to position [307, 0]
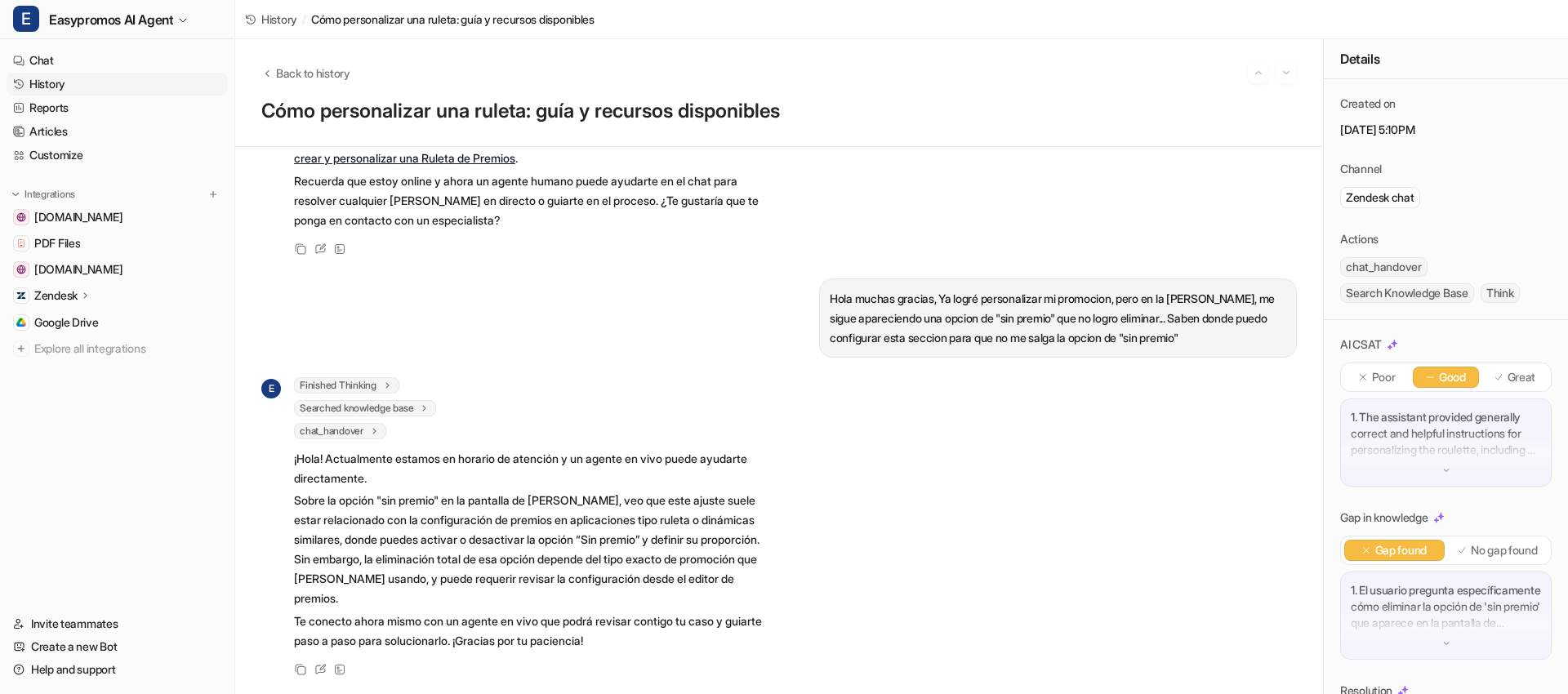
click at [70, 87] on link "History" at bounding box center [118, 83] width 221 height 23
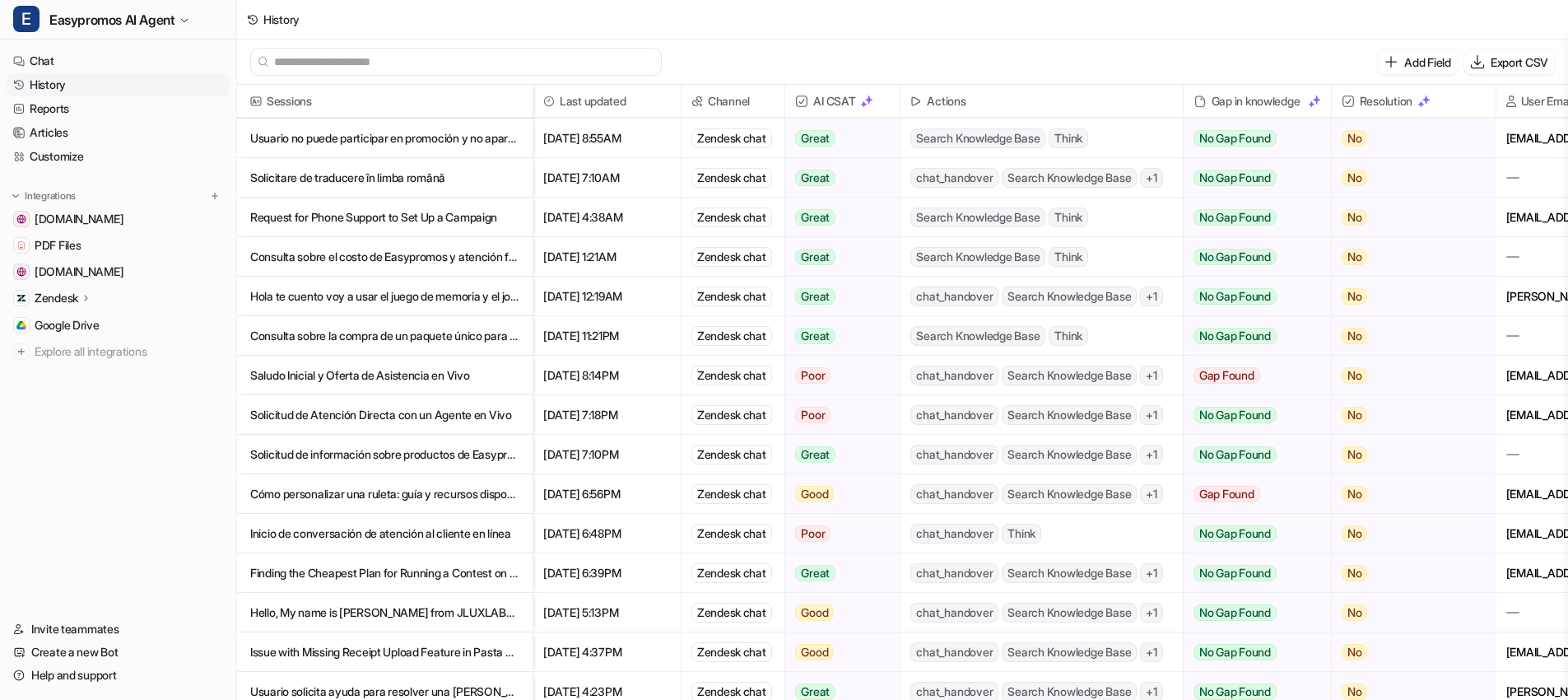
scroll to position [957, 0]
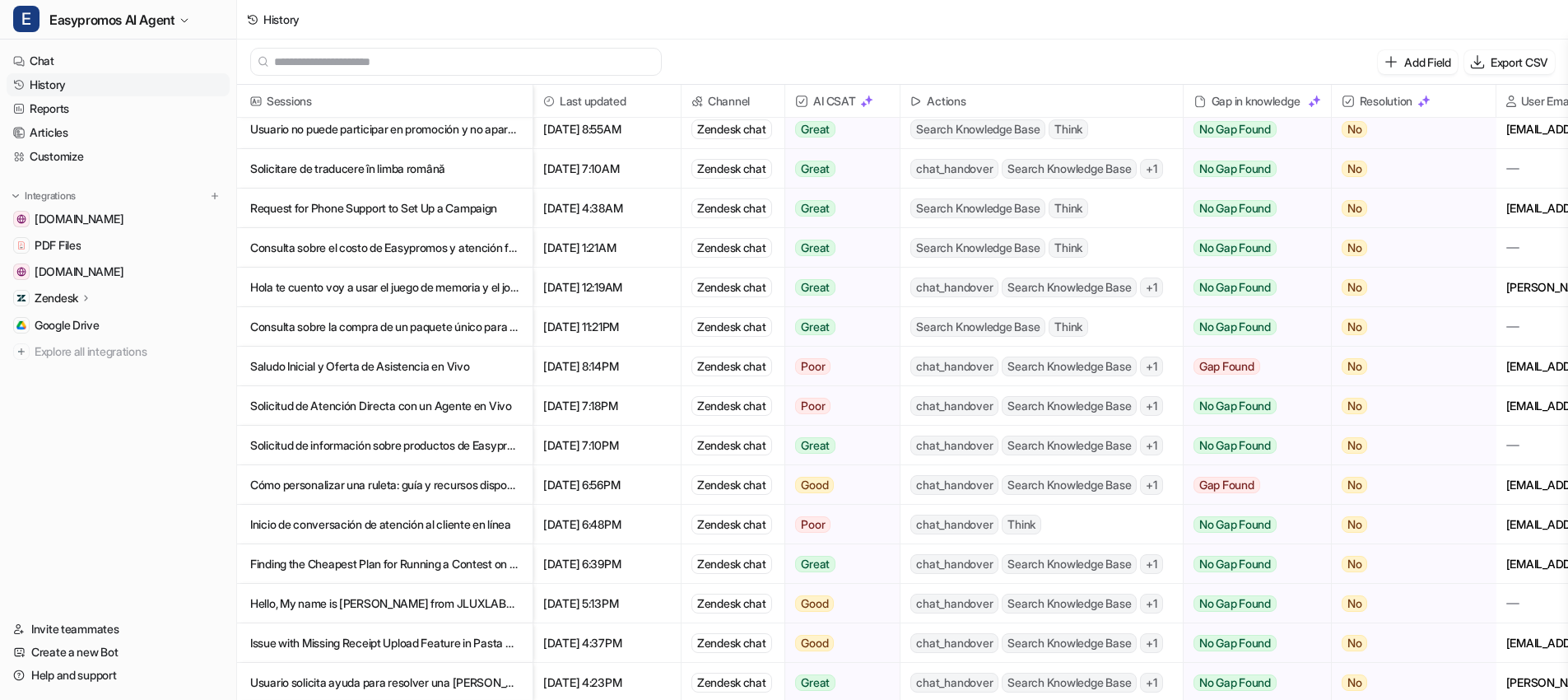
click at [400, 529] on p "Inicio de conversación de atención al cliente en línea" at bounding box center [384, 525] width 269 height 40
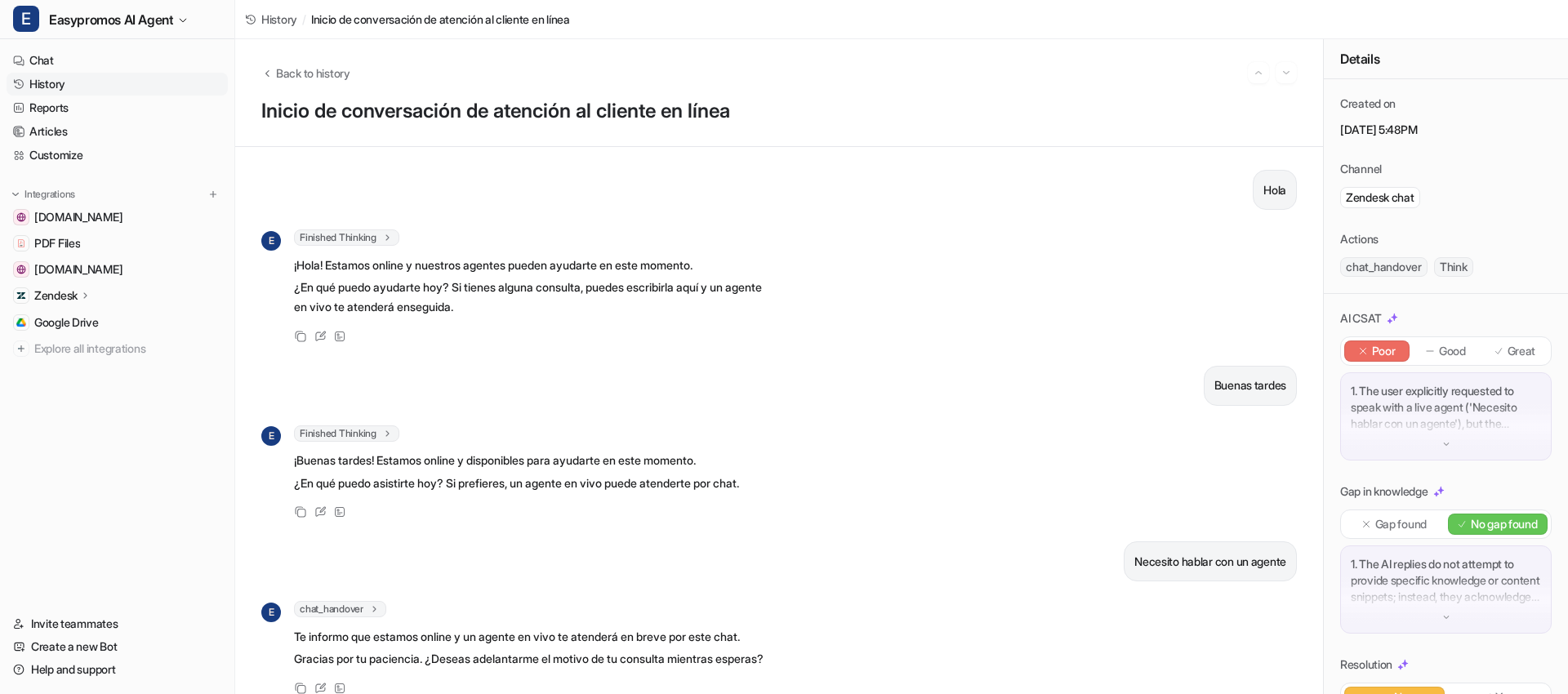
click at [53, 82] on link "History" at bounding box center [118, 83] width 221 height 23
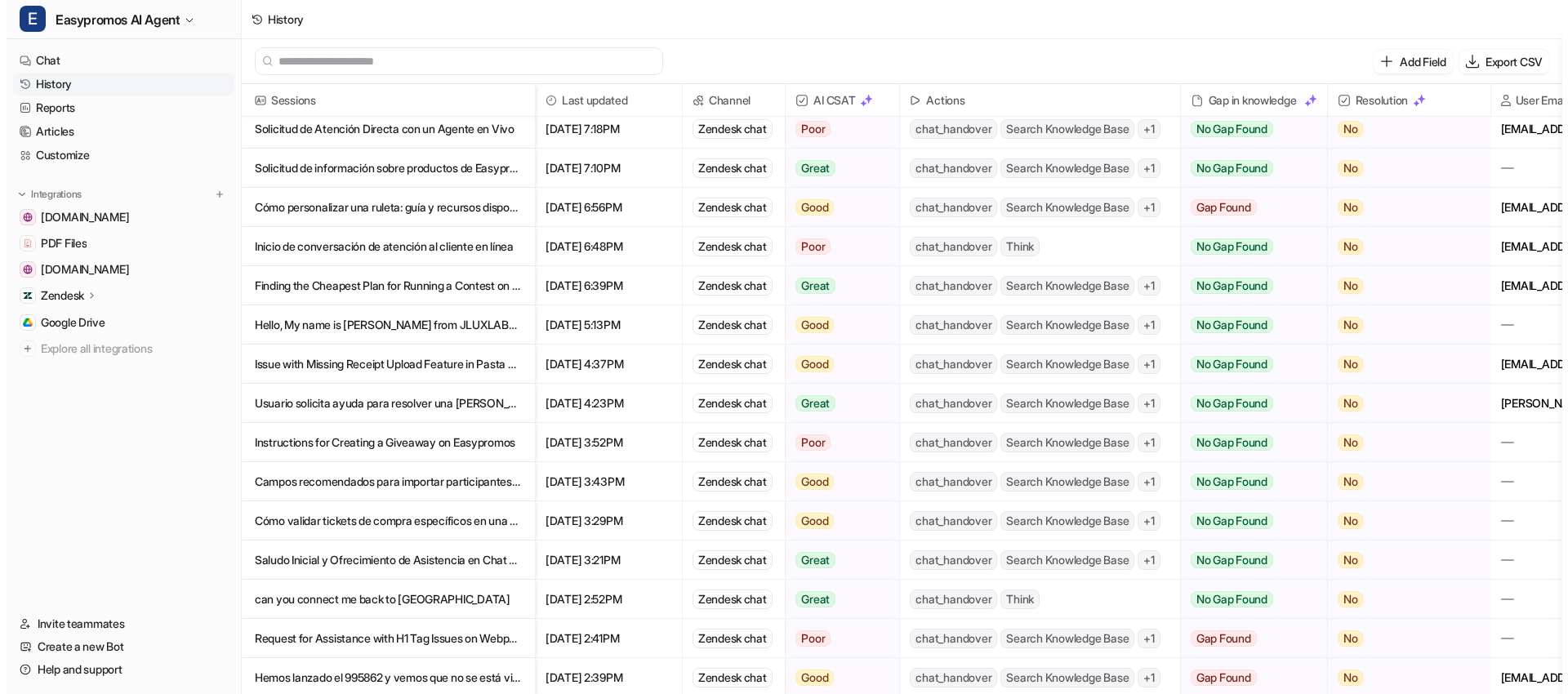
scroll to position [1191, 0]
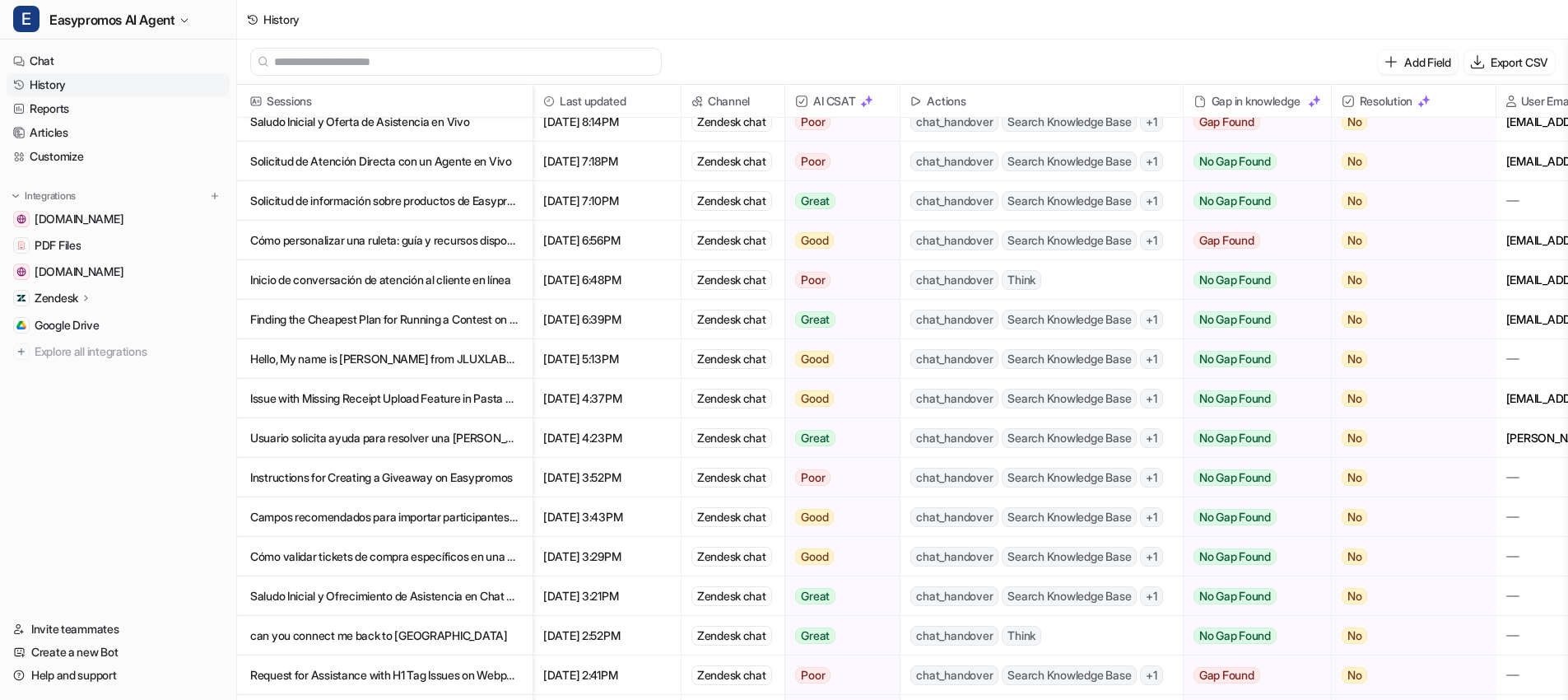
click at [299, 320] on p "Finding the Cheapest Plan for Running a Contest on Easypromos" at bounding box center [384, 320] width 269 height 40
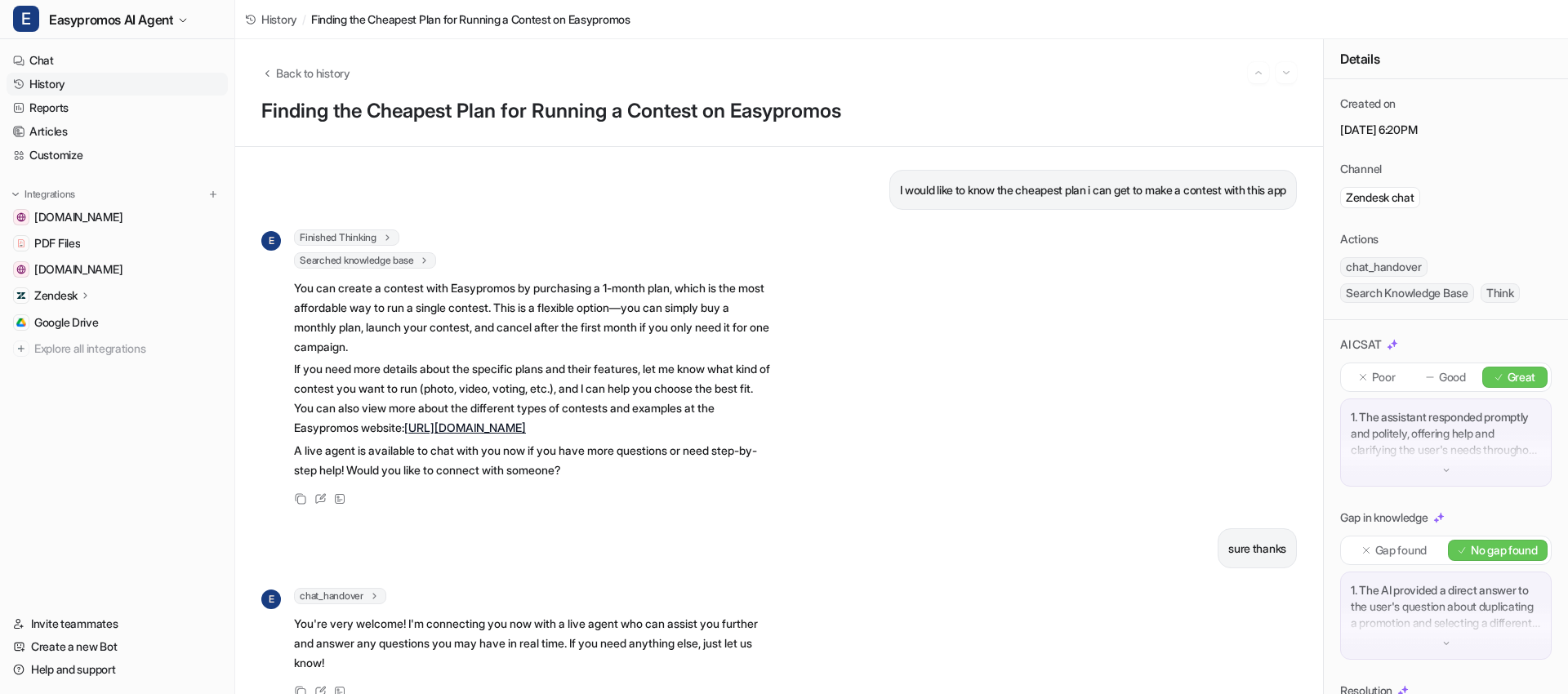
click at [60, 85] on link "History" at bounding box center [118, 83] width 221 height 23
click at [62, 81] on link "History" at bounding box center [118, 83] width 221 height 23
click at [67, 82] on link "History" at bounding box center [118, 83] width 221 height 23
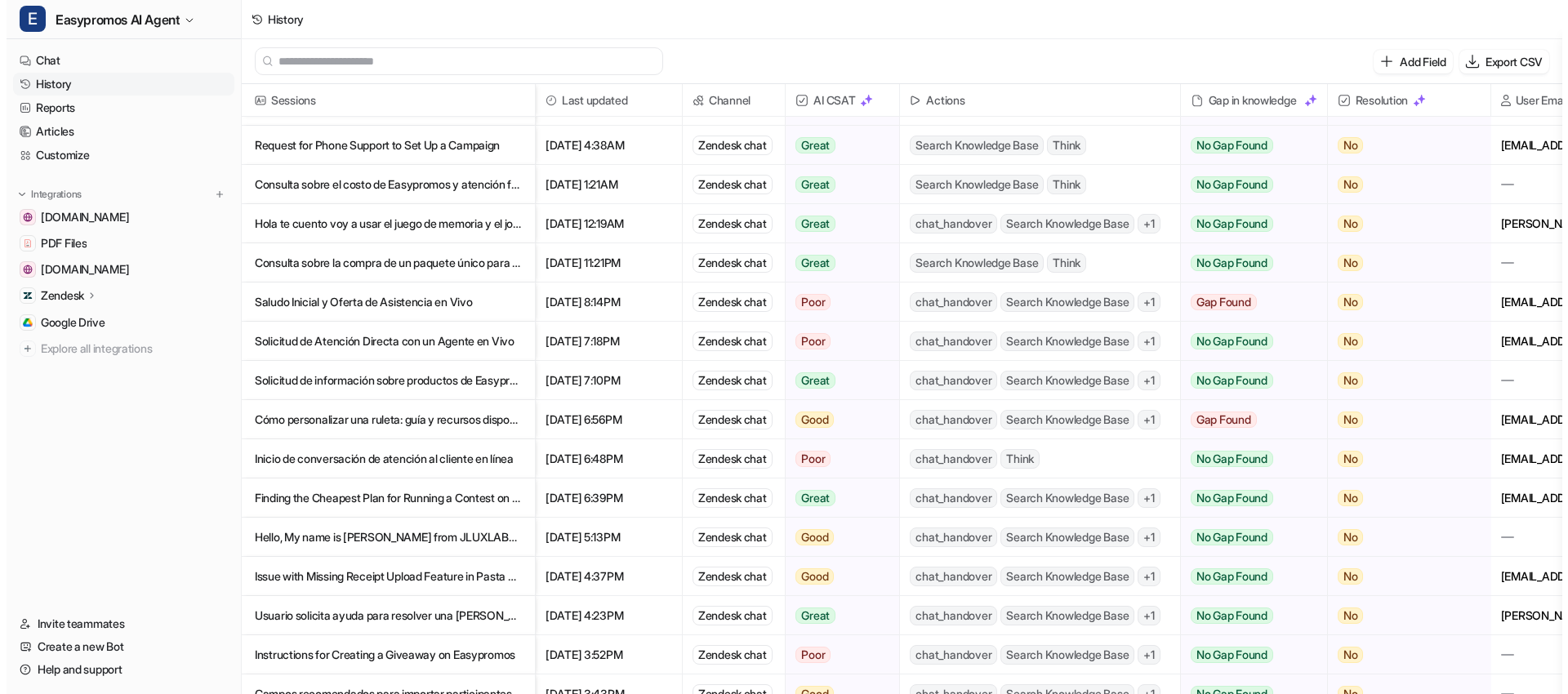
scroll to position [1064, 0]
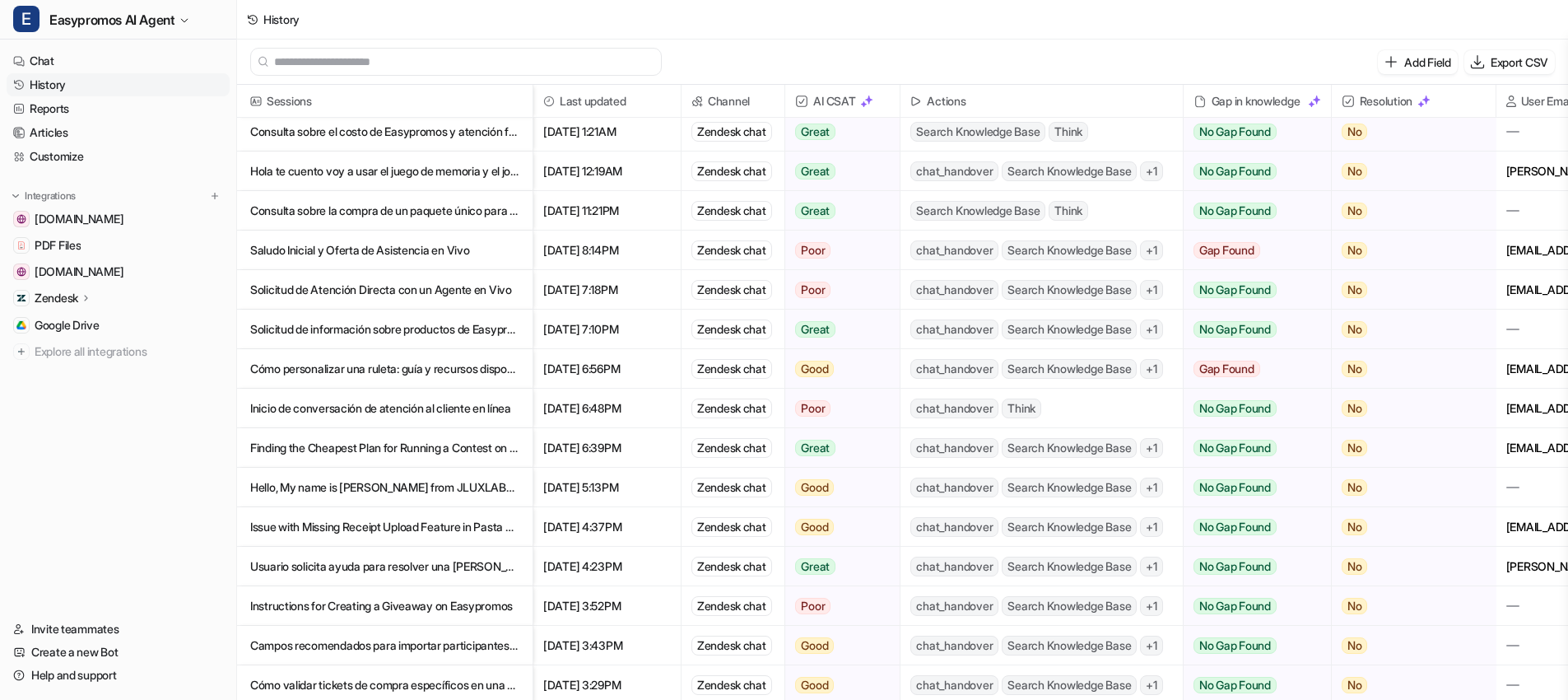
click at [416, 521] on p "Issue with Missing Receipt Upload Feature in Pasta Promotion Demo" at bounding box center [384, 527] width 269 height 40
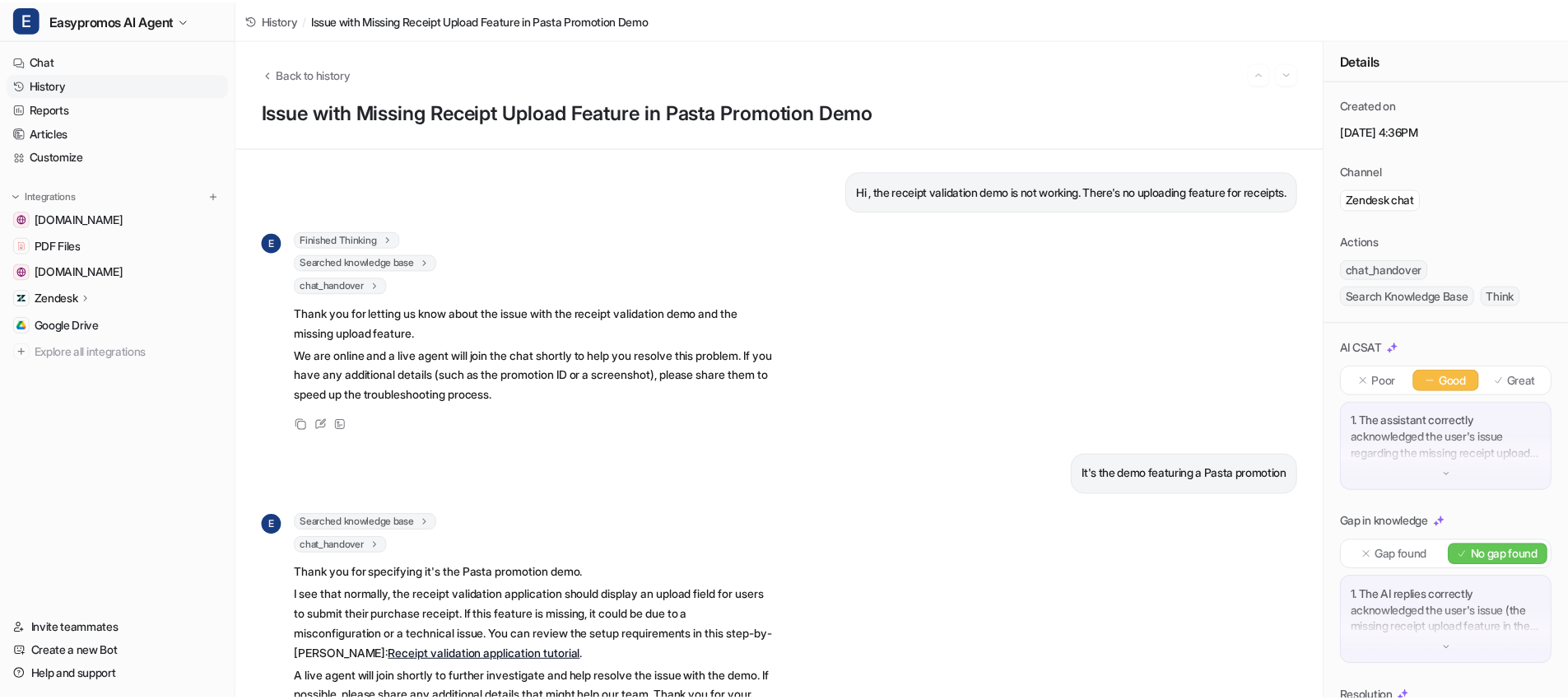
scroll to position [104, 0]
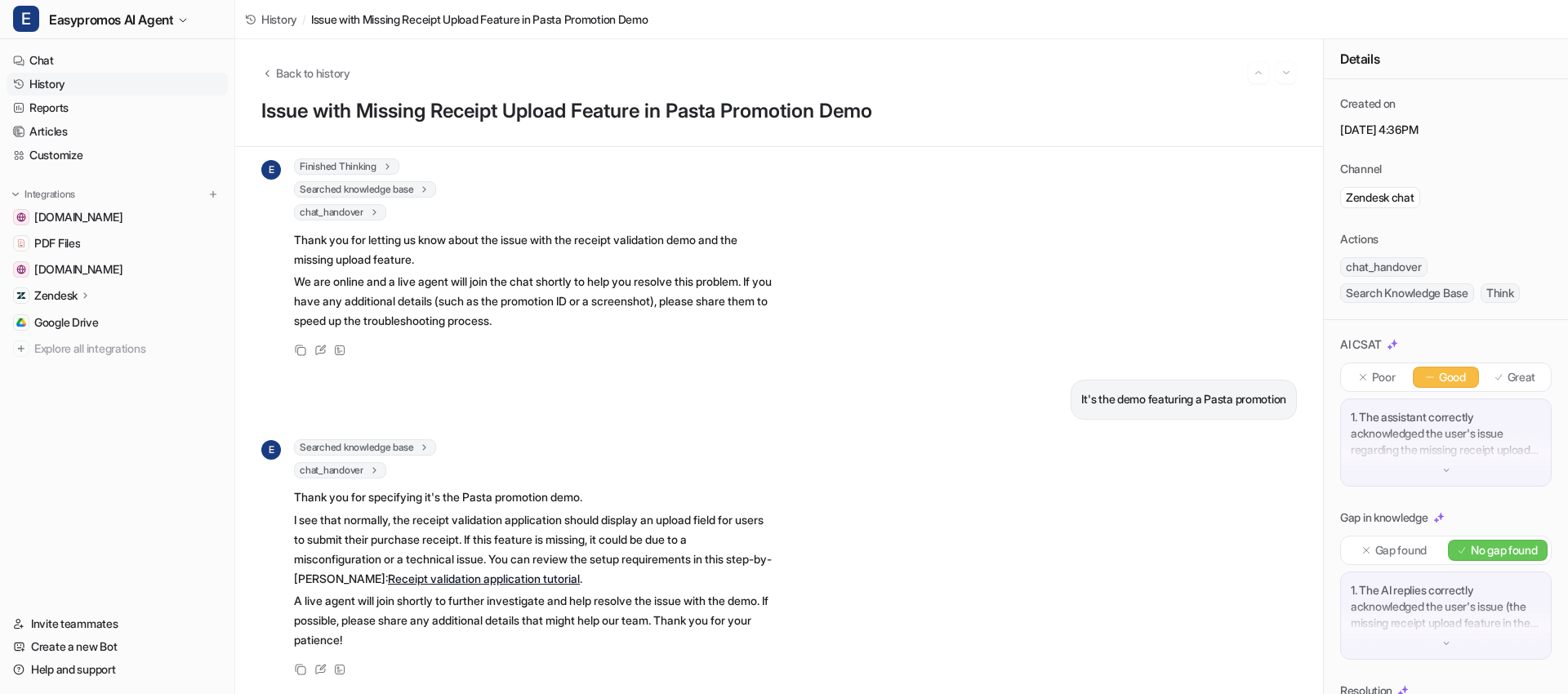
click at [96, 84] on link "History" at bounding box center [118, 83] width 221 height 23
click at [76, 87] on link "History" at bounding box center [118, 83] width 221 height 23
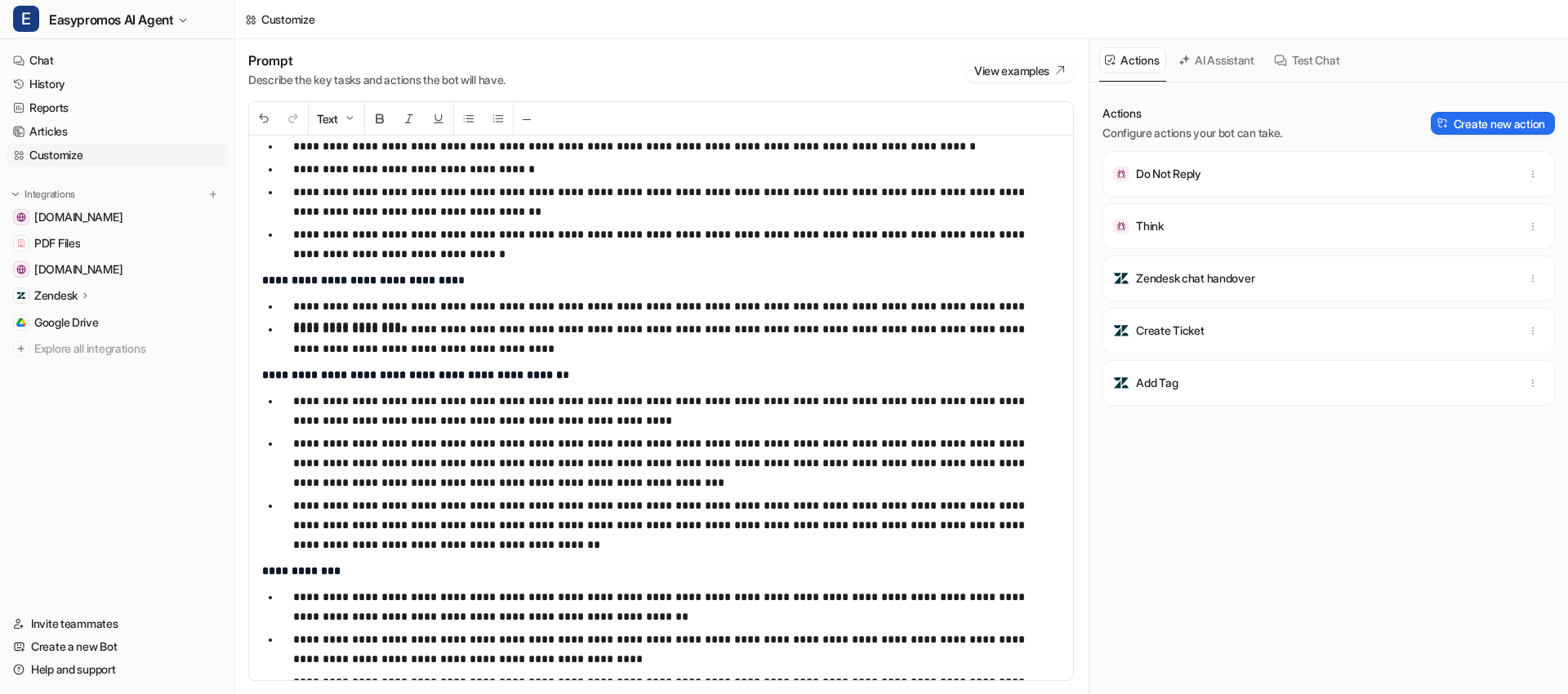
scroll to position [371, 0]
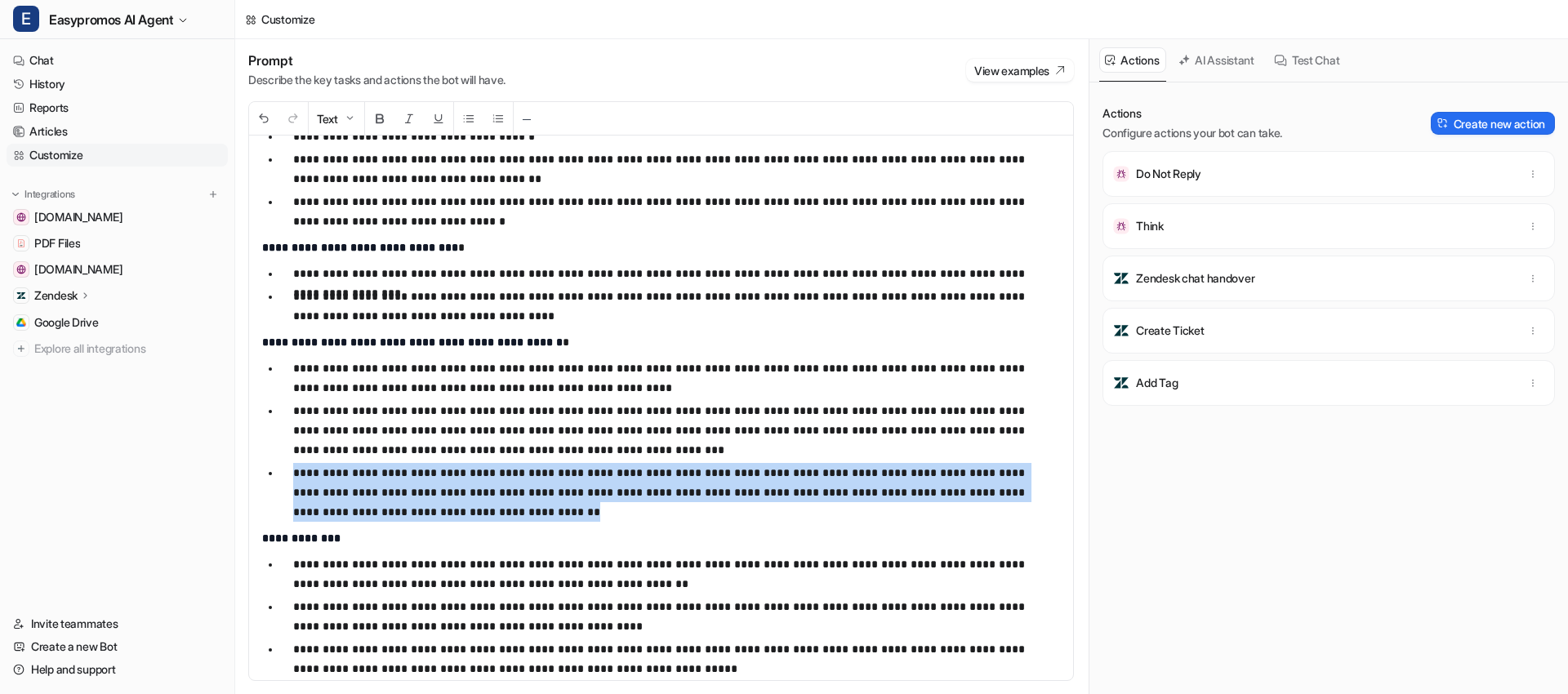
drag, startPoint x: 294, startPoint y: 476, endPoint x: 487, endPoint y: 509, distance: 195.8
click at [487, 509] on li "**********" at bounding box center [663, 492] width 767 height 59
copy p "**********"
